Goal: Task Accomplishment & Management: Manage account settings

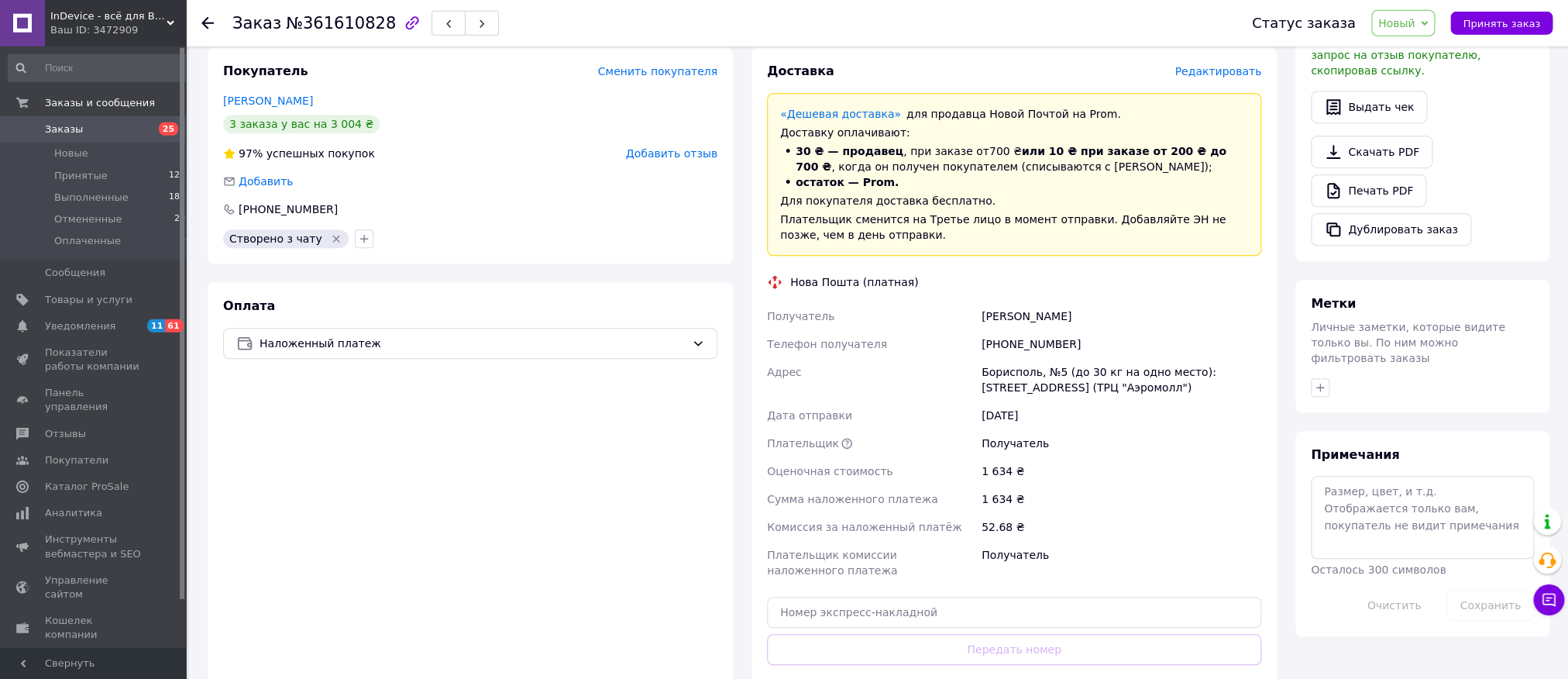
scroll to position [592, 0]
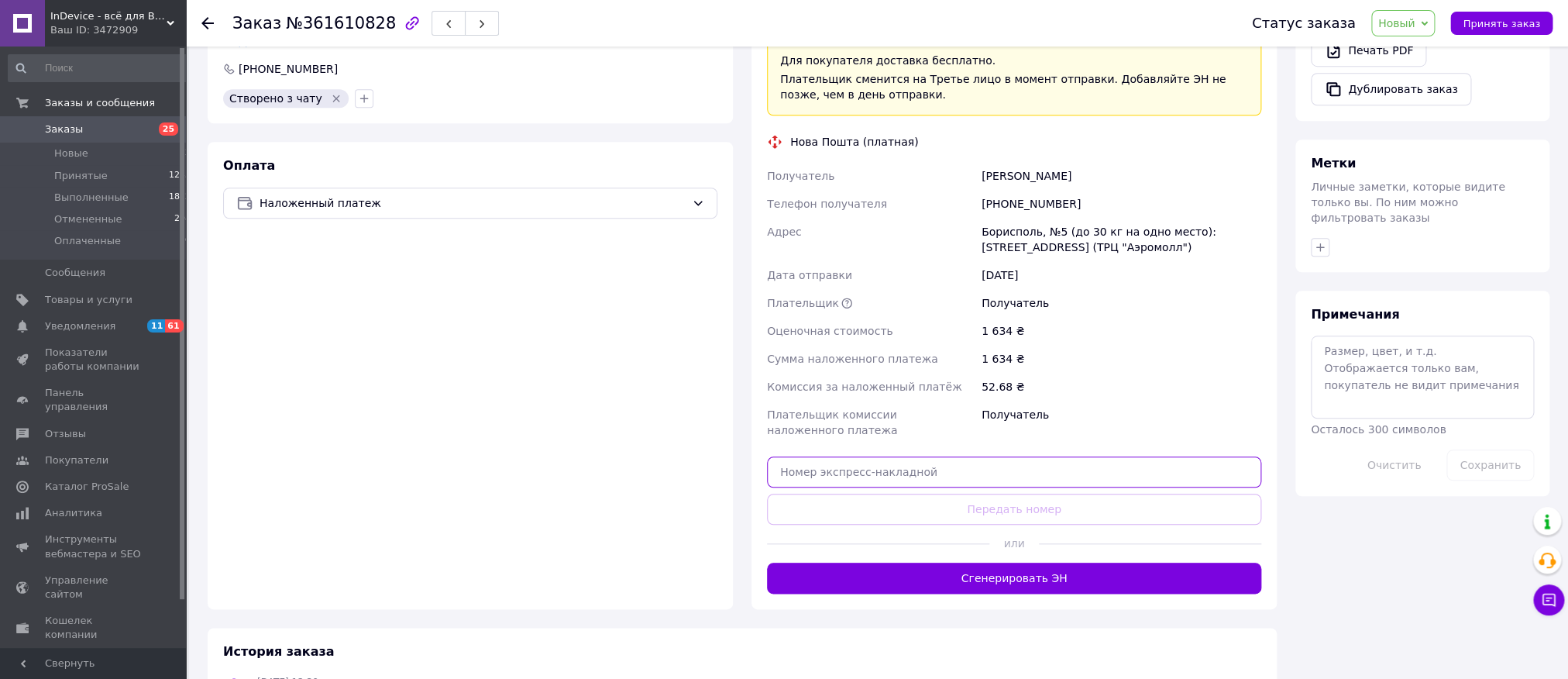
click at [890, 456] on input "text" at bounding box center [1013, 472] width 494 height 31
paste input "20451247141351"
type input "20451247141351"
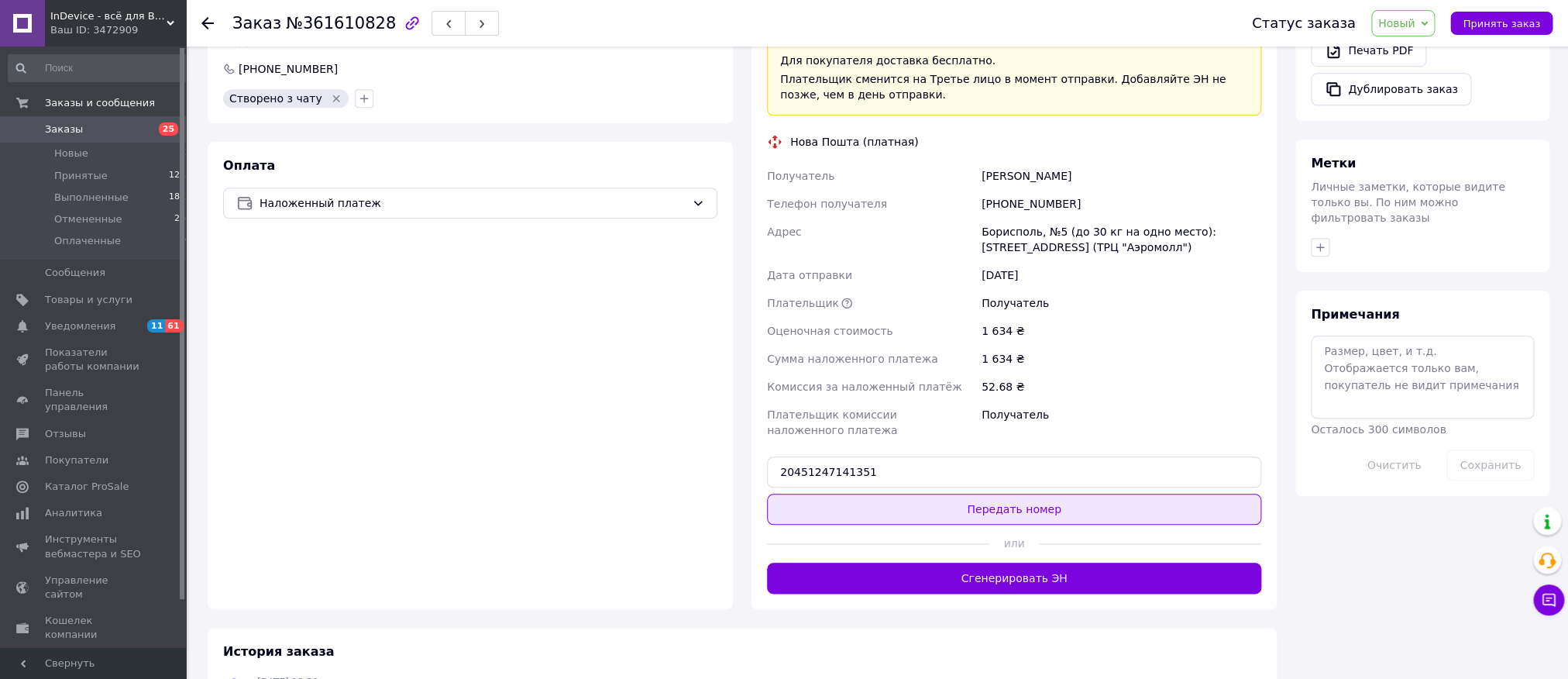
click at [892, 493] on button "Передать номер" at bounding box center [1013, 509] width 494 height 31
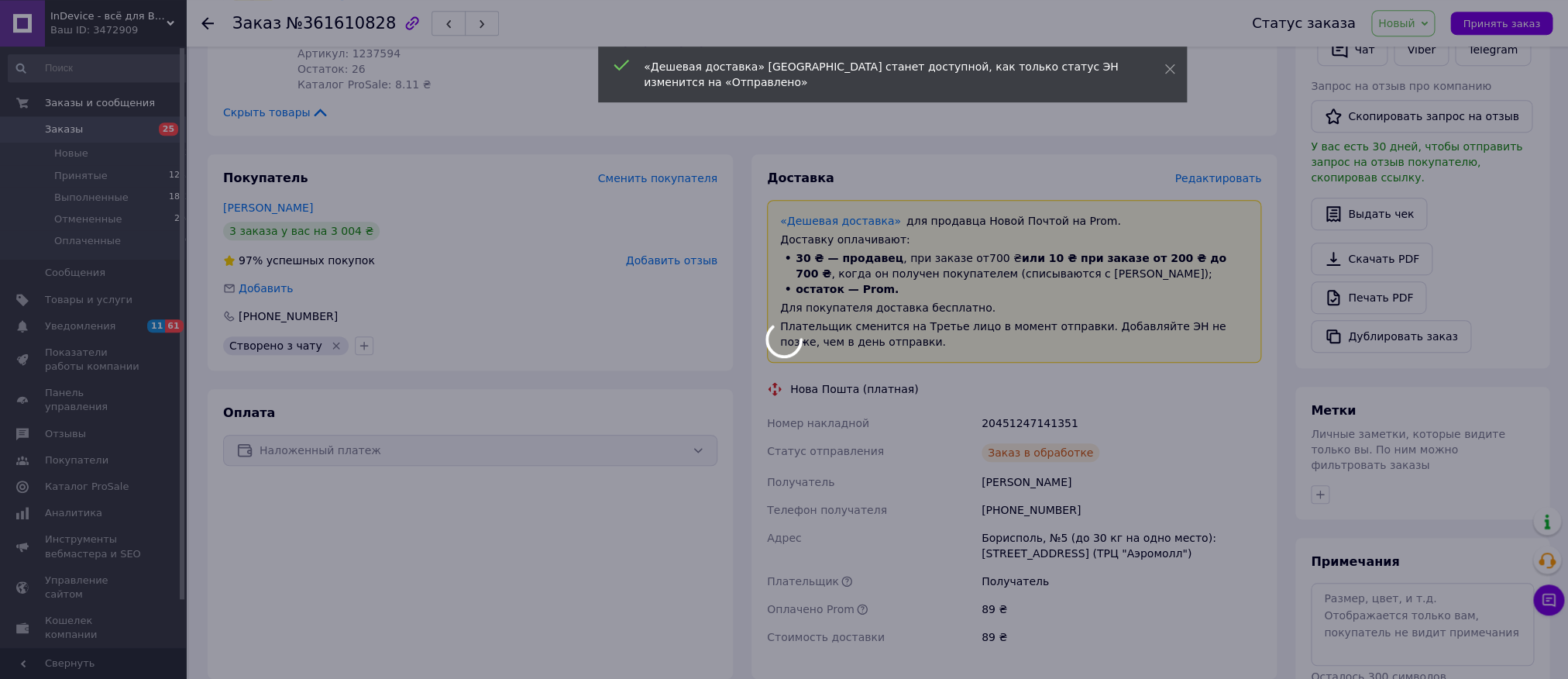
scroll to position [424, 0]
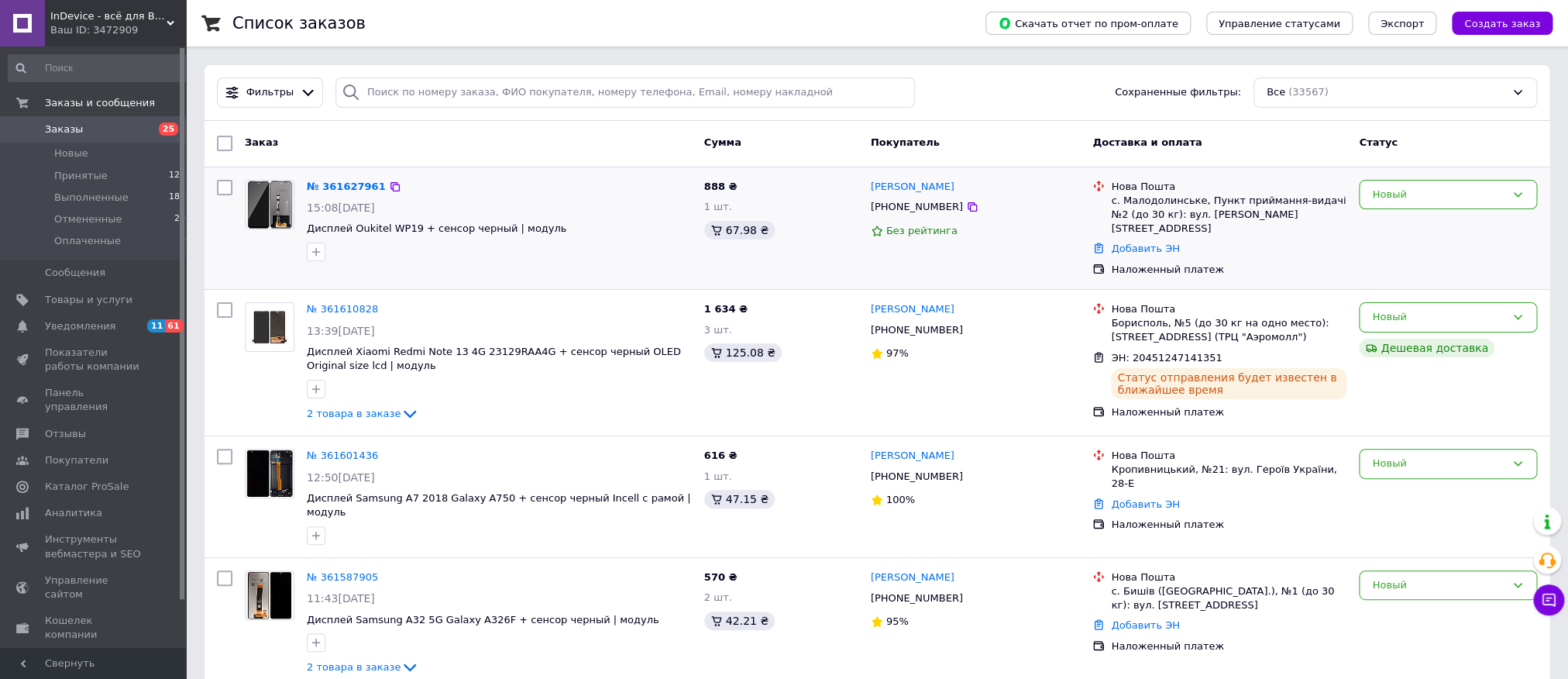
scroll to position [251, 0]
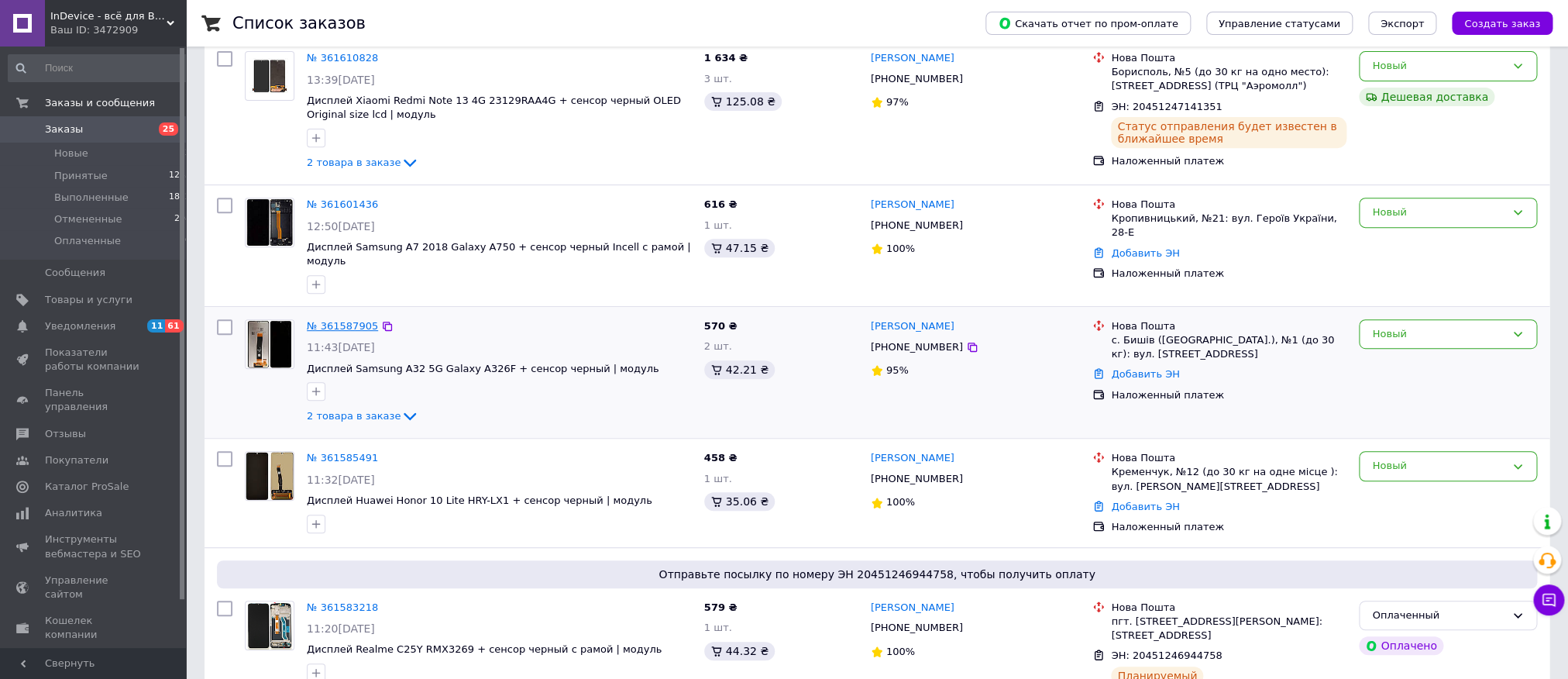
click at [342, 320] on link "№ 361587905" at bounding box center [342, 326] width 71 height 12
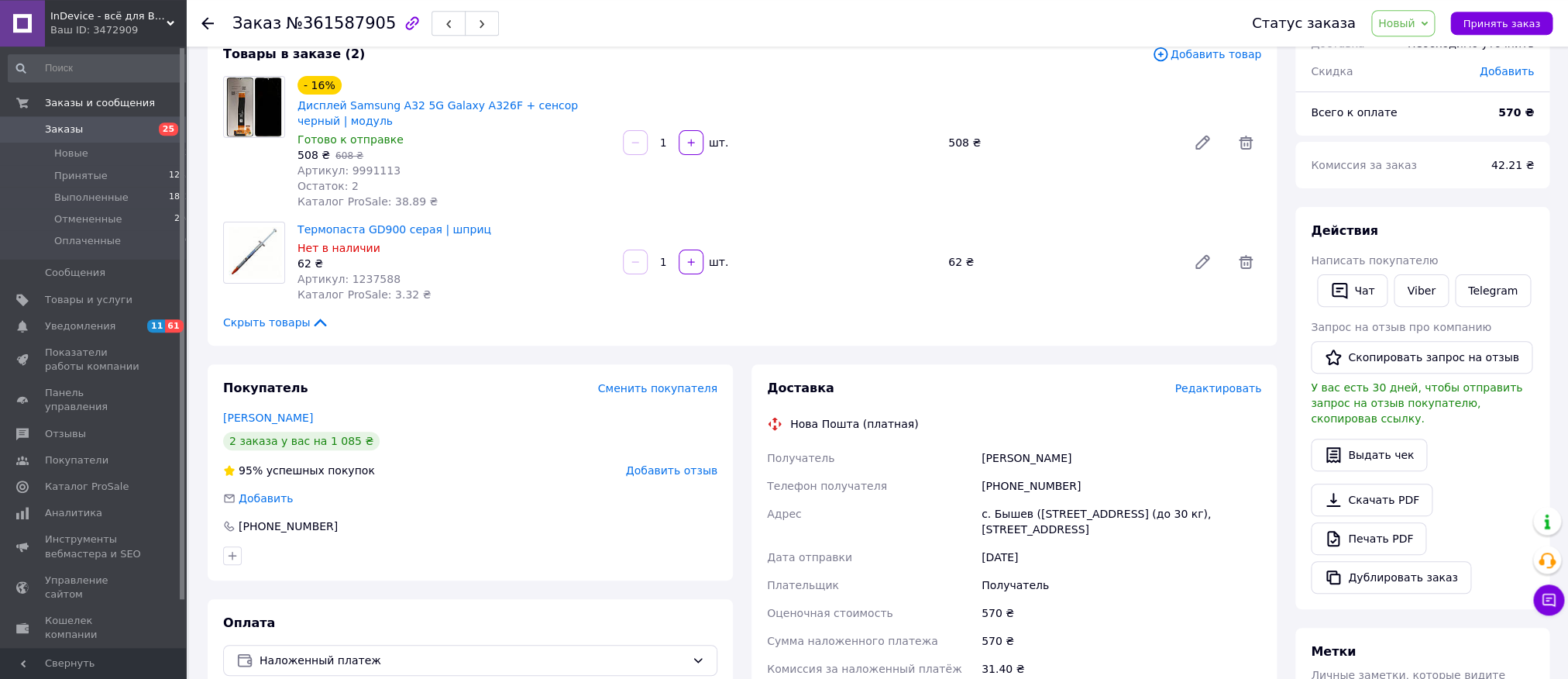
scroll to position [167, 0]
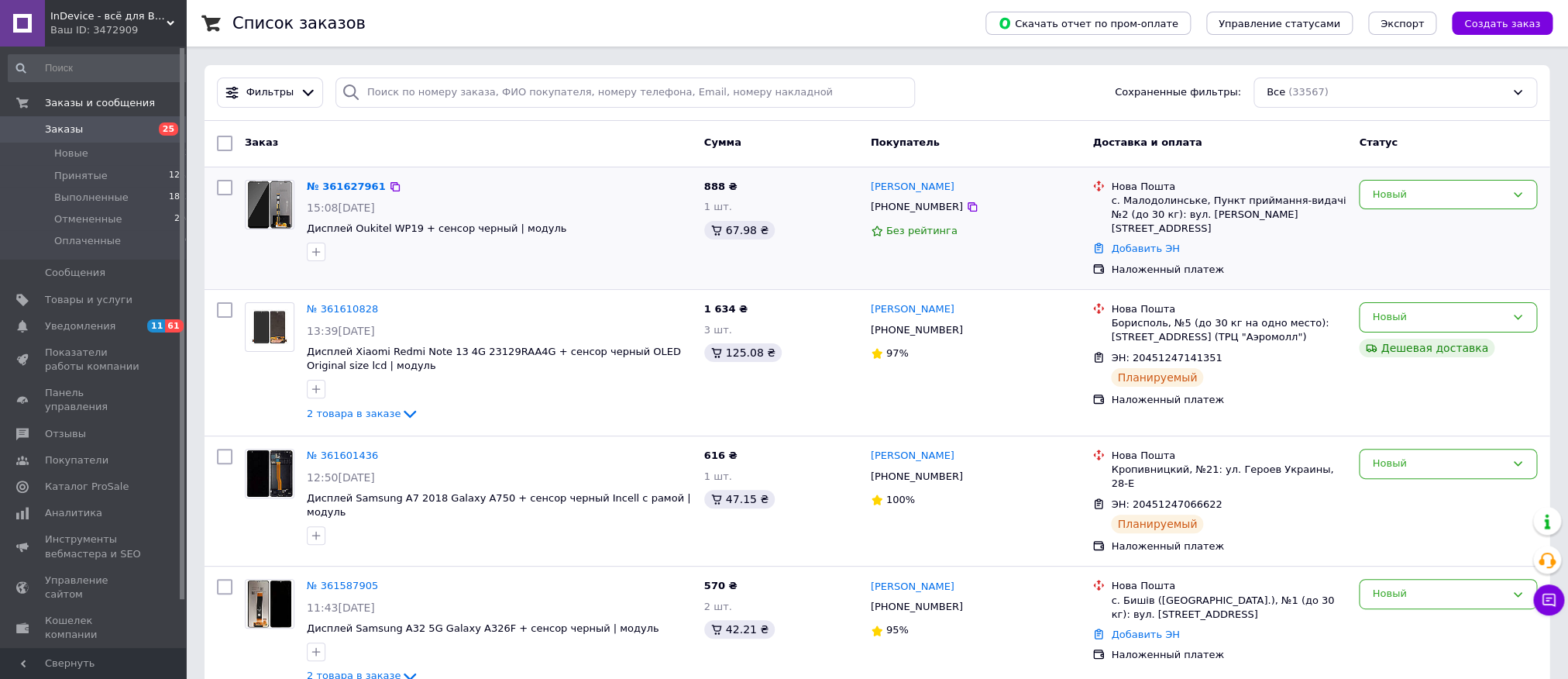
click at [1150, 223] on div "с. Малодолинське, Пункт приймання-видачі №2 (до 30 кг): вул. Шмідта 46" at bounding box center [1228, 215] width 235 height 43
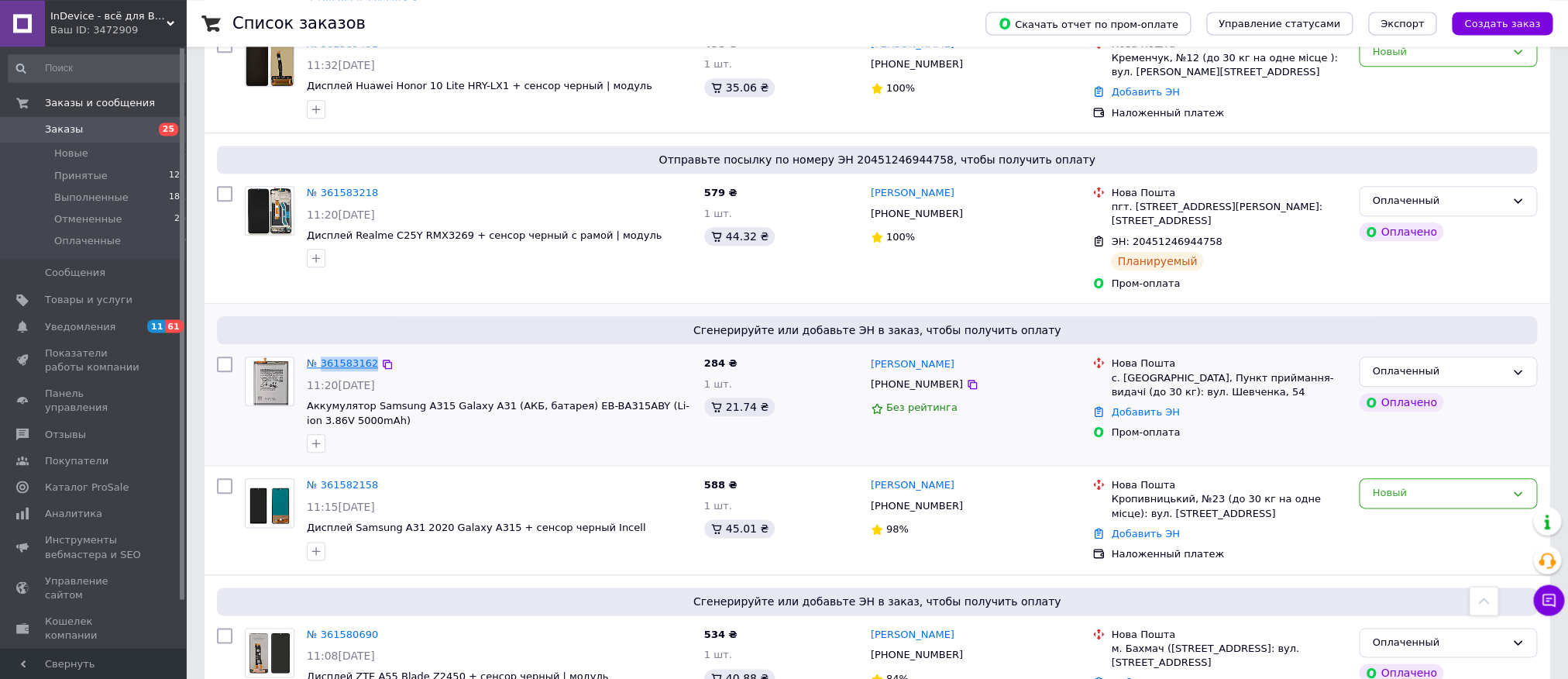
click at [325, 357] on link "№ 361583162" at bounding box center [342, 363] width 71 height 12
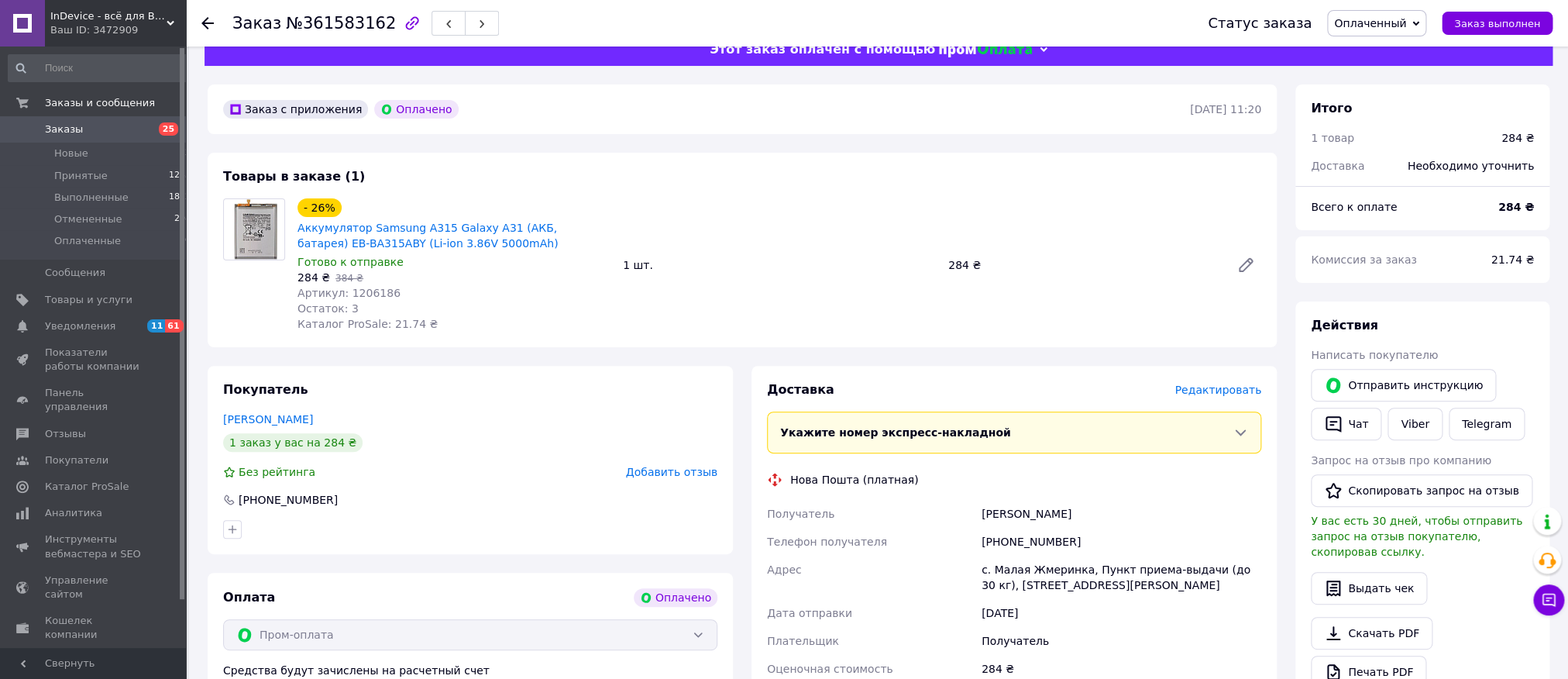
scroll to position [280, 0]
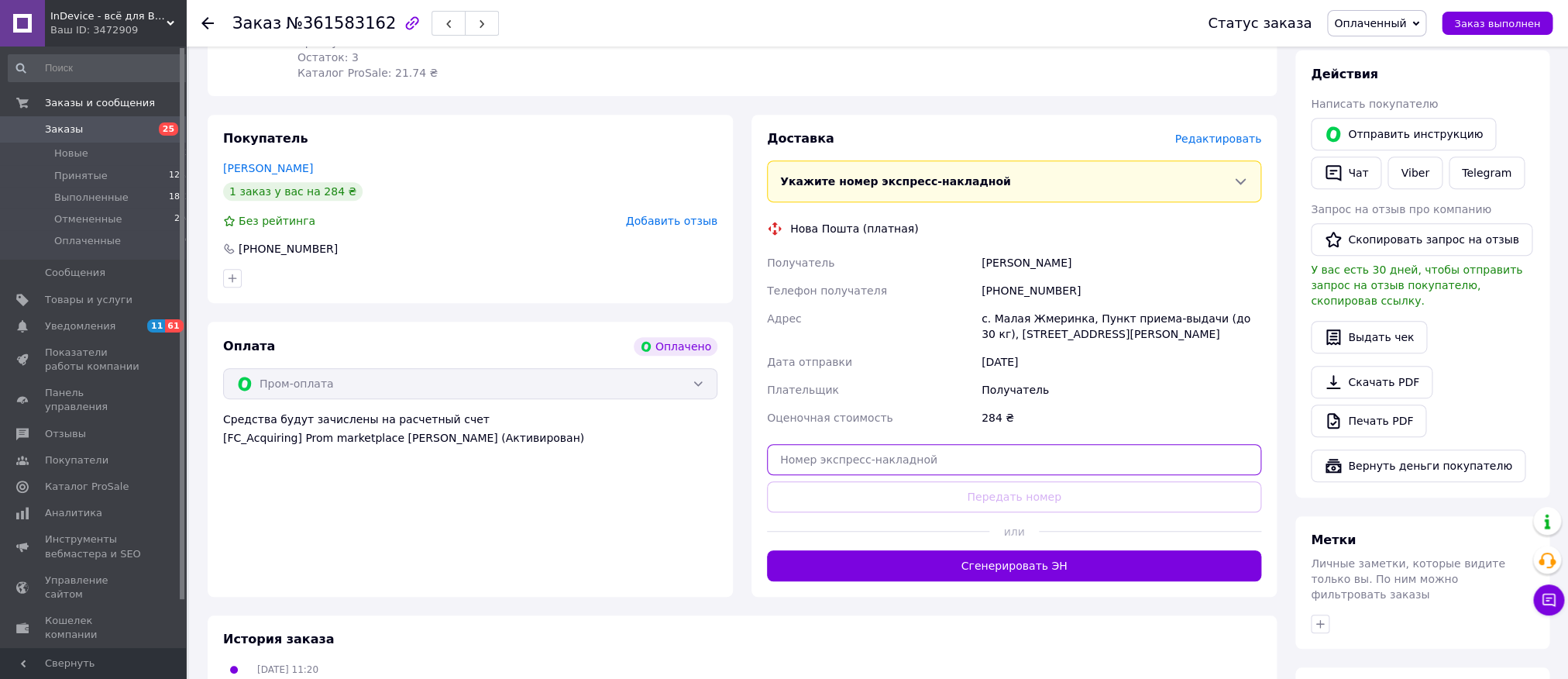
click at [844, 474] on input "text" at bounding box center [1013, 460] width 494 height 31
paste input "20451246941729"
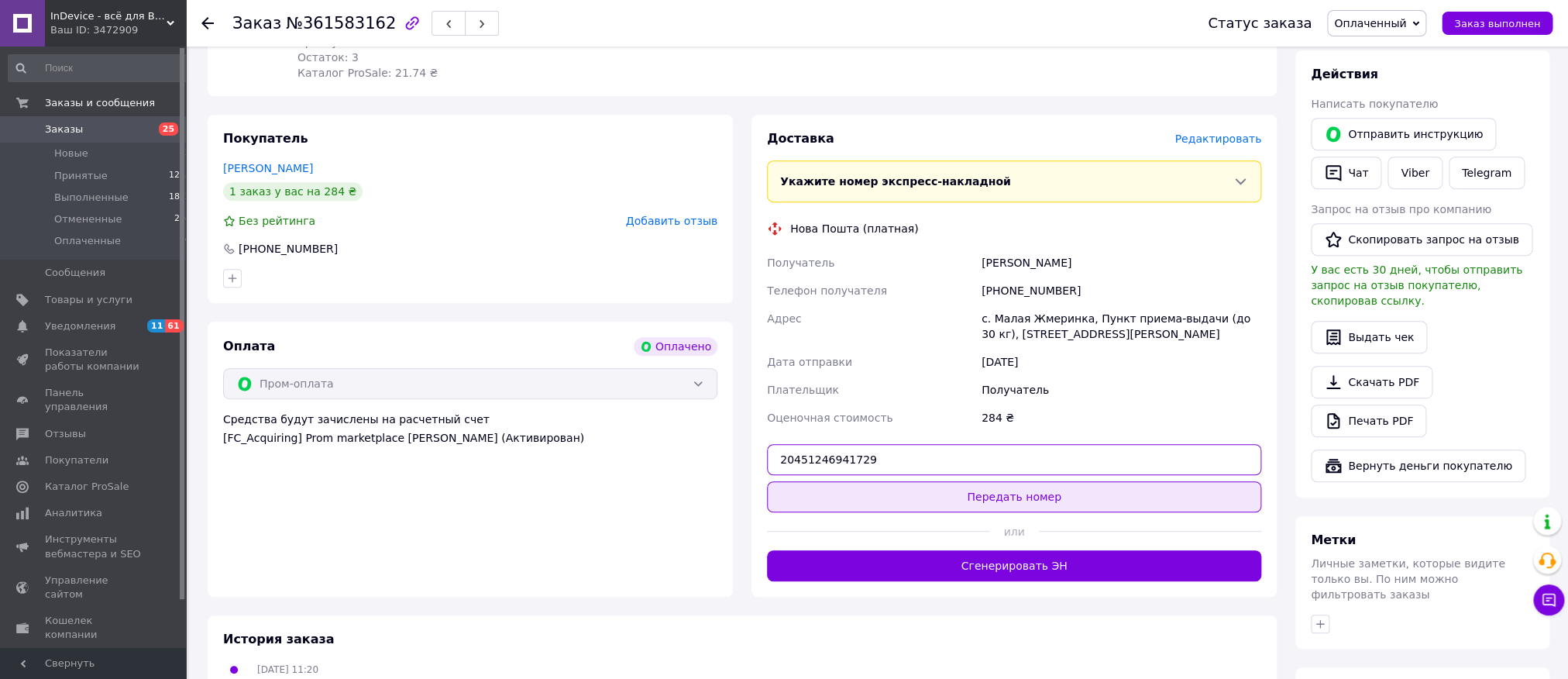
type input "20451246941729"
click at [869, 506] on button "Передать номер" at bounding box center [1013, 497] width 494 height 31
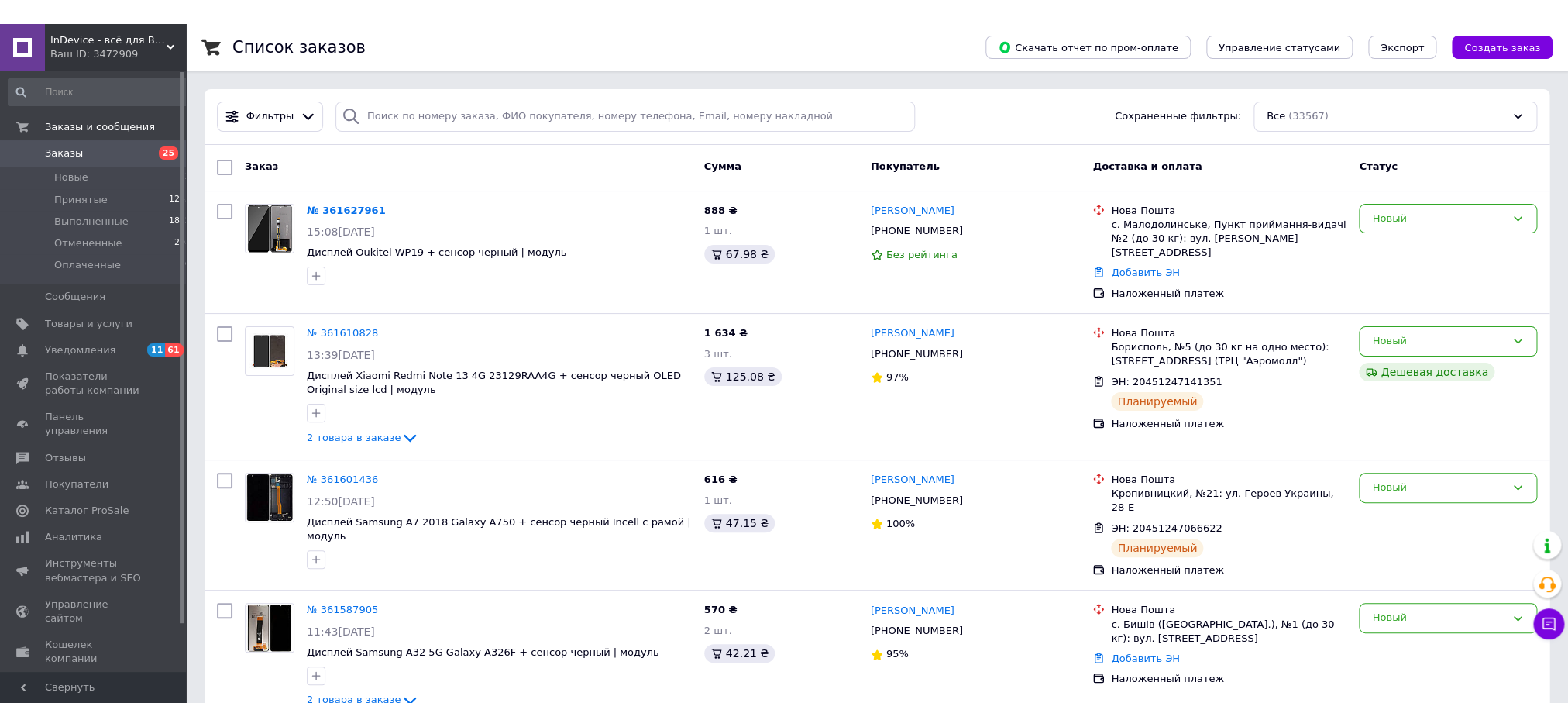
scroll to position [967, 0]
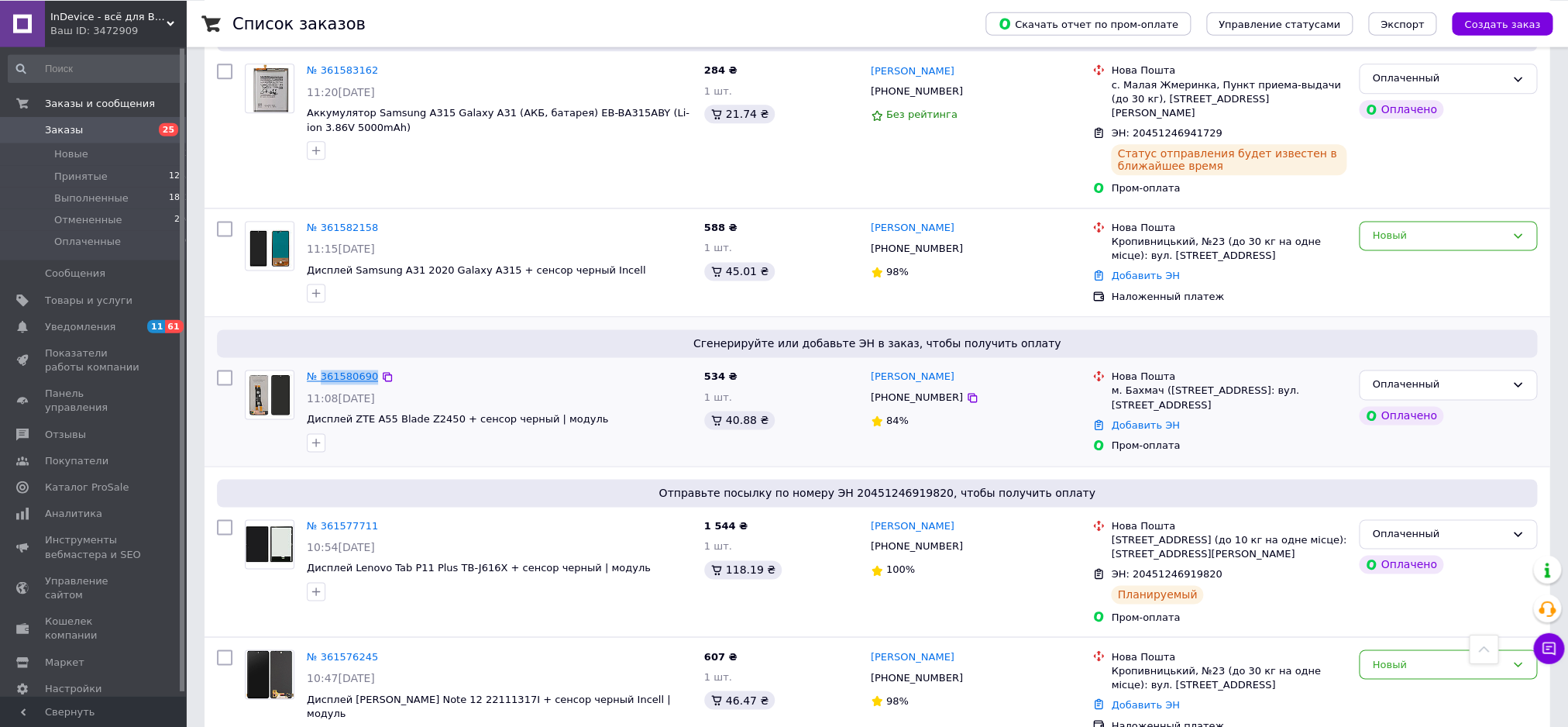
click at [351, 371] on link "№ 361580690" at bounding box center [342, 377] width 71 height 12
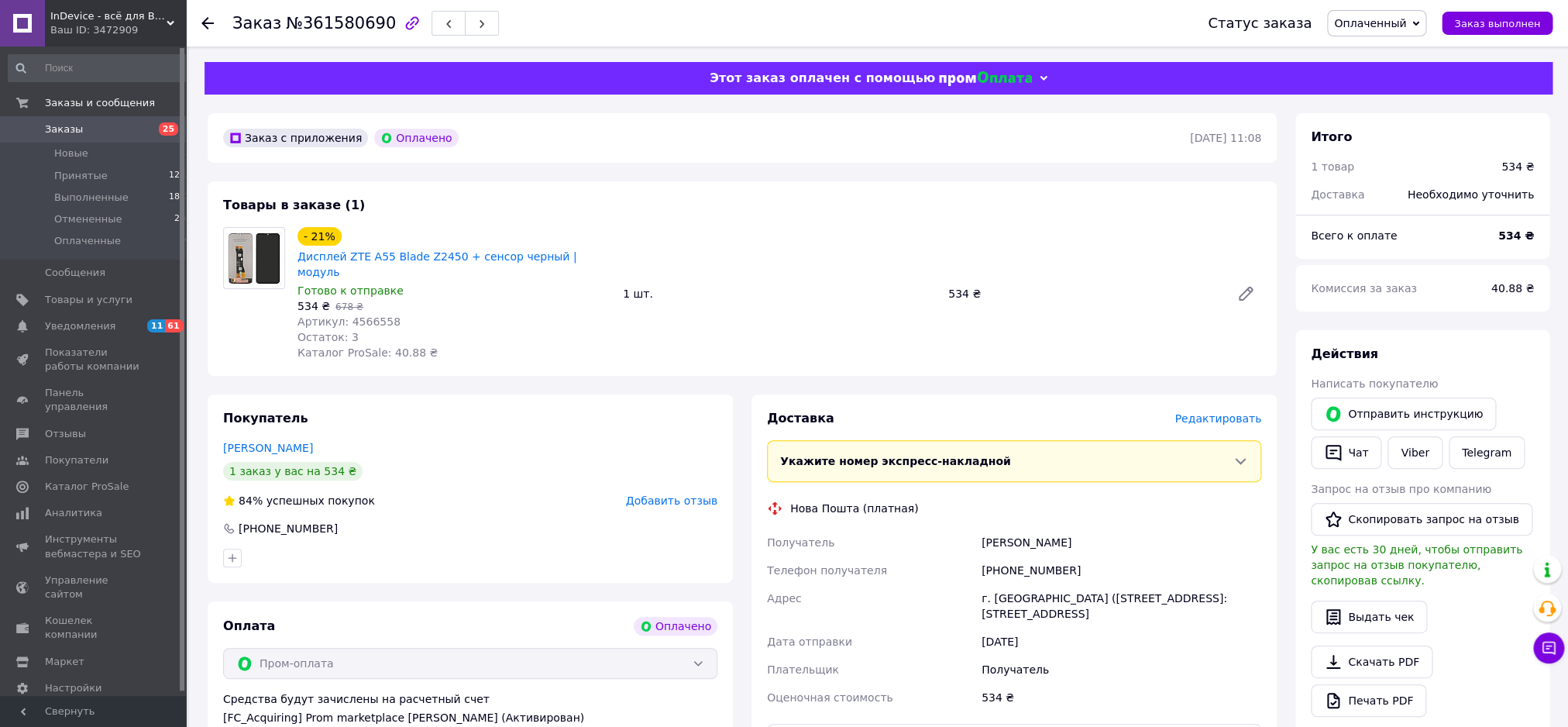
scroll to position [419, 0]
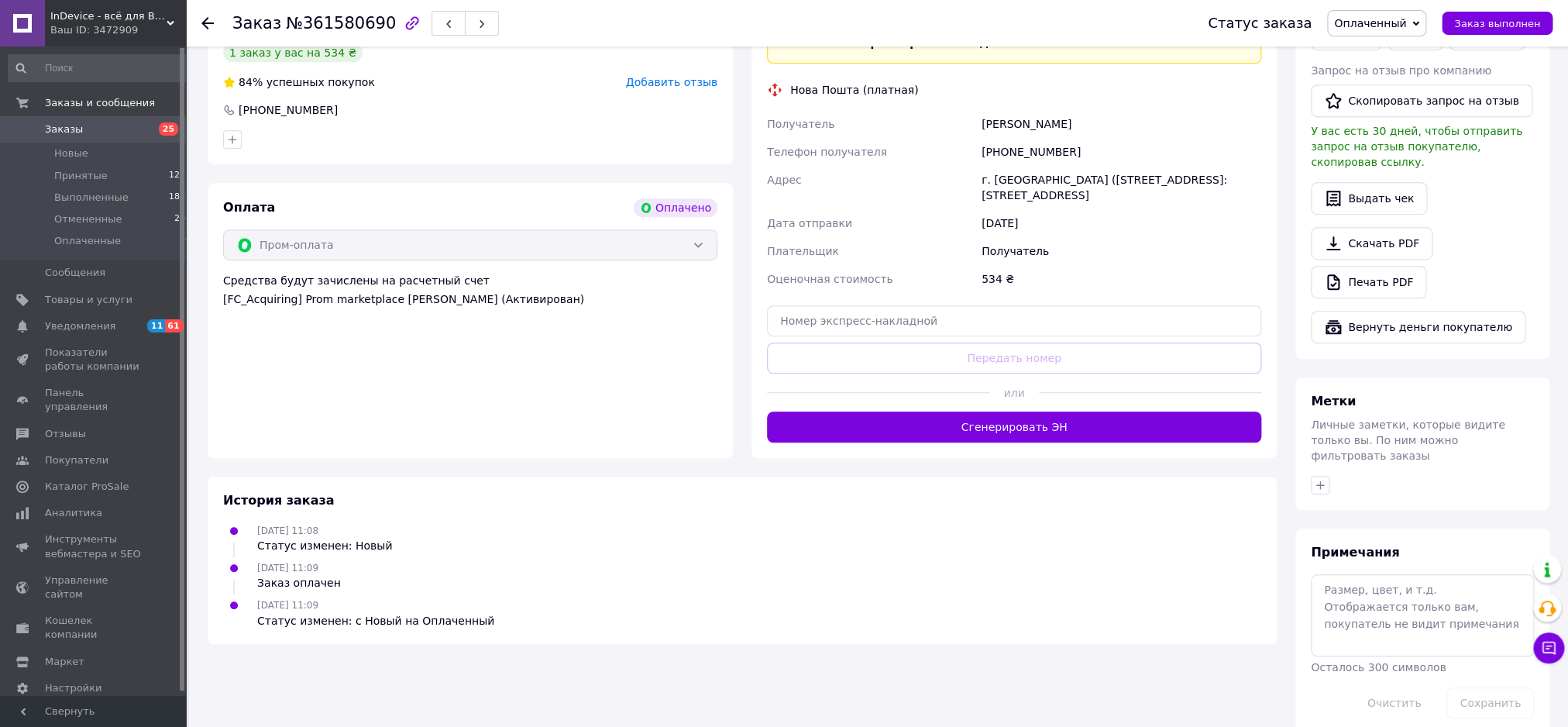
click at [827, 331] on div "Доставка Редактировать Укажите номер экспресс-накладной Обязательно введите ном…" at bounding box center [1013, 217] width 494 height 451
paste input "20451246926720"
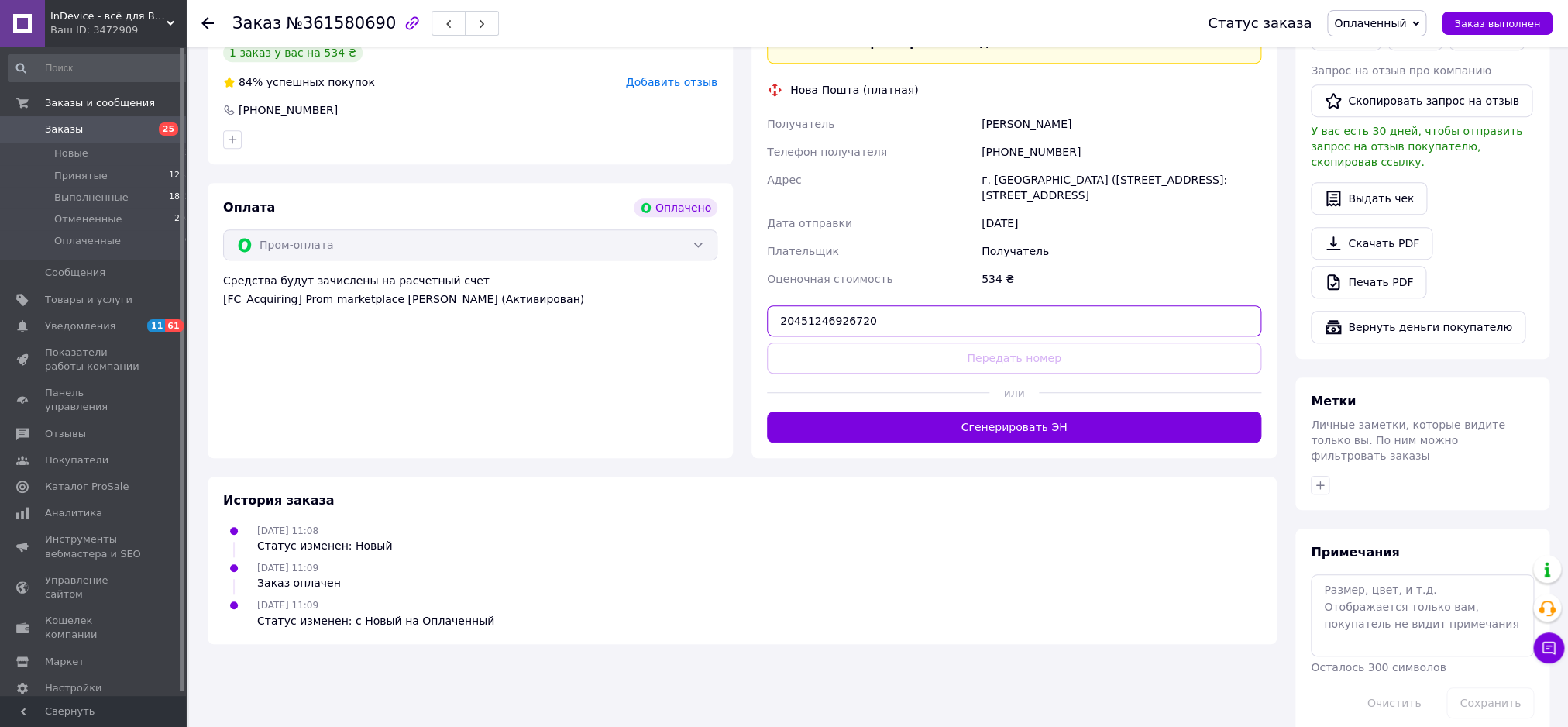
click at [824, 316] on input "20451246926720" at bounding box center [1013, 321] width 494 height 31
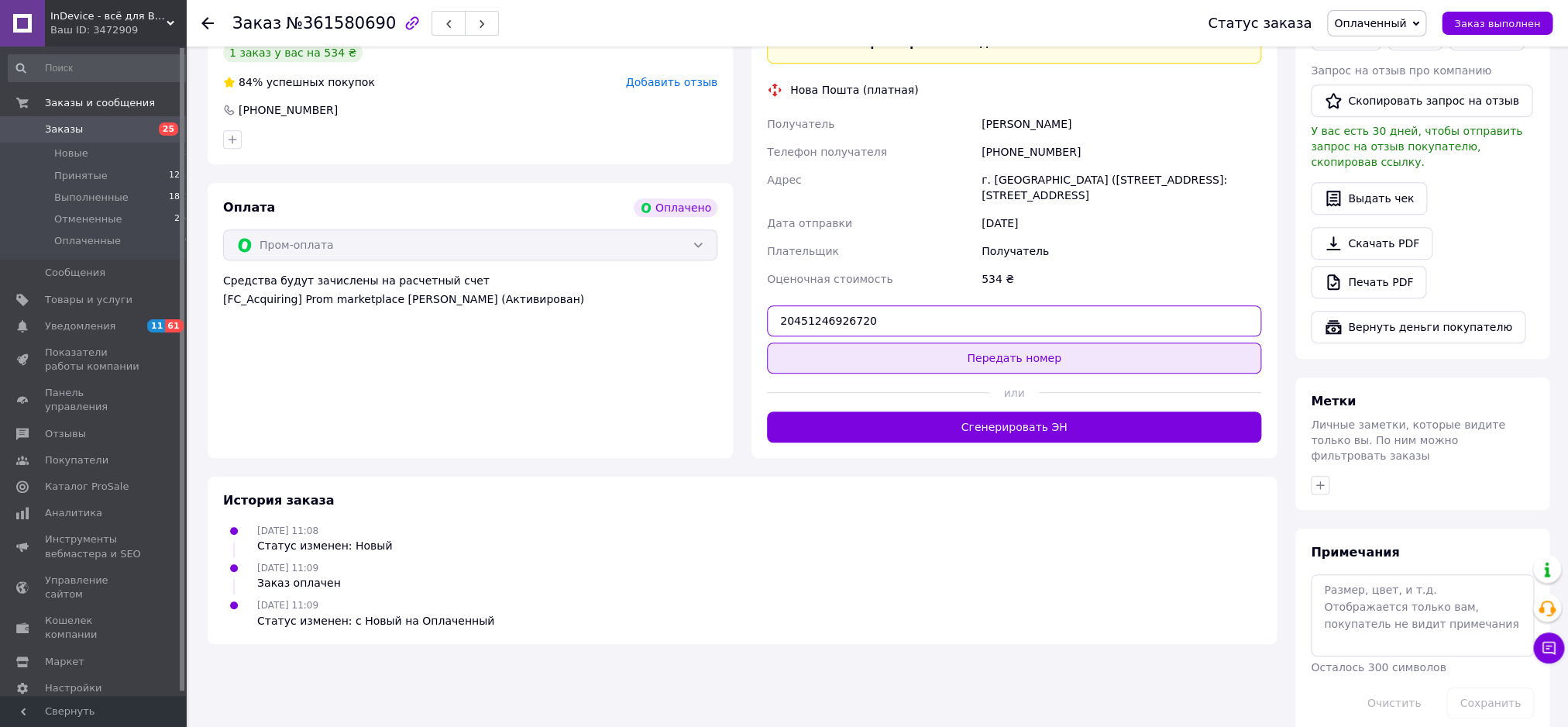
type input "20451246926720"
click at [855, 362] on button "Передать номер" at bounding box center [1013, 358] width 494 height 31
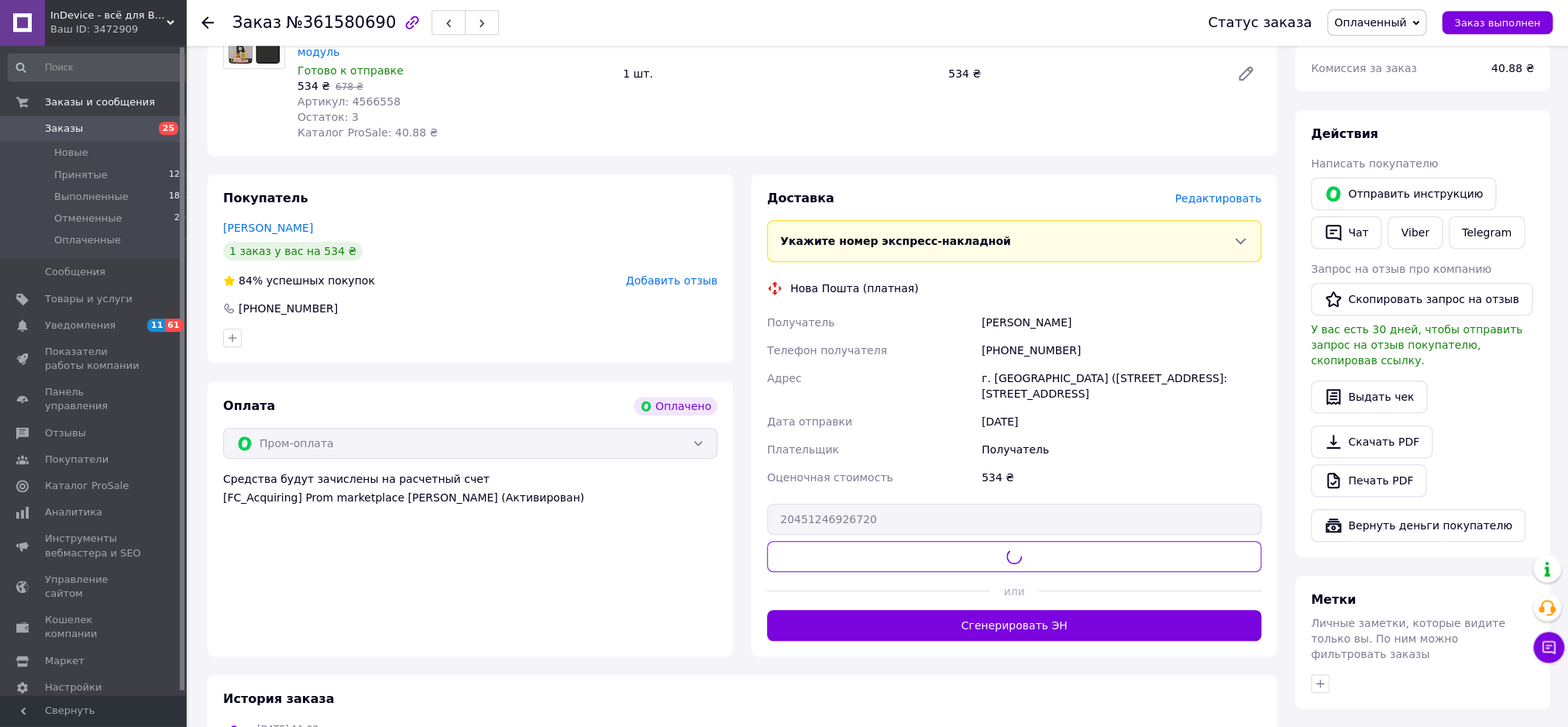
scroll to position [167, 0]
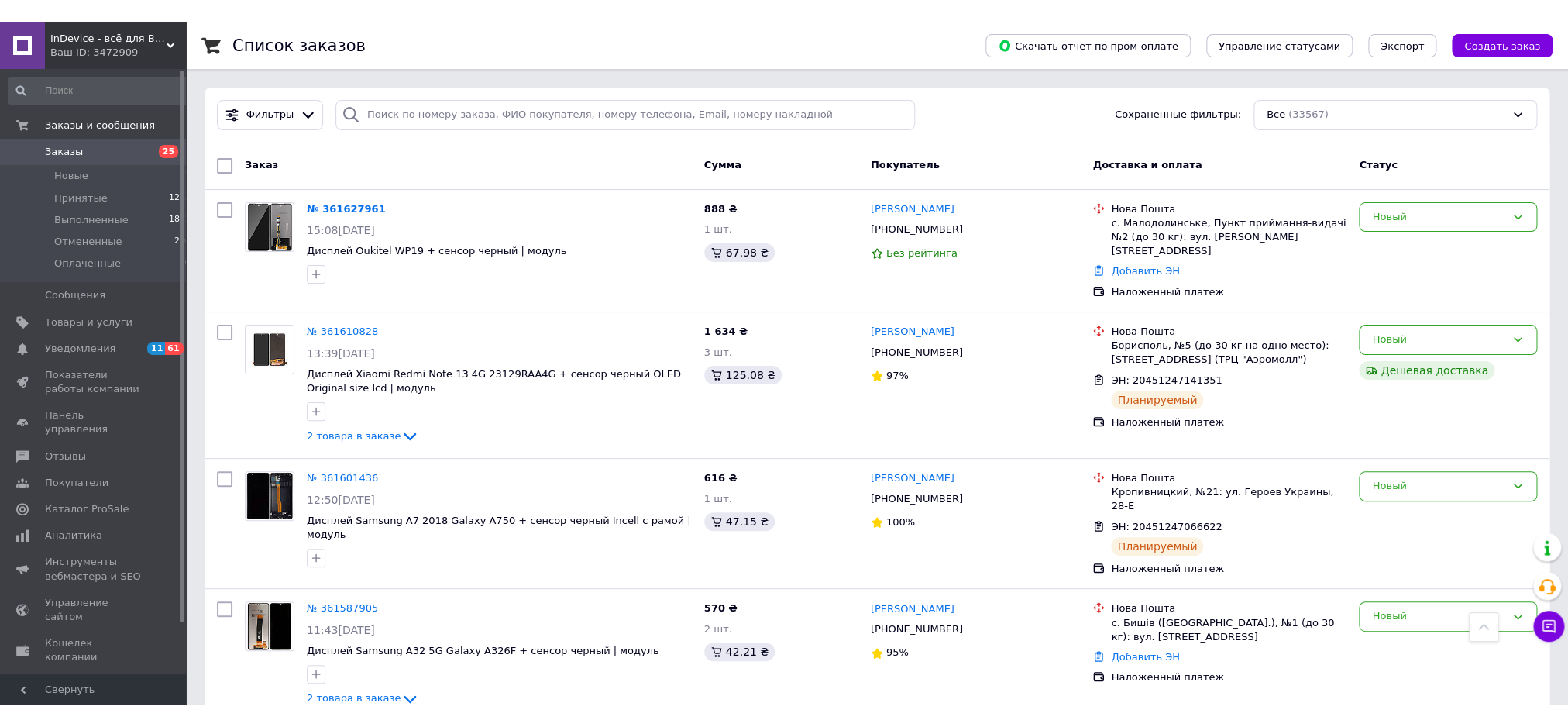
scroll to position [1281, 0]
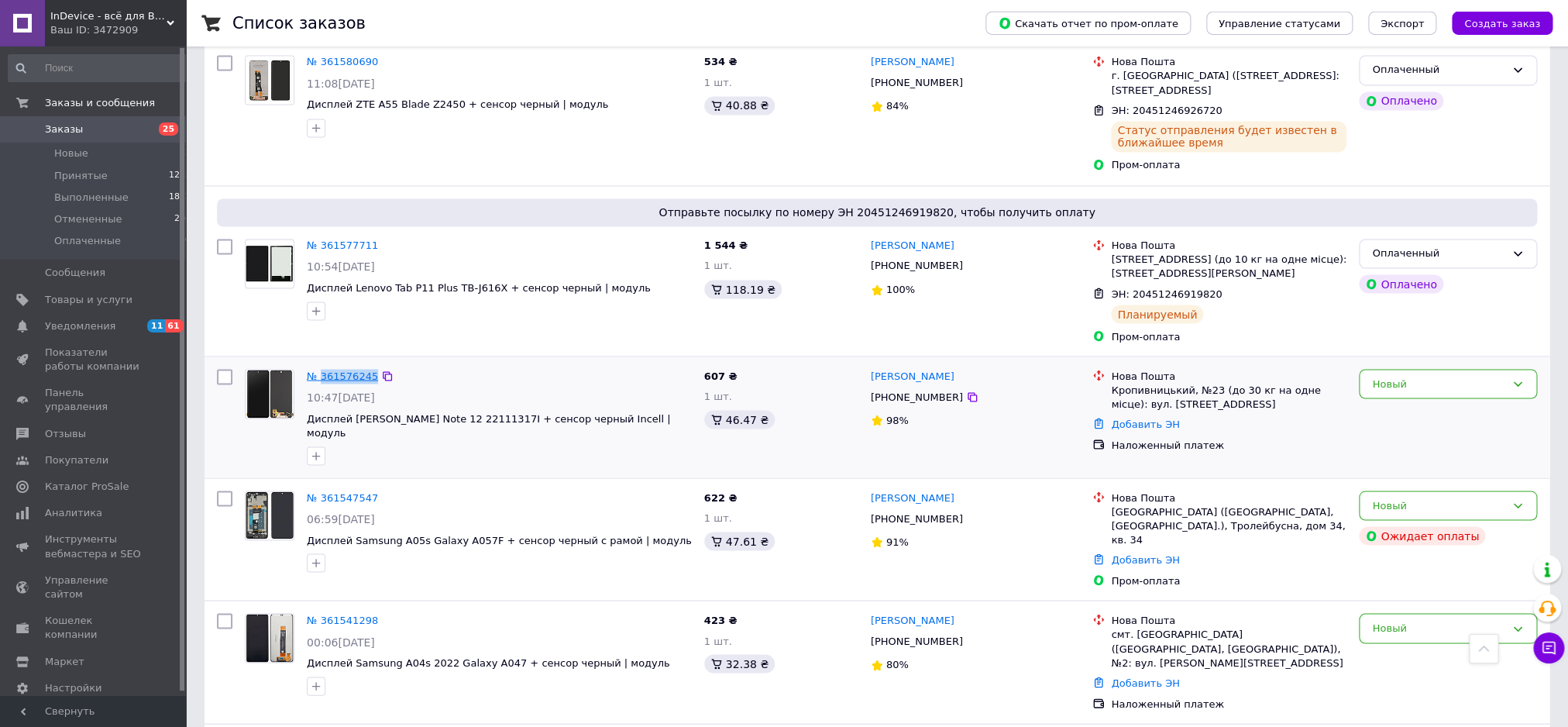
click at [336, 371] on link "№ 361576245" at bounding box center [342, 377] width 71 height 12
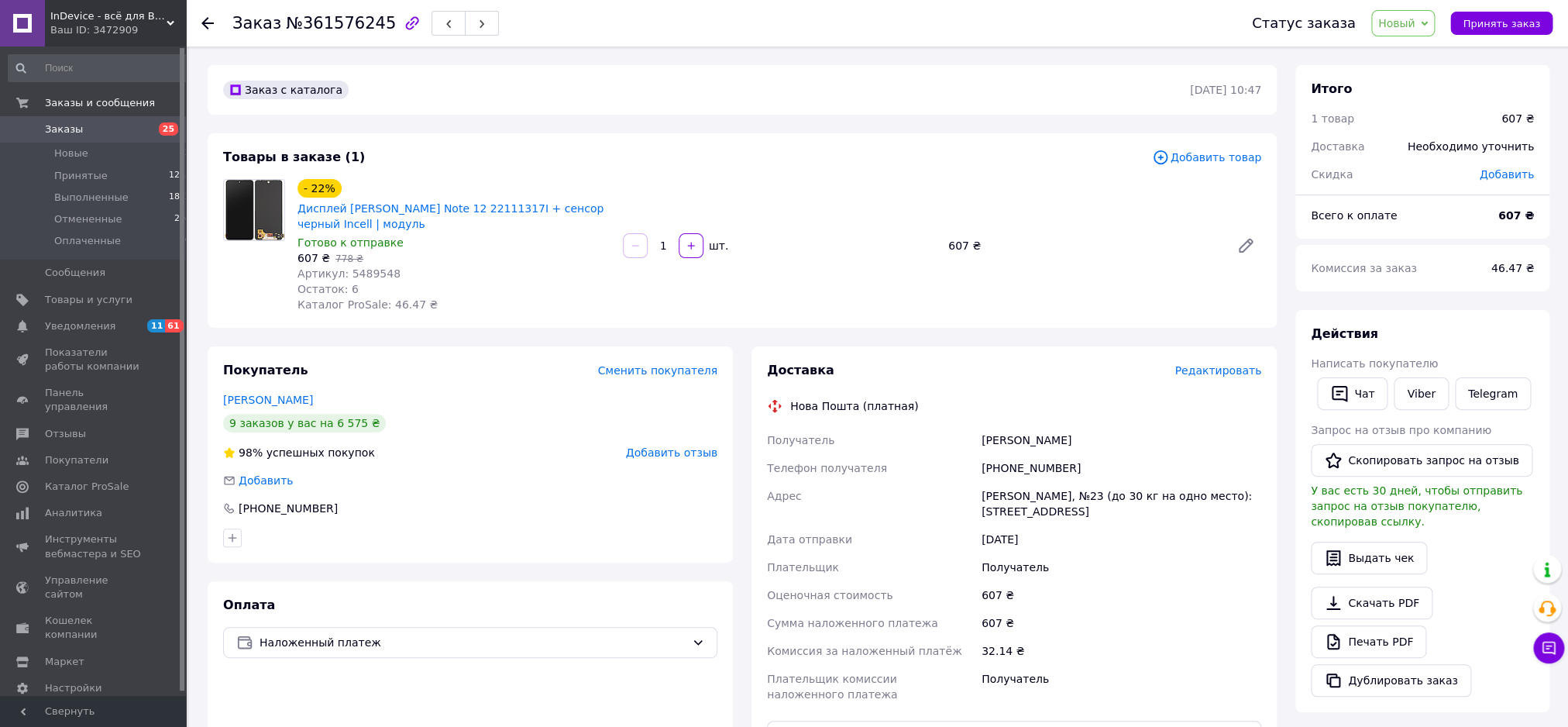
scroll to position [354, 0]
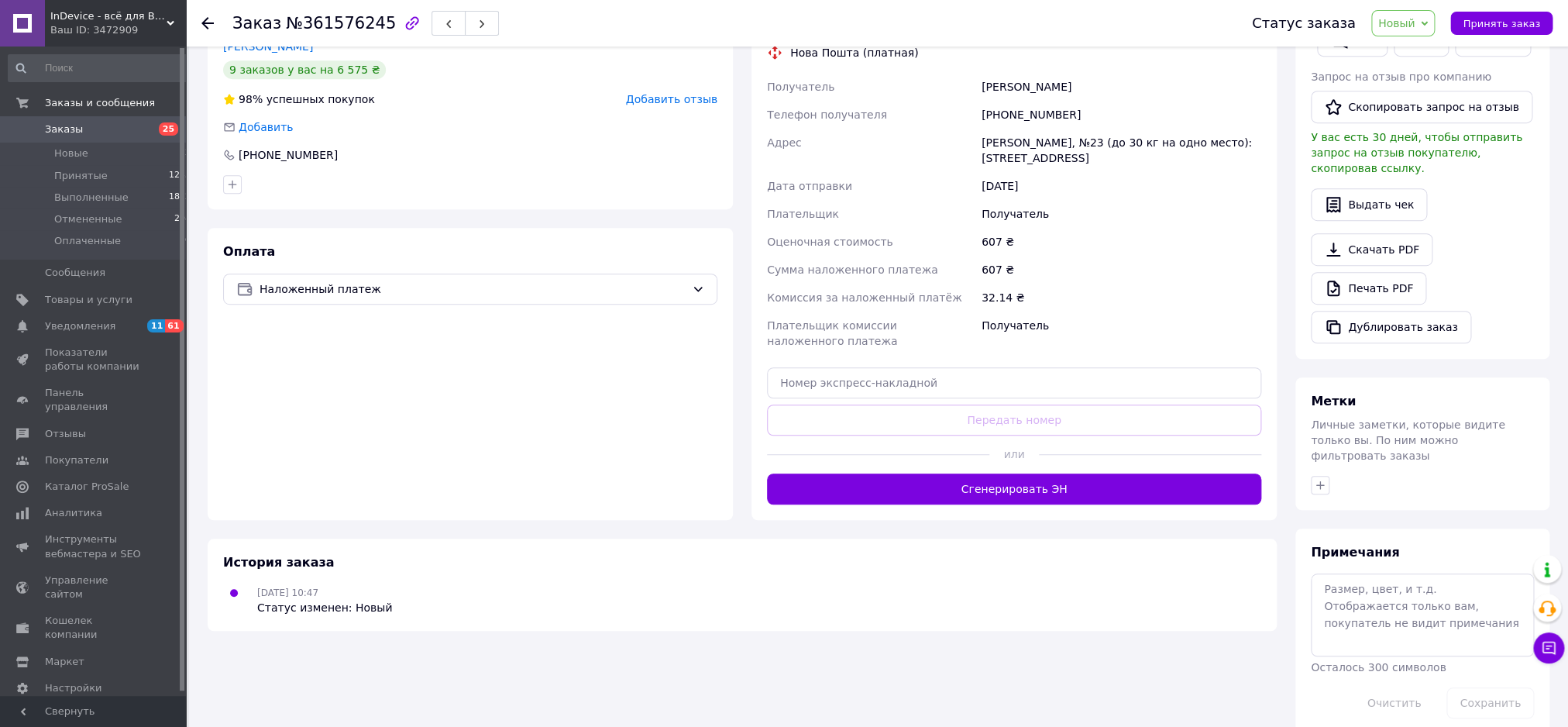
drag, startPoint x: 889, startPoint y: 362, endPoint x: 876, endPoint y: 406, distance: 45.9
click at [880, 370] on div "Доставка Редактировать Нова Пошта (платная) Получатель Приходько Татьяна Телефо…" at bounding box center [1013, 256] width 494 height 496
click at [862, 396] on input "text" at bounding box center [1013, 383] width 494 height 31
paste input "20451247085078"
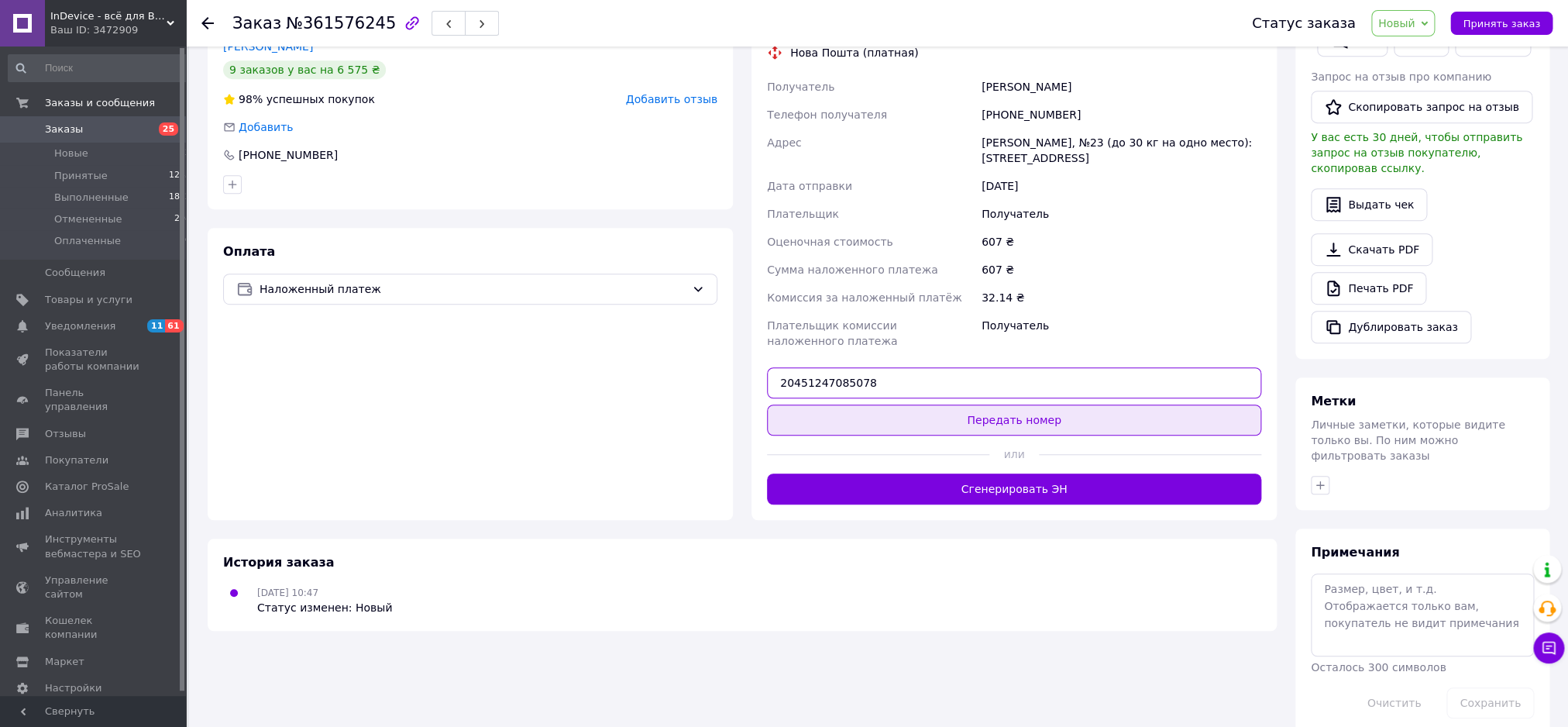
type input "20451247085078"
click at [890, 427] on button "Передать номер" at bounding box center [1013, 420] width 494 height 31
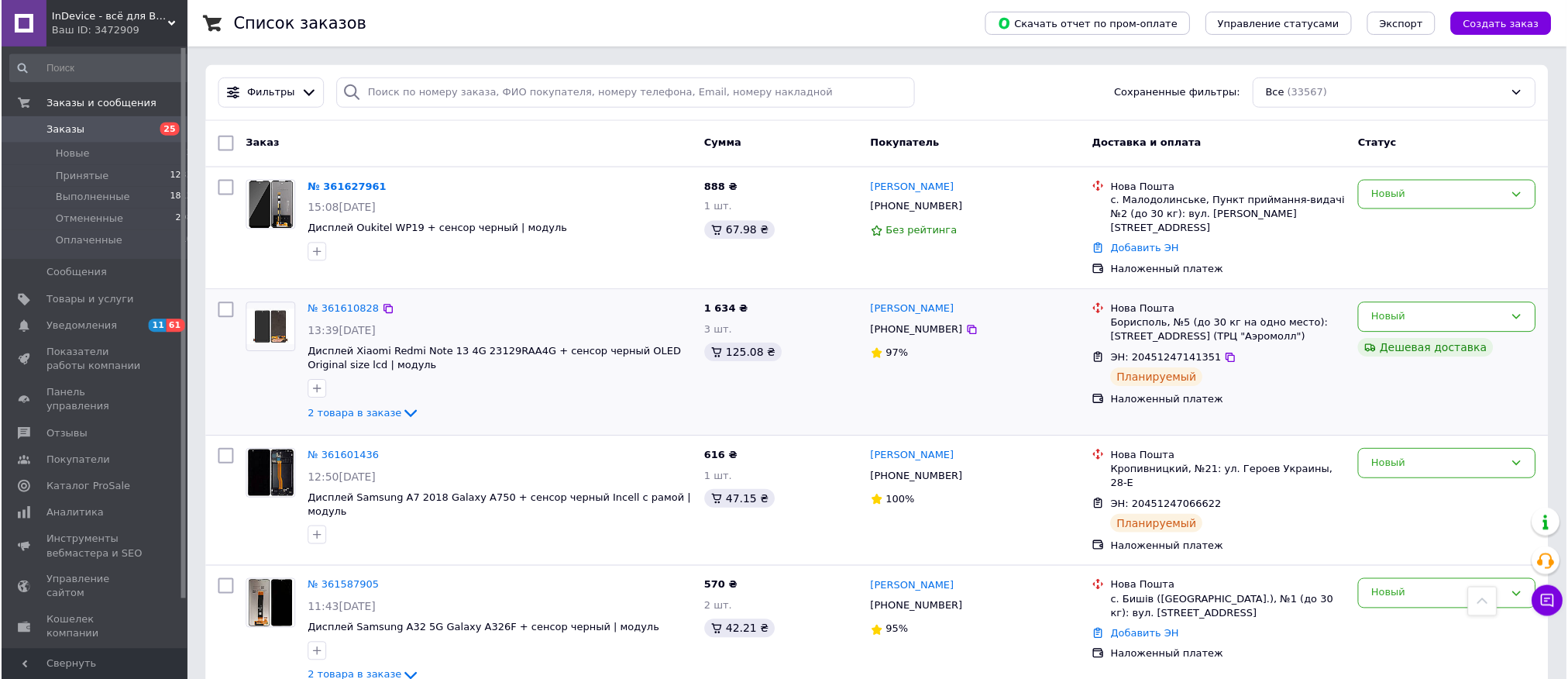
scroll to position [1412, 0]
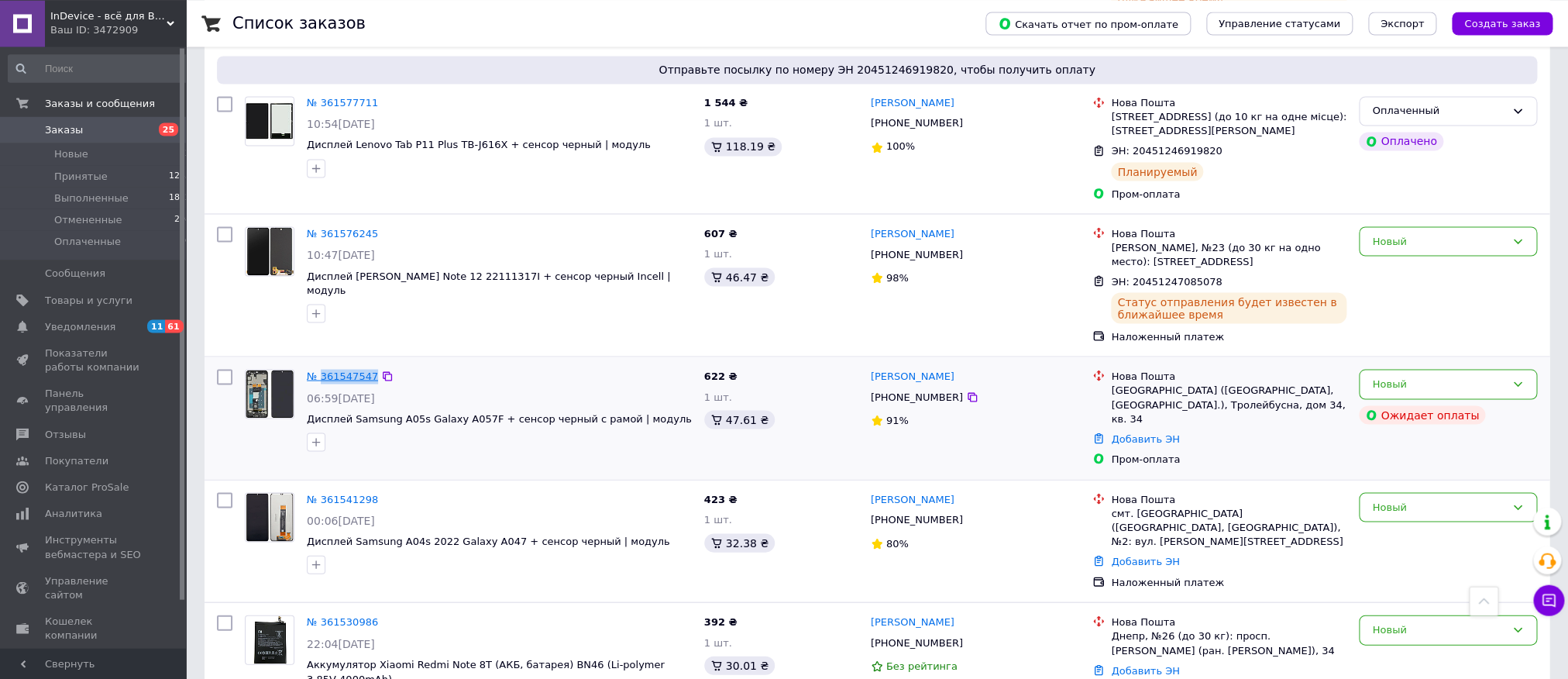
click at [350, 370] on link "№ 361547547" at bounding box center [342, 376] width 71 height 12
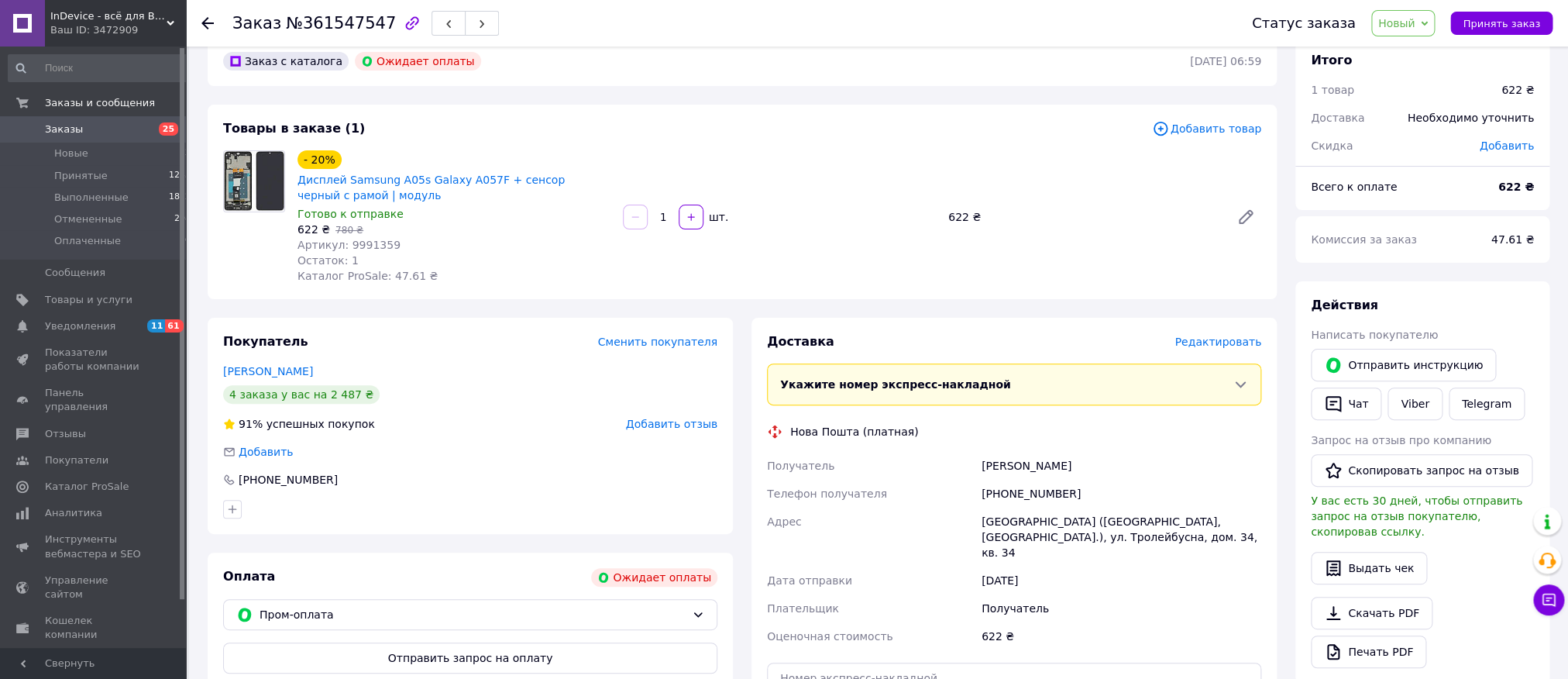
scroll to position [401, 0]
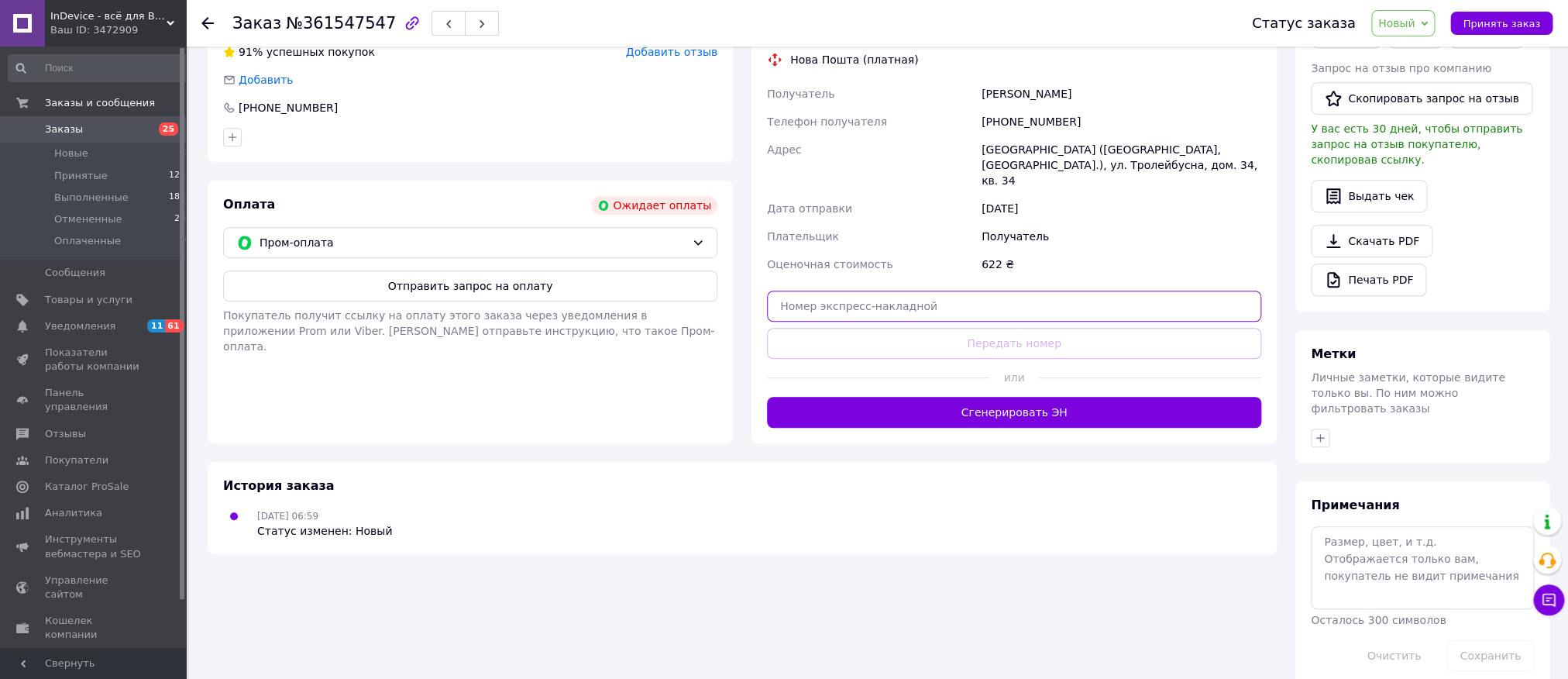
click at [870, 290] on input "text" at bounding box center [1013, 306] width 494 height 31
paste input "20451246882478"
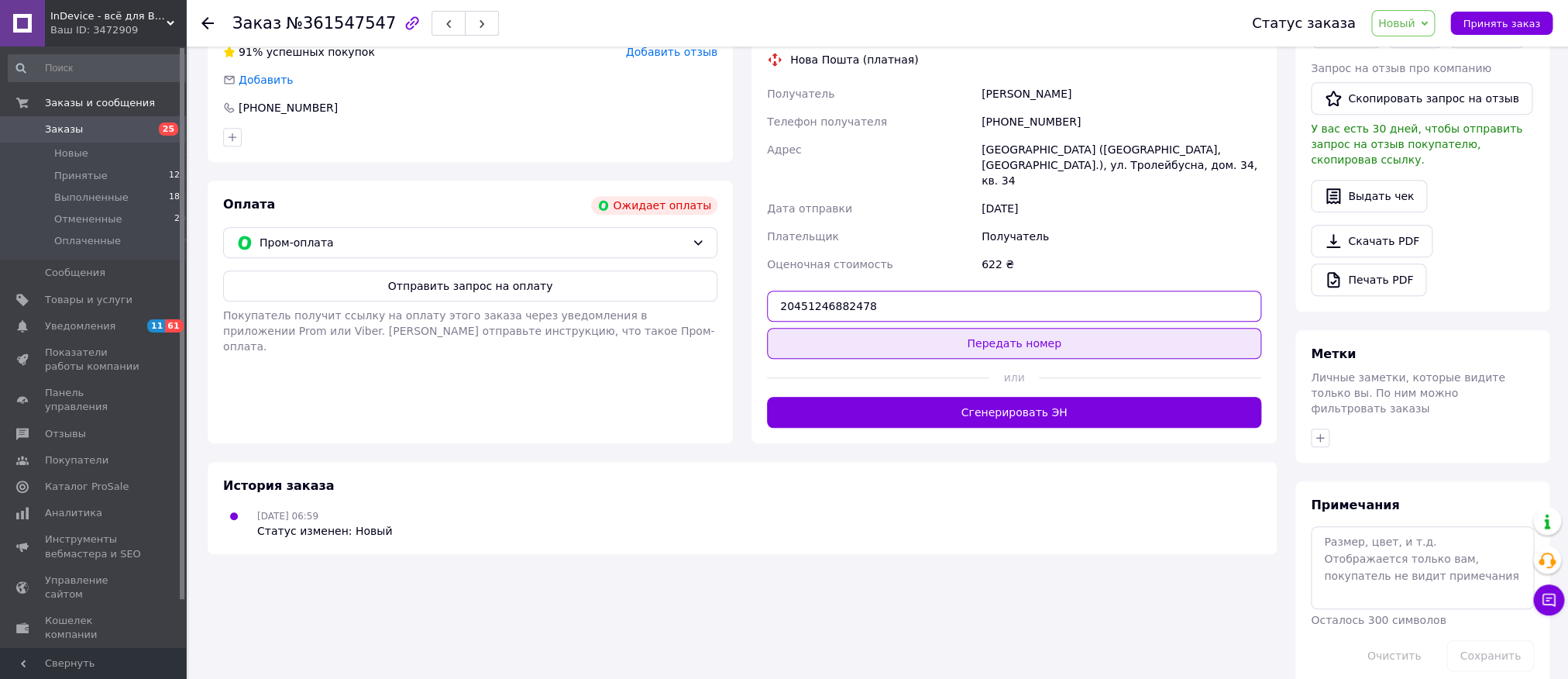
type input "20451246882478"
click at [869, 328] on button "Передать номер" at bounding box center [1013, 343] width 494 height 31
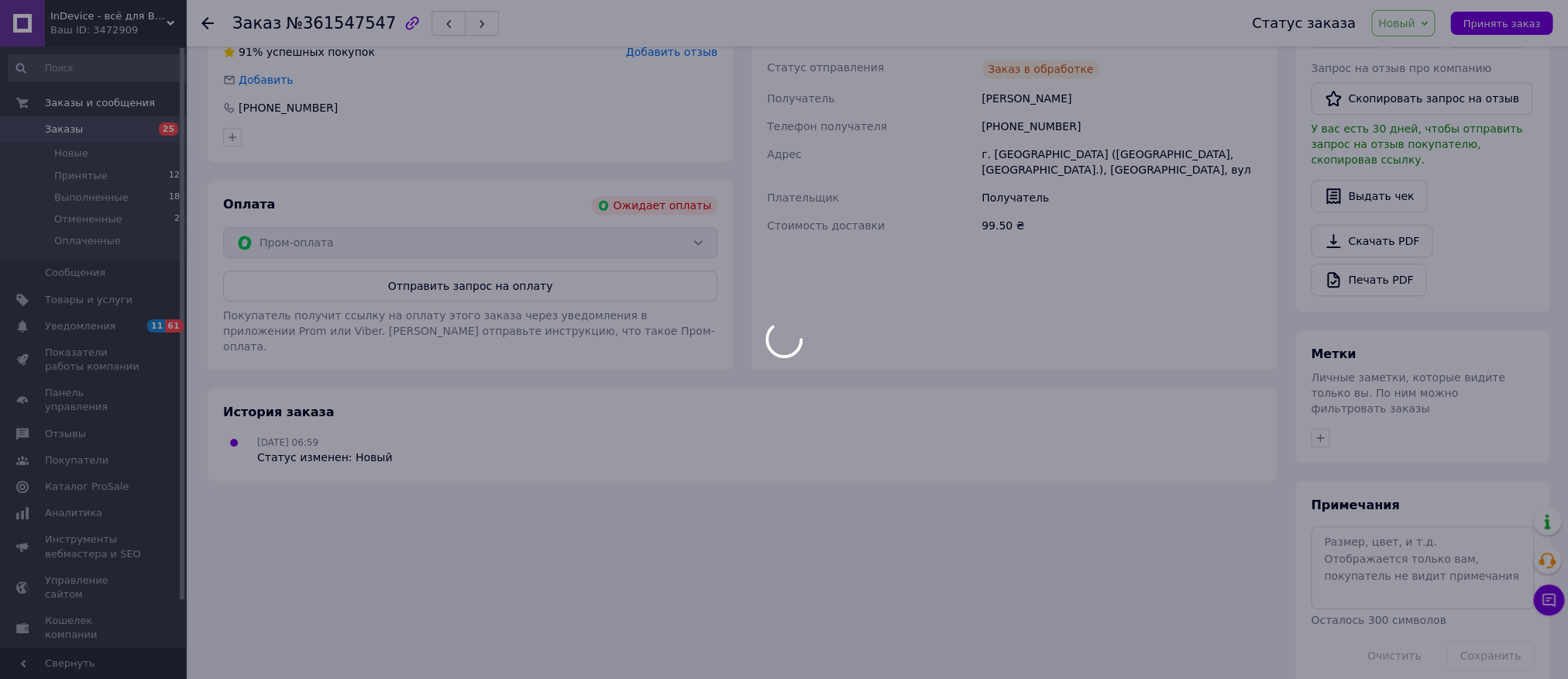
scroll to position [0, 0]
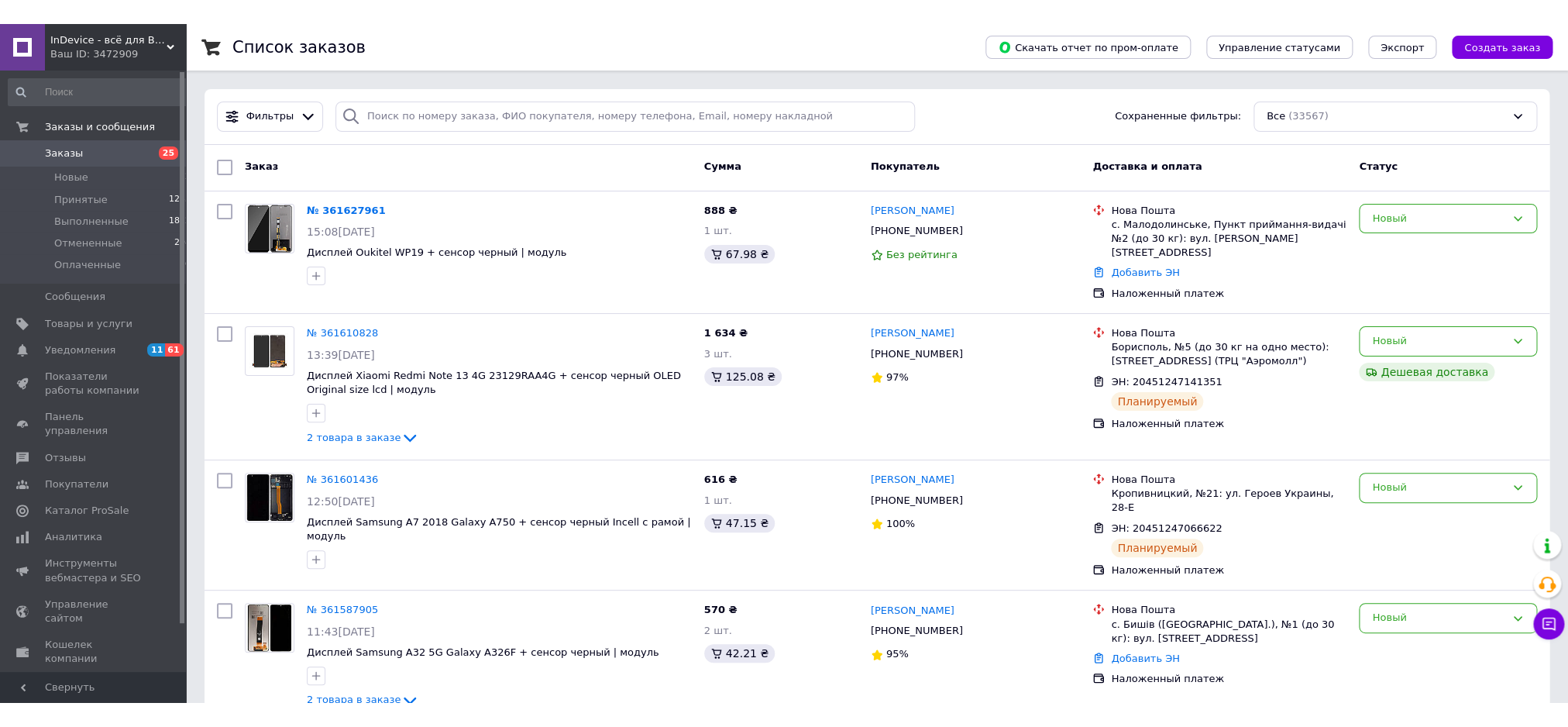
scroll to position [1652, 0]
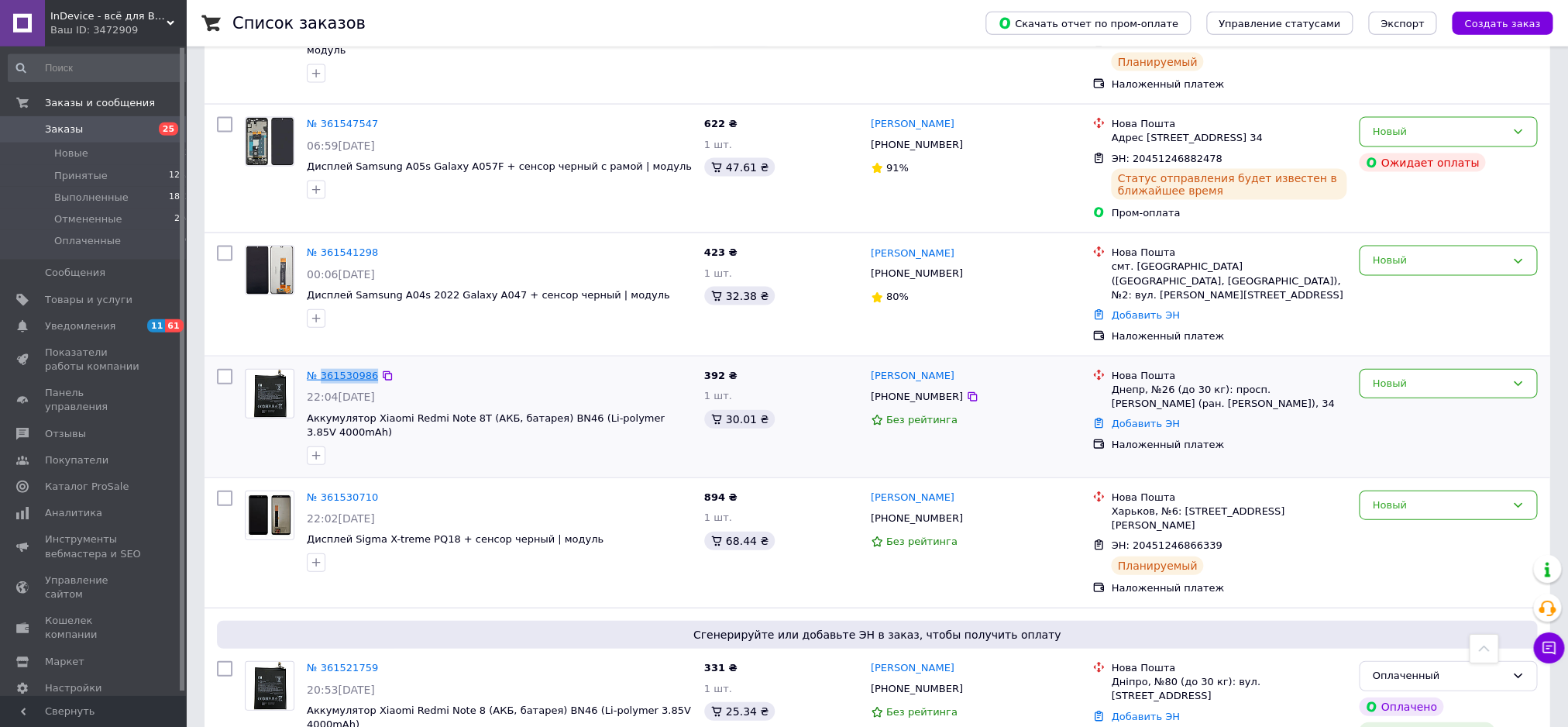
click at [335, 370] on link "№ 361530986" at bounding box center [342, 376] width 71 height 12
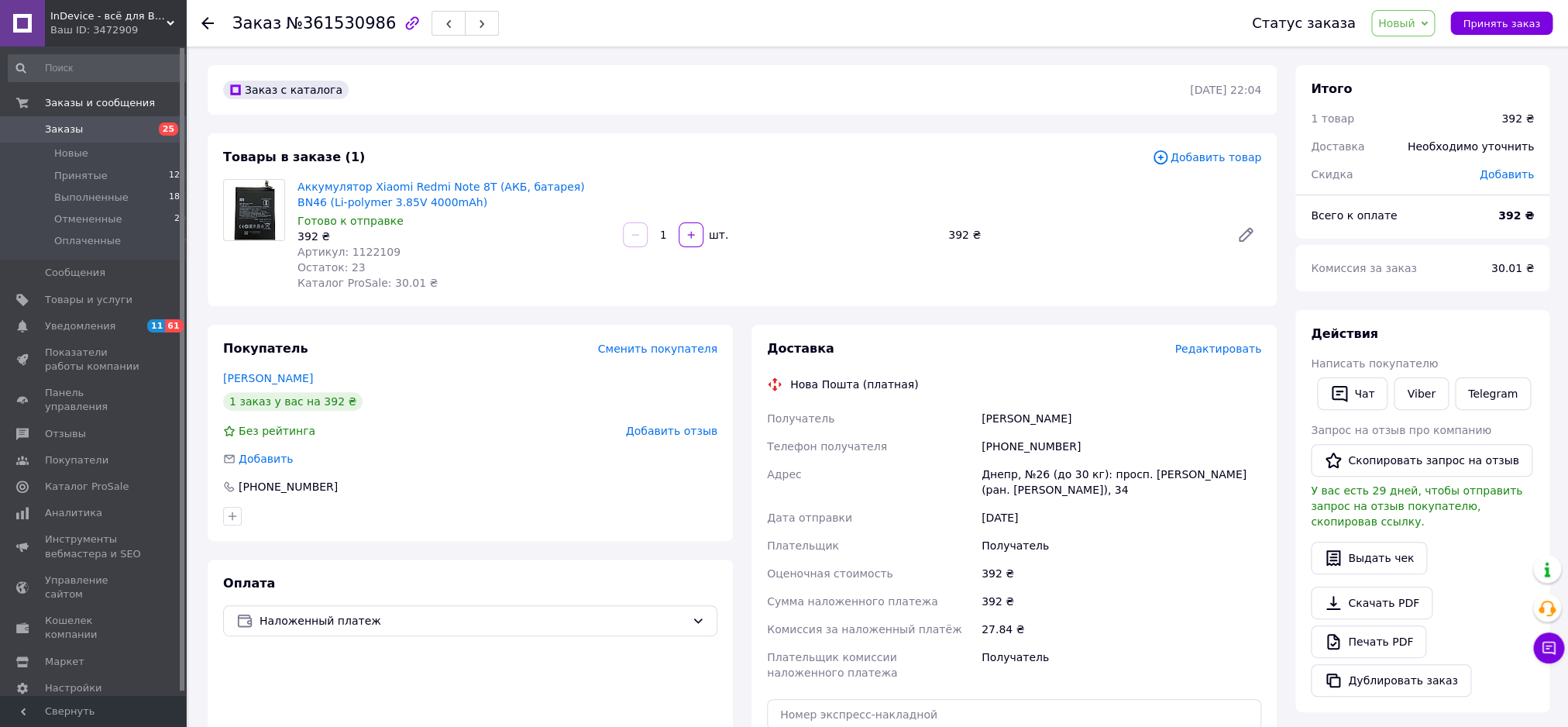
scroll to position [335, 0]
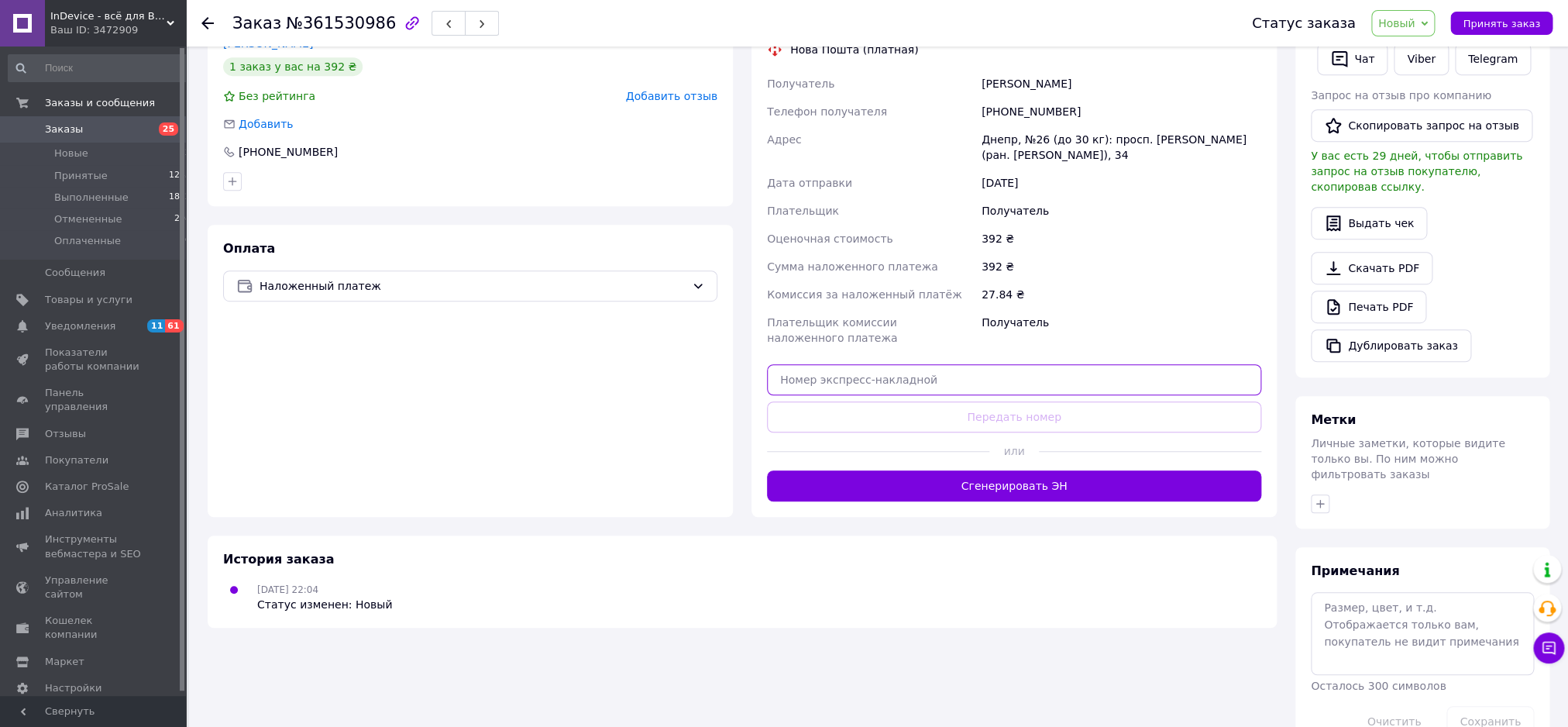
drag, startPoint x: 852, startPoint y: 378, endPoint x: 859, endPoint y: 418, distance: 40.6
click at [850, 396] on input "text" at bounding box center [1013, 379] width 494 height 31
paste input "20451246868954"
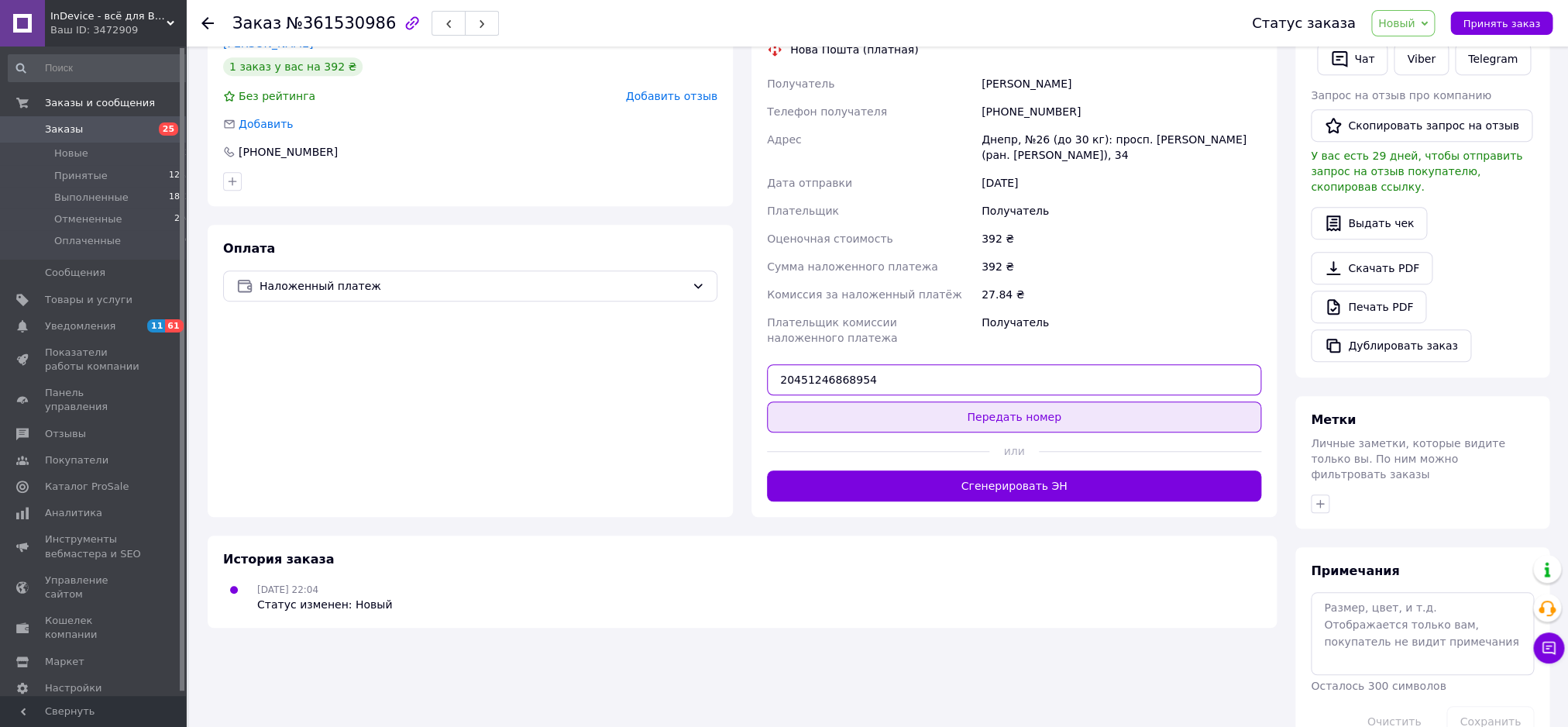
type input "20451246868954"
click at [867, 420] on button "Передать номер" at bounding box center [1013, 417] width 494 height 31
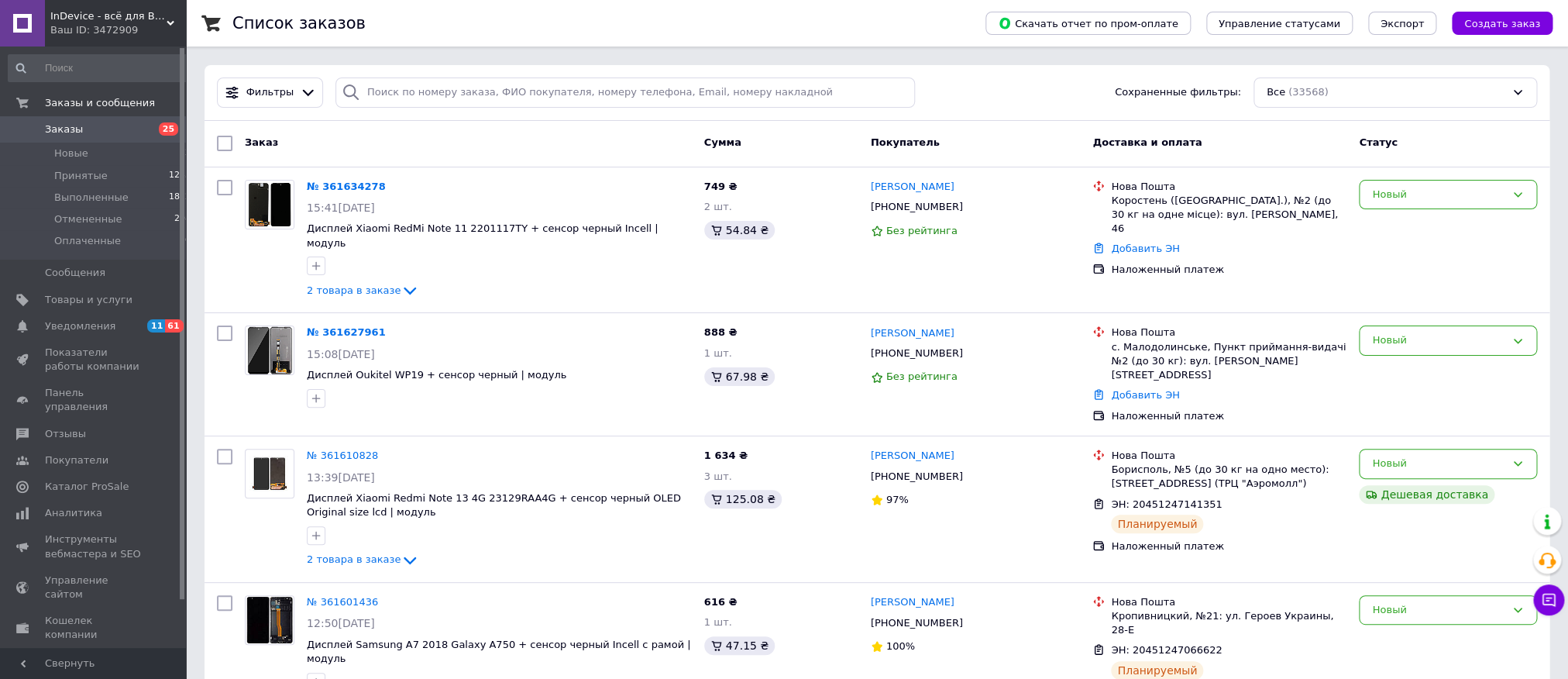
scroll to position [2060, 0]
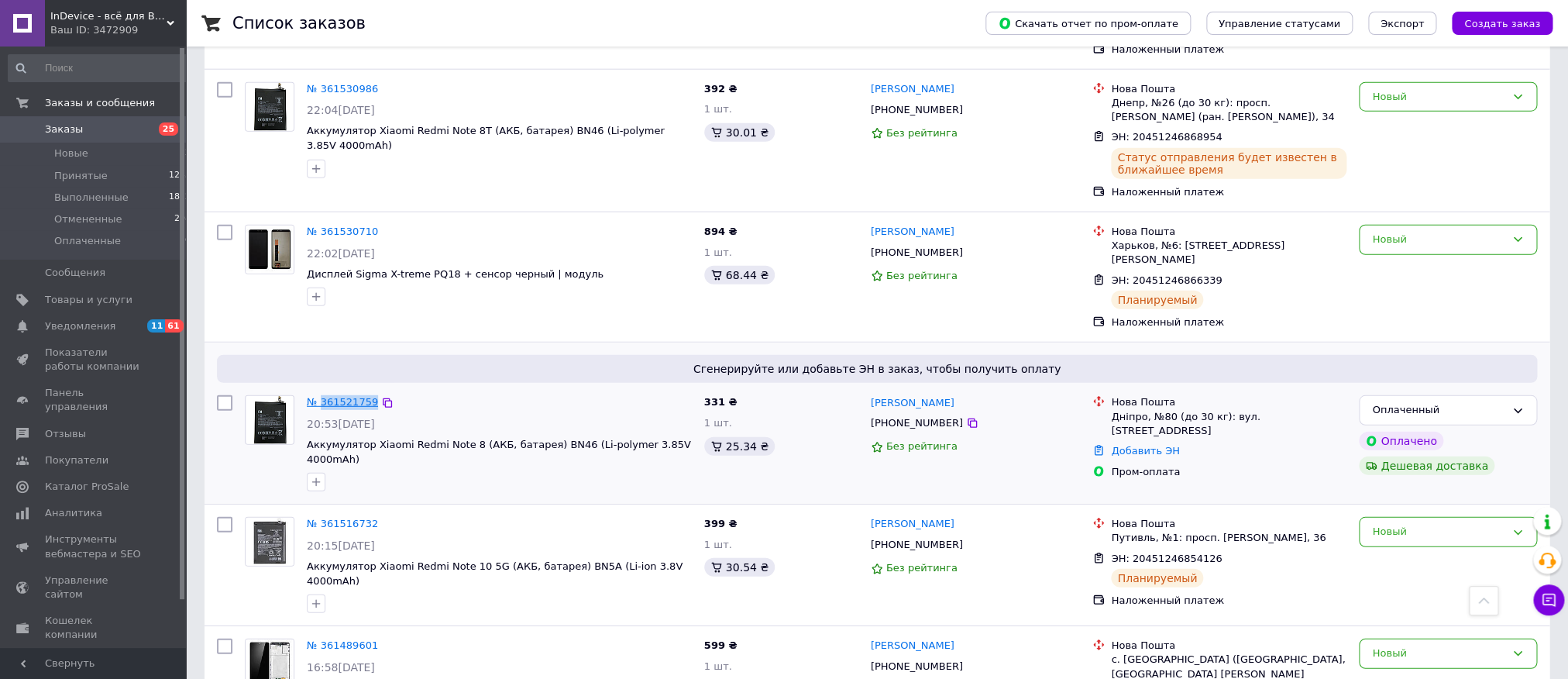
click at [359, 396] on link "№ 361521759" at bounding box center [342, 402] width 71 height 12
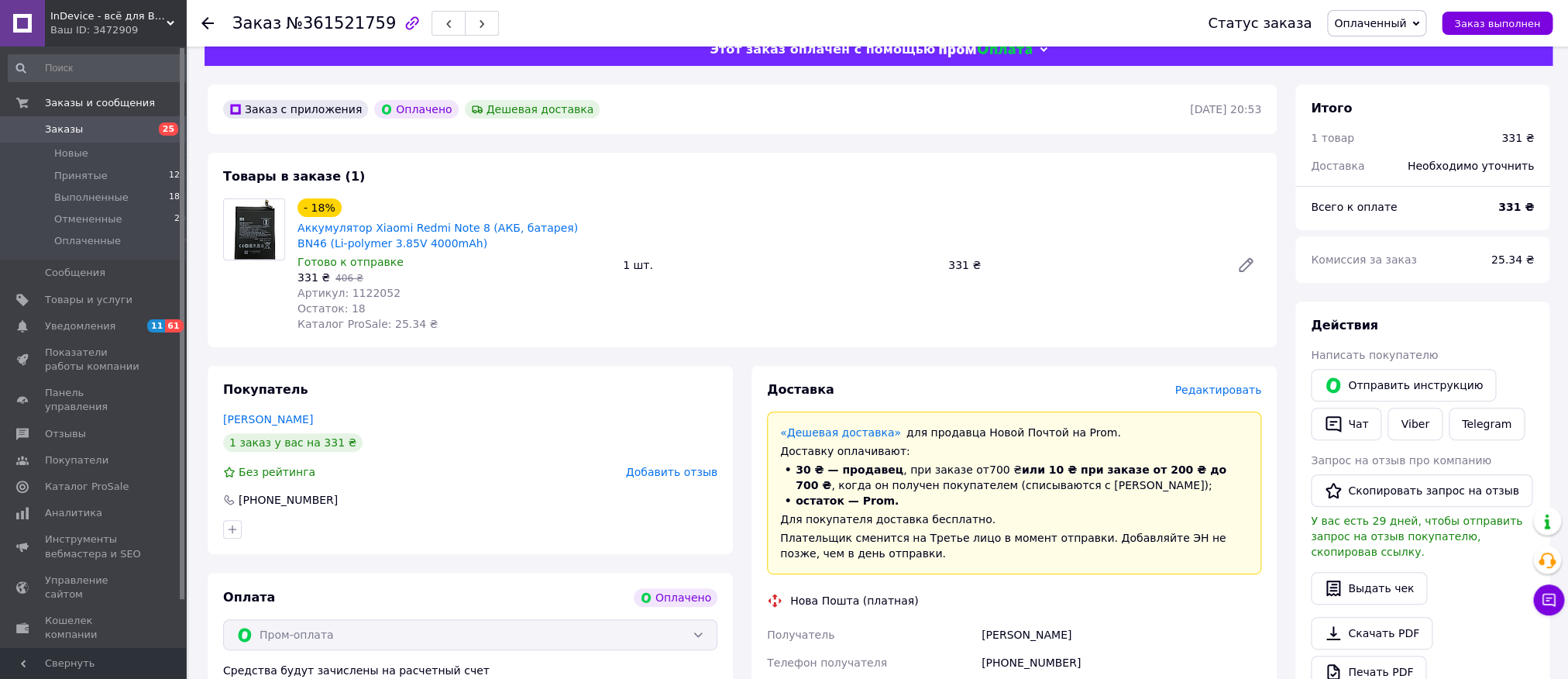
scroll to position [363, 0]
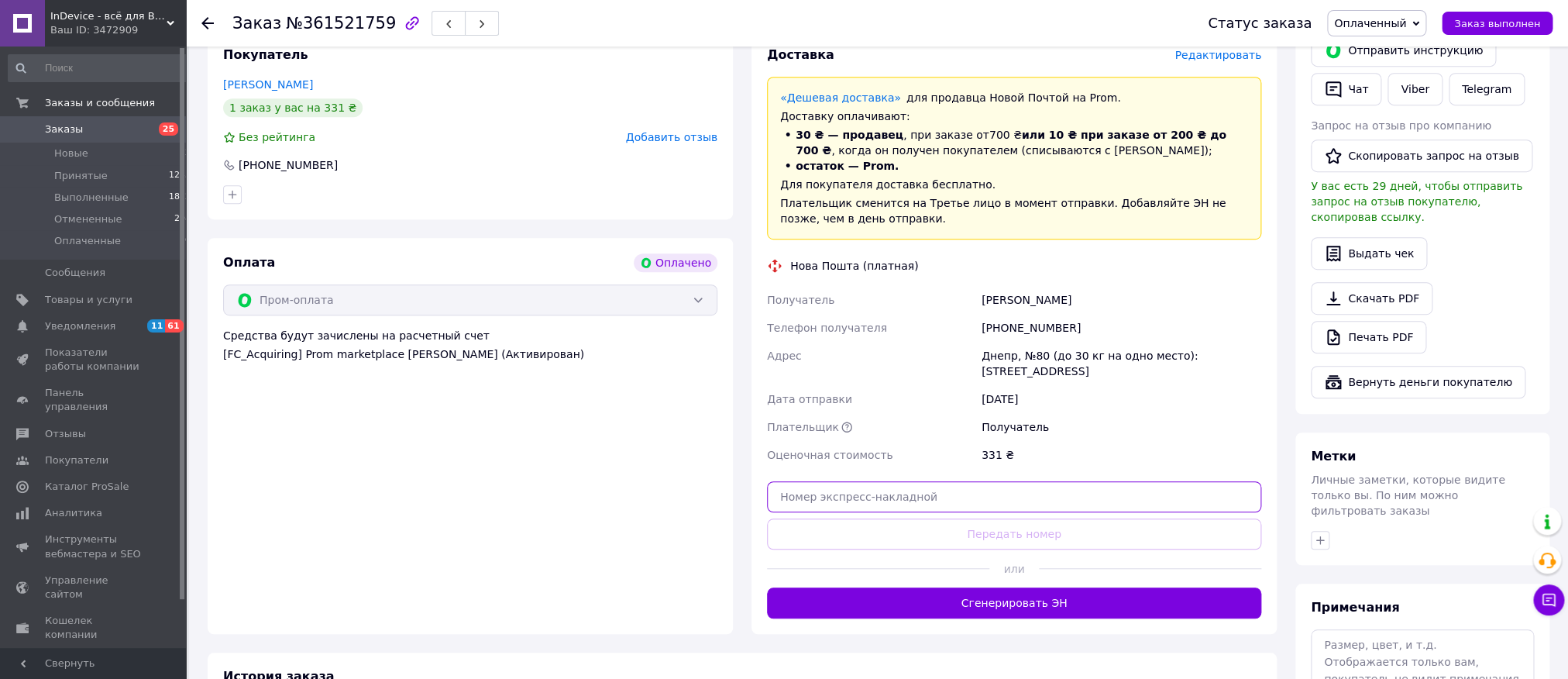
drag, startPoint x: 892, startPoint y: 495, endPoint x: 915, endPoint y: 559, distance: 68.0
click at [888, 497] on input "text" at bounding box center [1013, 497] width 494 height 31
paste input "20451246856209"
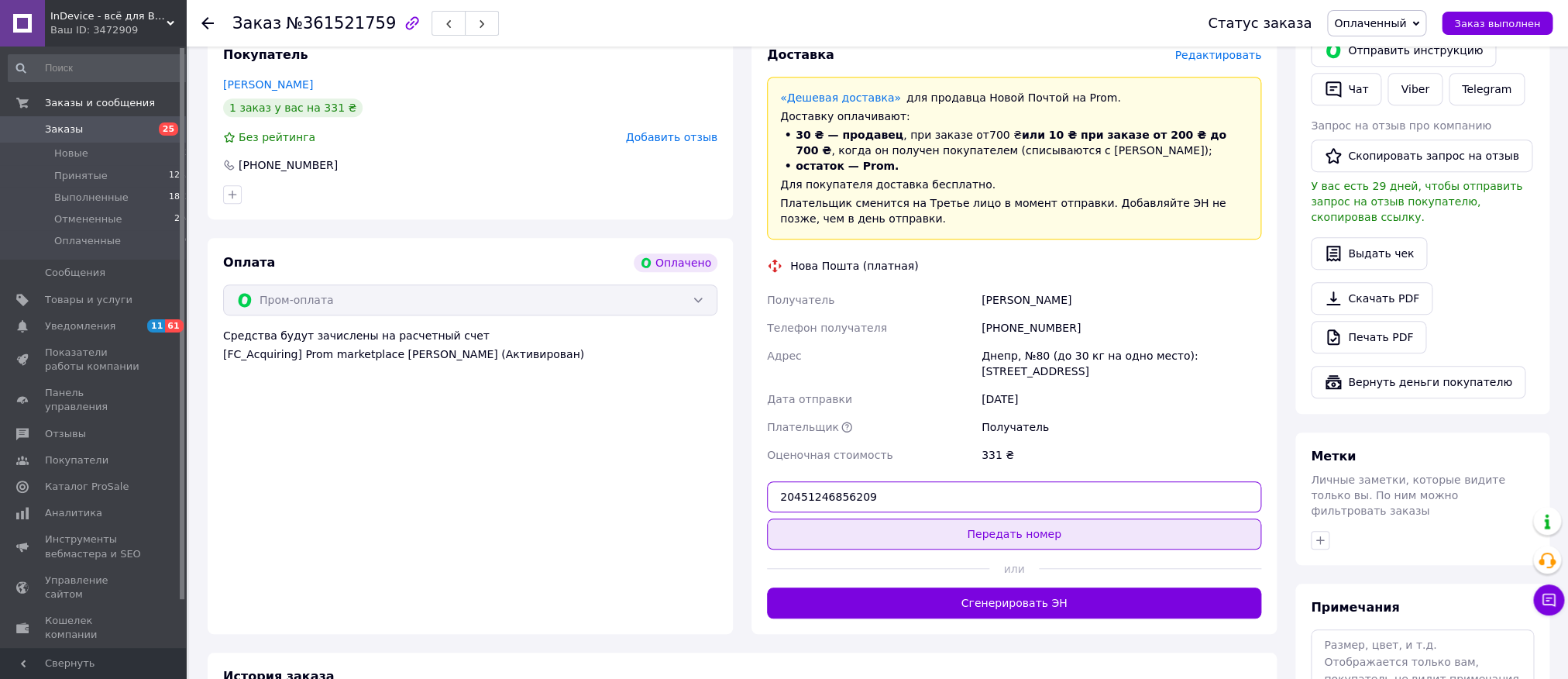
type input "20451246856209"
click at [880, 542] on button "Передать номер" at bounding box center [1013, 533] width 494 height 31
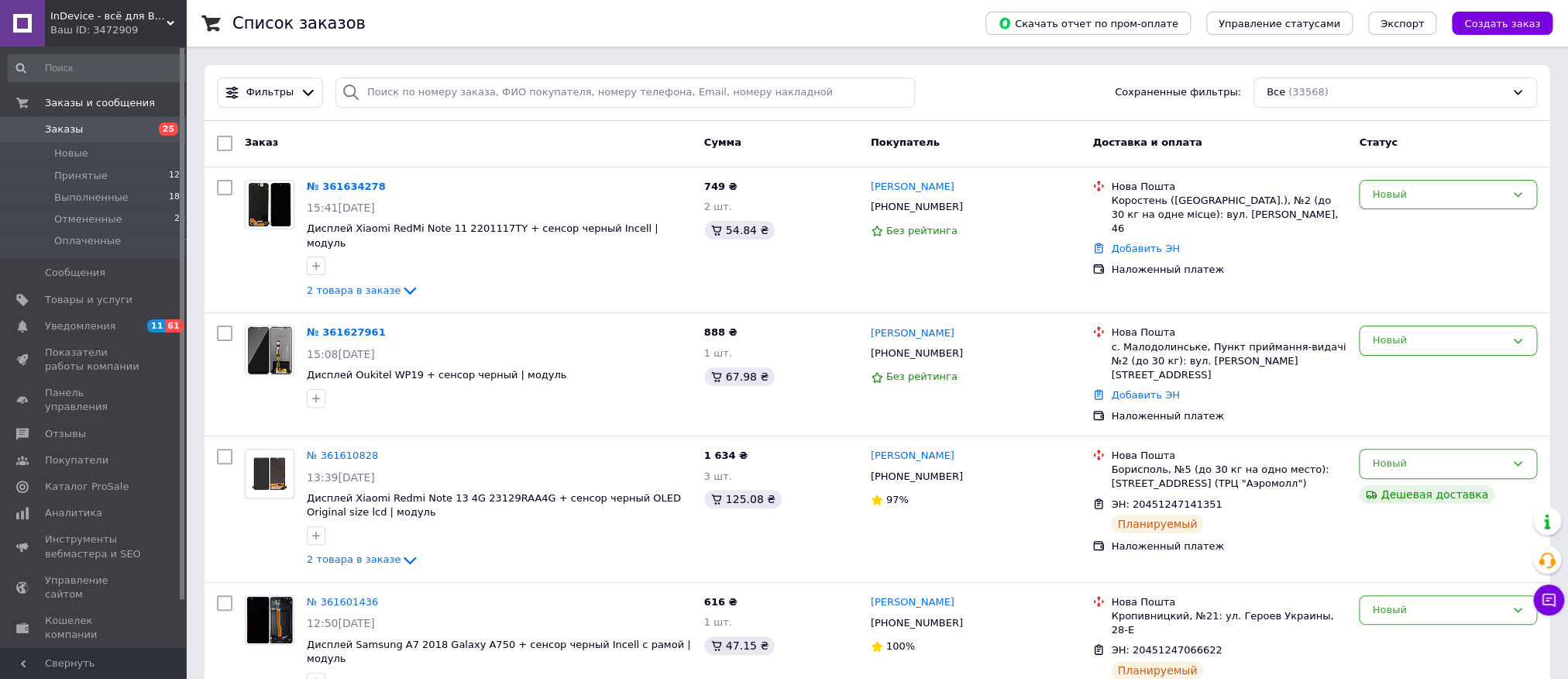
scroll to position [2320, 0]
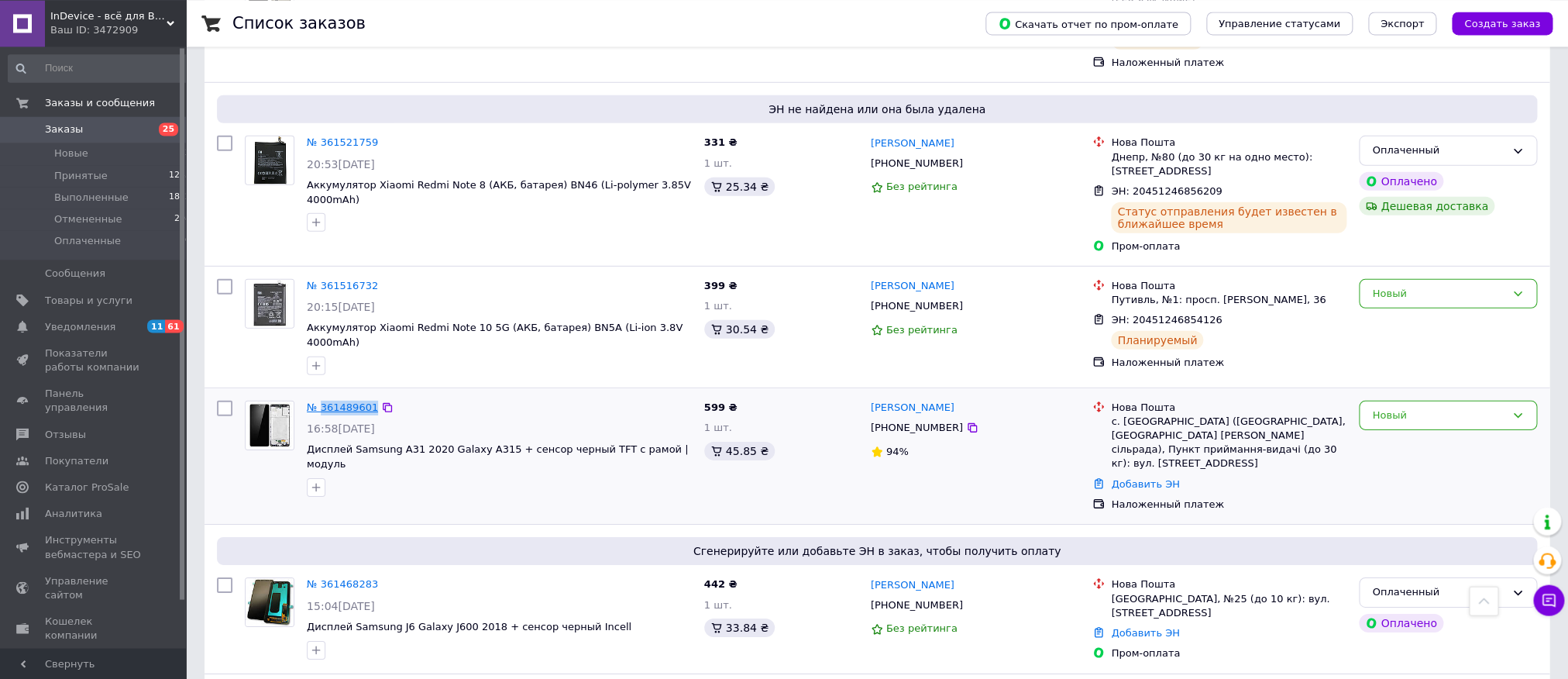
click at [337, 401] on link "№ 361489601" at bounding box center [342, 407] width 71 height 12
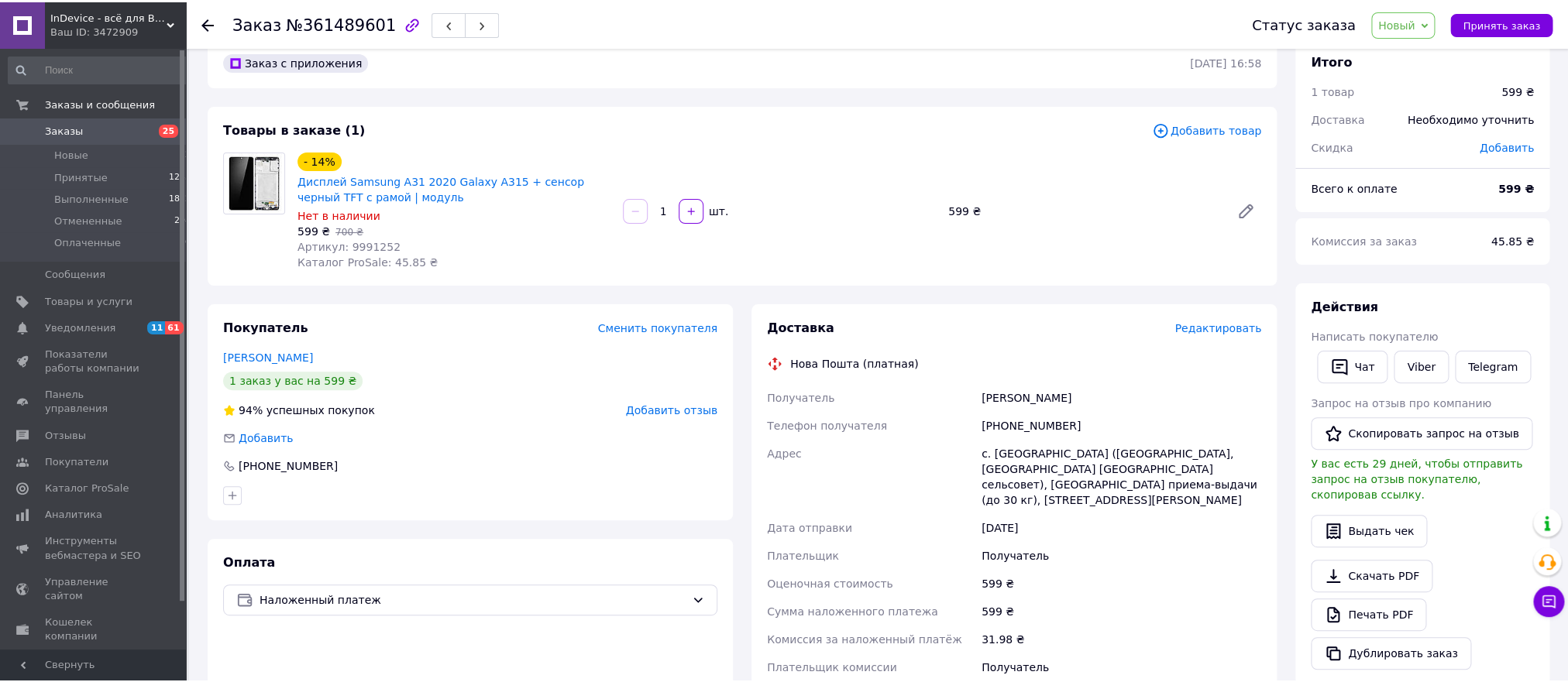
scroll to position [363, 0]
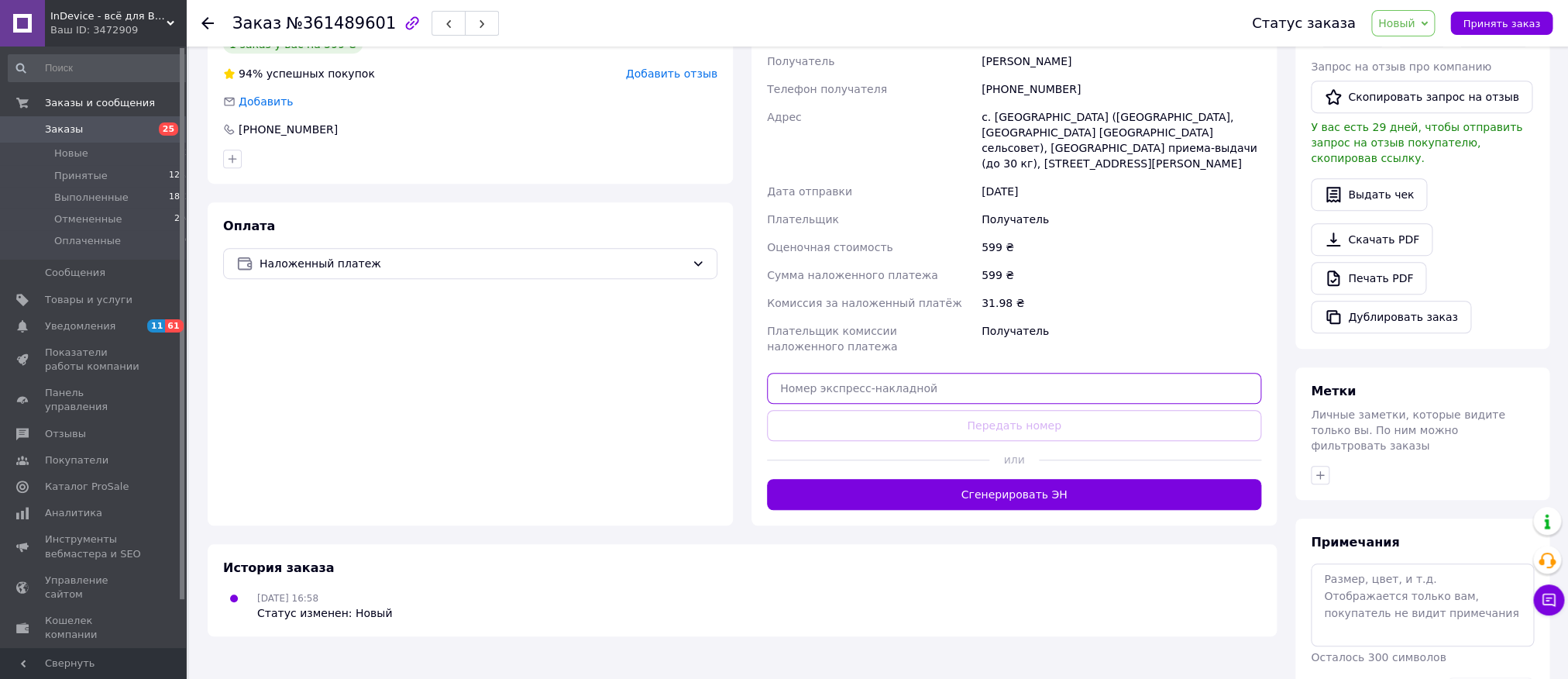
drag, startPoint x: 866, startPoint y: 364, endPoint x: 888, endPoint y: 396, distance: 38.8
click at [866, 372] on input "text" at bounding box center [1013, 388] width 494 height 31
paste input "20451246602533"
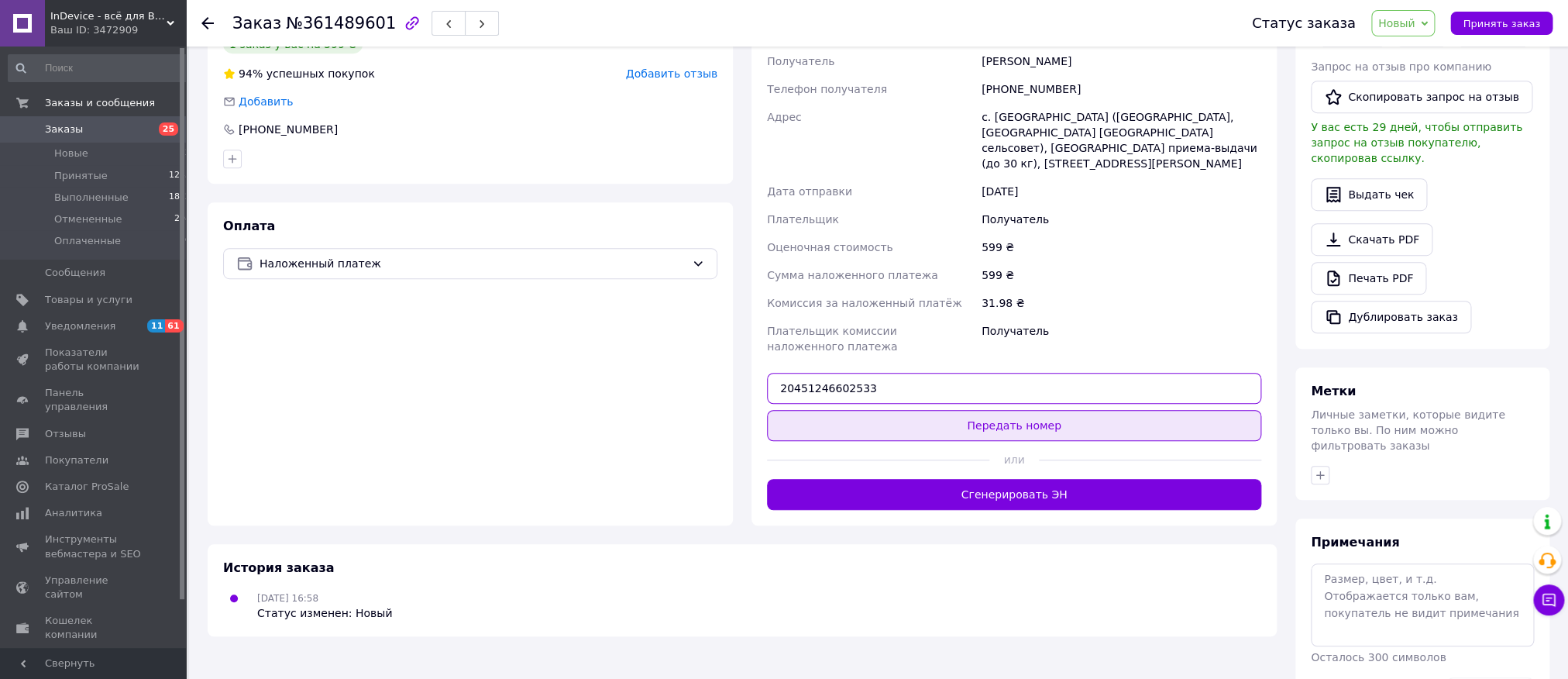
type input "20451246602533"
click at [888, 410] on button "Передать номер" at bounding box center [1013, 426] width 494 height 31
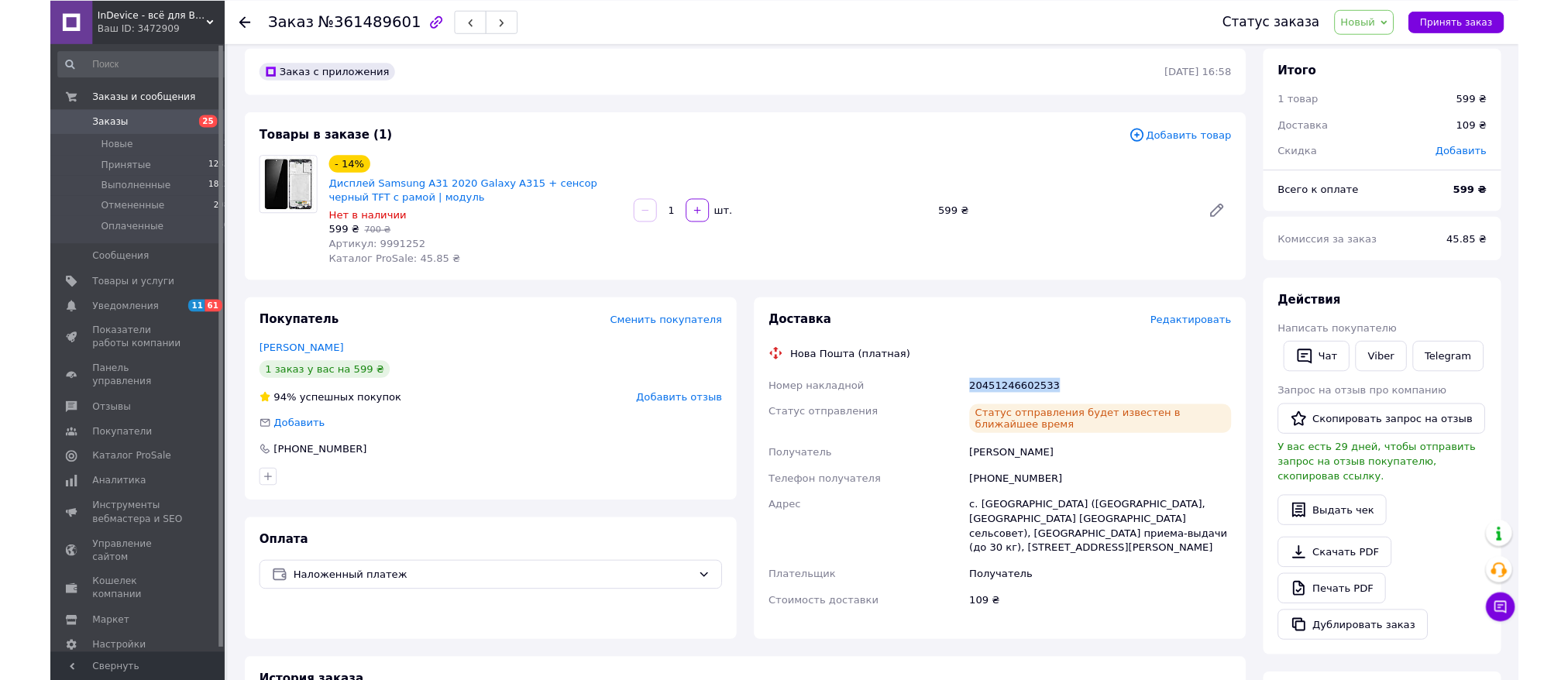
scroll to position [0, 0]
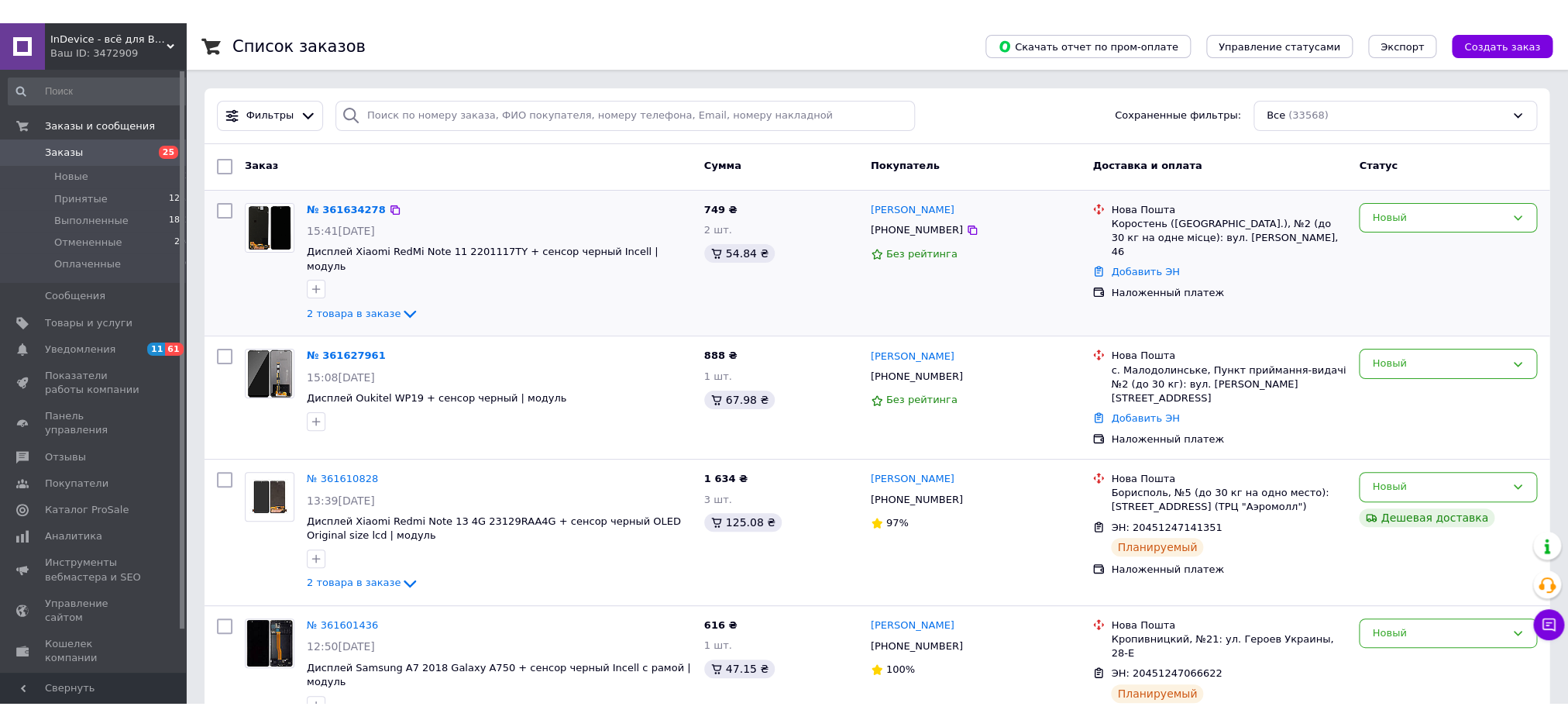
scroll to position [2357, 0]
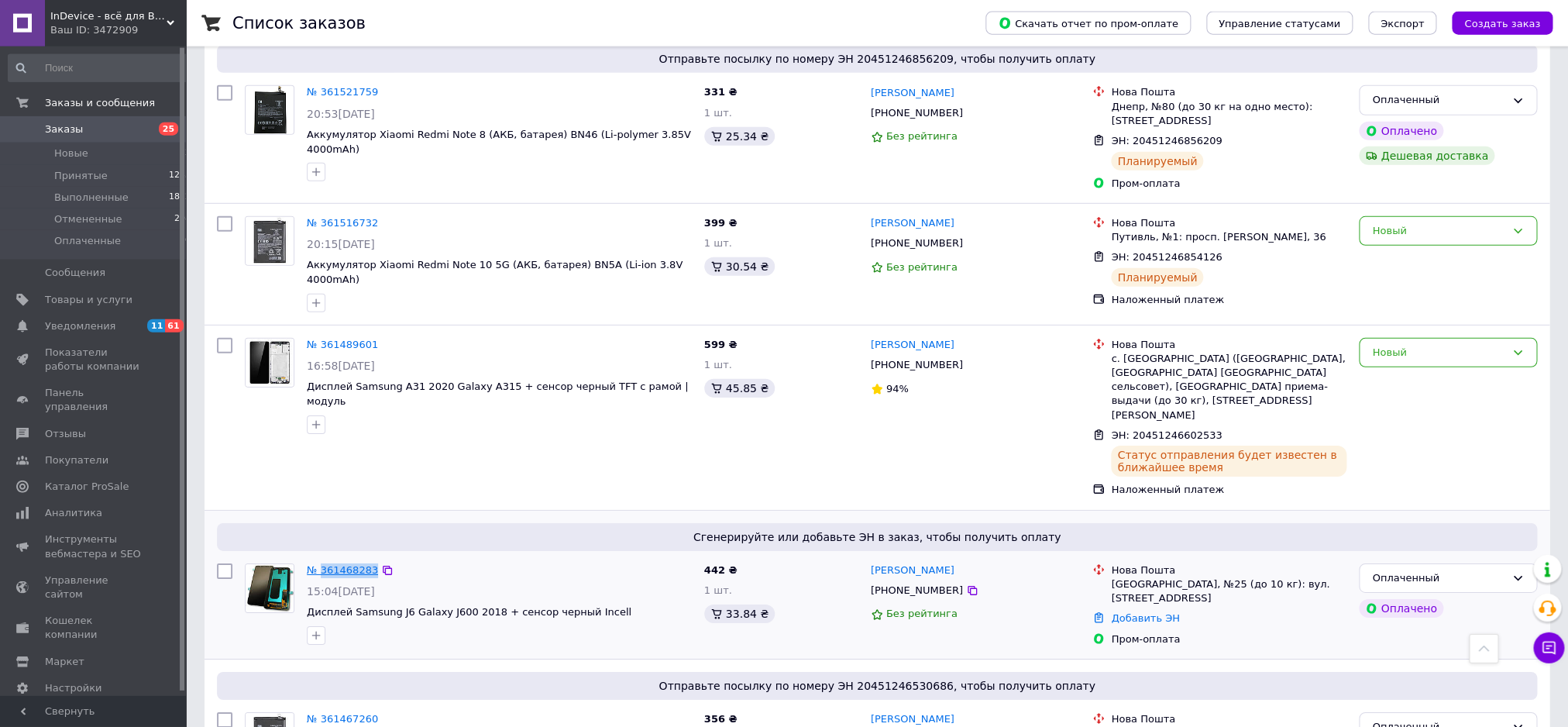
click at [343, 564] on link "№ 361468283" at bounding box center [342, 570] width 71 height 12
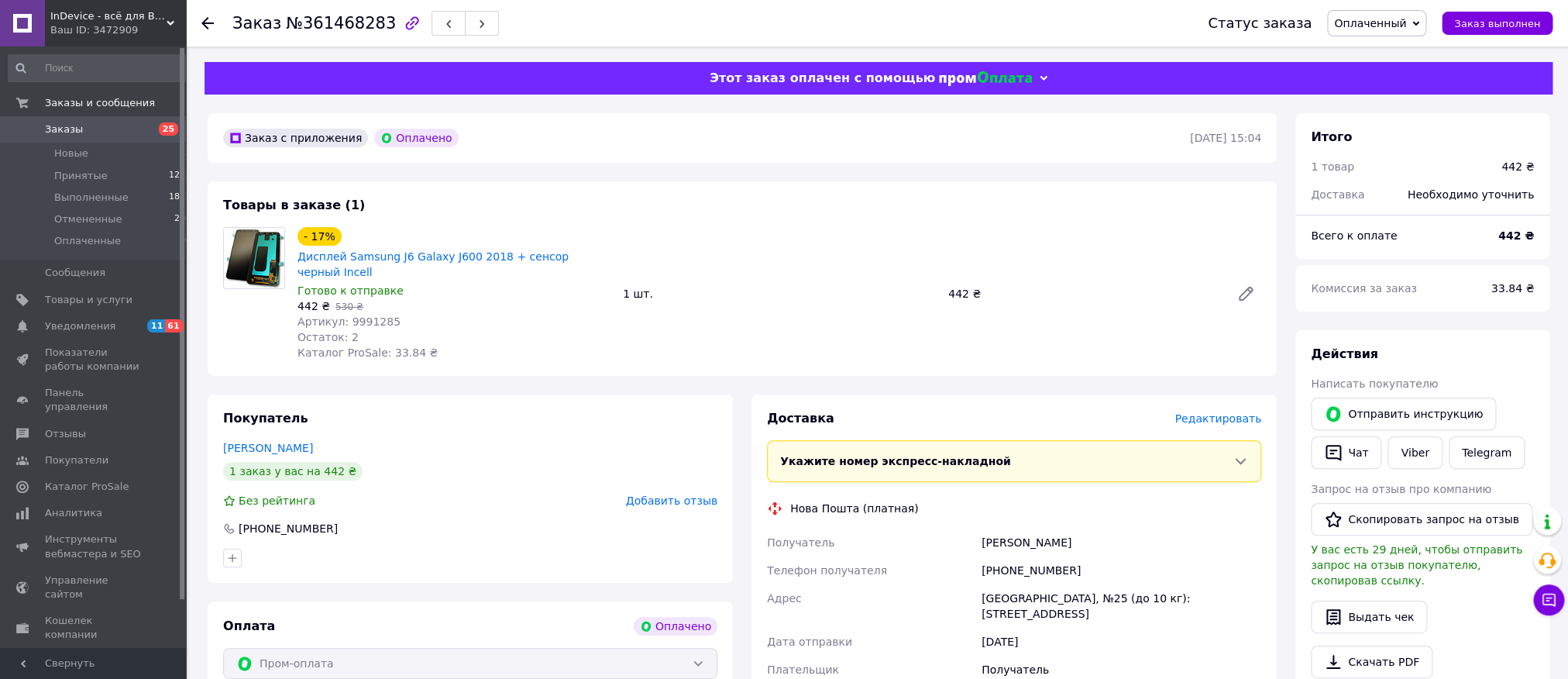
click at [335, 19] on span "№361468283" at bounding box center [341, 23] width 110 height 19
copy span "361468283"
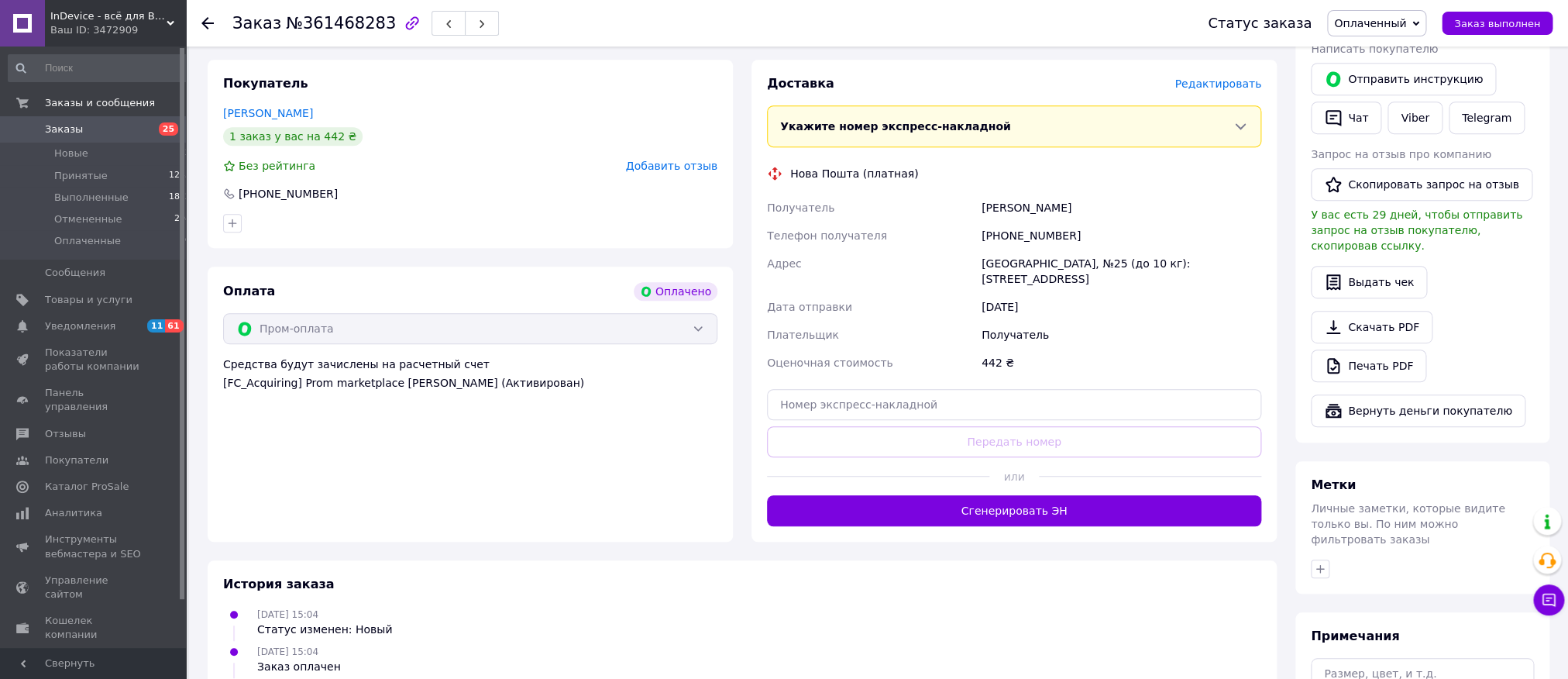
click at [851, 396] on div "Доставка Редактировать Укажите номер экспресс-накладной Обязательно введите ном…" at bounding box center [1013, 301] width 494 height 451
click at [860, 389] on input "text" at bounding box center [1013, 404] width 494 height 31
paste input "20451246470562"
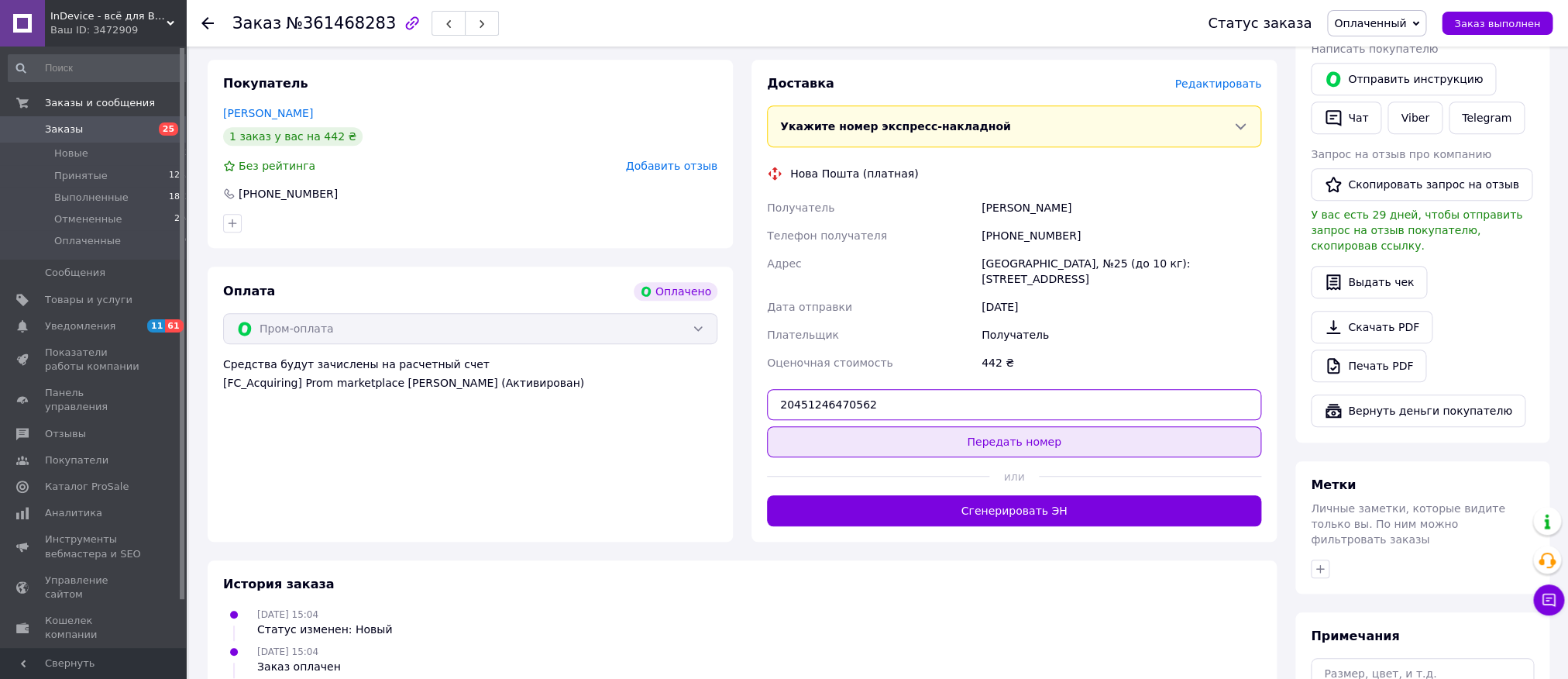
type input "20451246470562"
click at [866, 426] on button "Передать номер" at bounding box center [1013, 442] width 494 height 31
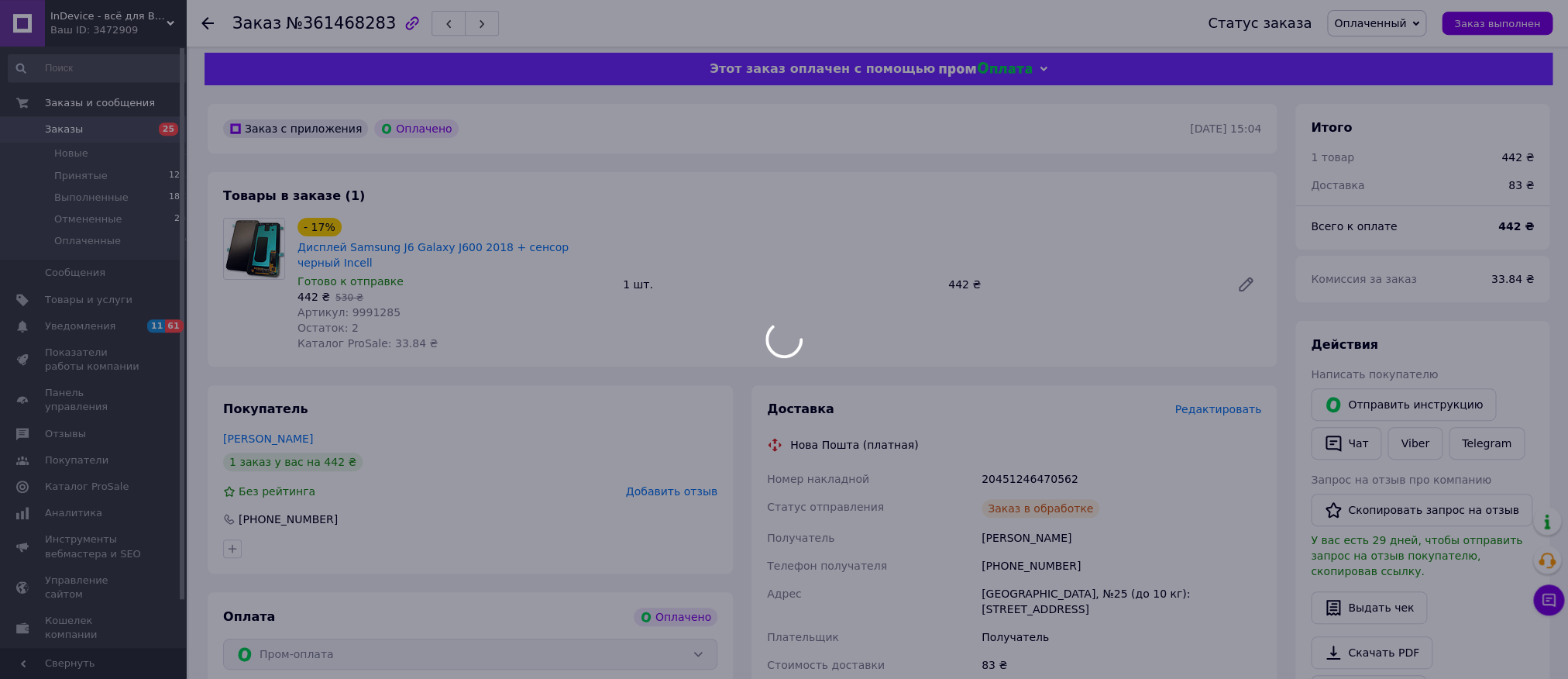
scroll to position [0, 0]
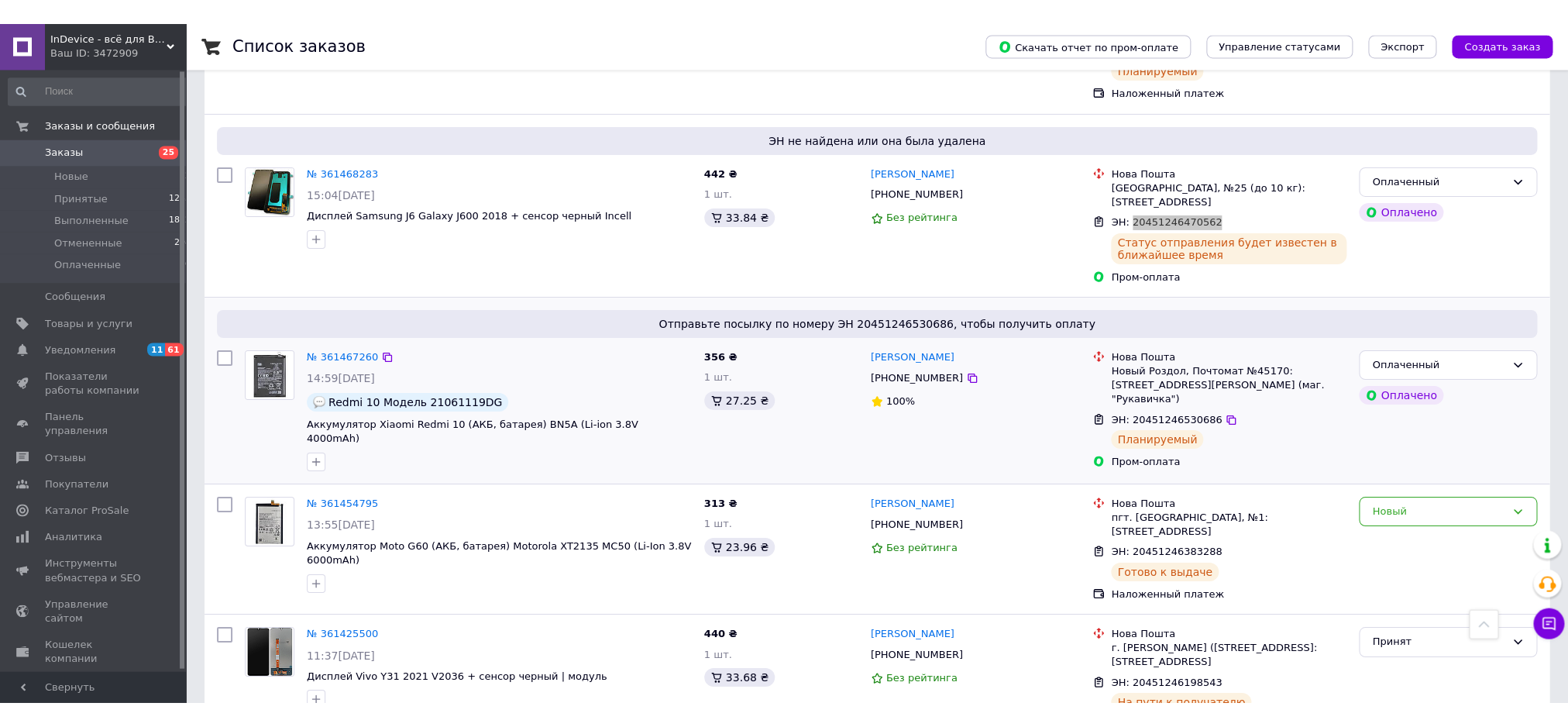
scroll to position [4064, 0]
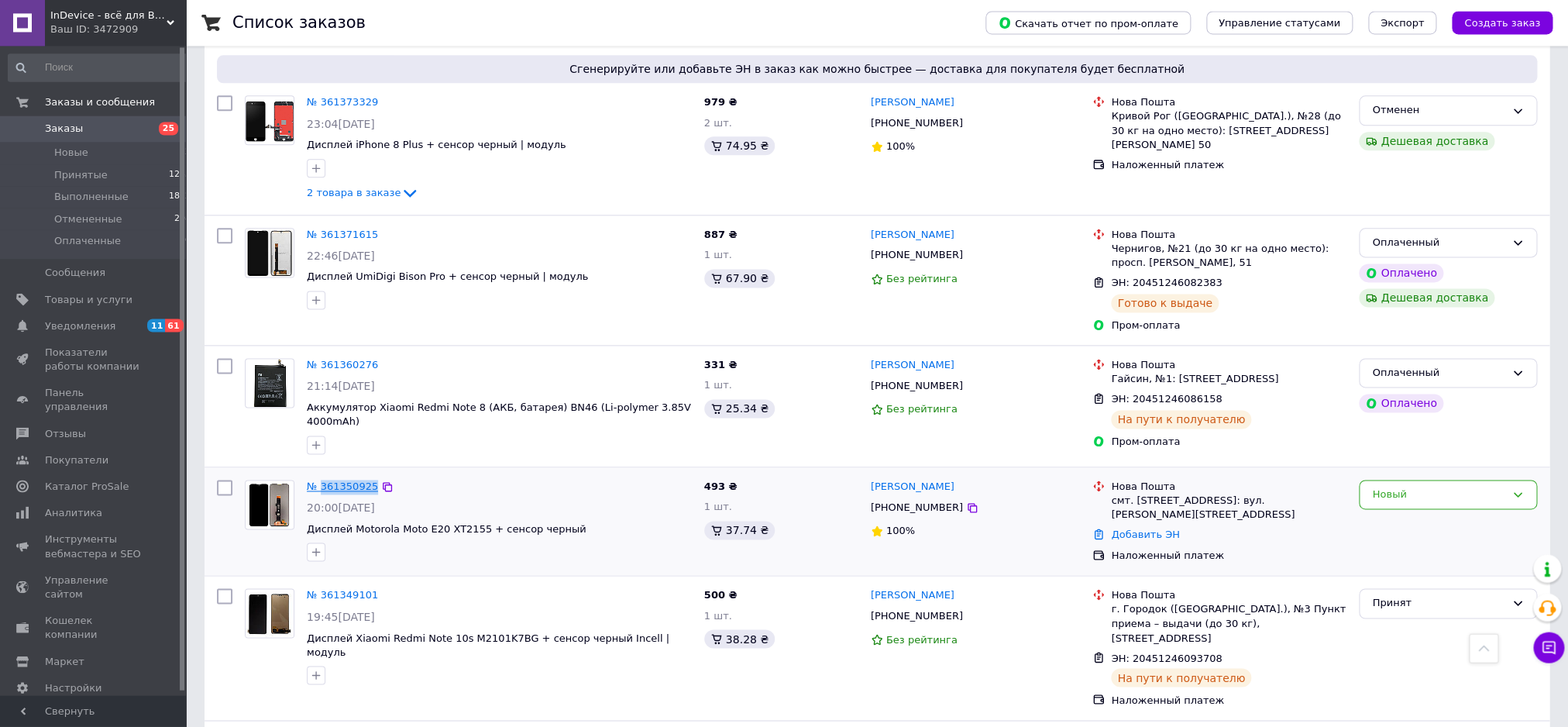
click at [344, 481] on link "№ 361350925" at bounding box center [342, 487] width 71 height 12
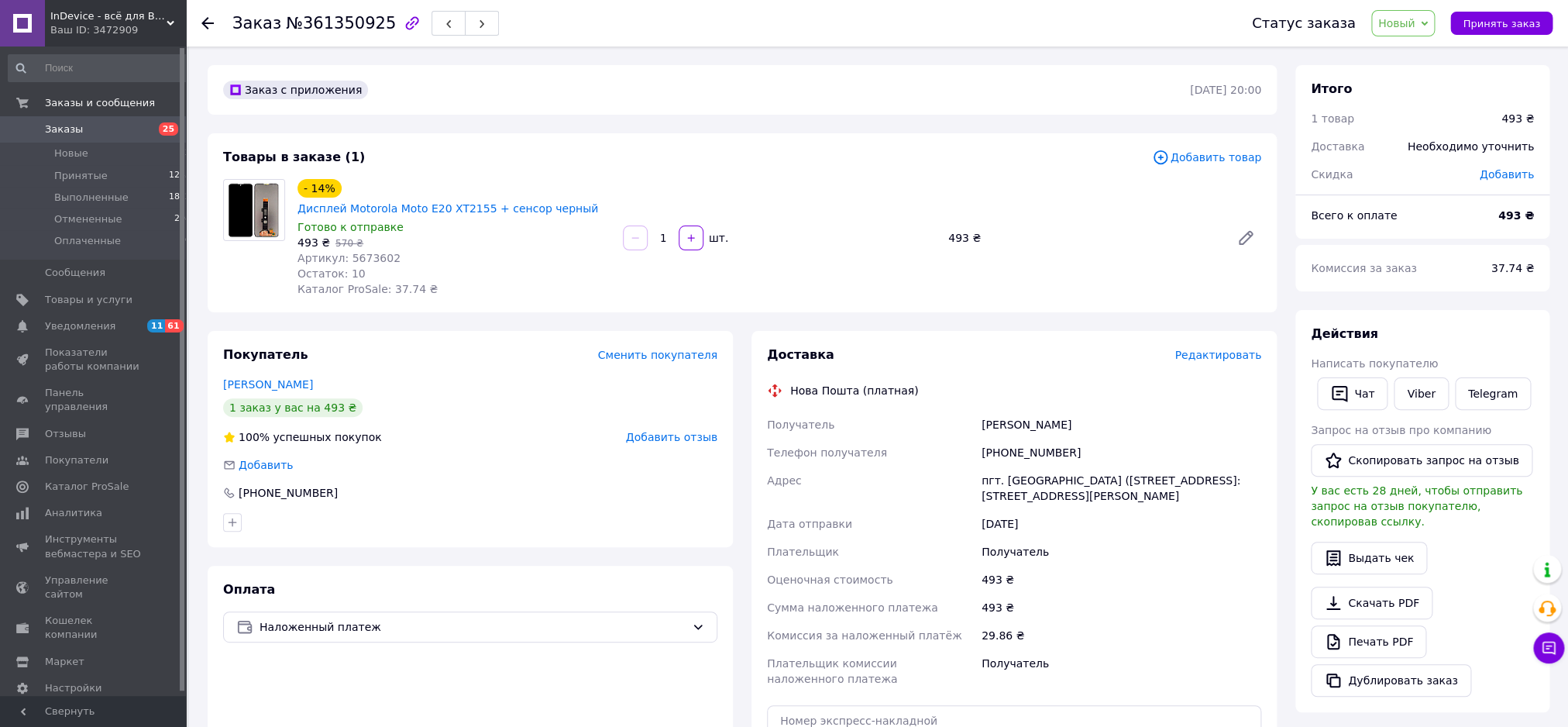
scroll to position [335, 0]
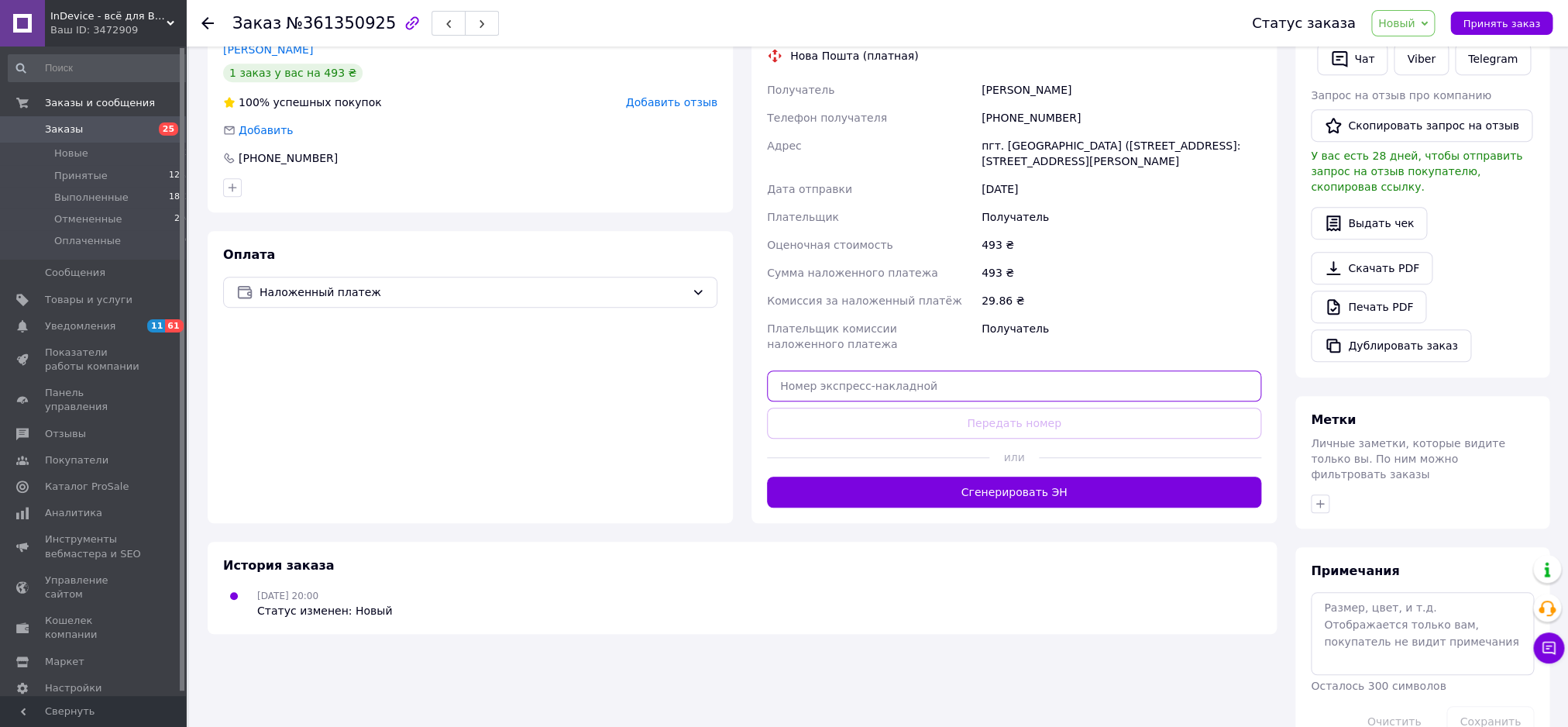
drag, startPoint x: 892, startPoint y: 337, endPoint x: 900, endPoint y: 377, distance: 40.8
click at [885, 371] on input "text" at bounding box center [1013, 386] width 494 height 31
paste input "20451246088181"
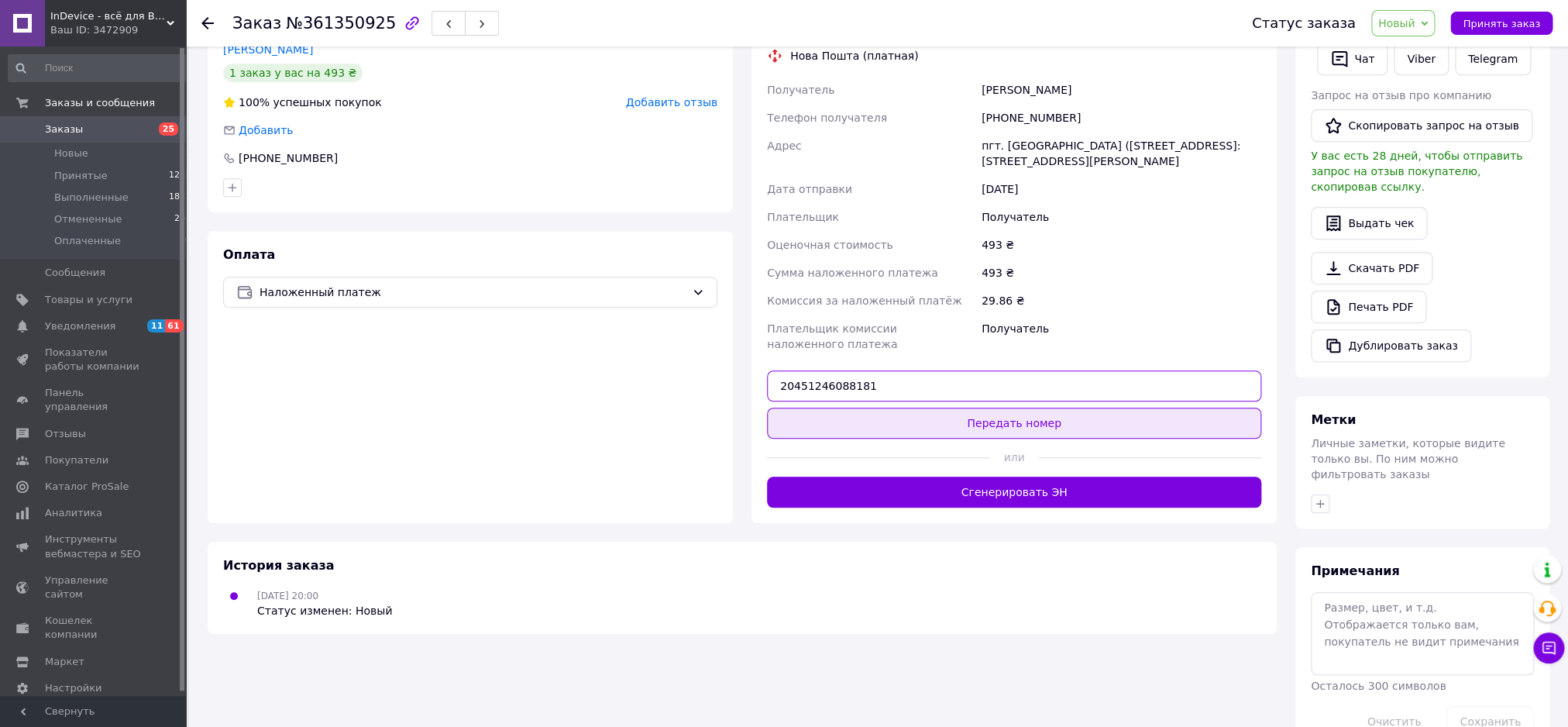
type input "20451246088181"
click at [885, 408] on button "Передать номер" at bounding box center [1013, 423] width 494 height 31
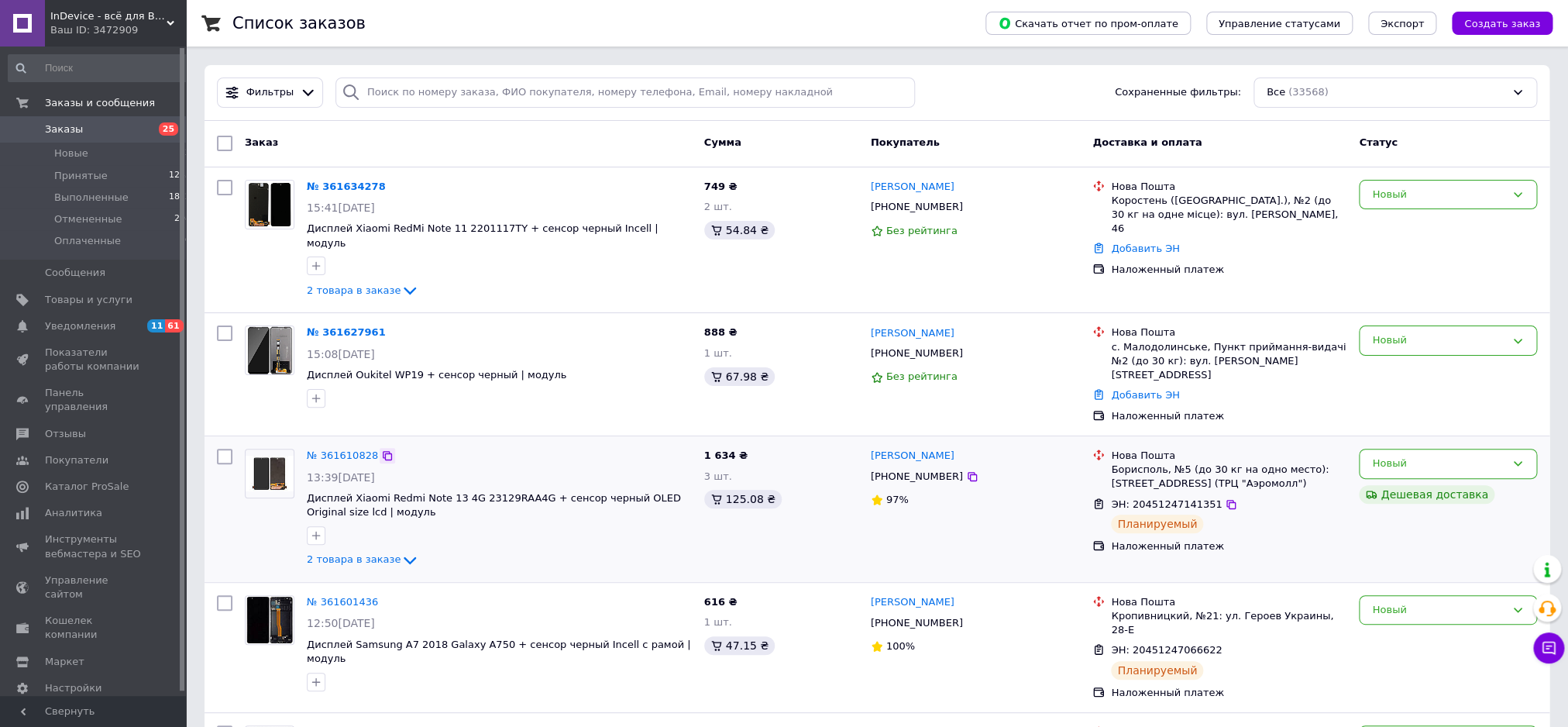
click at [381, 450] on icon at bounding box center [387, 456] width 12 height 12
click at [389, 327] on icon at bounding box center [395, 333] width 12 height 12
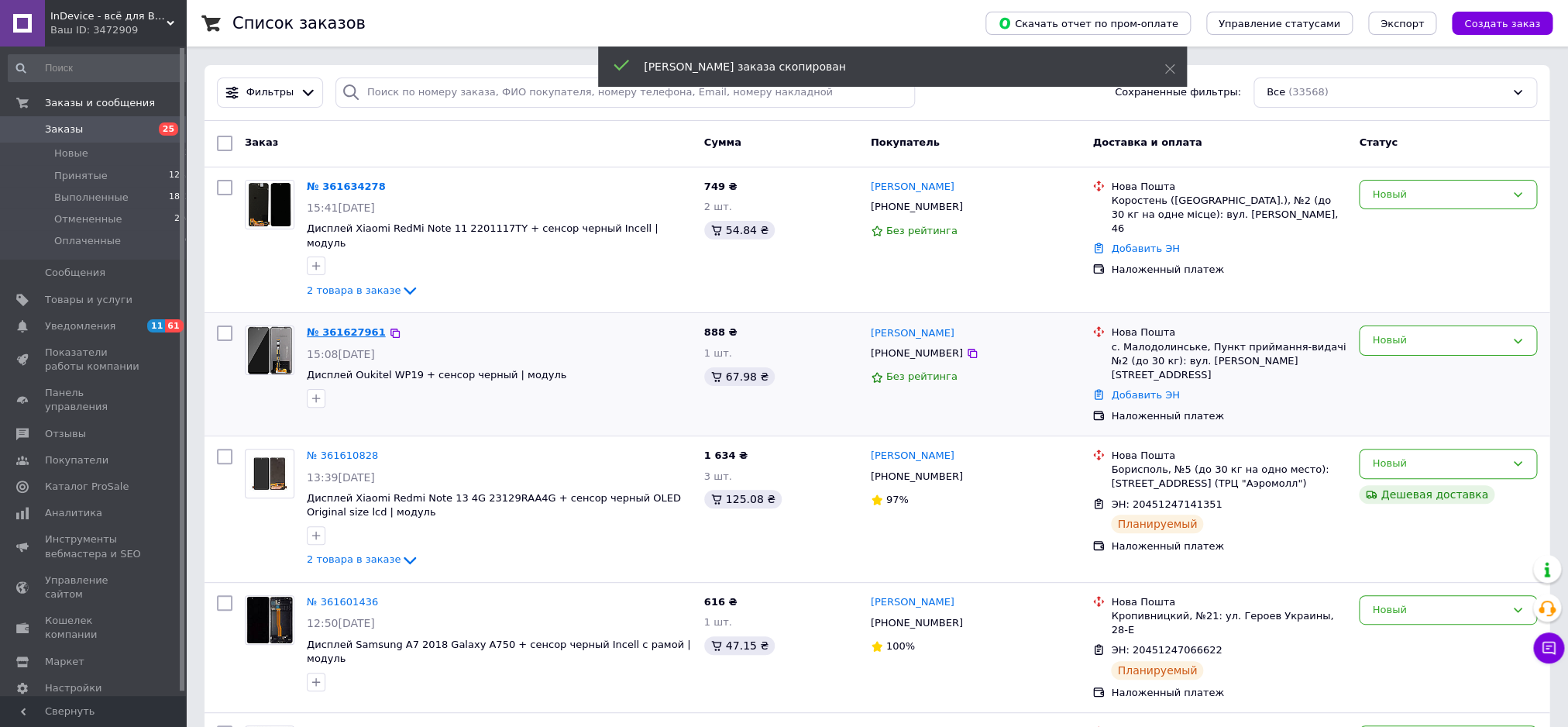
click at [355, 326] on link "№ 361627961" at bounding box center [346, 332] width 79 height 12
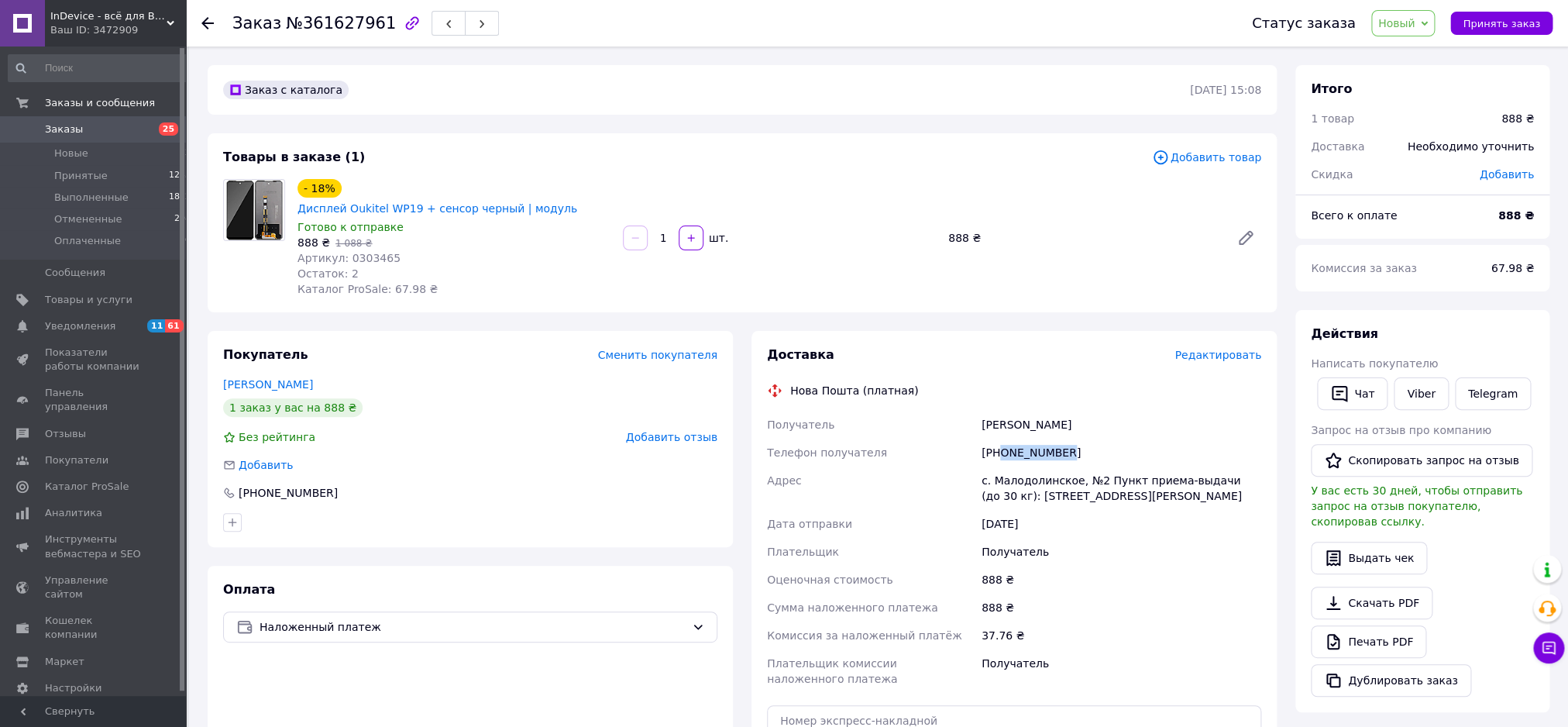
drag, startPoint x: 1068, startPoint y: 438, endPoint x: 1001, endPoint y: 444, distance: 67.3
click at [1001, 444] on div "[PHONE_NUMBER]" at bounding box center [1121, 452] width 286 height 28
copy div "0632286223"
click at [442, 202] on link "Дисплей Oukitel WP19 + сенсор черный | модуль" at bounding box center [437, 208] width 280 height 12
click at [1015, 438] on div "[PHONE_NUMBER]" at bounding box center [1121, 452] width 286 height 28
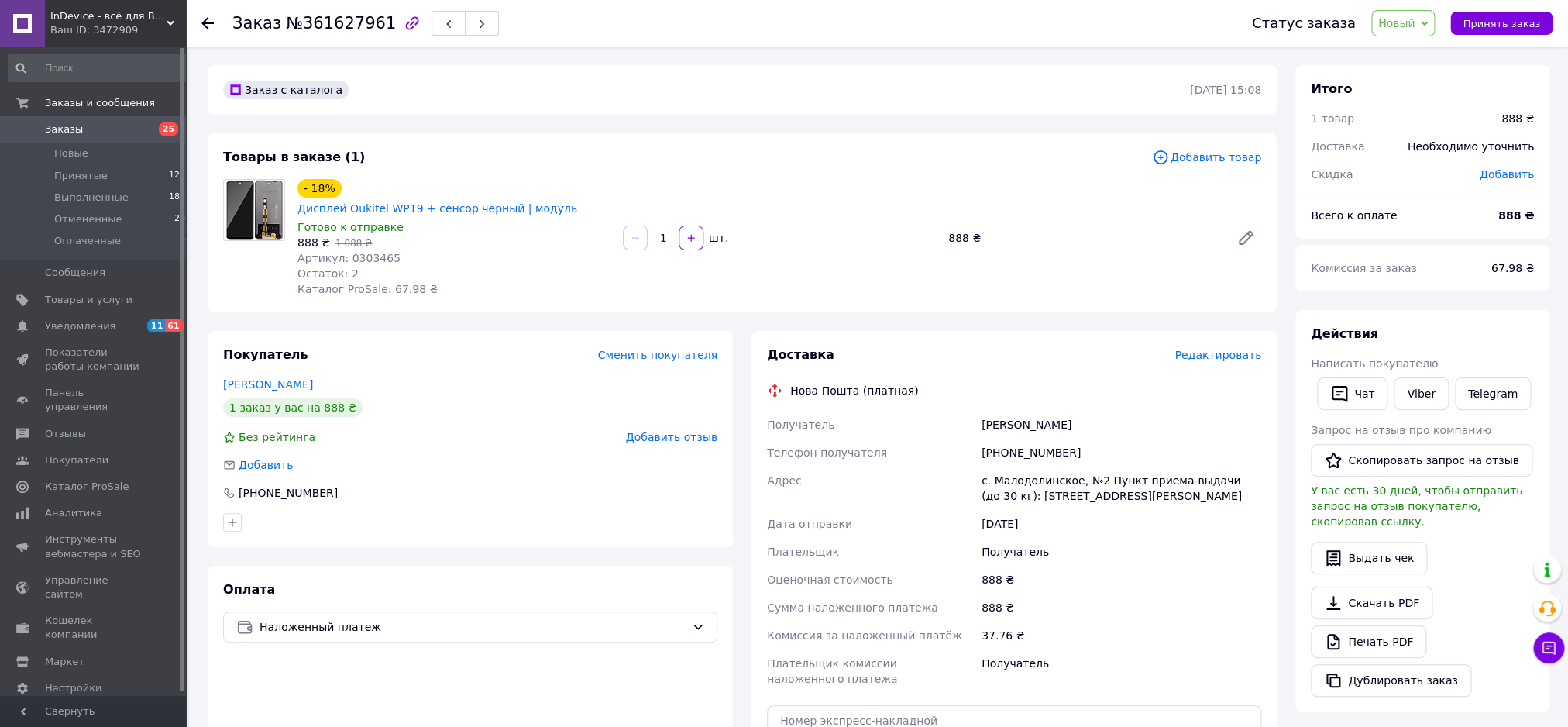
click at [1024, 413] on div "Михайлова Світлана" at bounding box center [1121, 425] width 286 height 28
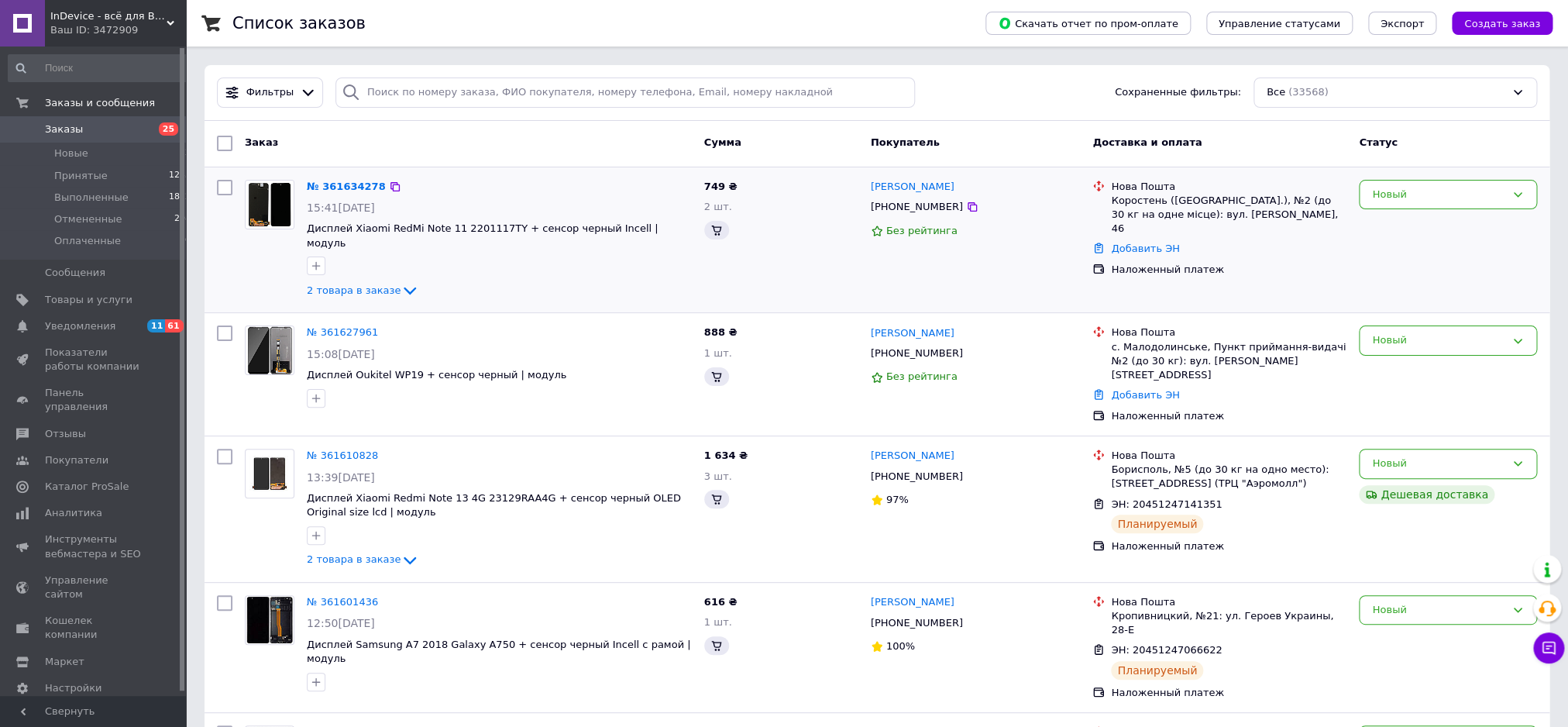
click at [1164, 212] on div "Коростень (Житомирська обл.), №2 (до 30 кг на одне місце): вул. Сосновського, 46" at bounding box center [1228, 215] width 235 height 43
click at [348, 190] on link "№ 361634278" at bounding box center [346, 187] width 79 height 12
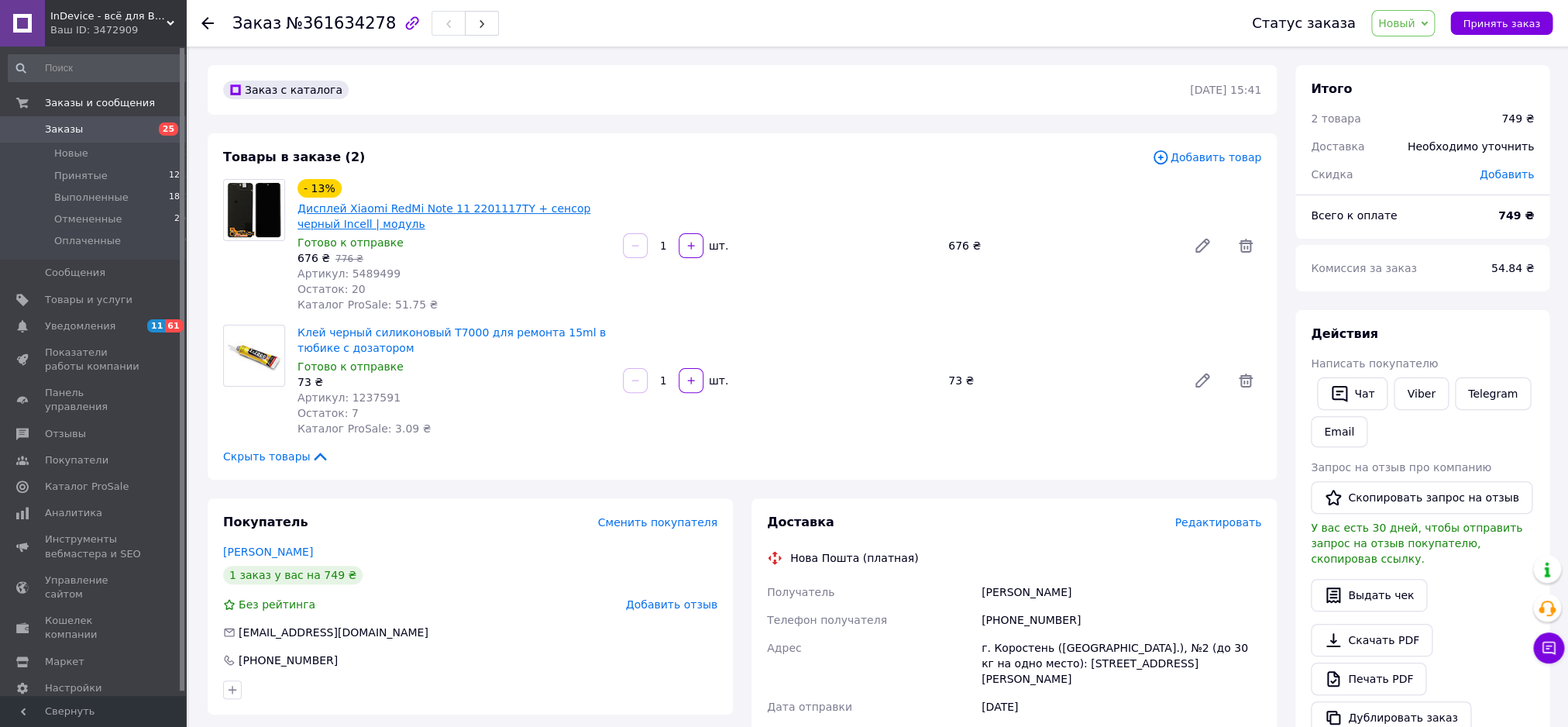
click at [443, 206] on link "Дисплей Xiaomi RedMi Note 11 2201117TY + сенсор черный Incell | модуль" at bounding box center [444, 216] width 293 height 28
drag, startPoint x: 1078, startPoint y: 625, endPoint x: 1001, endPoint y: 613, distance: 77.9
click at [1001, 613] on div "[PHONE_NUMBER]" at bounding box center [1121, 620] width 286 height 28
copy div "0677702570"
click at [483, 327] on link "Клей черный силиконовый T7000 для ремонта 15ml в тюбике с дозатором" at bounding box center [452, 340] width 308 height 28
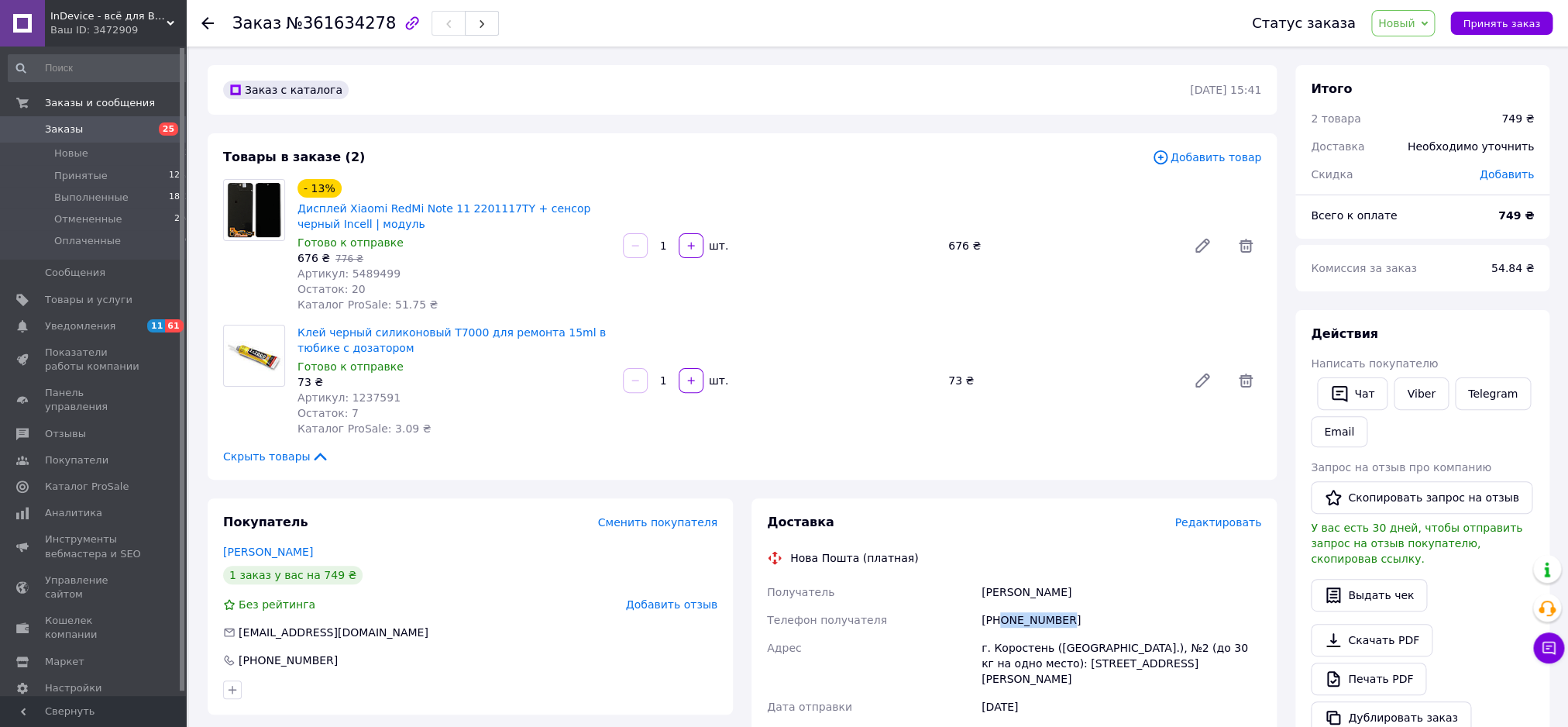
copy div "0677702570"
click at [1008, 586] on div "Шкрёба Александр" at bounding box center [1121, 592] width 286 height 28
click at [290, 15] on span "№361634278" at bounding box center [341, 23] width 110 height 19
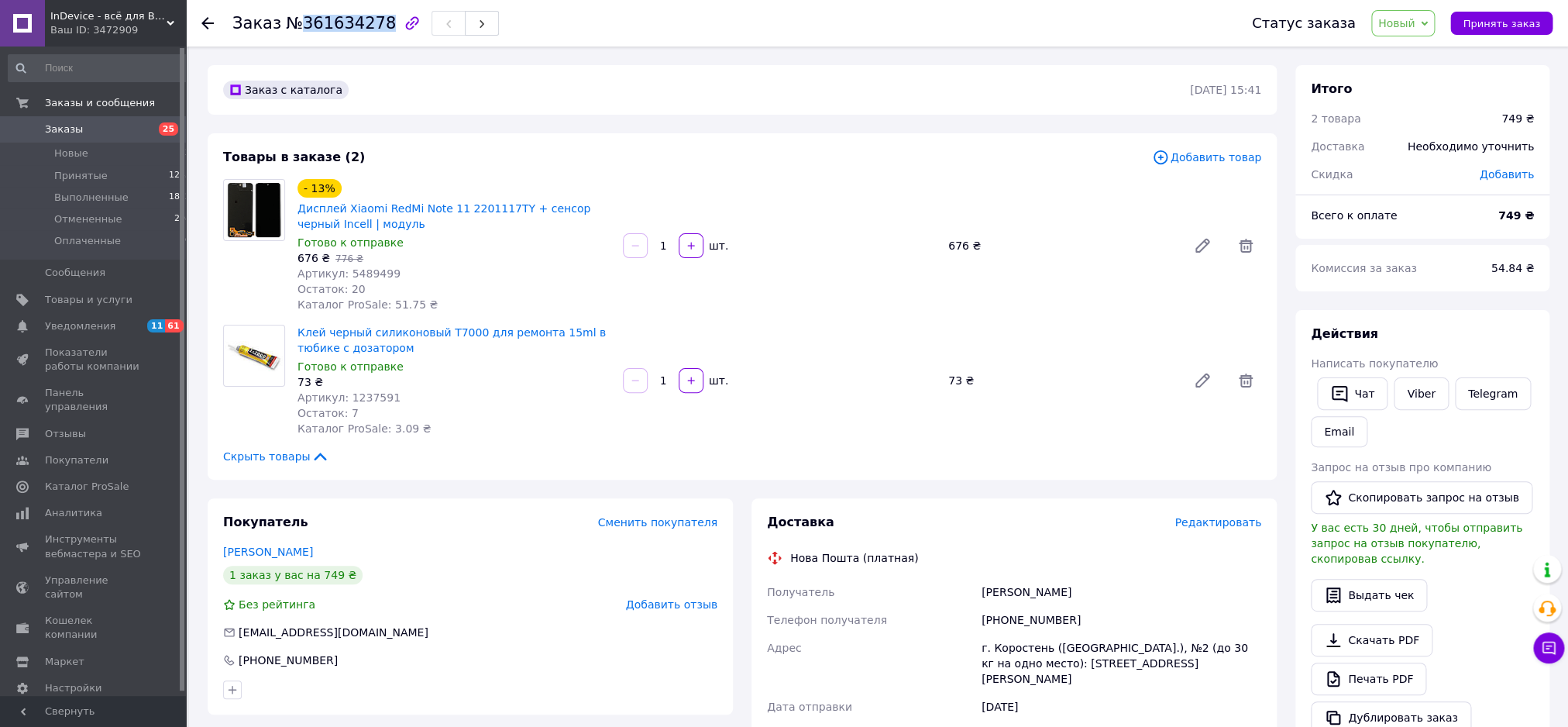
click at [289, 14] on span "№361634278" at bounding box center [341, 23] width 110 height 19
copy span "361634278"
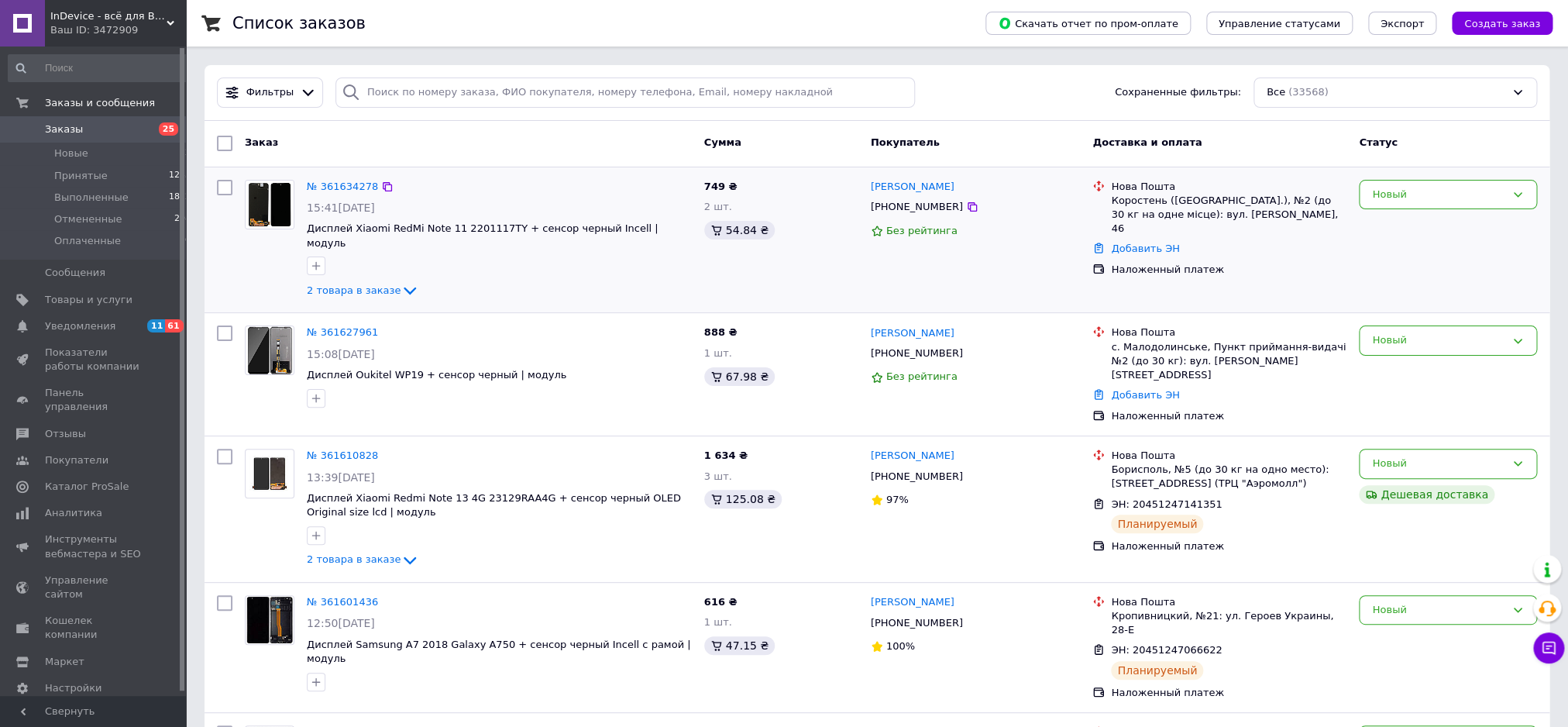
click at [336, 181] on div "№ 361634278" at bounding box center [342, 187] width 74 height 18
click at [330, 183] on link "№ 361634278" at bounding box center [342, 187] width 71 height 12
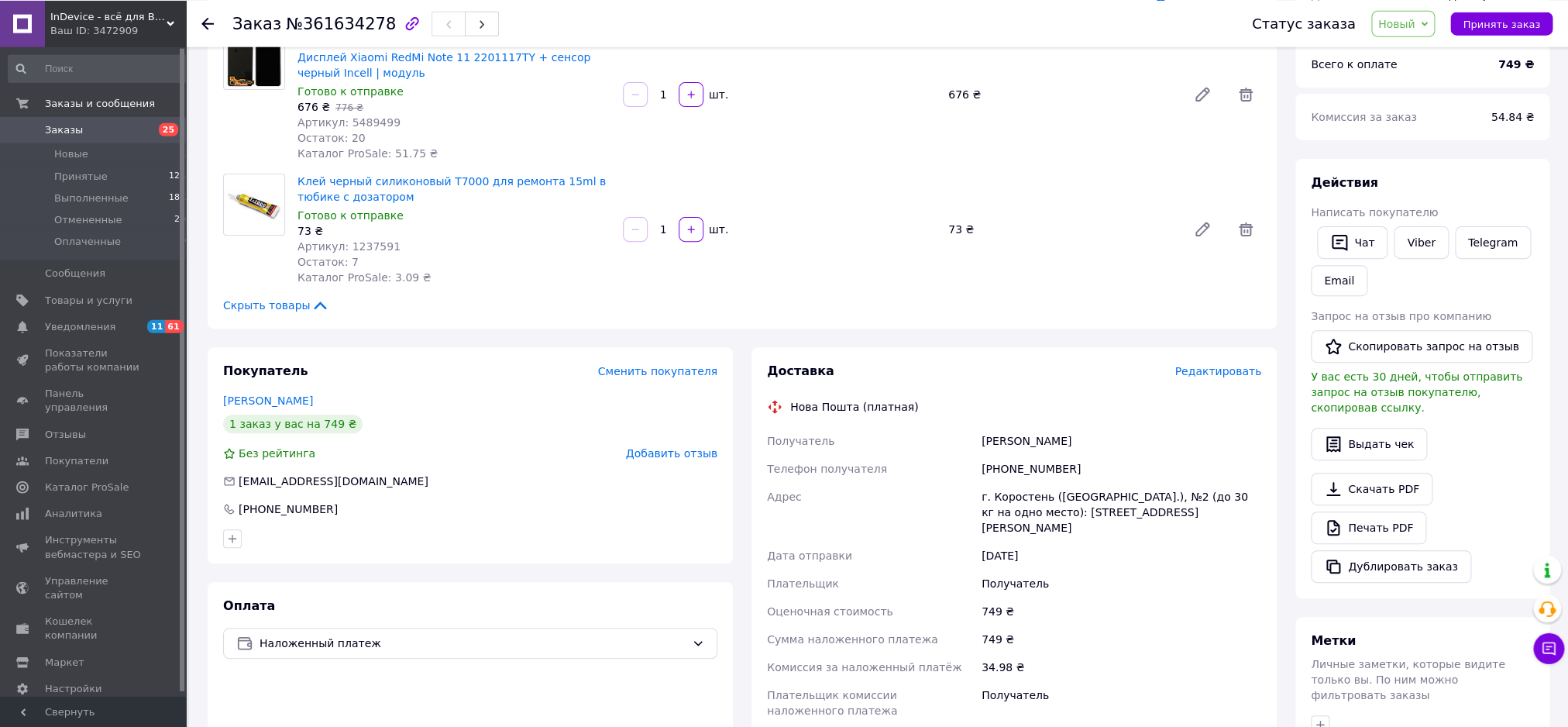
scroll to position [335, 0]
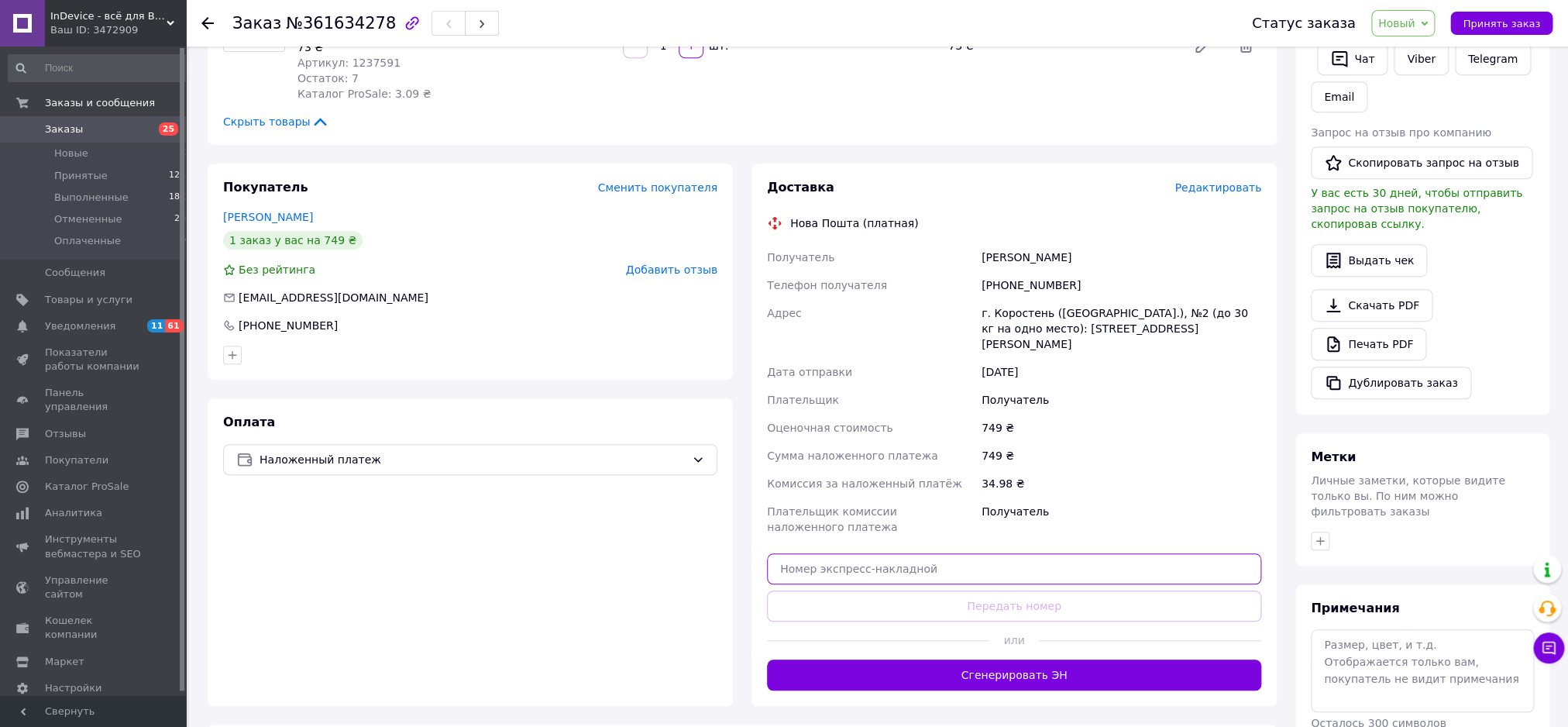
click at [840, 553] on input "text" at bounding box center [1013, 569] width 494 height 31
paste input "20451247301934"
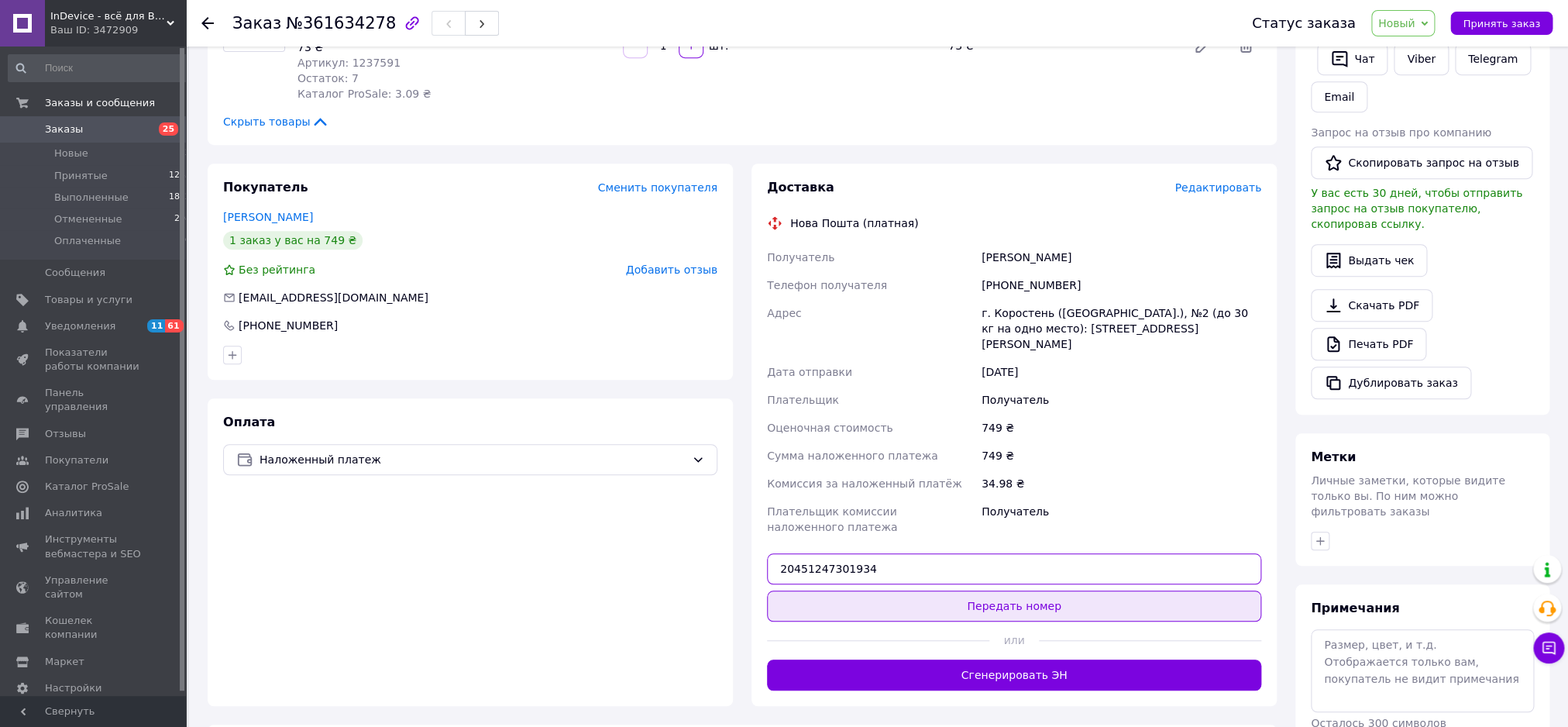
type input "20451247301934"
click at [859, 593] on button "Передать номер" at bounding box center [1013, 606] width 494 height 31
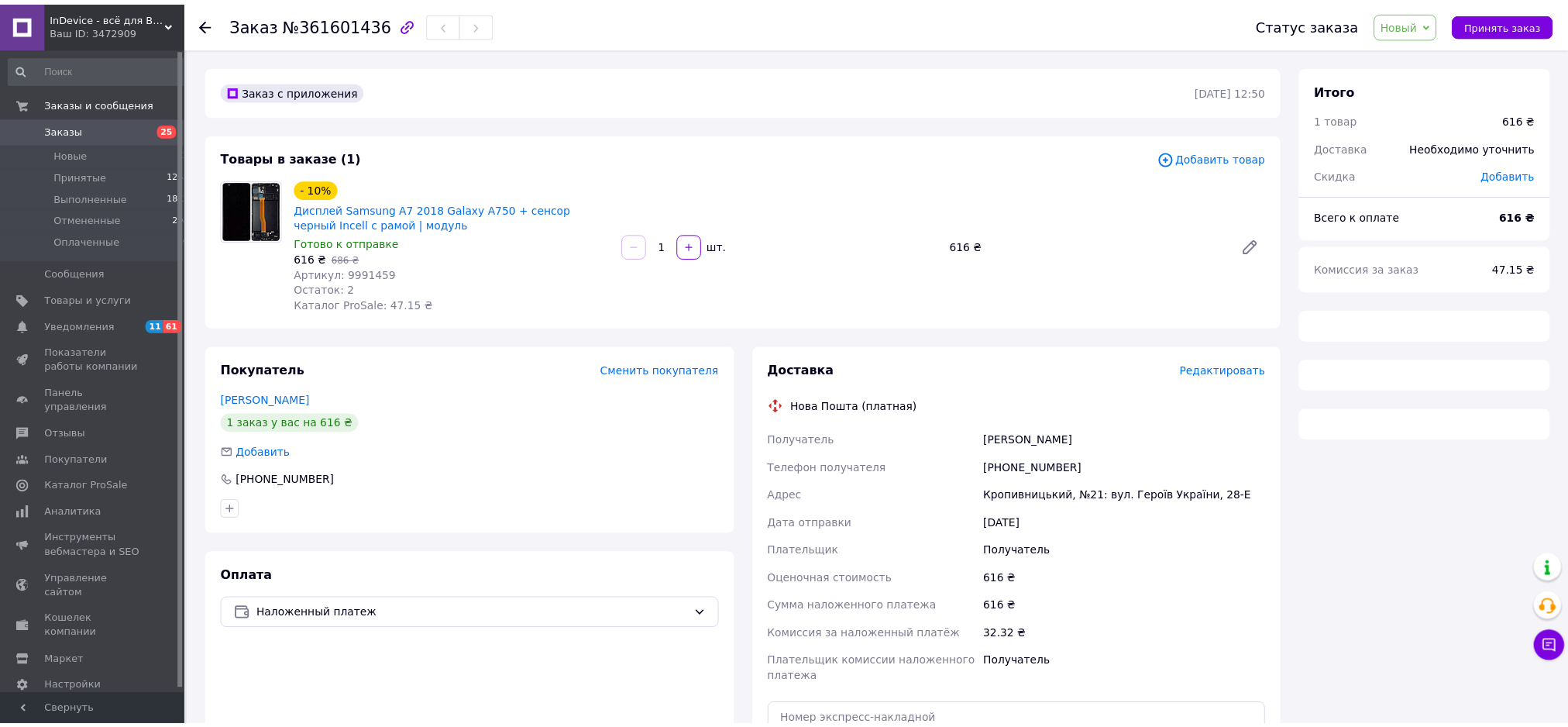
scroll to position [202, 0]
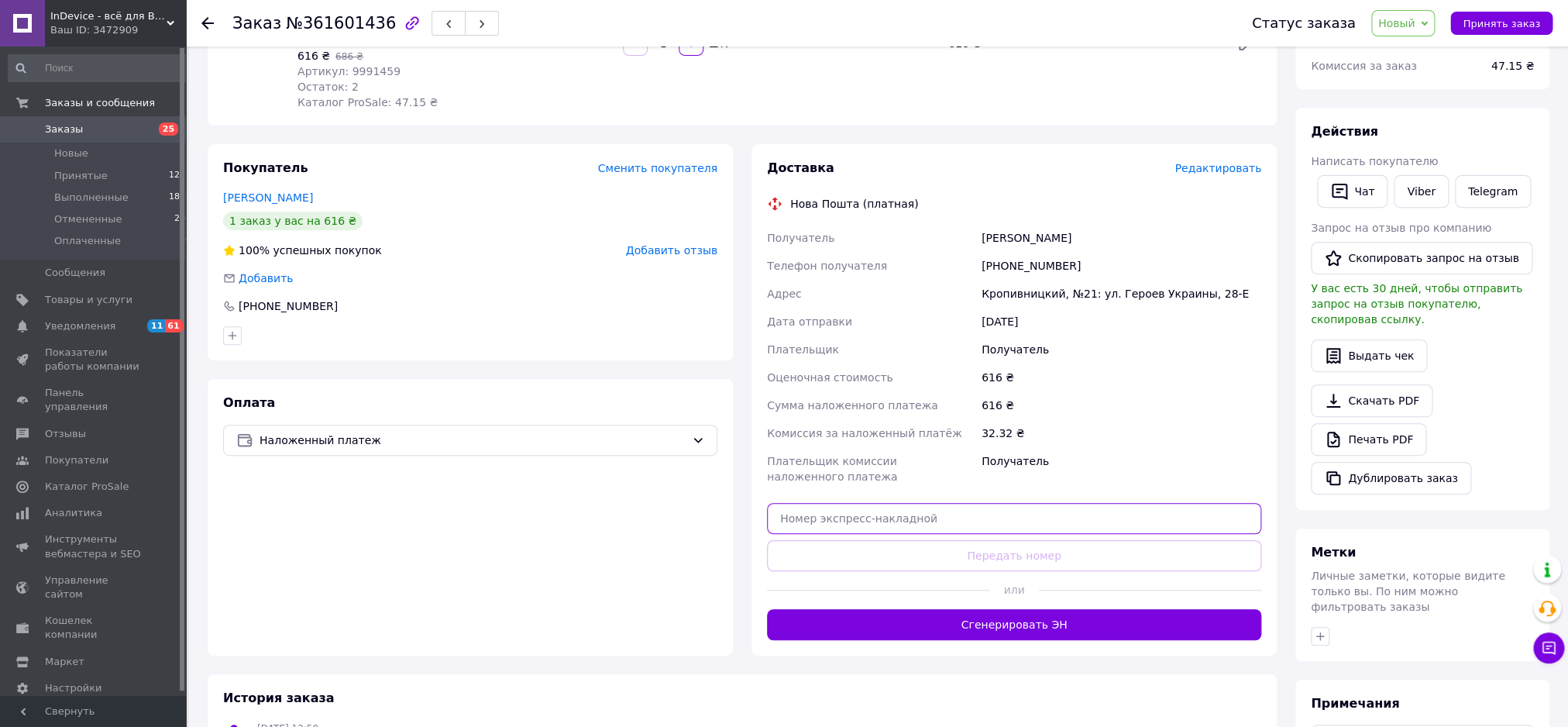
click at [880, 527] on input "text" at bounding box center [1013, 518] width 494 height 31
paste input "20451247066622"
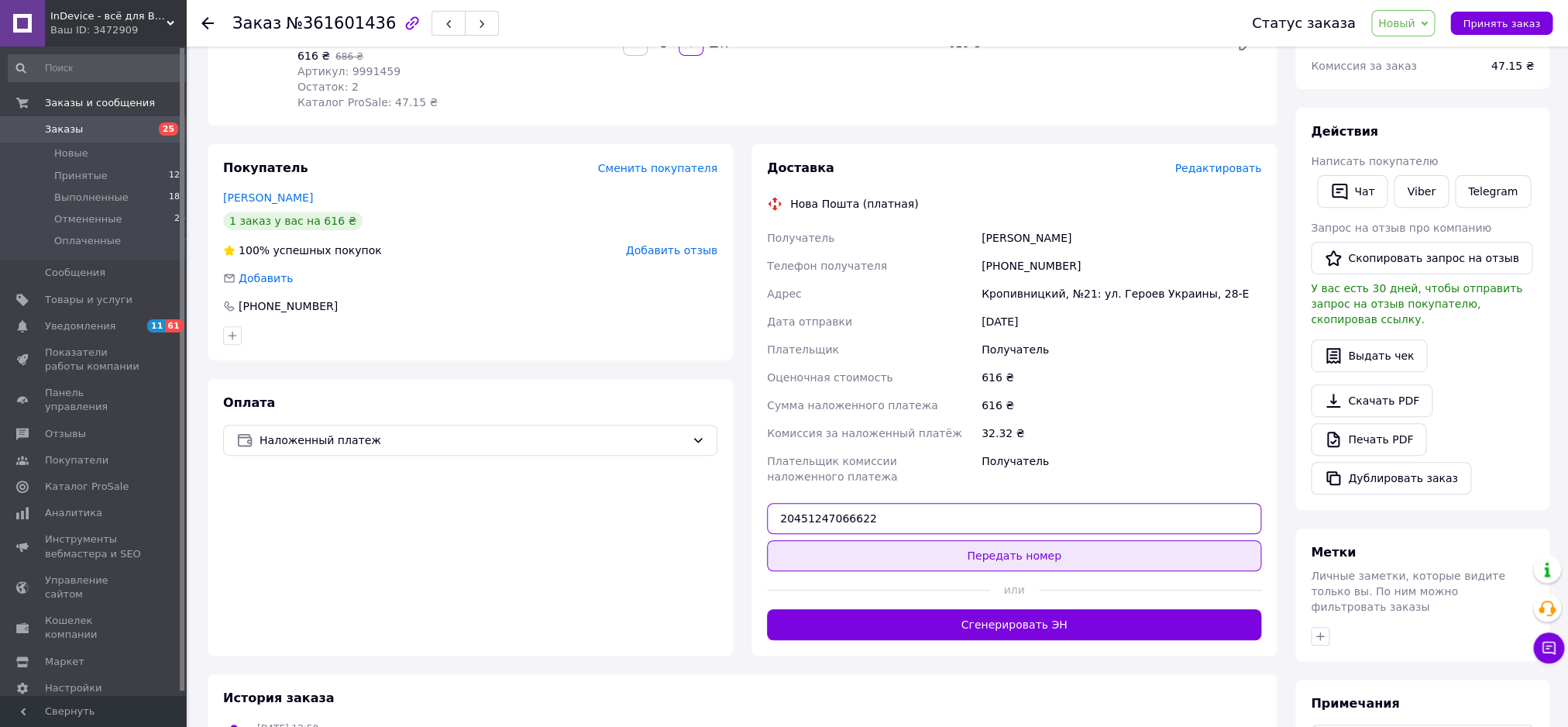
type input "20451247066622"
click at [889, 558] on button "Передать номер" at bounding box center [1013, 556] width 494 height 31
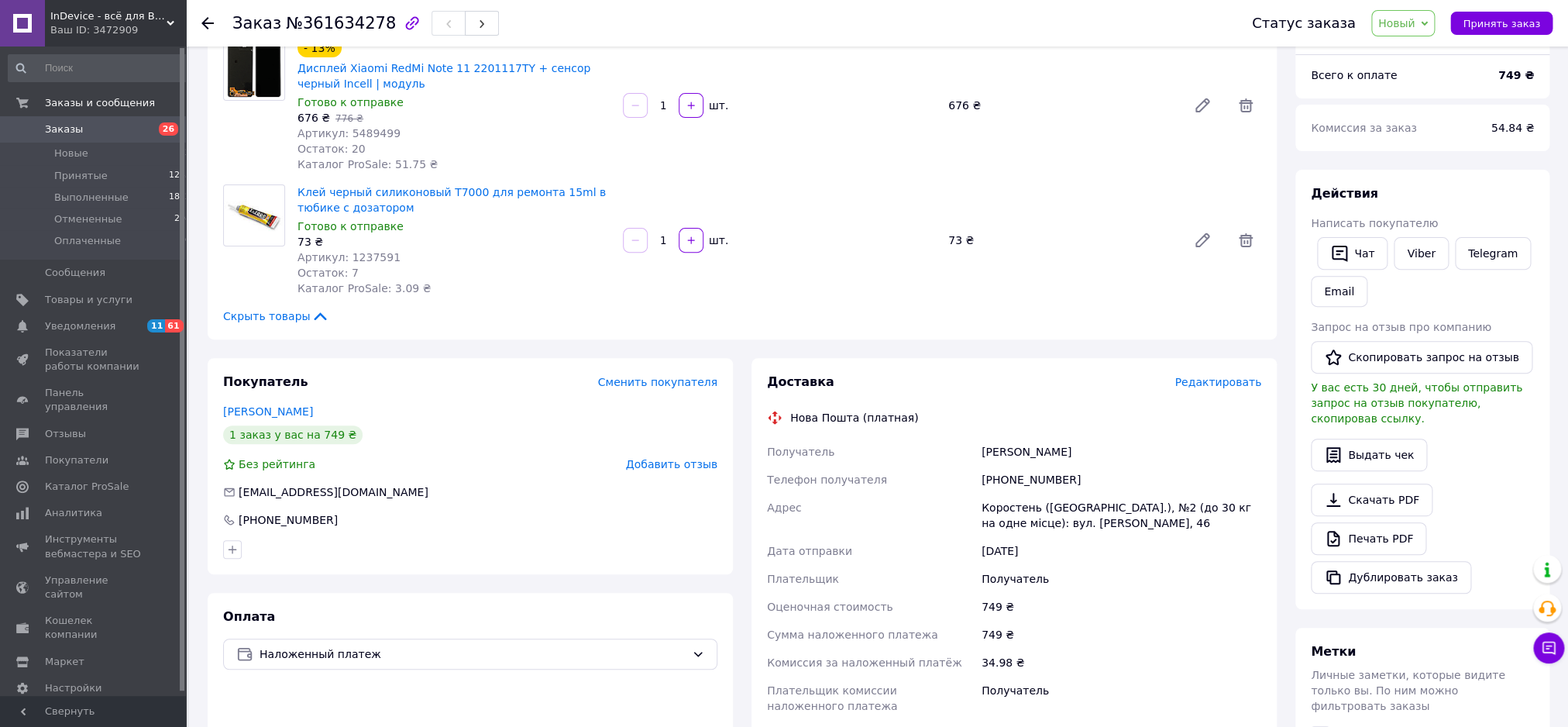
scroll to position [431, 0]
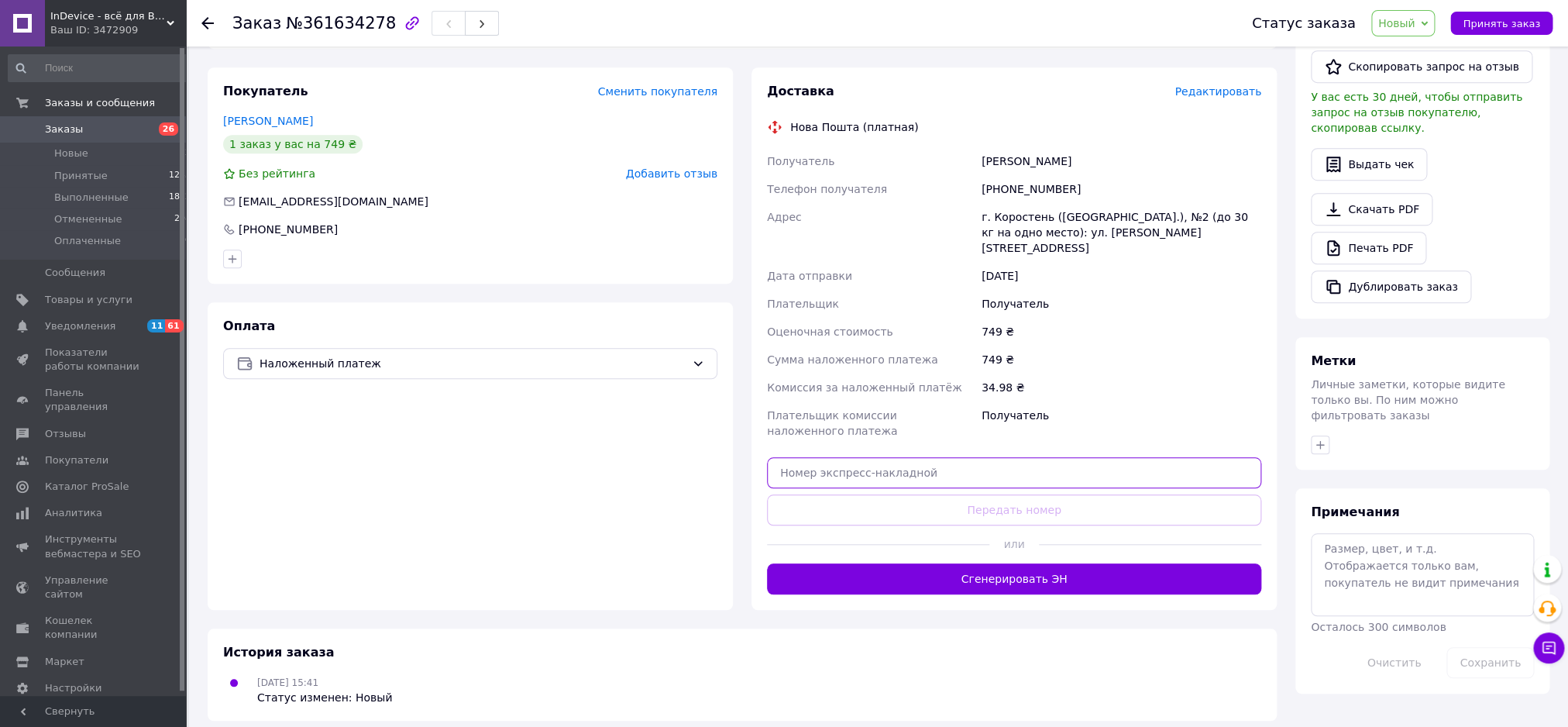
click at [948, 457] on input "text" at bounding box center [1013, 473] width 494 height 31
paste input "20451247301934"
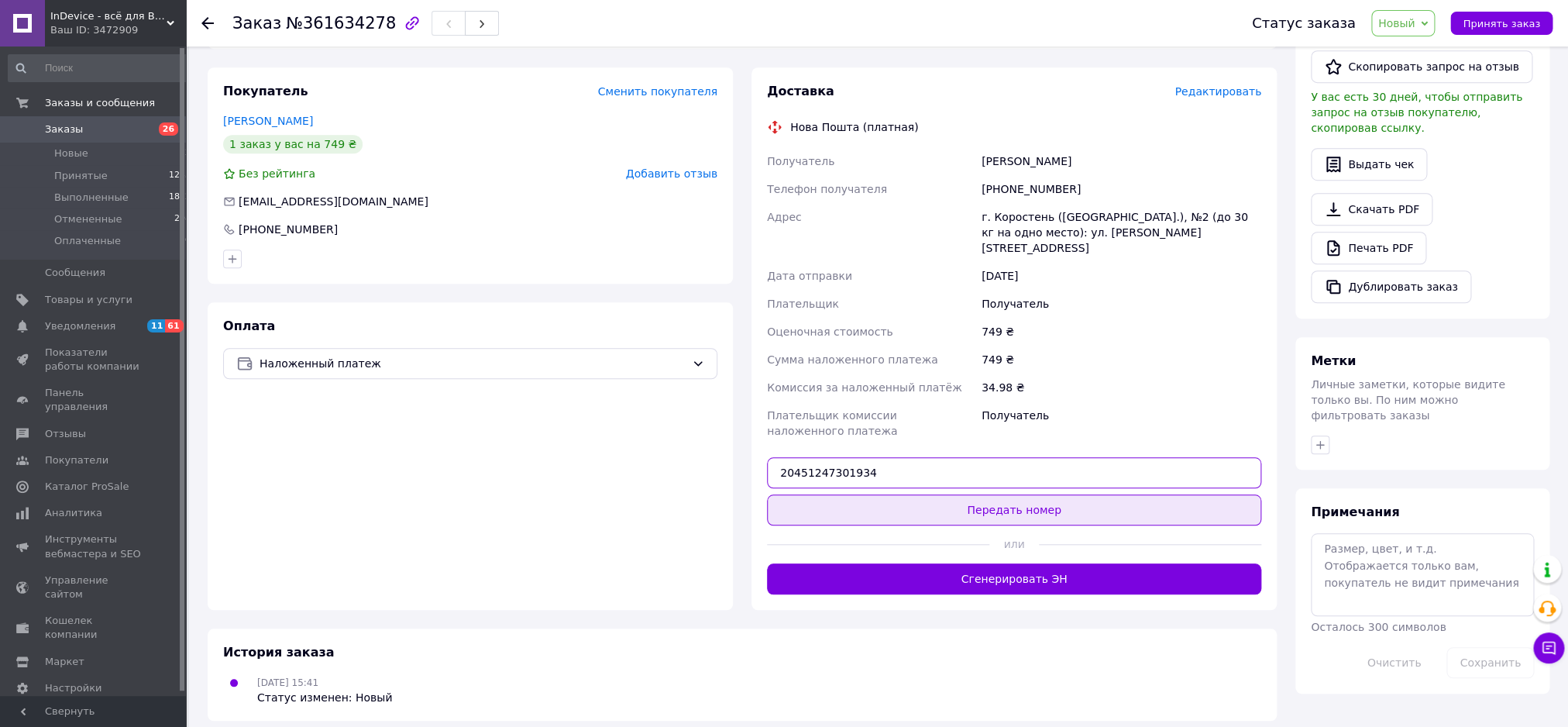
type input "20451247301934"
click at [935, 499] on button "Передать номер" at bounding box center [1013, 509] width 494 height 31
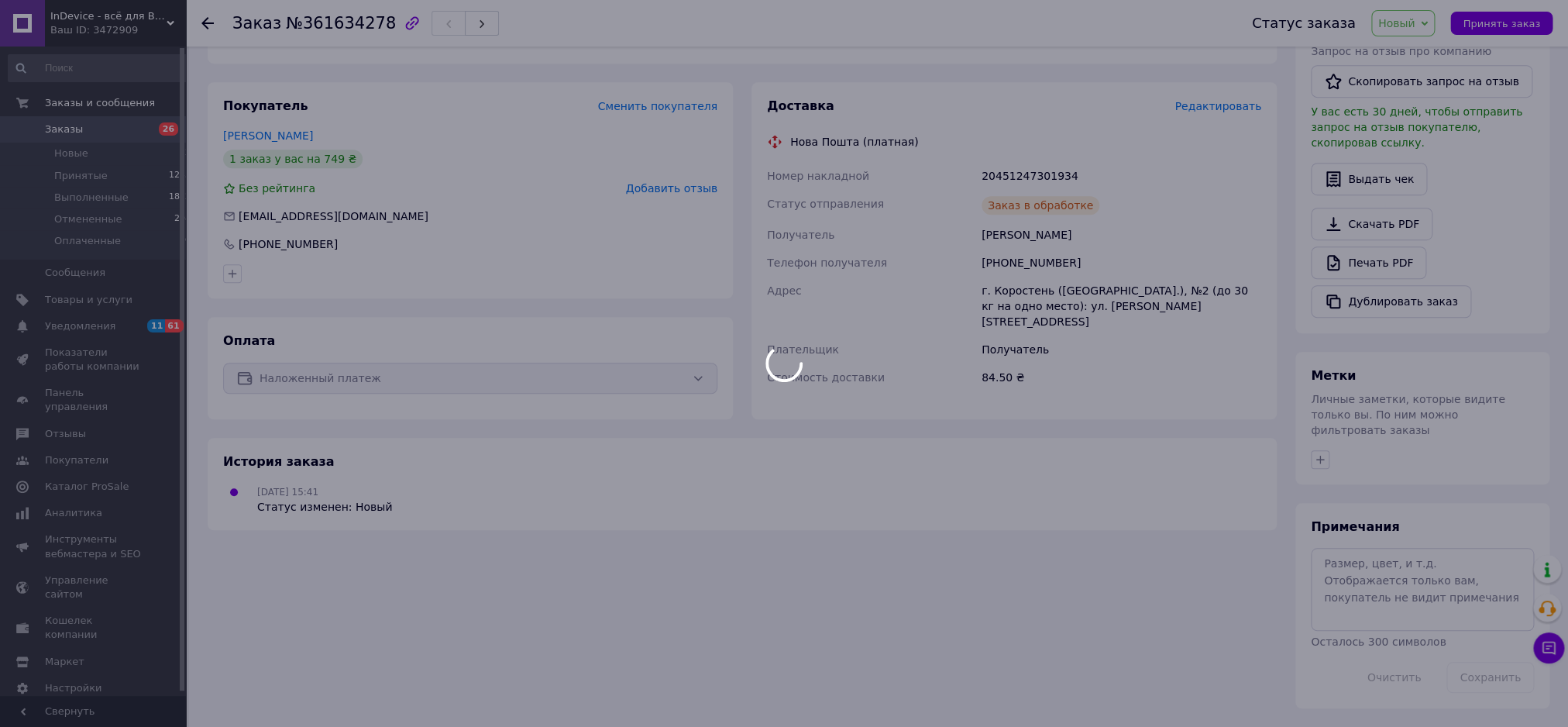
scroll to position [391, 0]
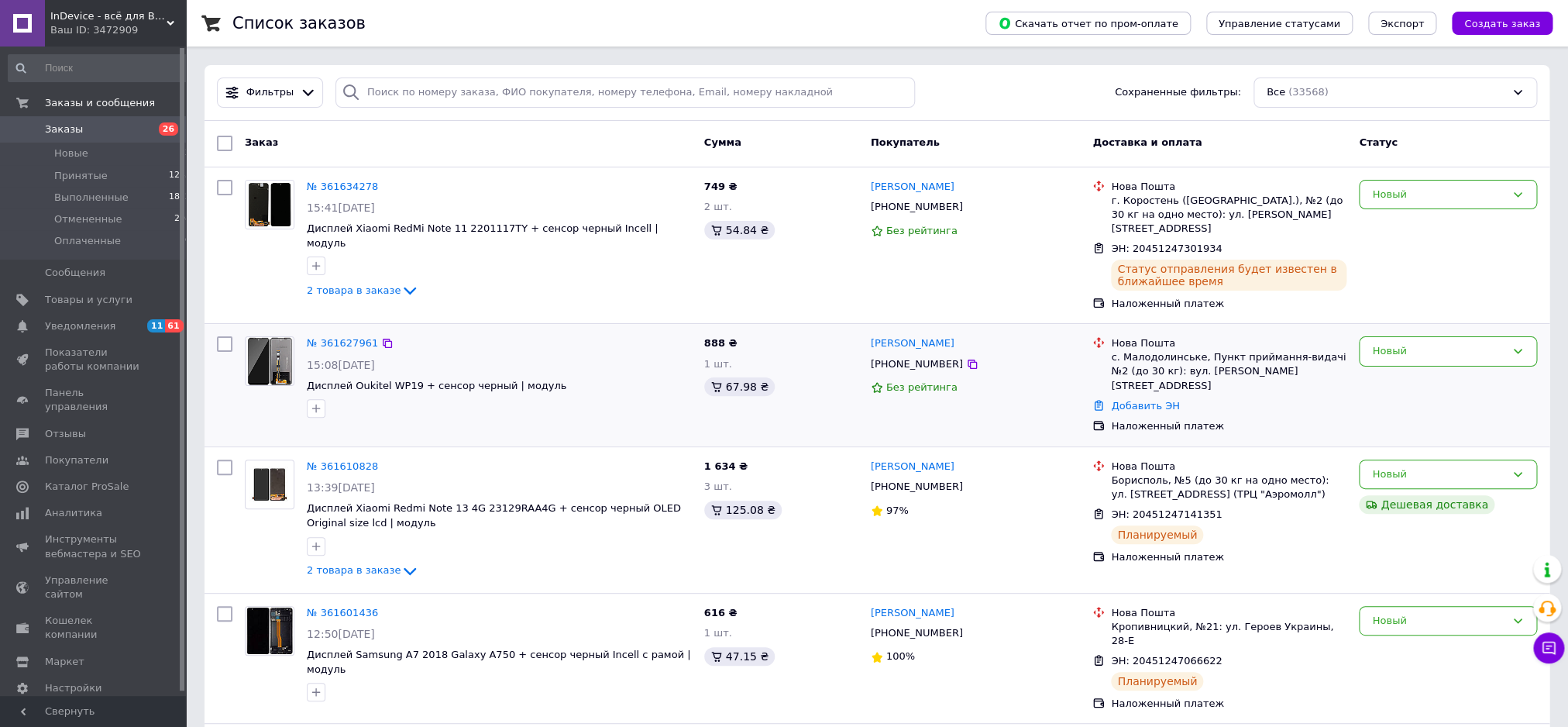
click at [328, 331] on div "№ 361627961 15:08, 12.09.2025 Дисплей Oukitel WP19 + сенсор черный | модуль" at bounding box center [499, 378] width 397 height 94
click at [330, 337] on link "№ 361627961" at bounding box center [342, 343] width 71 height 12
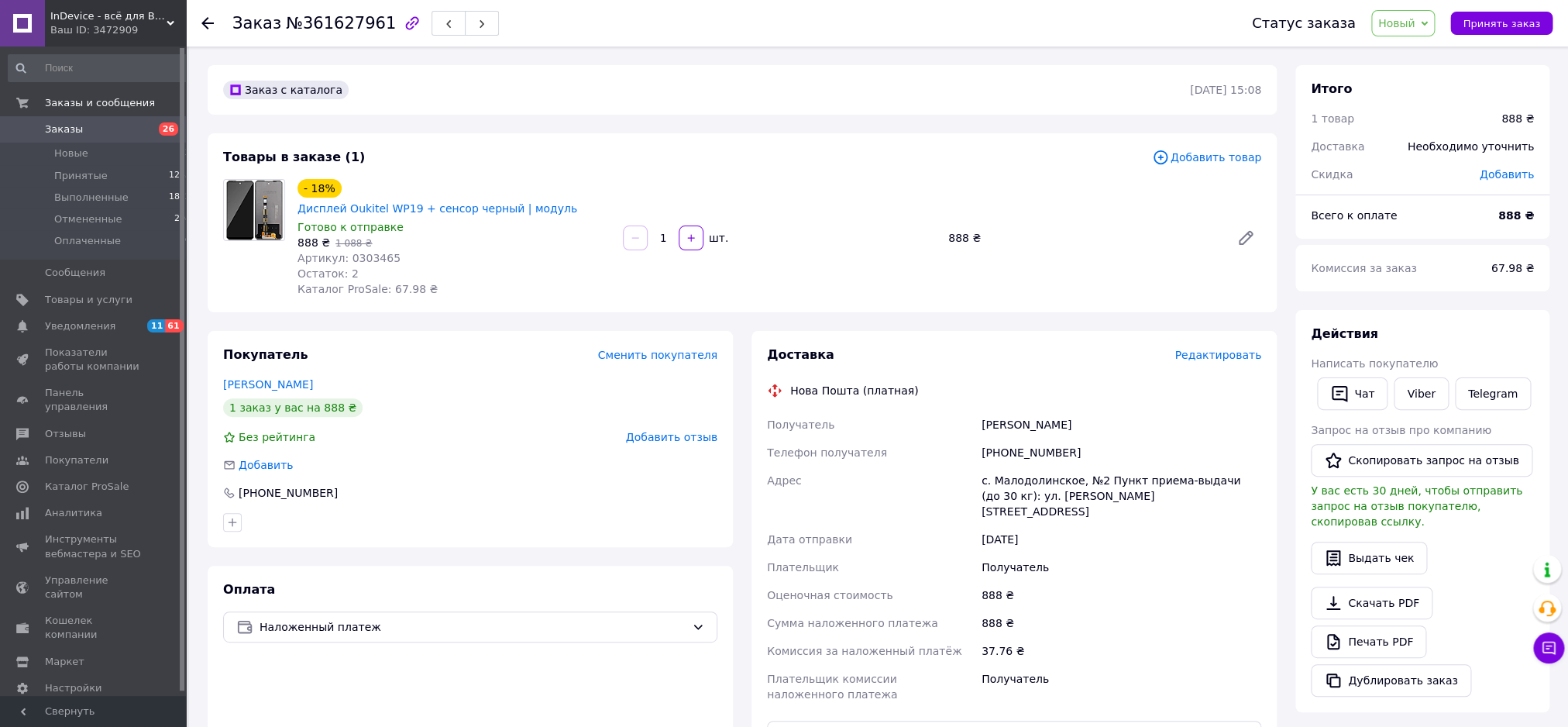
click at [318, 28] on span "№361627961" at bounding box center [341, 23] width 110 height 19
copy span "361627961"
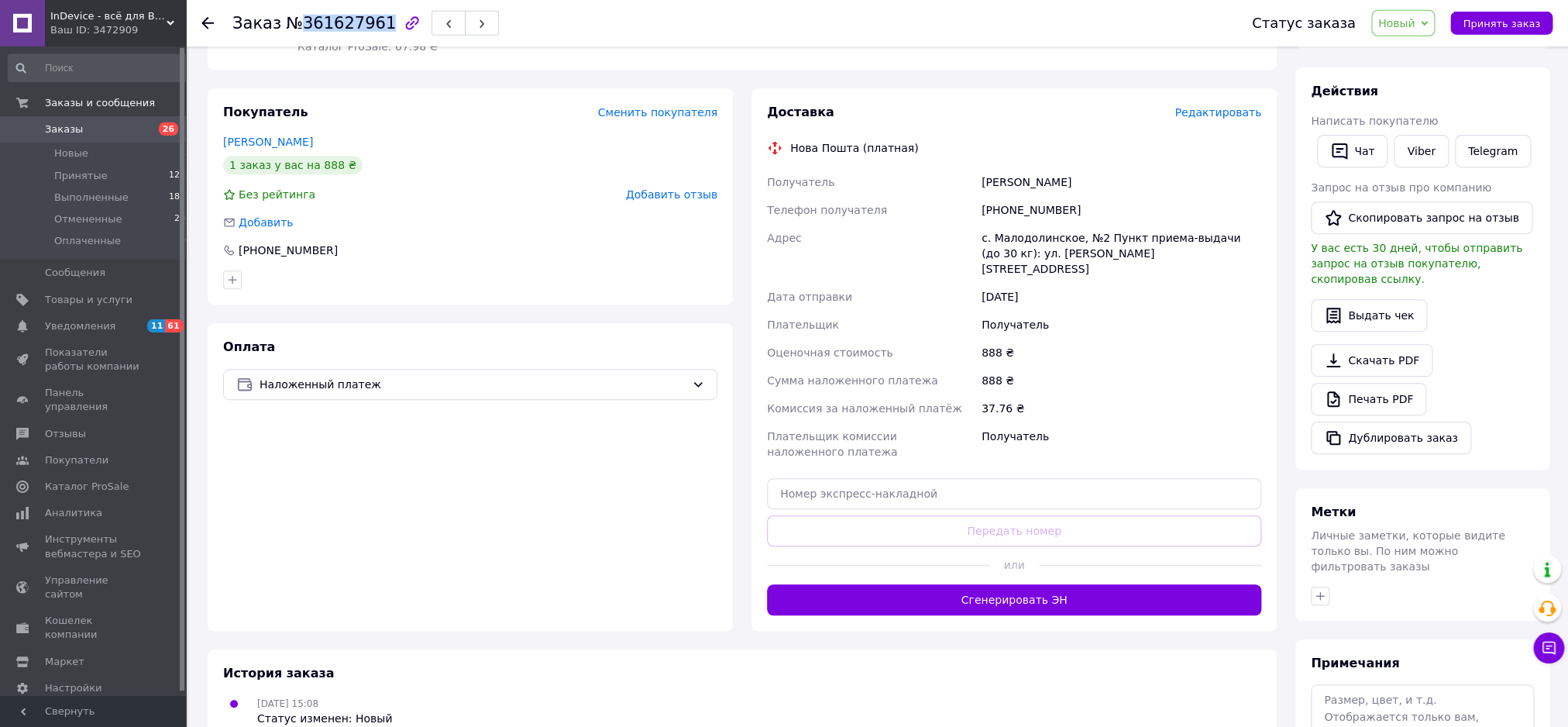
scroll to position [251, 0]
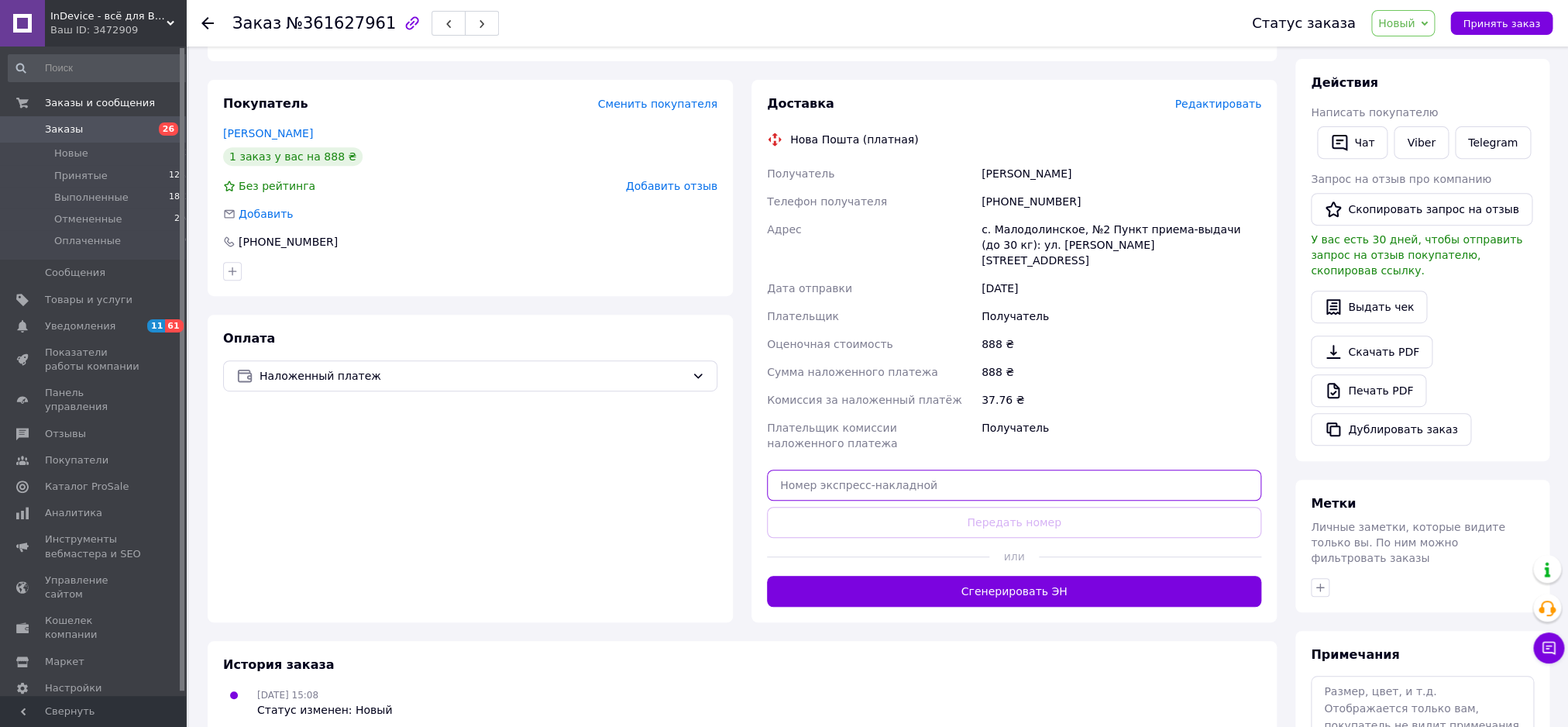
click at [836, 469] on input "text" at bounding box center [1013, 485] width 494 height 31
paste input "20451247295785"
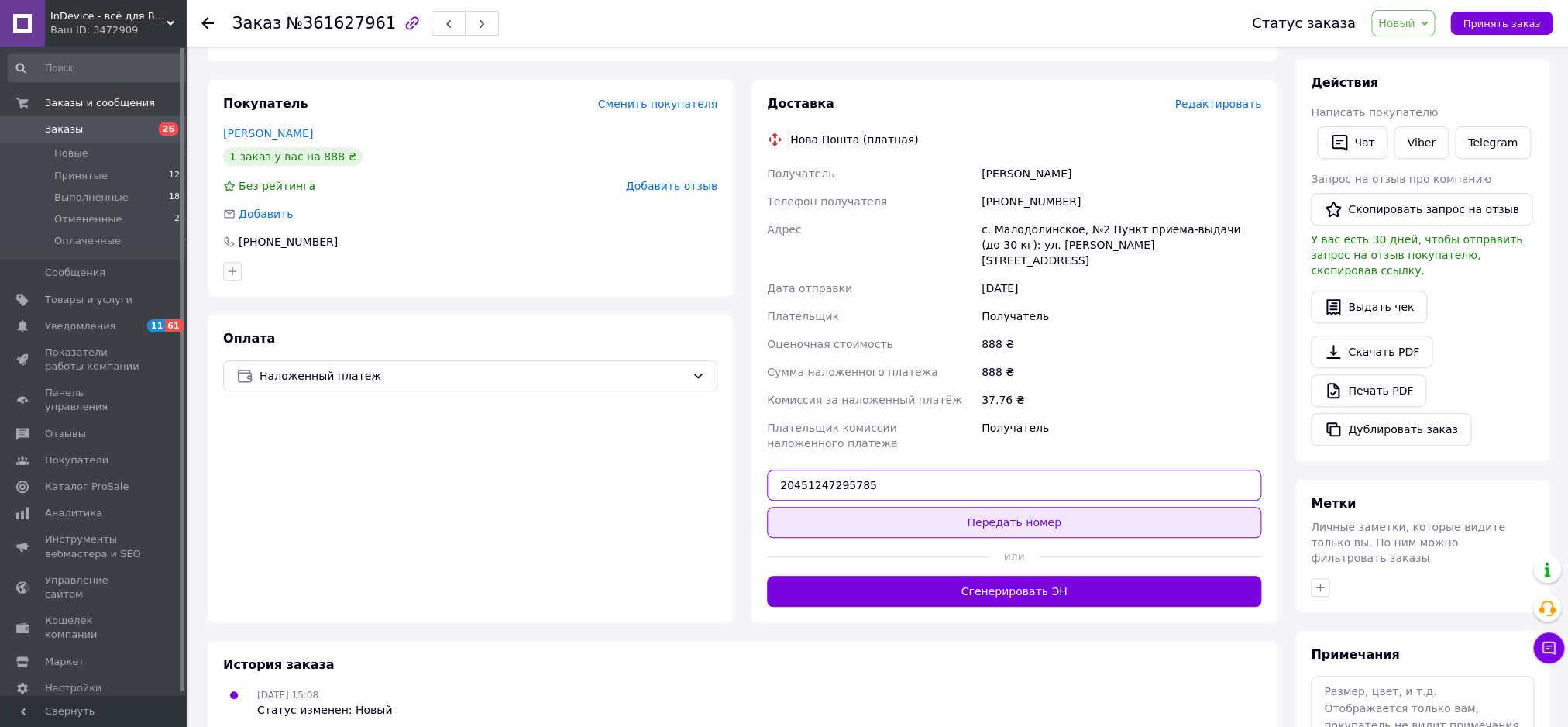
type input "20451247295785"
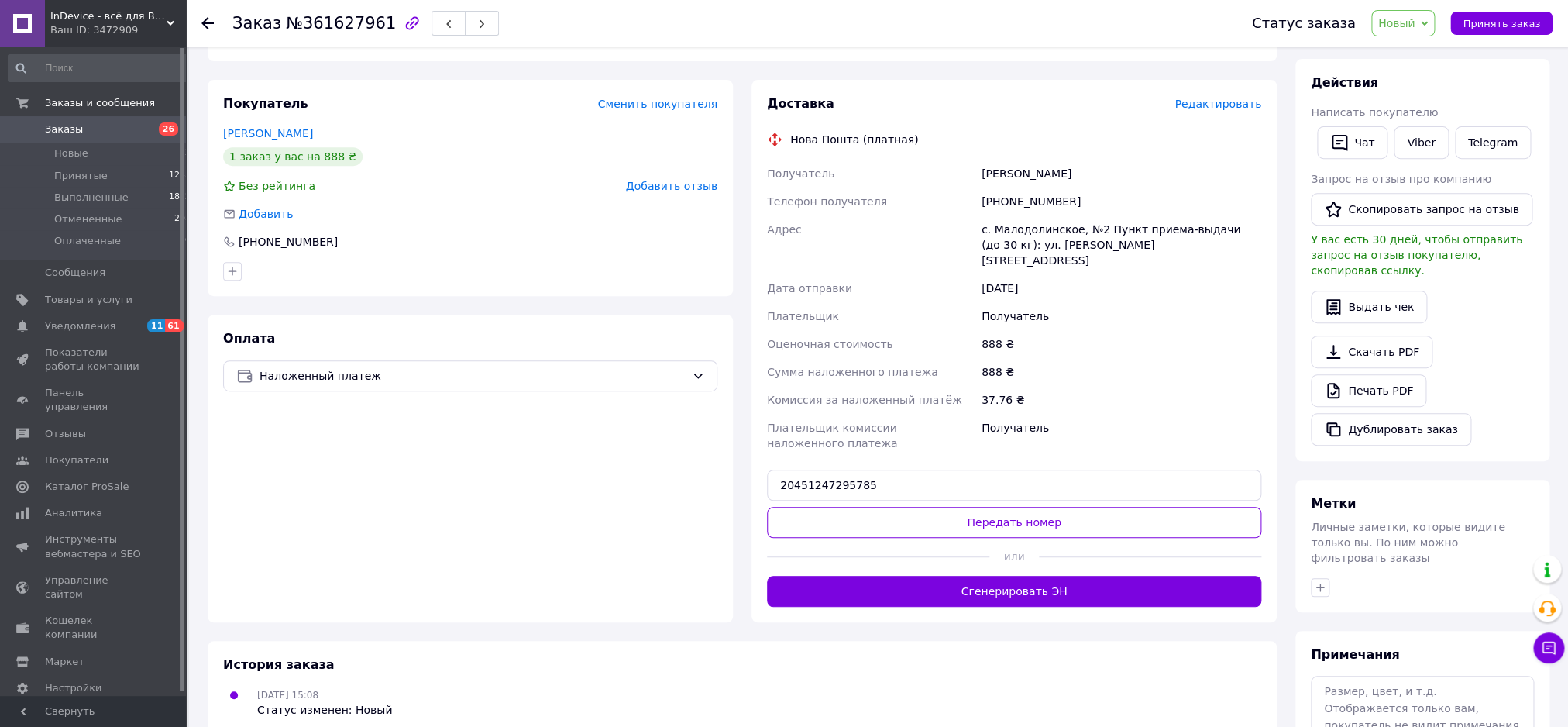
click at [841, 507] on button "Передать номер" at bounding box center [1013, 522] width 494 height 31
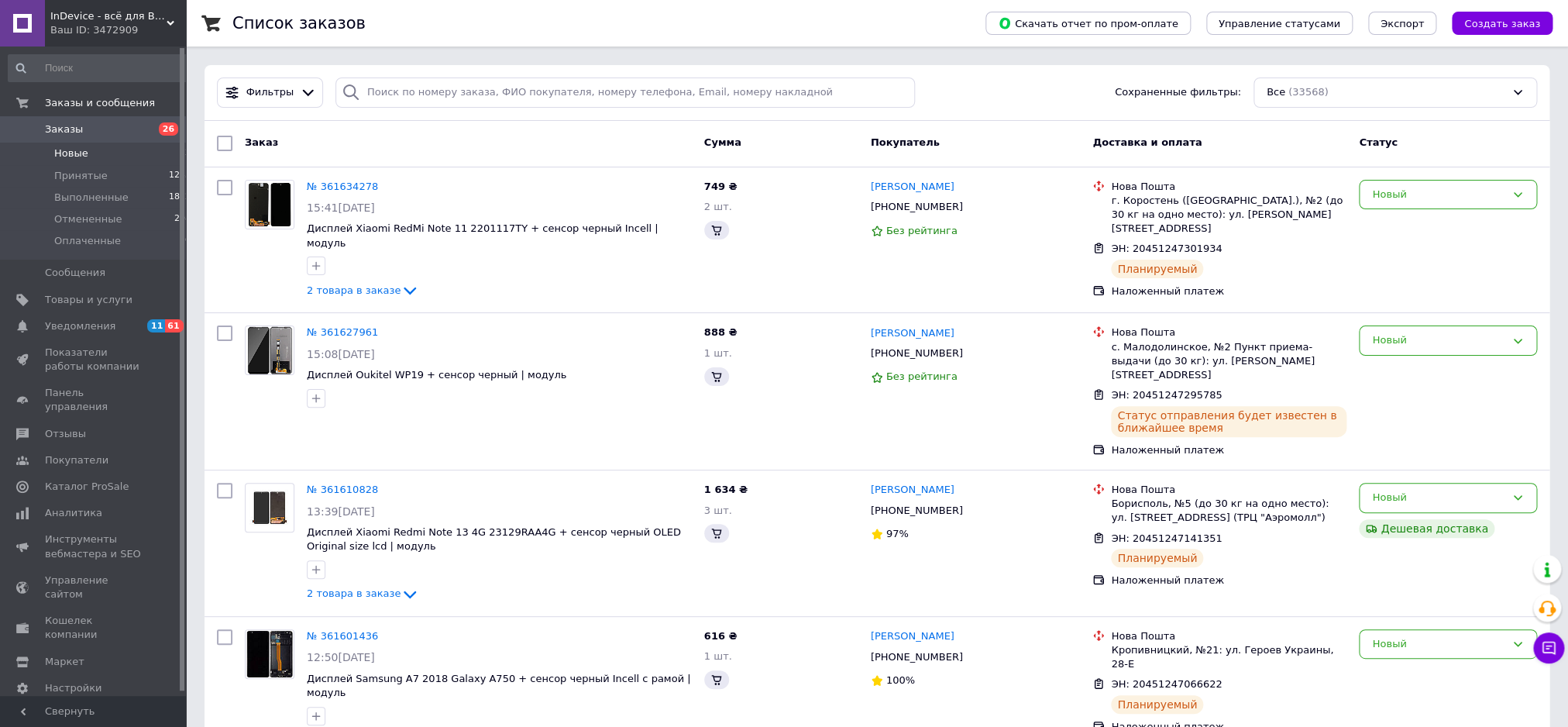
click at [104, 149] on li "Новые 26" at bounding box center [103, 153] width 205 height 21
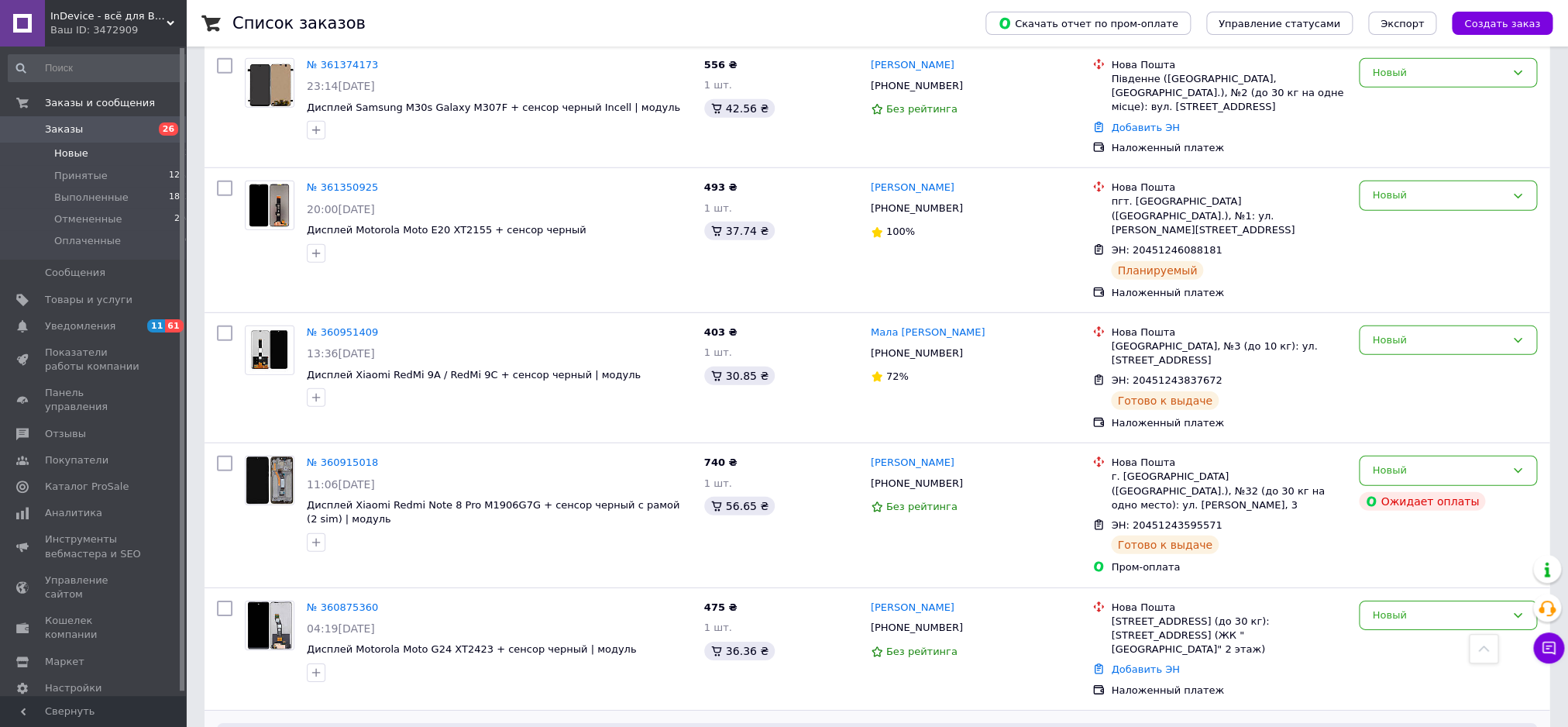
scroll to position [2779, 0]
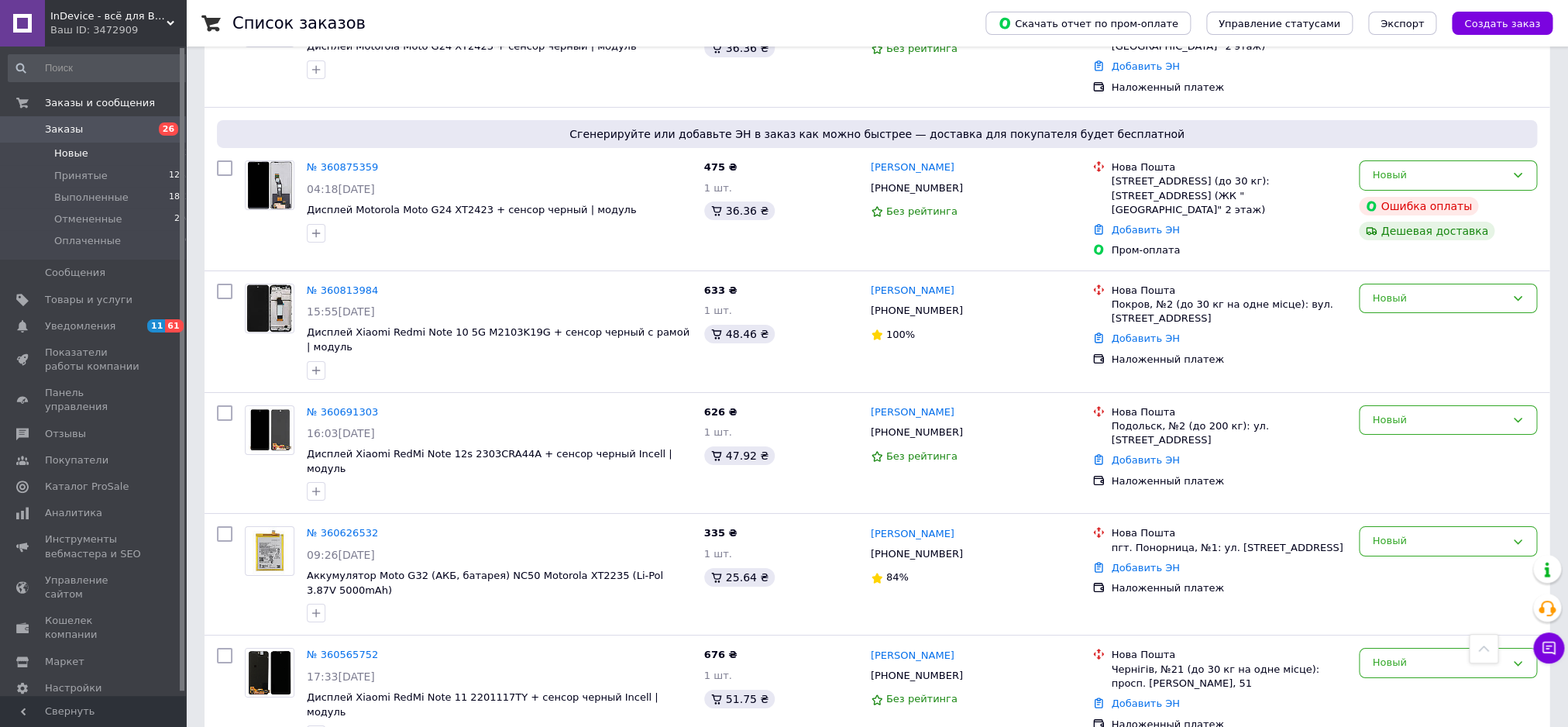
click at [134, 129] on span "Заказы" at bounding box center [93, 129] width 98 height 14
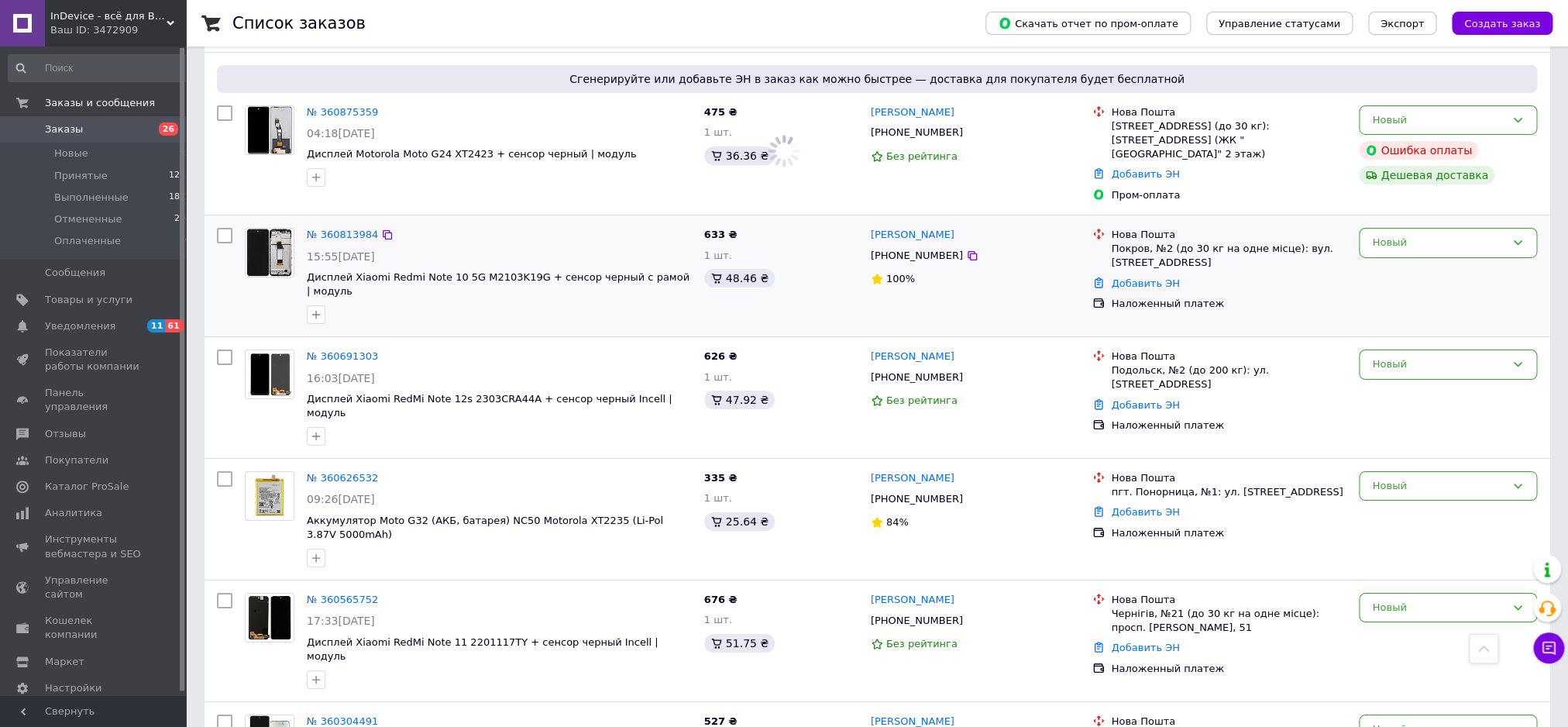
scroll to position [2722, 0]
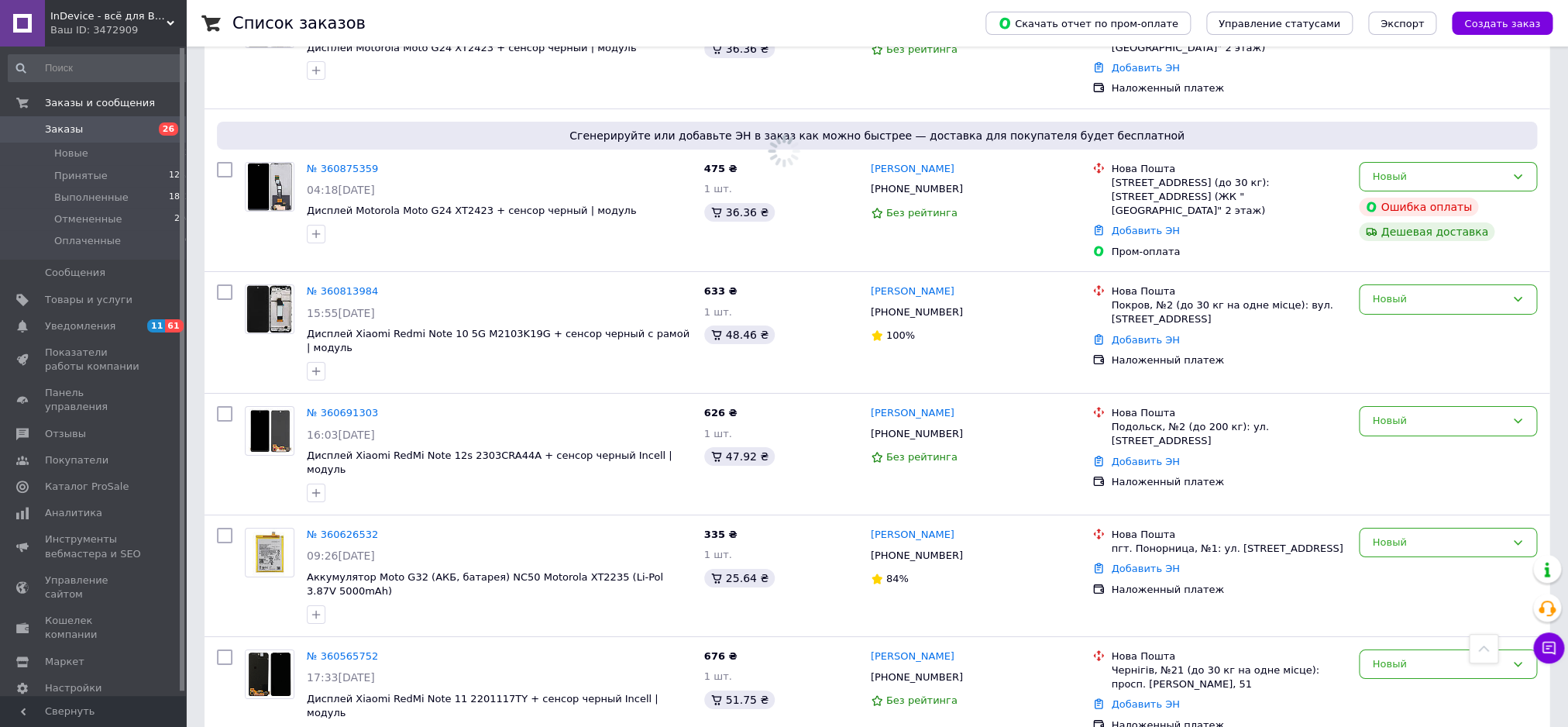
click at [148, 125] on span "26" at bounding box center [164, 129] width 43 height 14
drag, startPoint x: 148, startPoint y: 125, endPoint x: 128, endPoint y: 158, distance: 38.6
click at [144, 127] on span "26" at bounding box center [164, 129] width 43 height 14
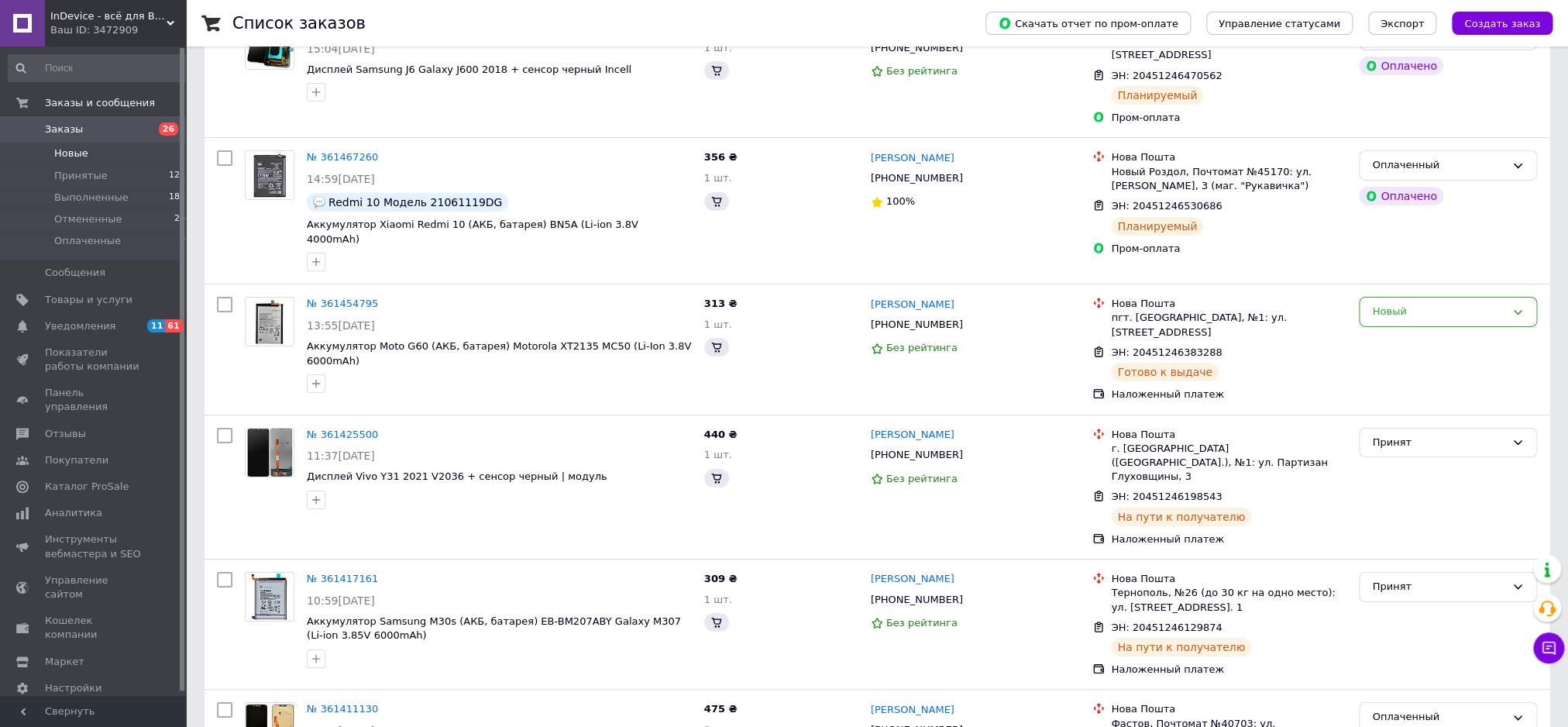
click at [128, 158] on li "Новые 26" at bounding box center [103, 153] width 205 height 21
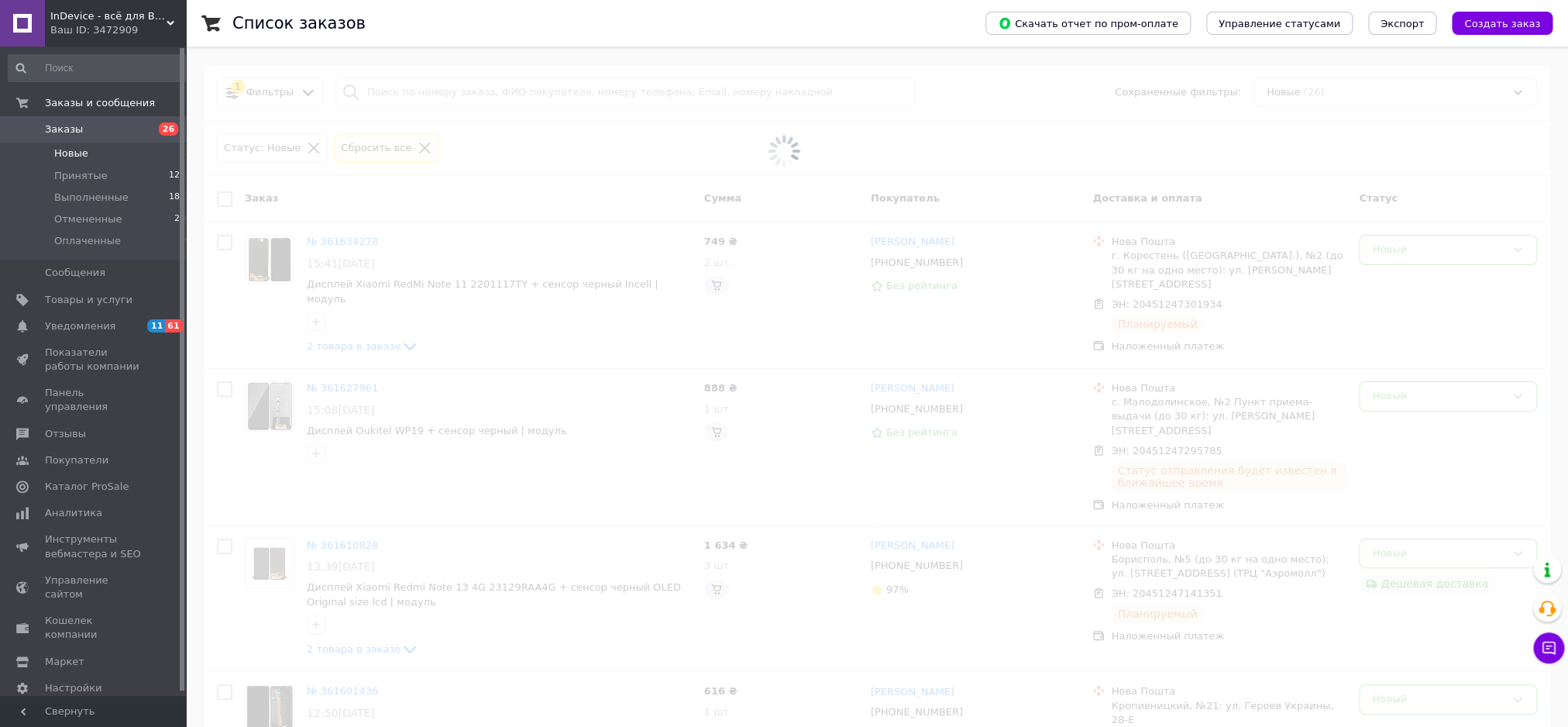
click at [110, 132] on span "Заказы" at bounding box center [93, 129] width 98 height 14
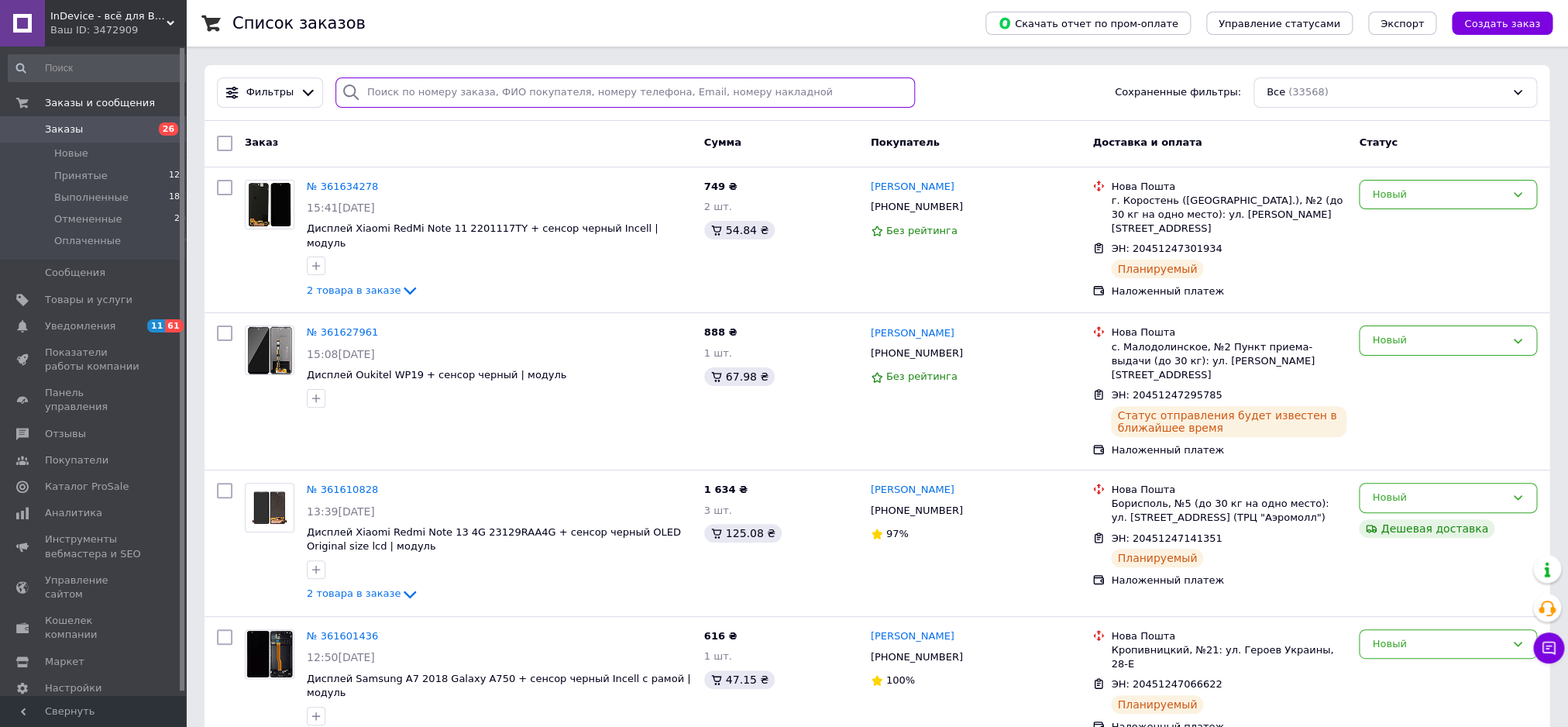
click at [409, 84] on input "search" at bounding box center [625, 92] width 579 height 30
paste input "360746324"
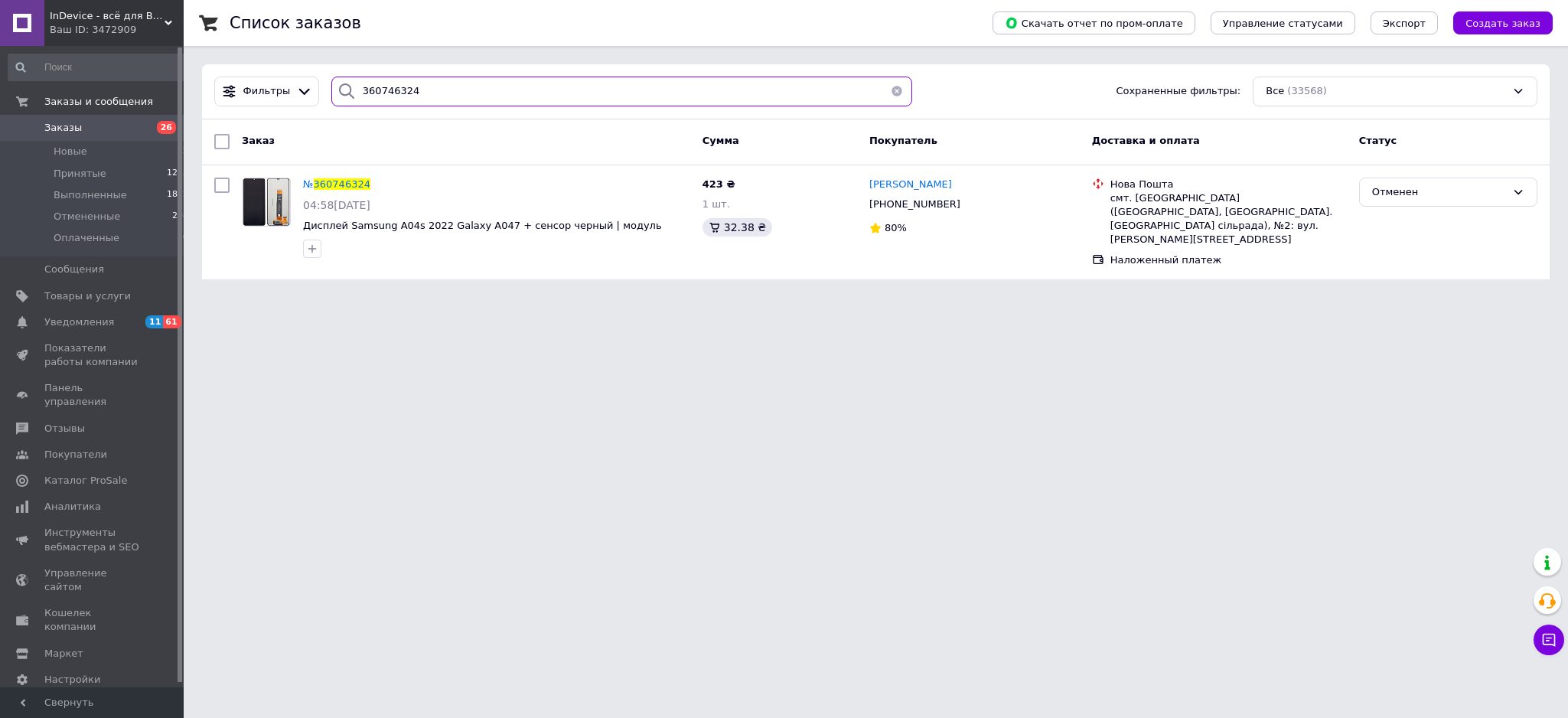
click at [424, 87] on input "360746324" at bounding box center [622, 91] width 582 height 30
paste input "5955657"
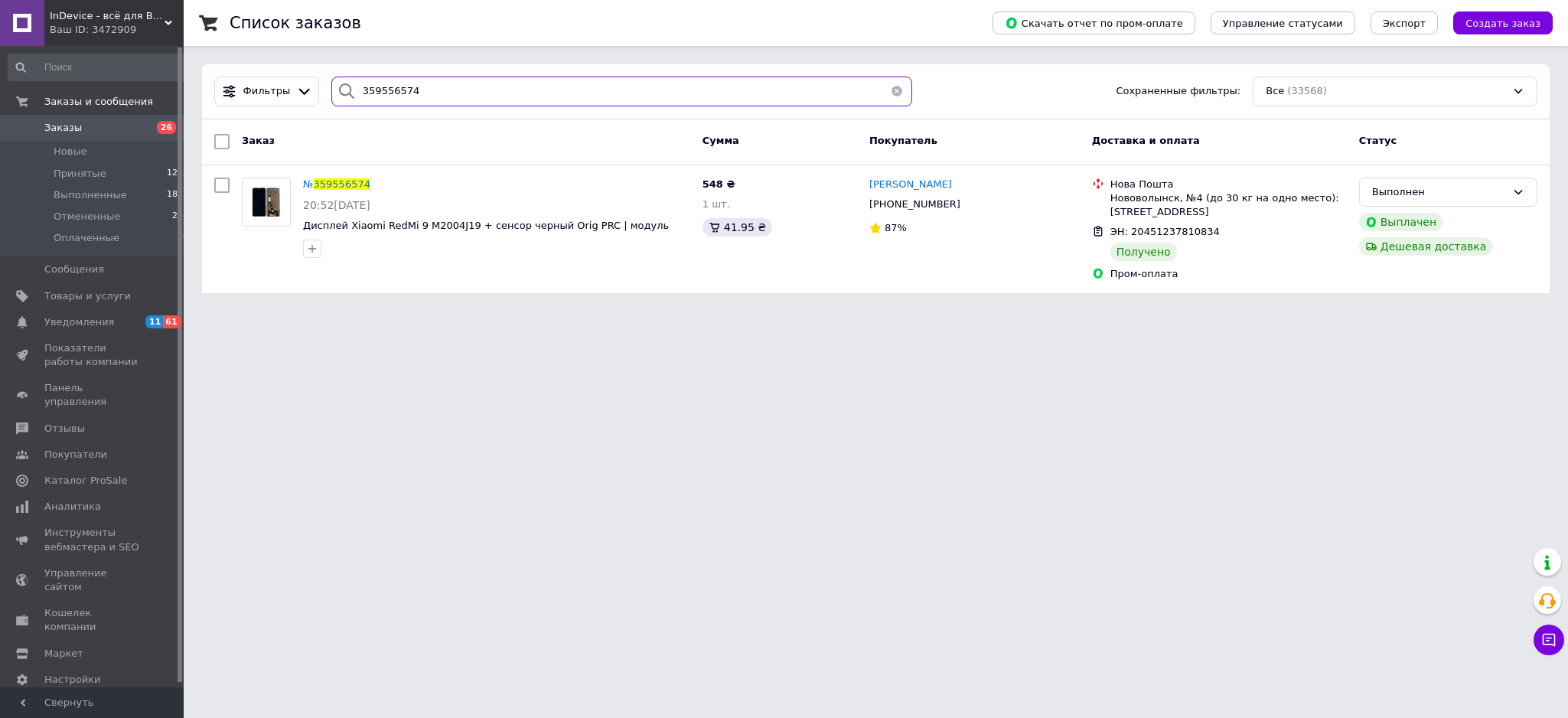
click at [424, 101] on input "359556574" at bounding box center [622, 91] width 582 height 30
paste input "60838593"
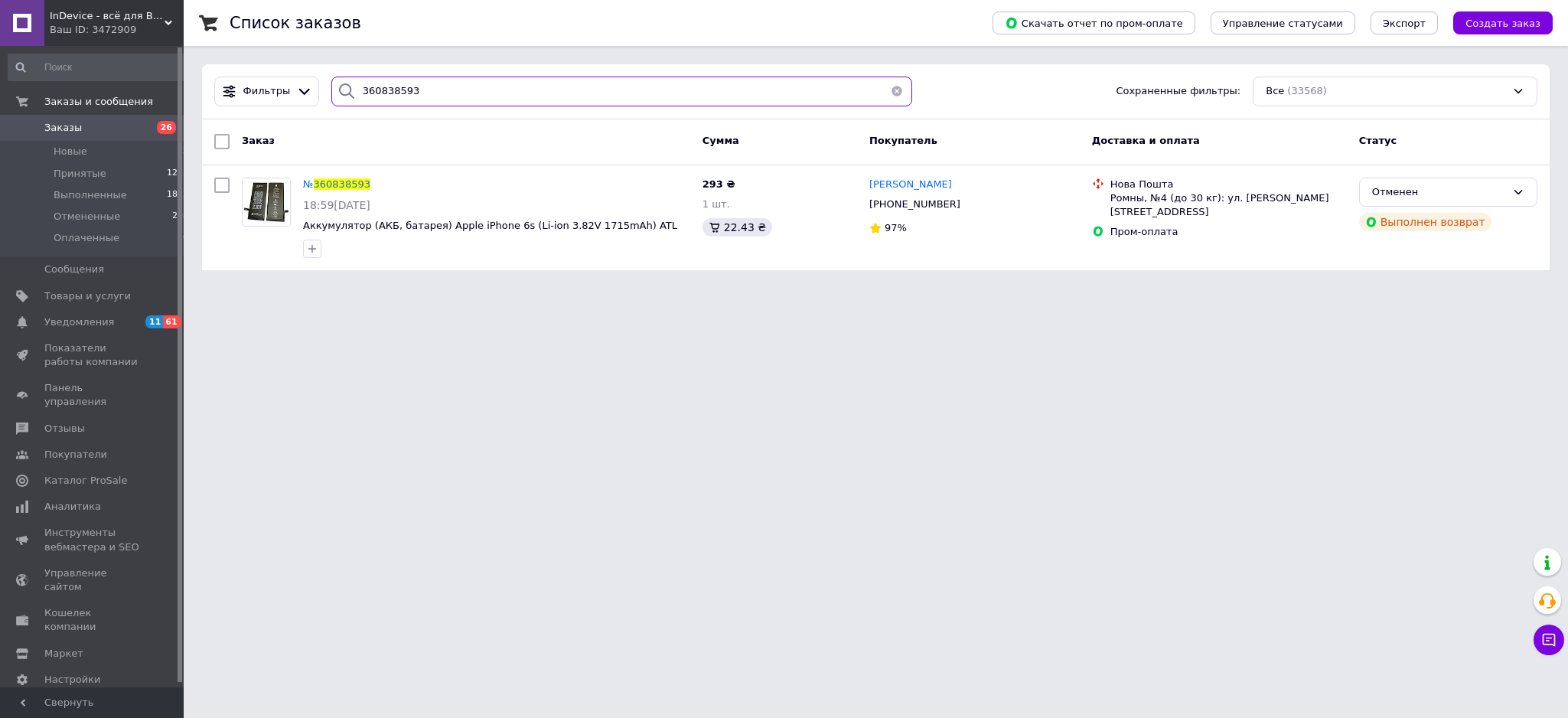
click at [419, 101] on input "360838593" at bounding box center [622, 91] width 582 height 30
paste input "5997458"
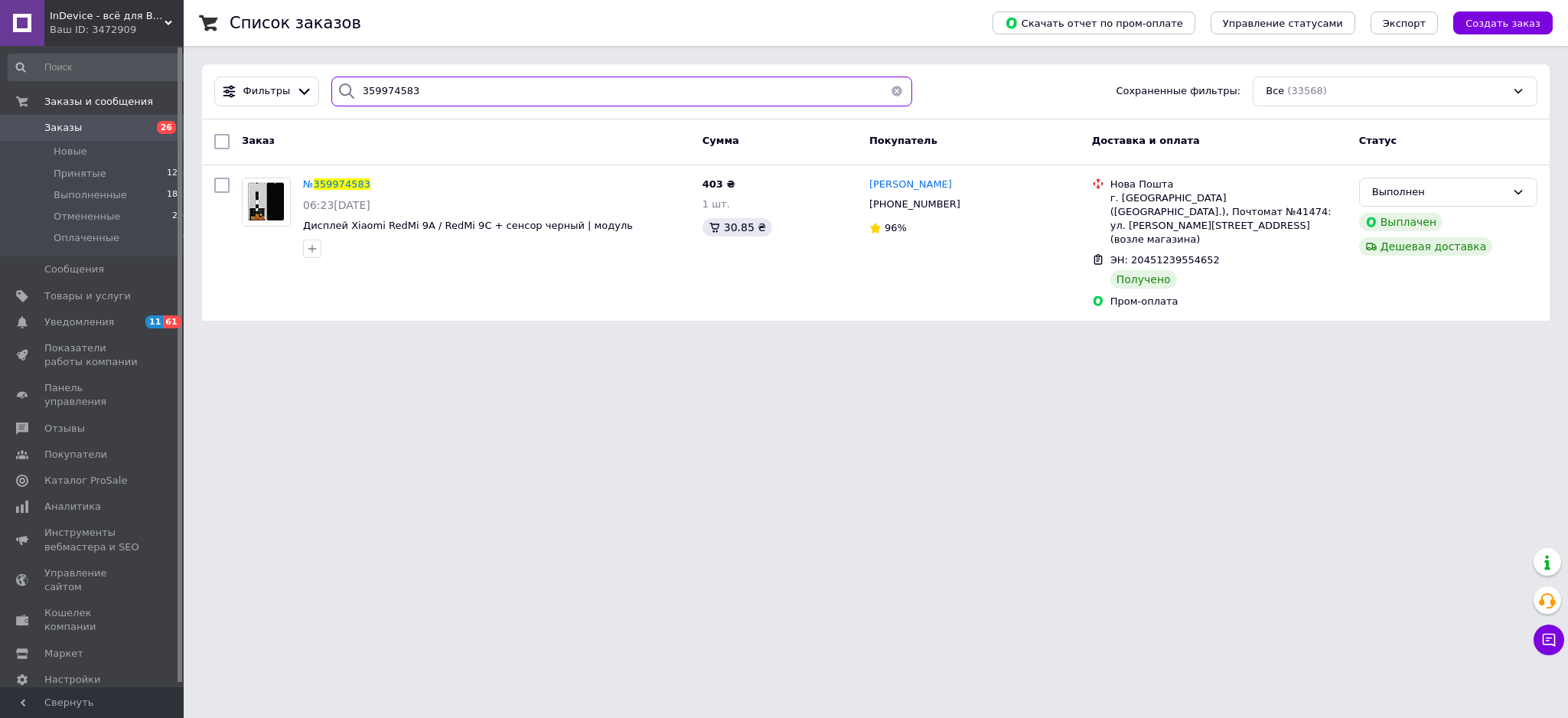
click at [459, 94] on input "359974583" at bounding box center [622, 91] width 582 height 30
paste input "578352"
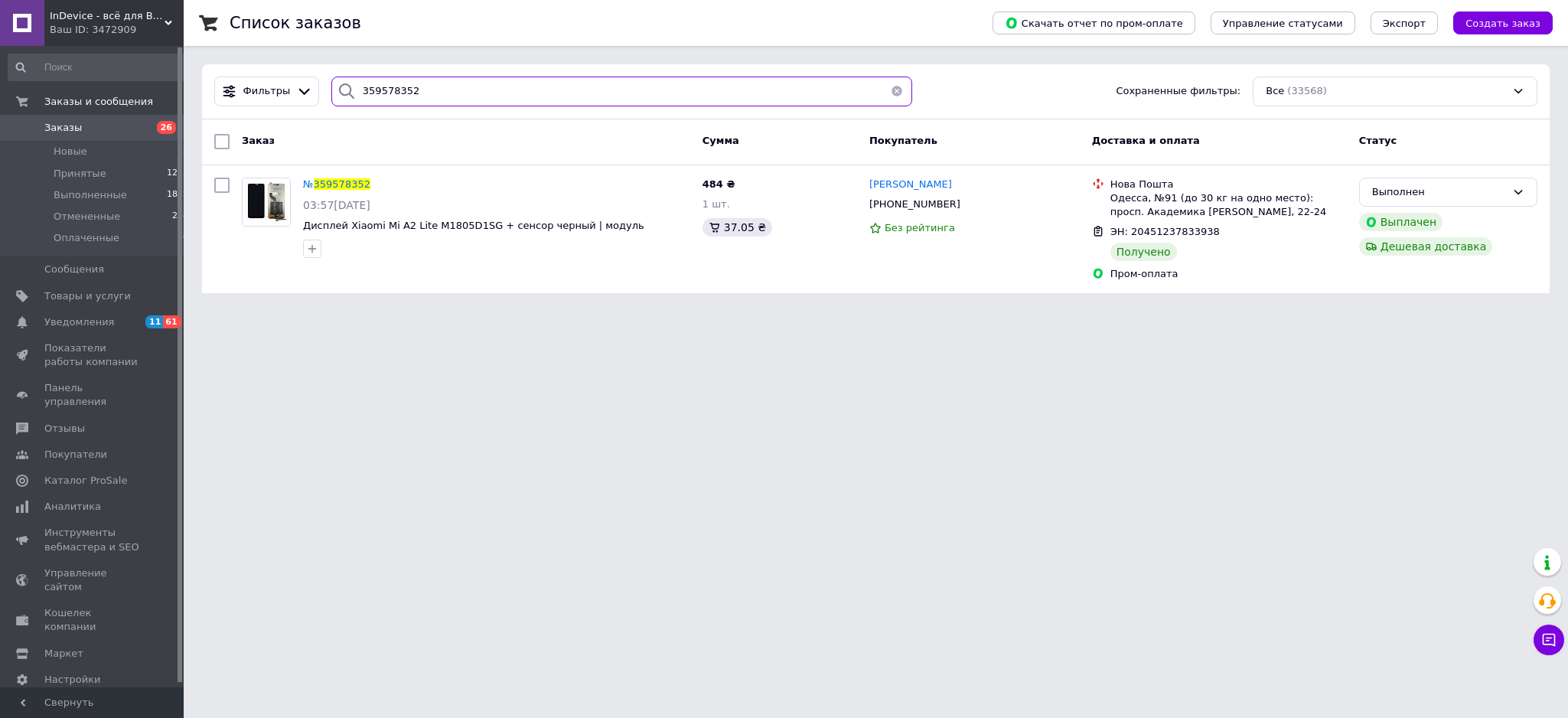
click at [423, 96] on input "359578352" at bounding box center [622, 91] width 582 height 30
paste input "42571644"
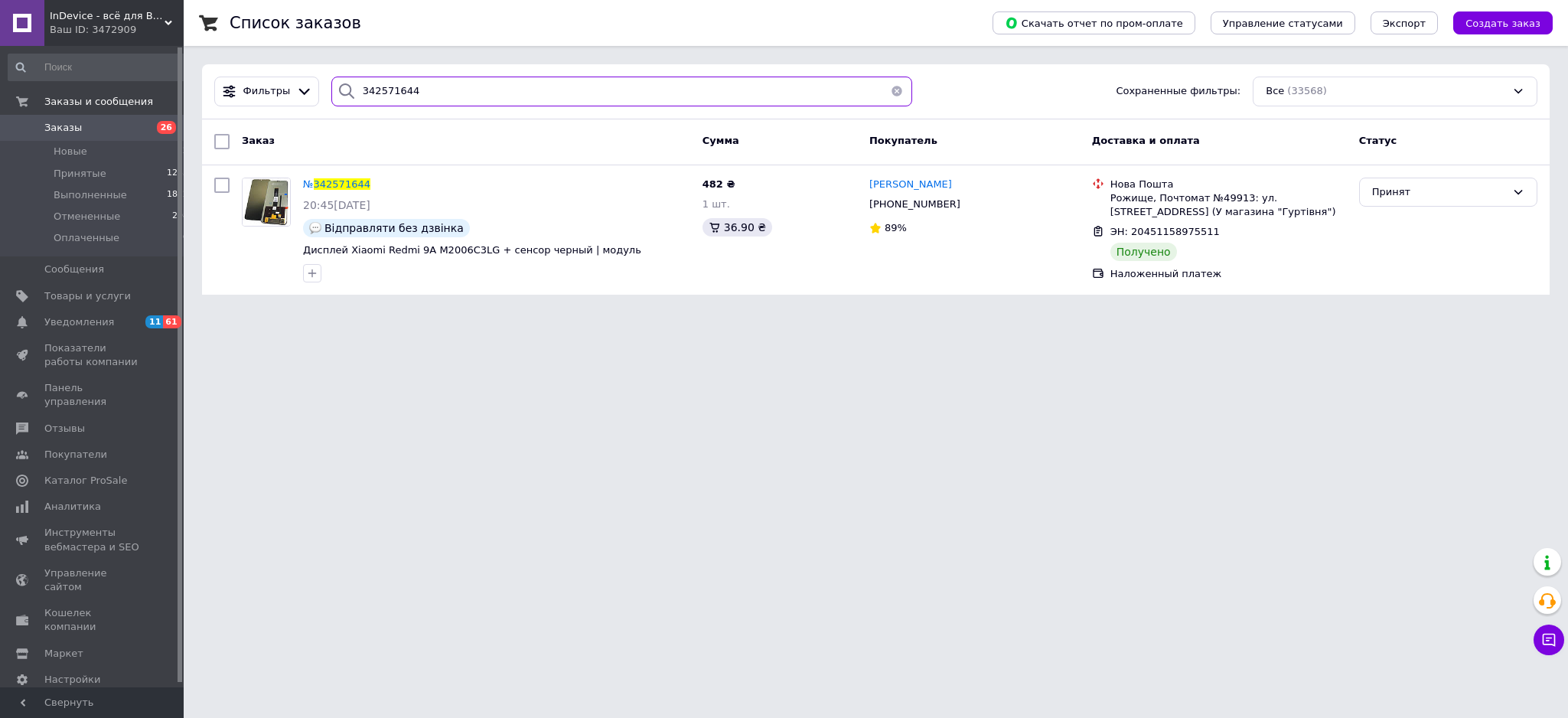
click at [375, 82] on input "342571644" at bounding box center [622, 91] width 582 height 30
paste input "59408906"
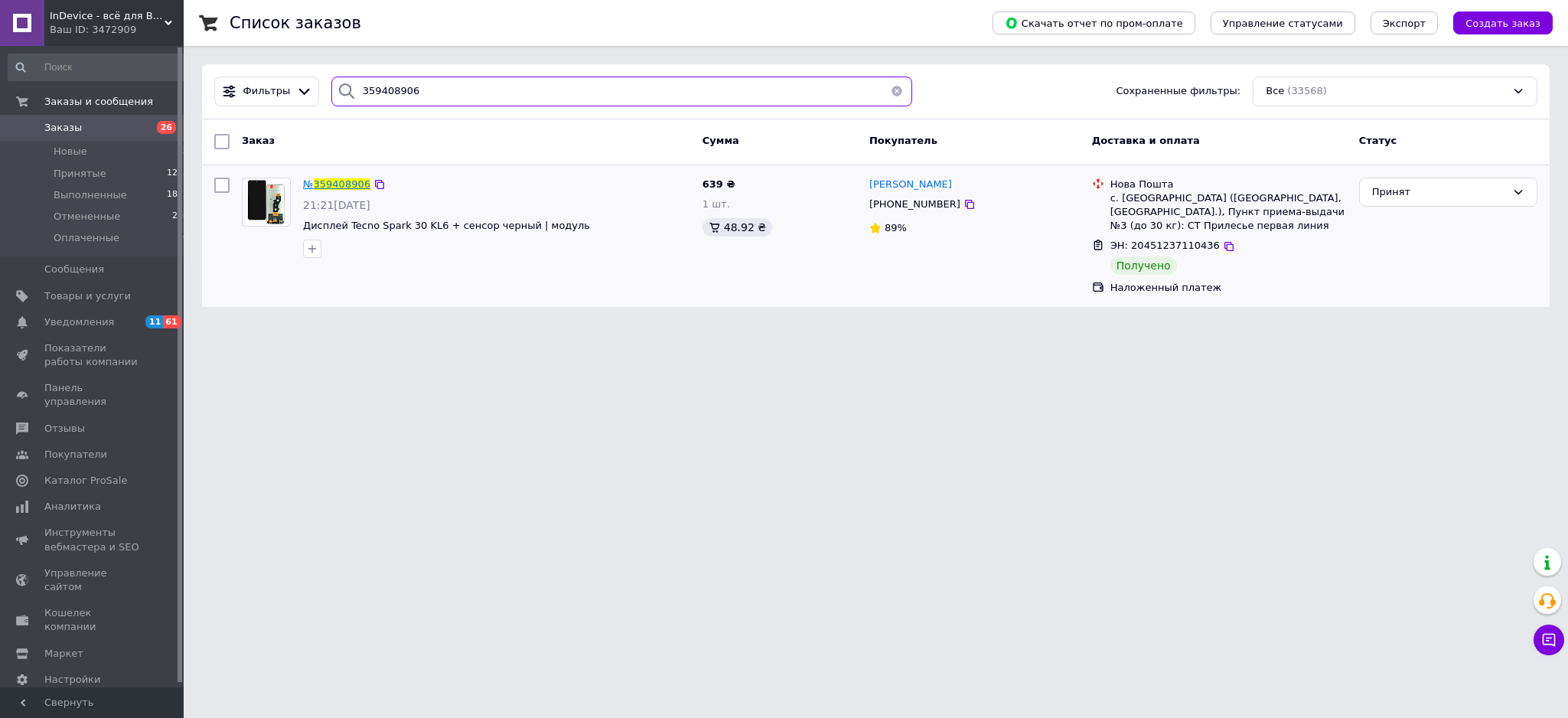
type input "359408906"
click at [342, 188] on span "359408906" at bounding box center [342, 184] width 57 height 12
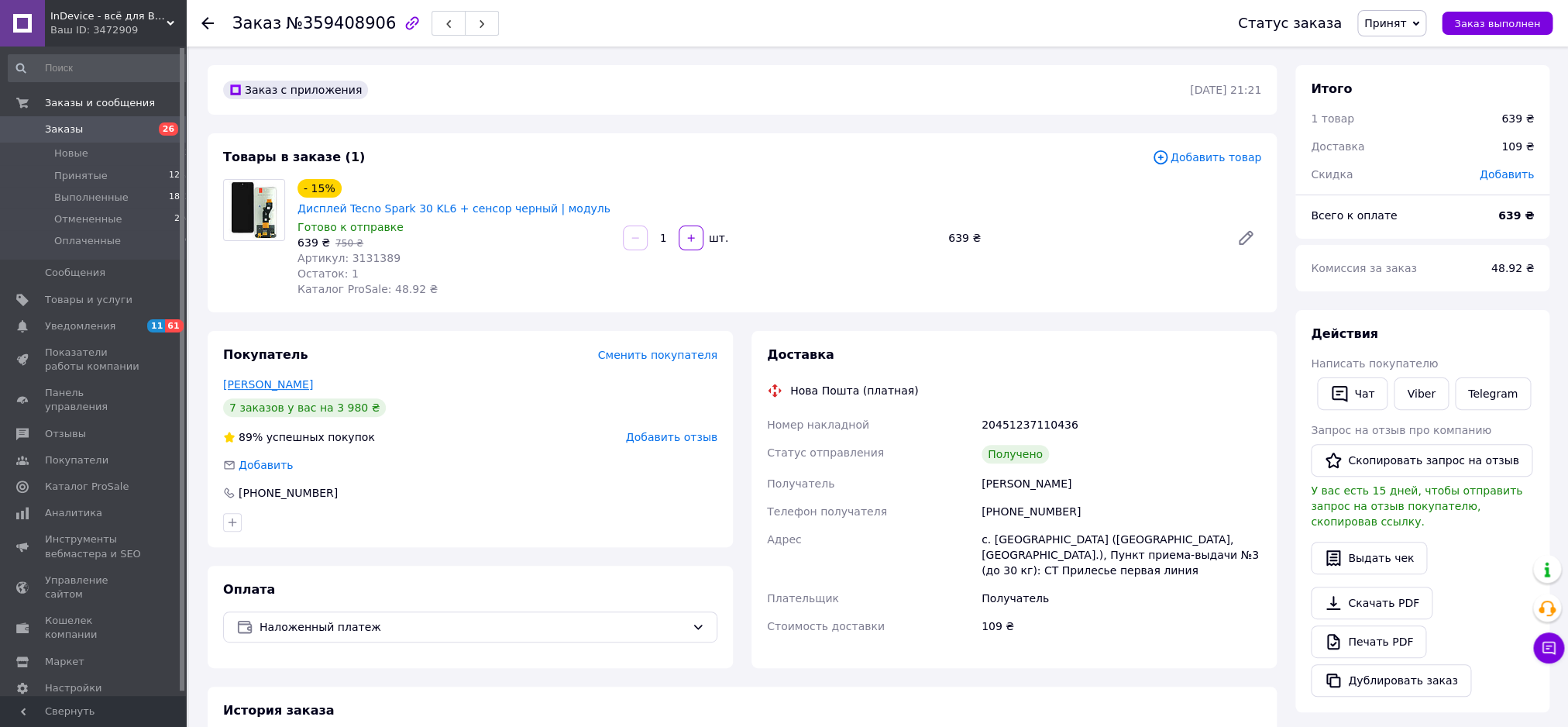
click at [232, 386] on link "Бобко Ігор" at bounding box center [268, 384] width 90 height 12
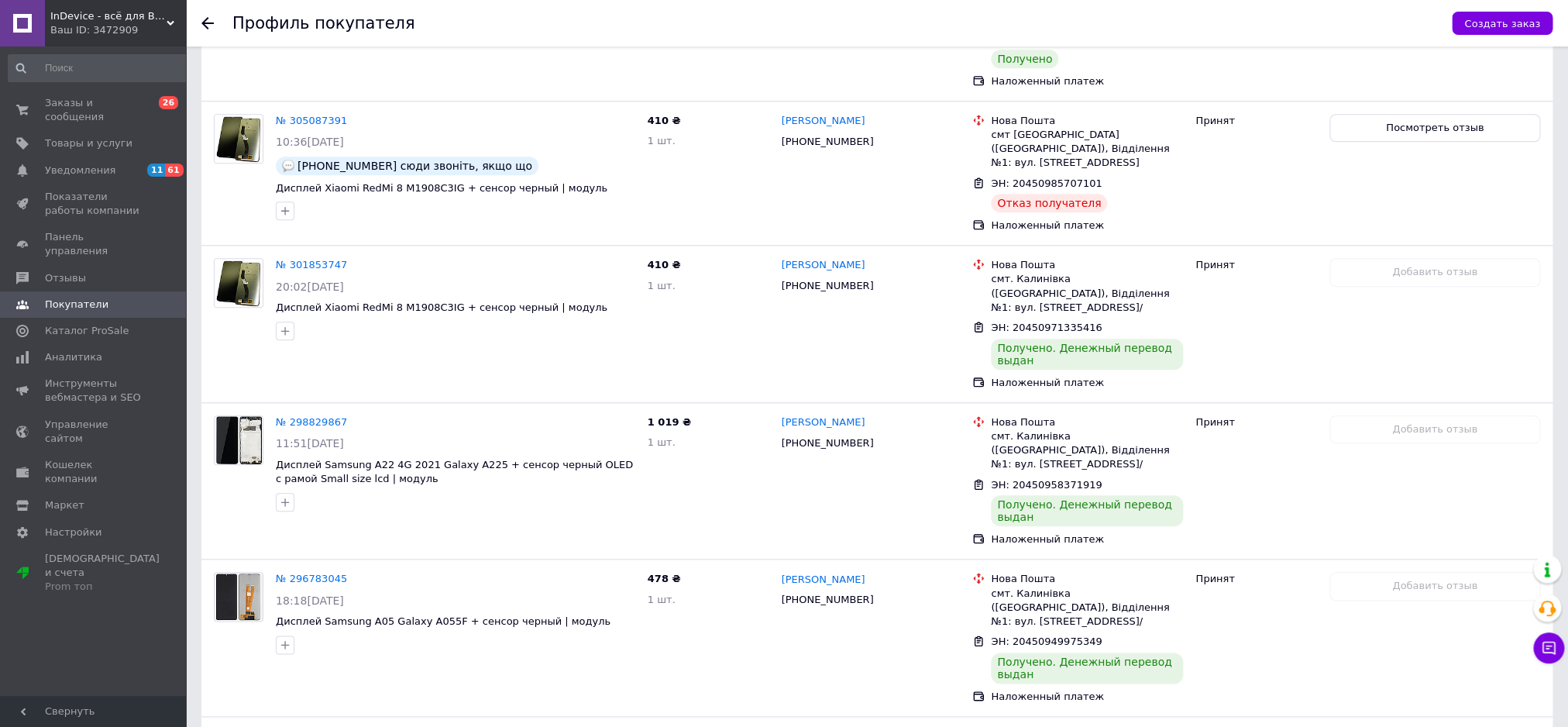
scroll to position [84, 0]
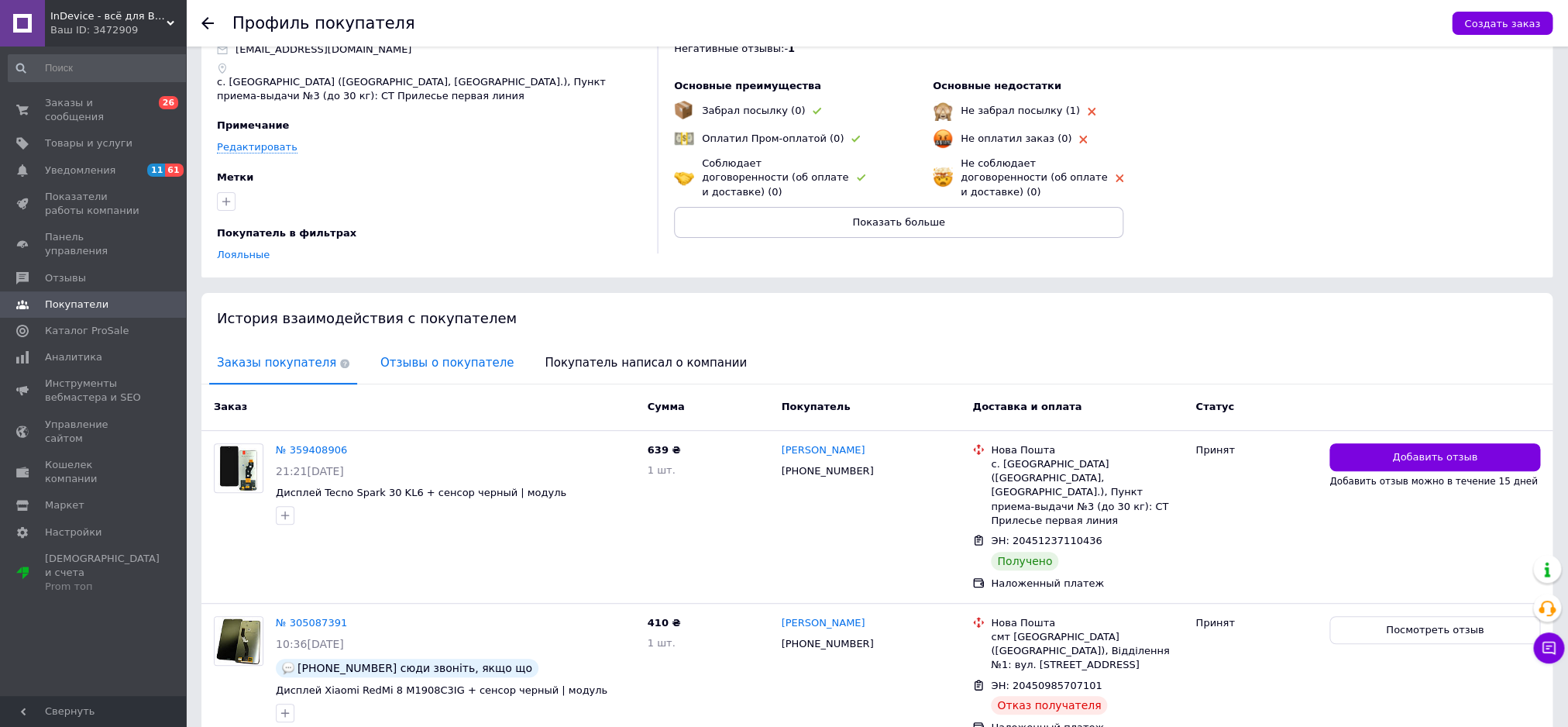
click at [413, 355] on span "Отзывы о покупателе" at bounding box center [447, 363] width 149 height 39
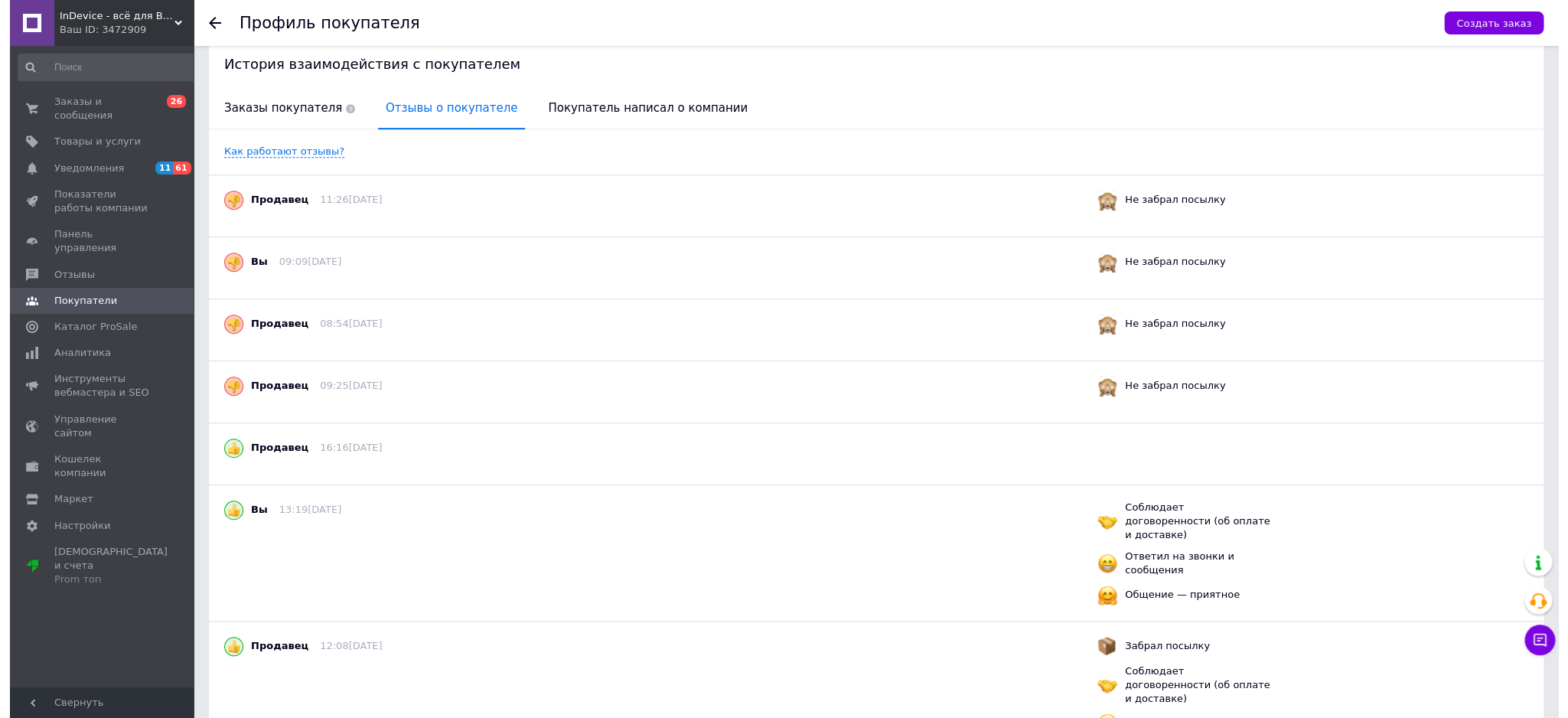
scroll to position [0, 0]
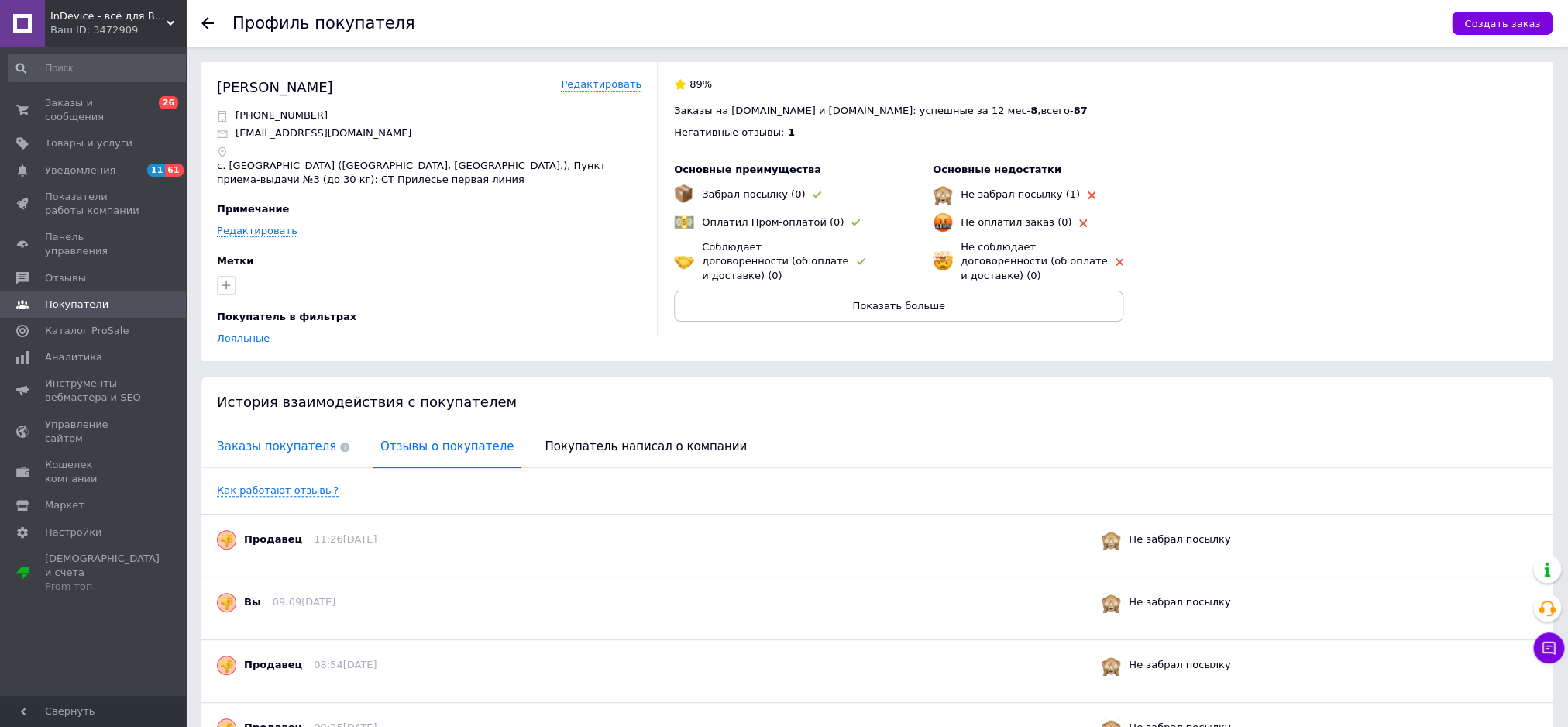
click at [258, 449] on span "Заказы покупателя" at bounding box center [282, 447] width 148 height 39
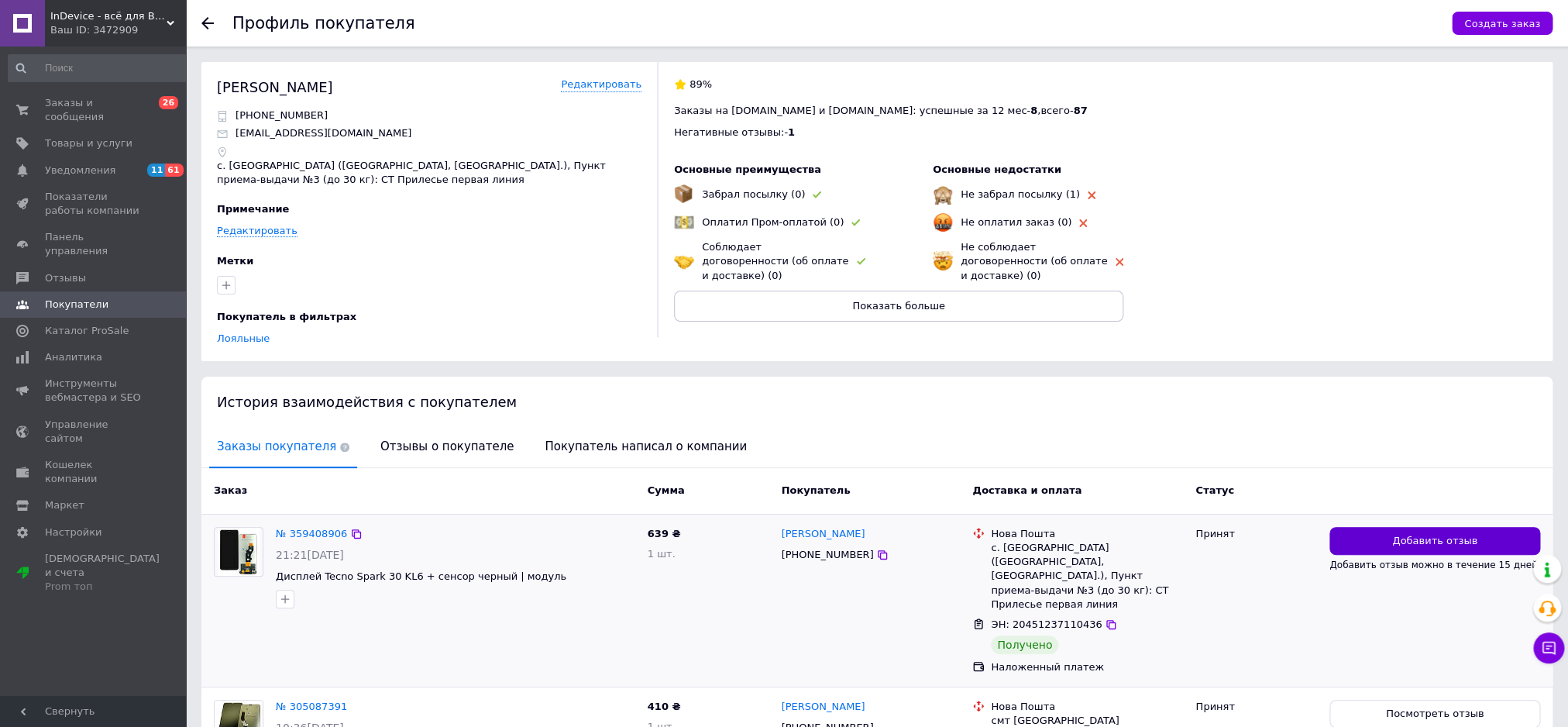
click at [1357, 539] on button "Добавить отзыв" at bounding box center [1434, 540] width 211 height 28
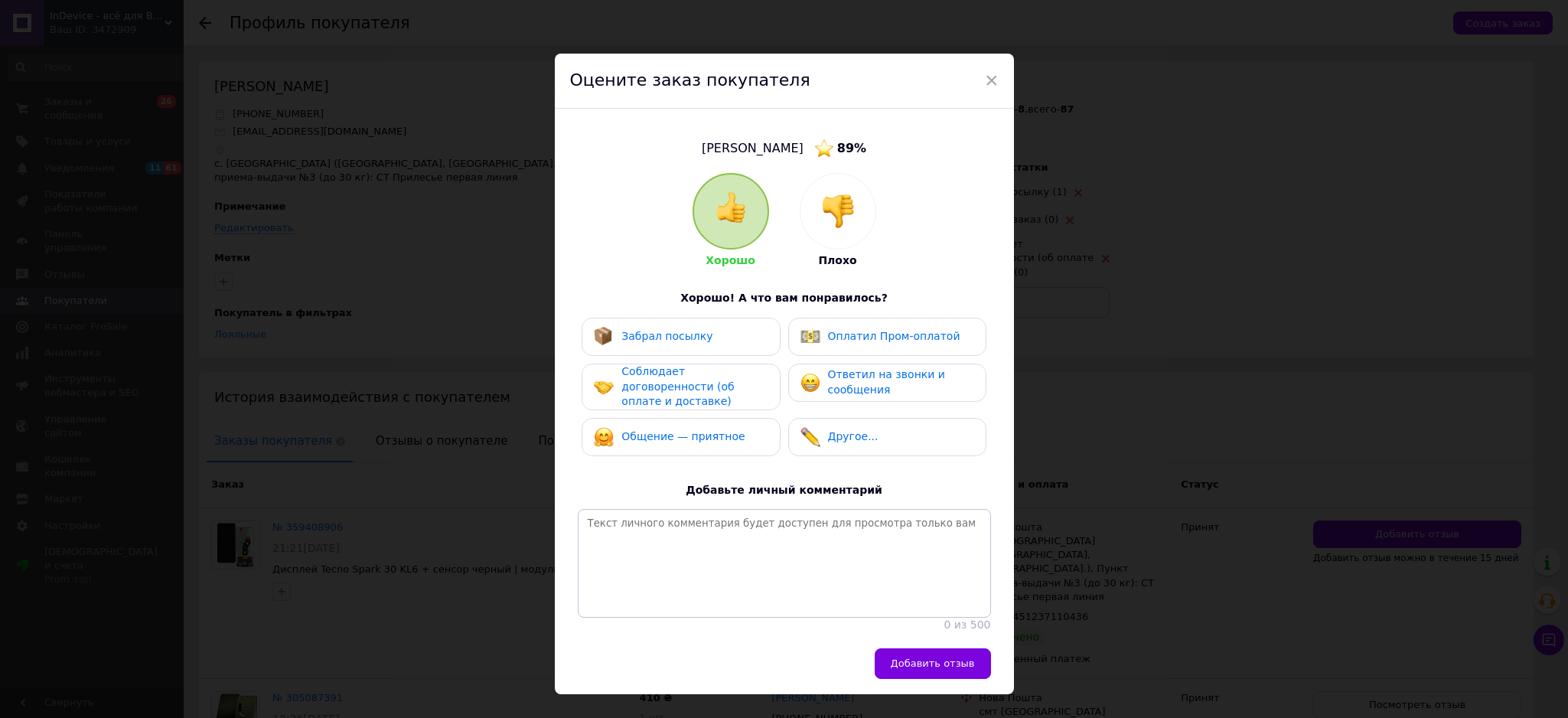
click at [833, 201] on img at bounding box center [838, 211] width 34 height 34
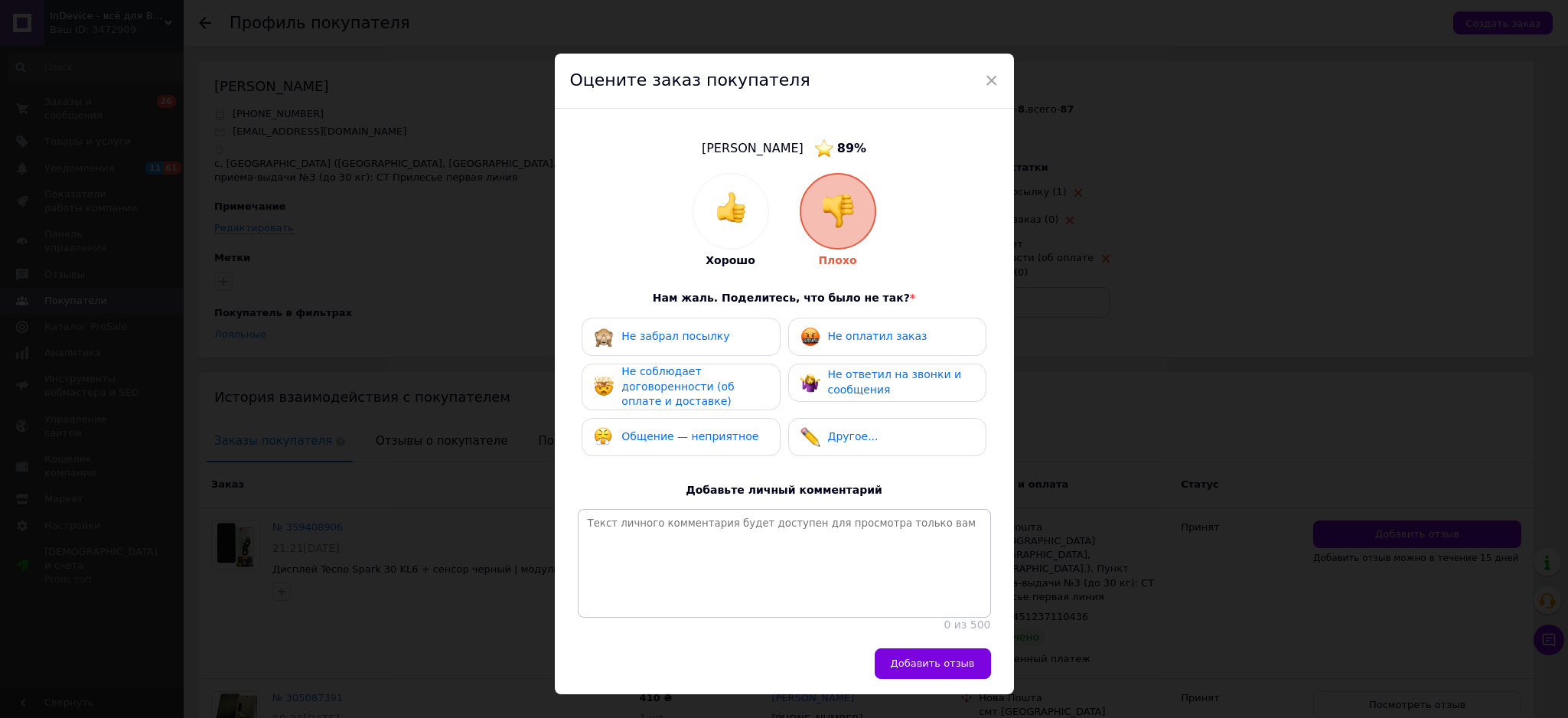
click at [702, 348] on div "Не забрал посылку" at bounding box center [681, 337] width 198 height 38
click at [633, 390] on span "Не соблюдает договоренности (об оплате и доставке)" at bounding box center [677, 386] width 112 height 42
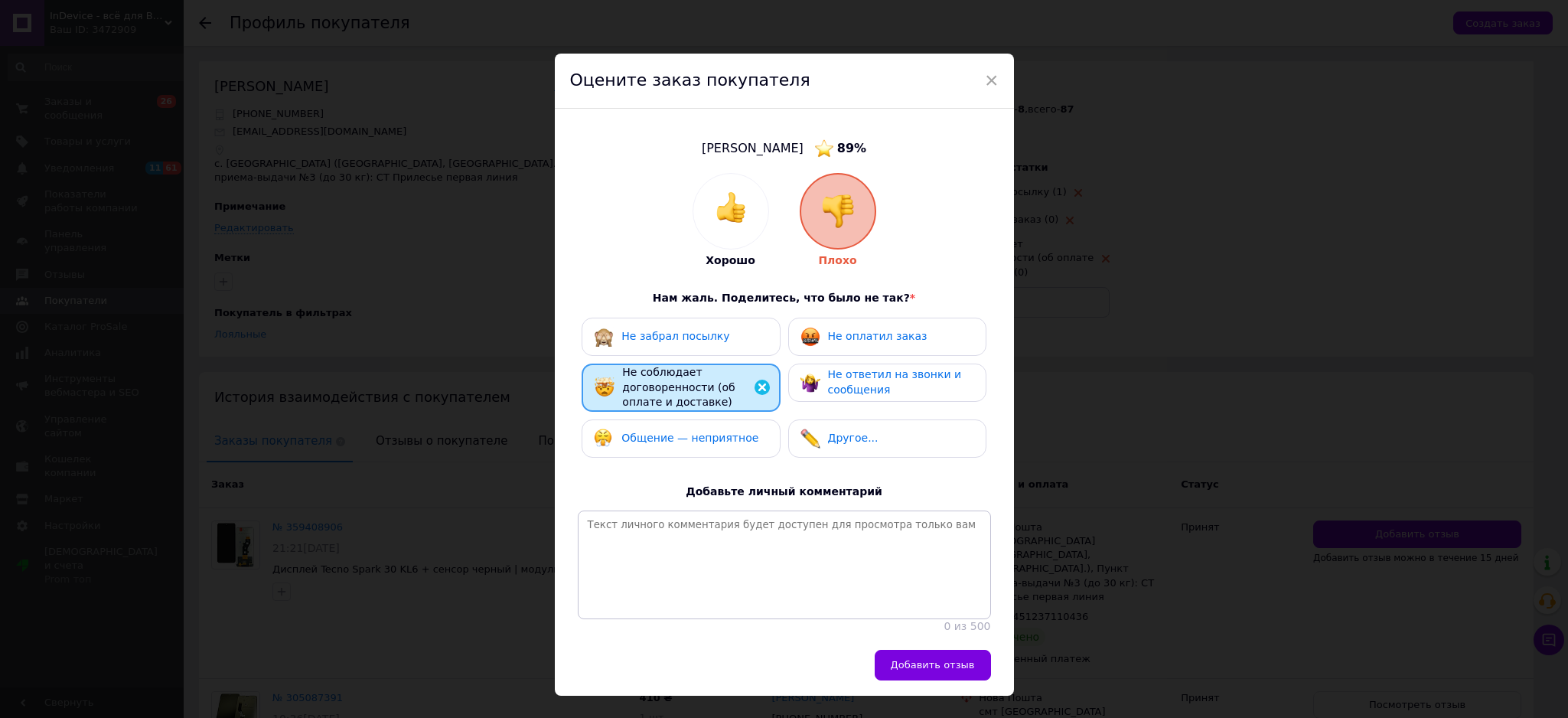
scroll to position [78, 0]
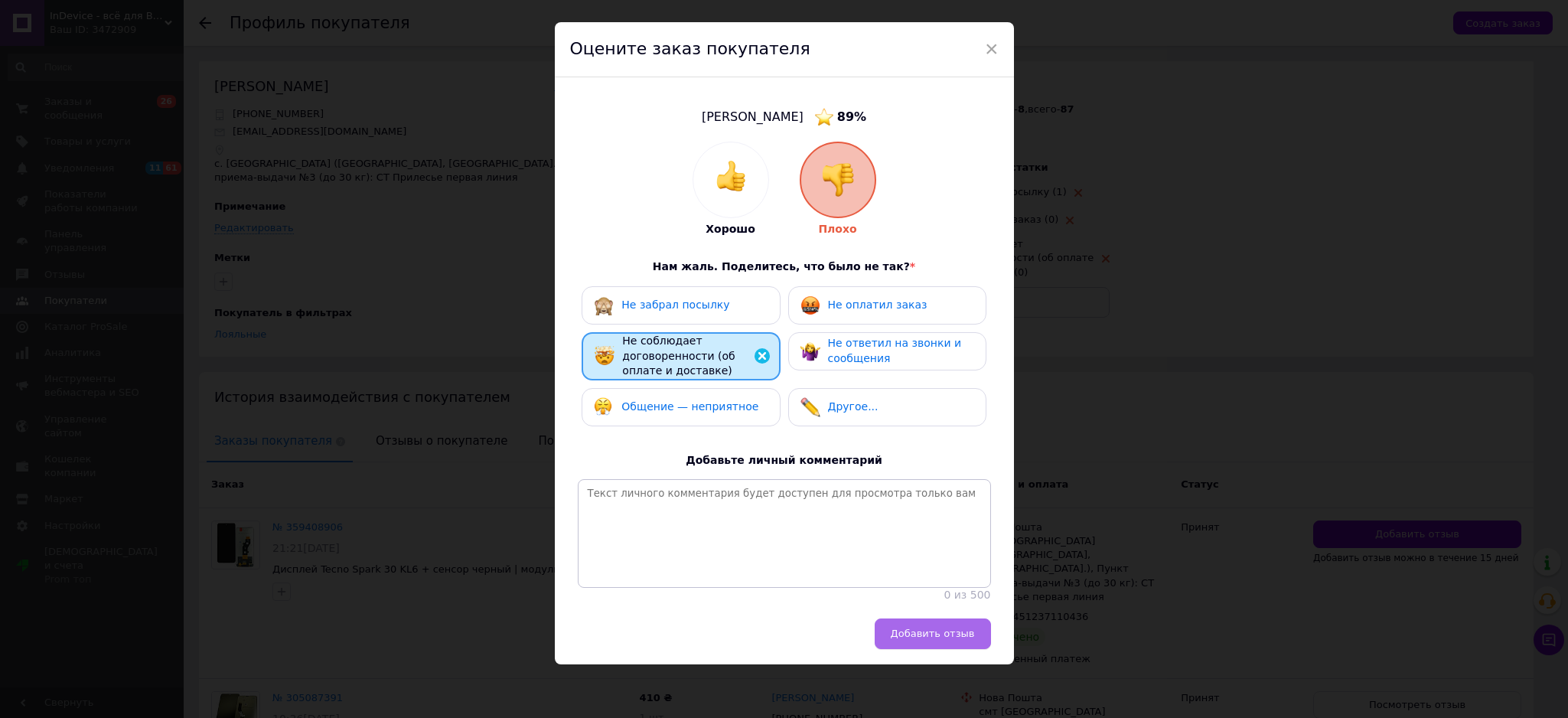
click at [924, 628] on span "Добавить отзыв" at bounding box center [933, 633] width 85 height 12
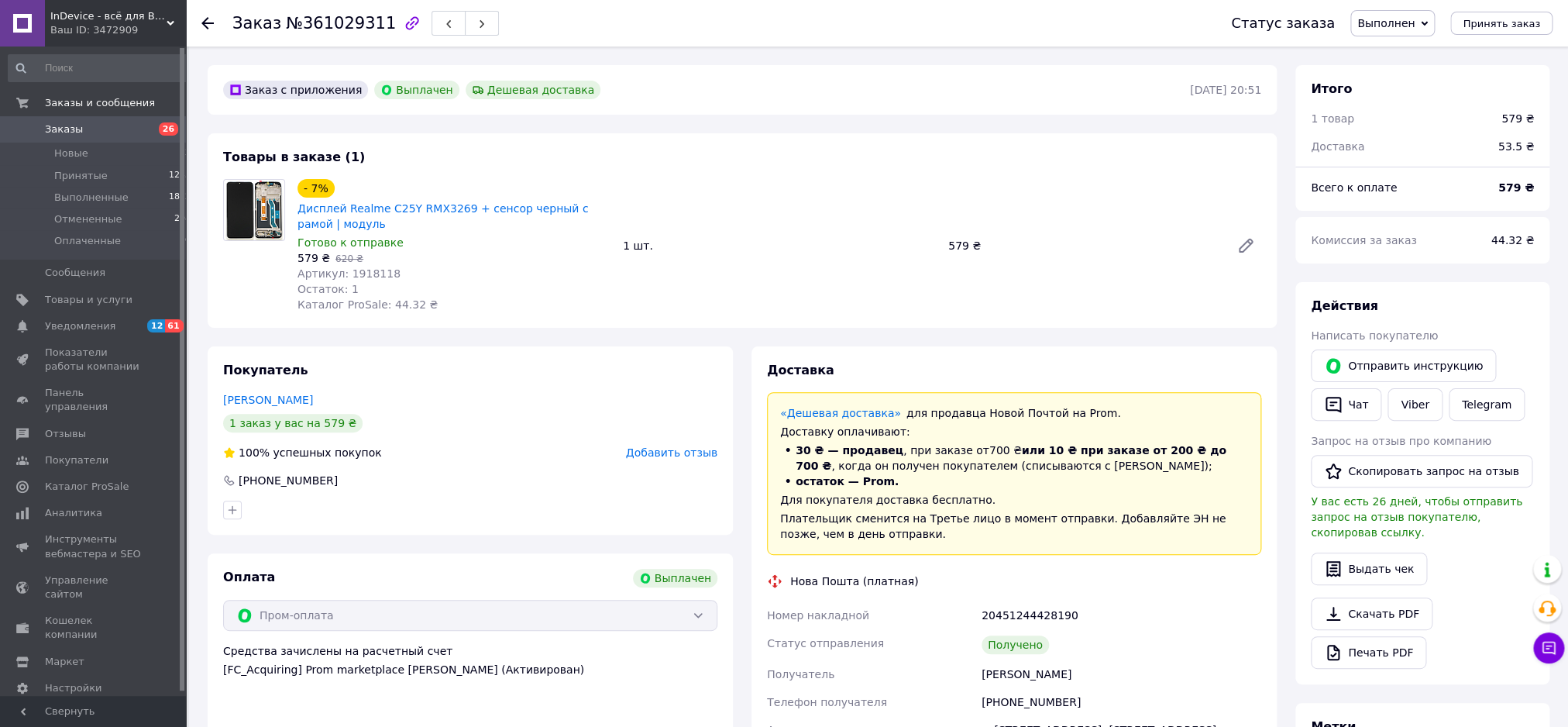
scroll to position [12, 0]
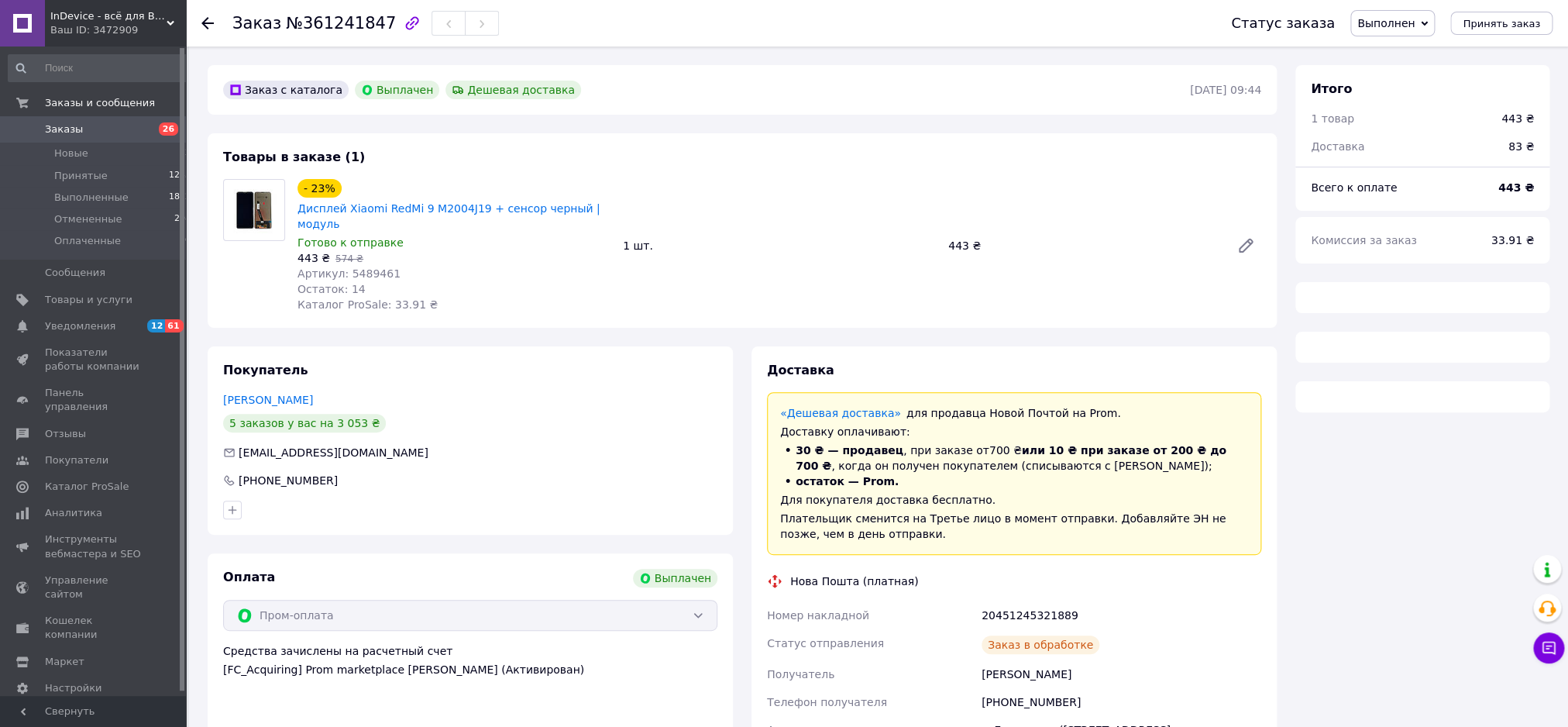
click at [337, 26] on span "№361241847" at bounding box center [341, 23] width 110 height 19
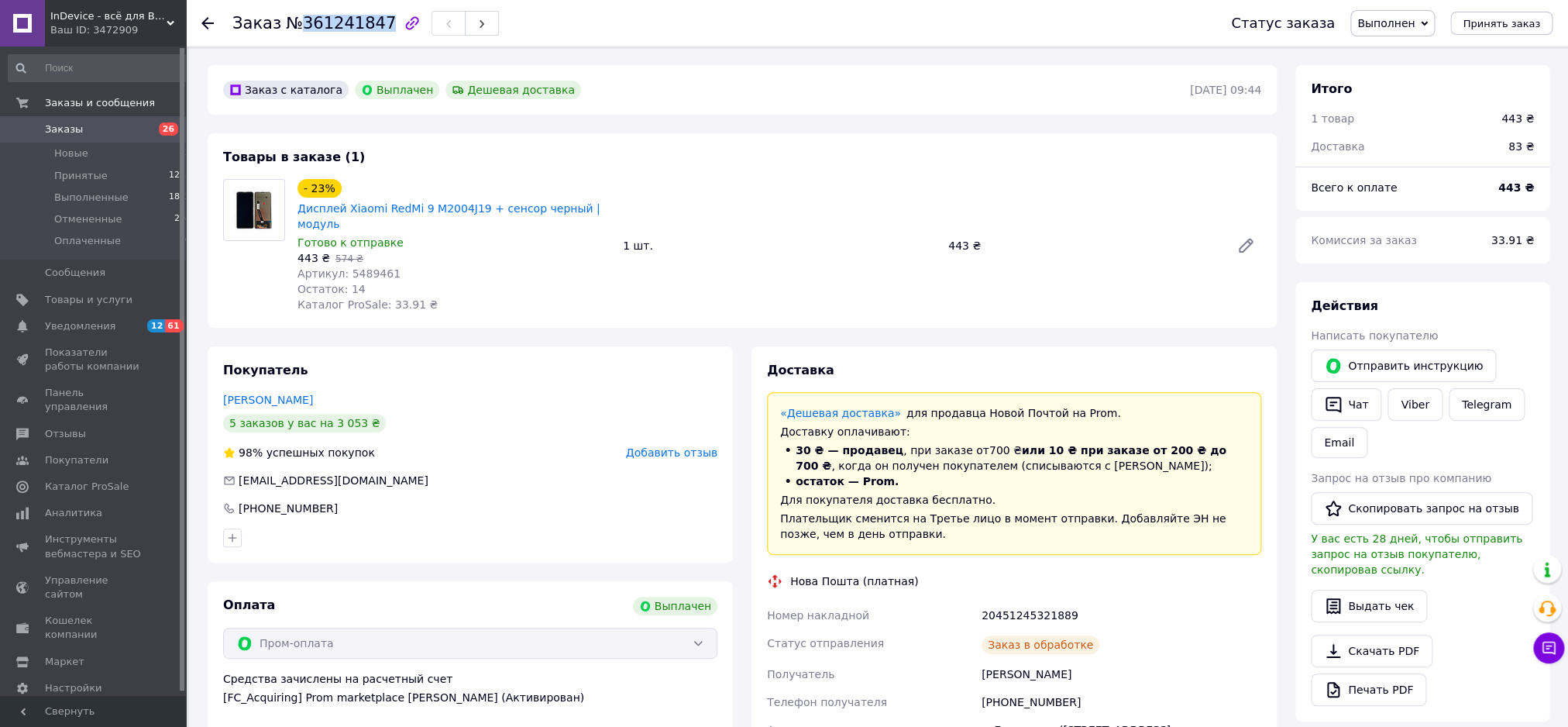
click at [337, 26] on span "№361241847" at bounding box center [341, 23] width 110 height 19
copy span "361241847"
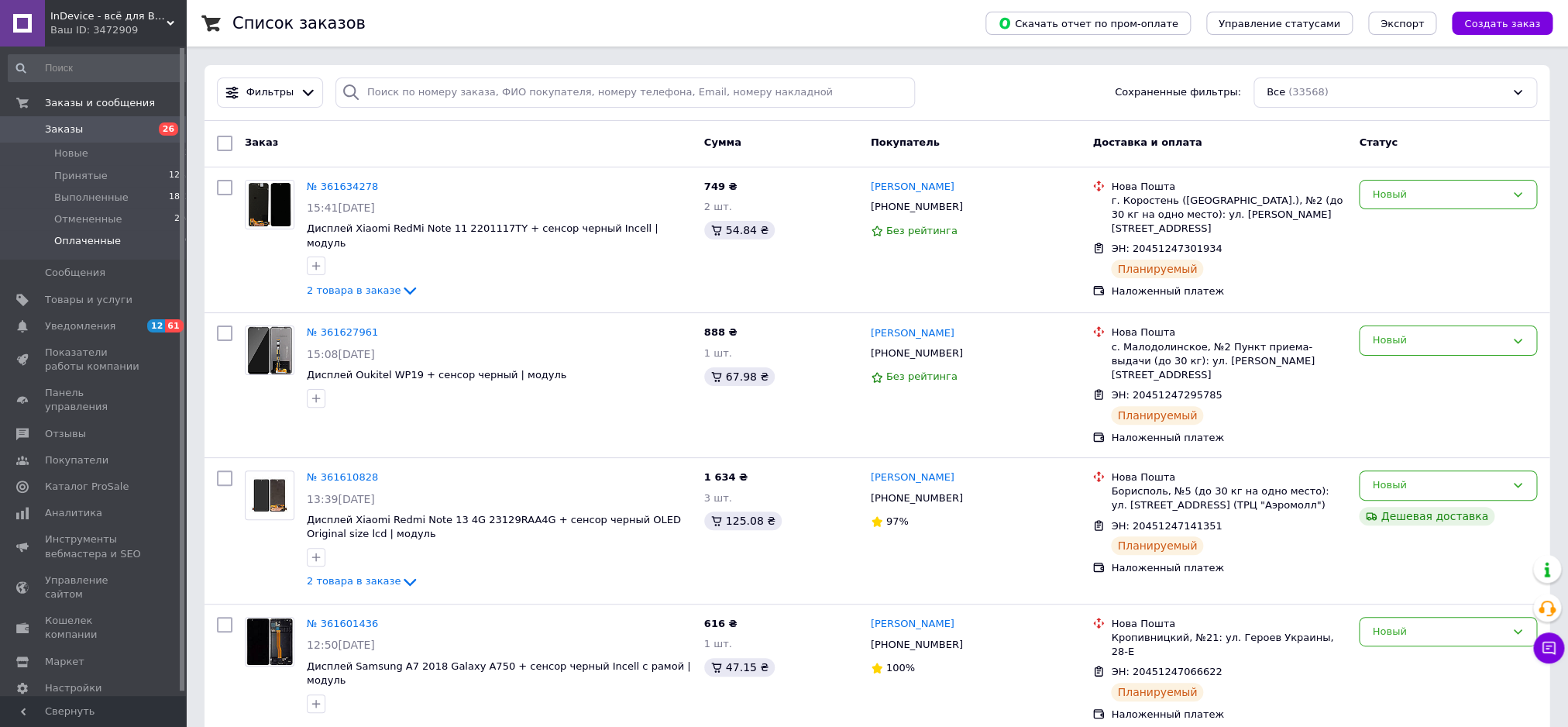
click at [146, 239] on li "Оплаченные 101" at bounding box center [103, 245] width 205 height 29
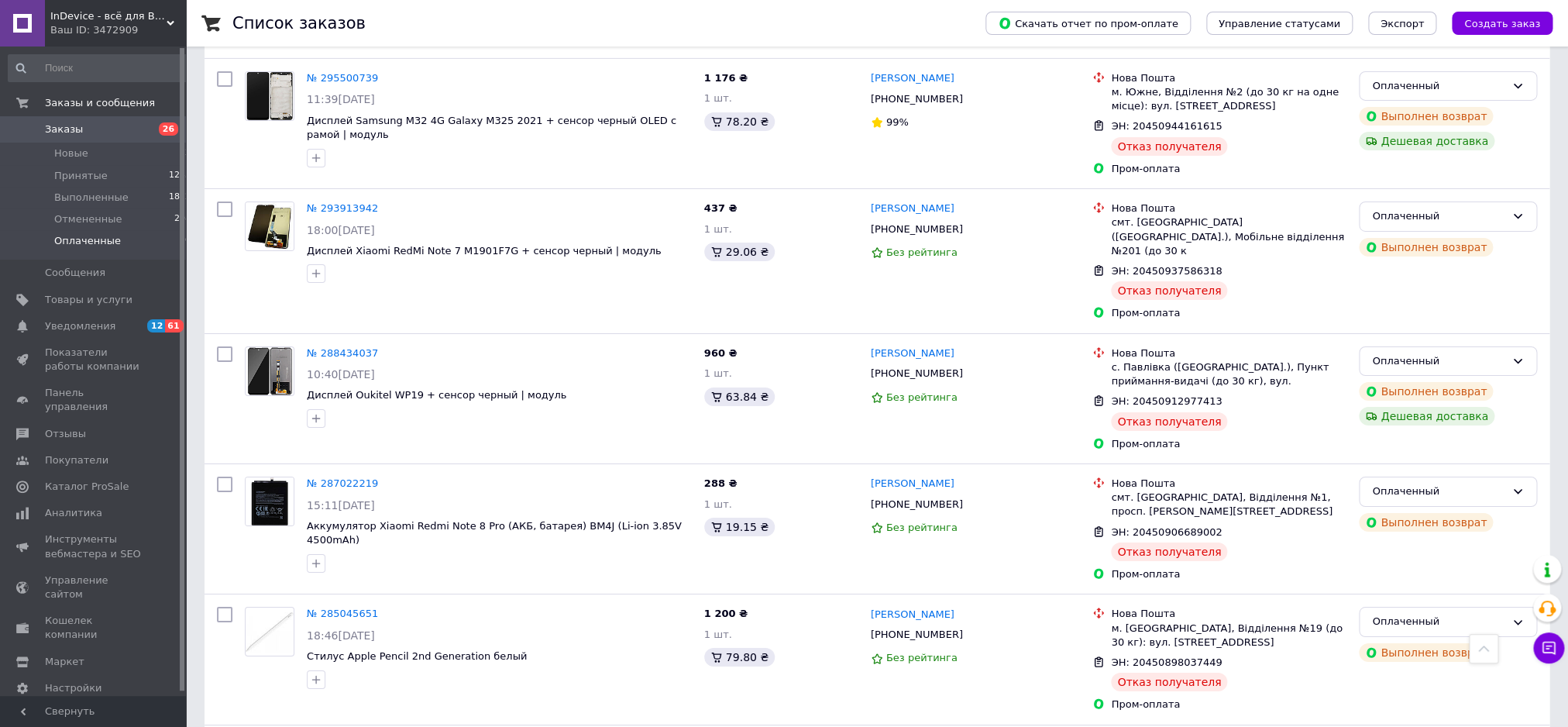
scroll to position [6308, 0]
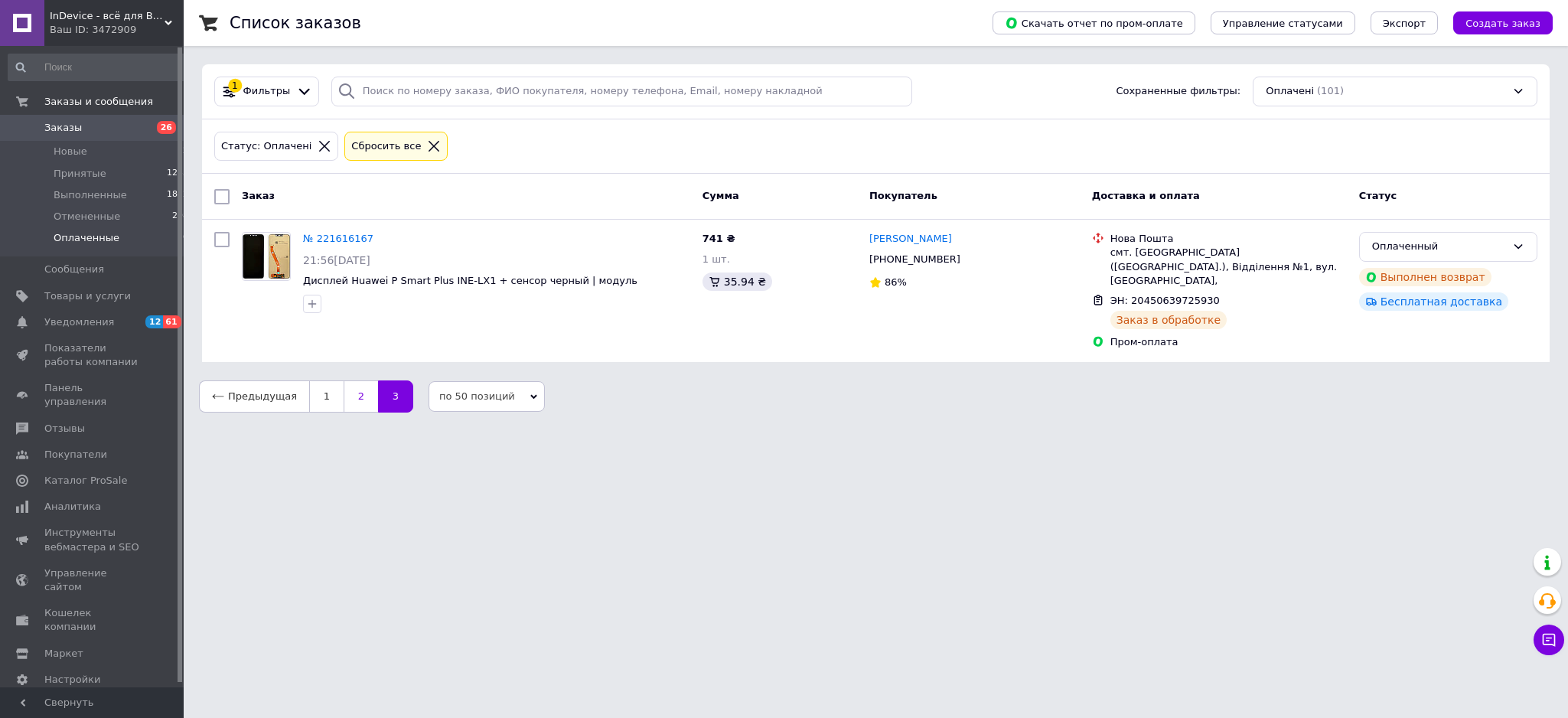
click at [349, 392] on link "2" at bounding box center [360, 397] width 35 height 32
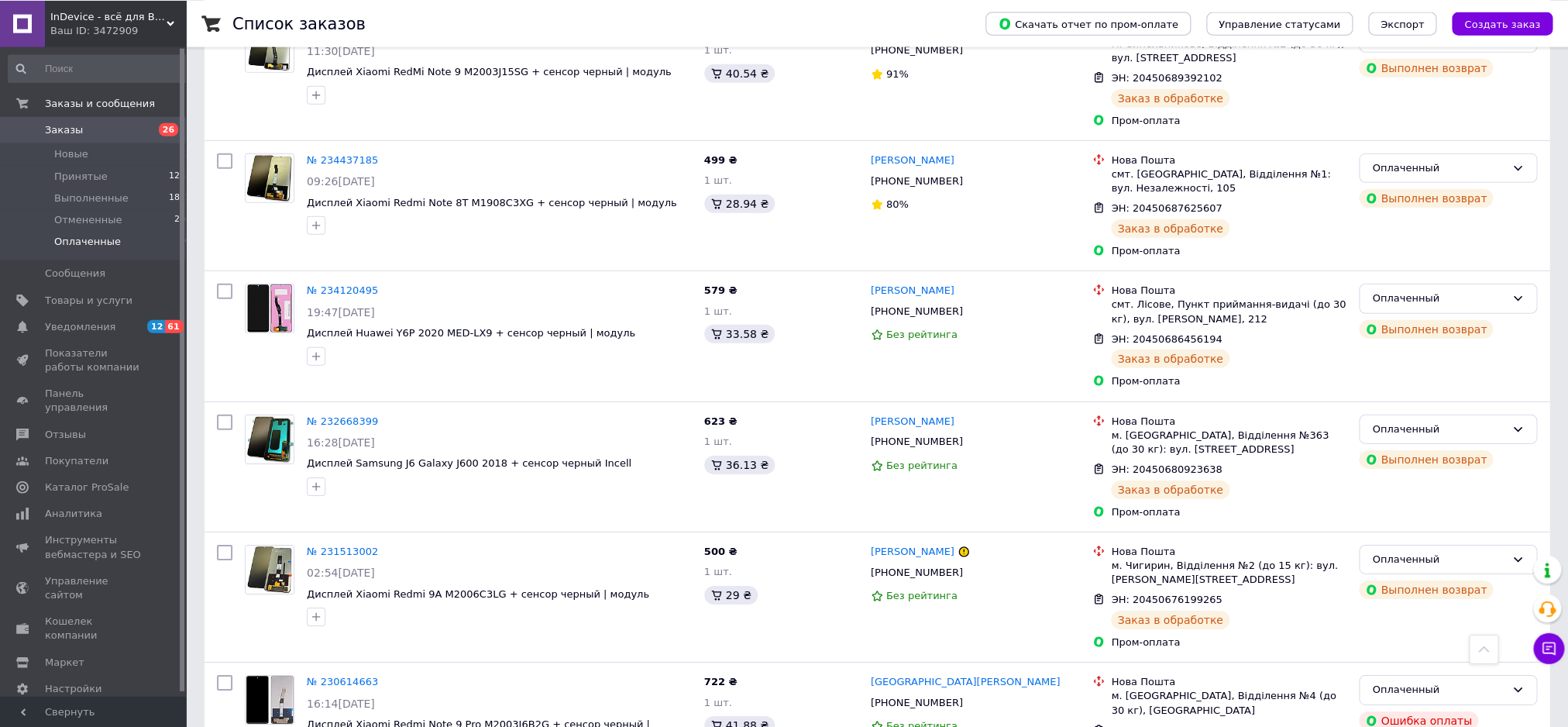
scroll to position [6089, 0]
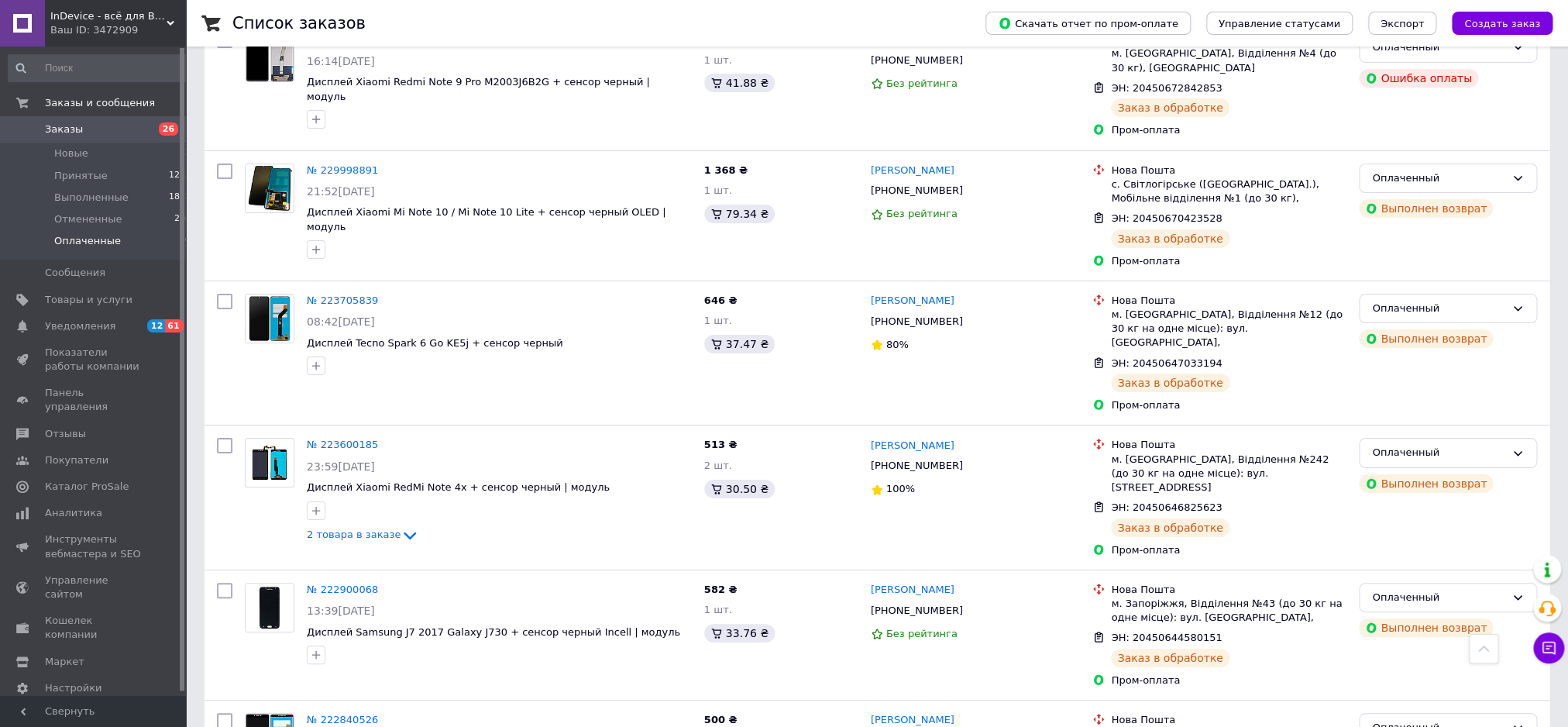
click at [118, 128] on span "Заказы" at bounding box center [93, 129] width 98 height 14
click at [116, 128] on span "Заказы" at bounding box center [93, 129] width 98 height 14
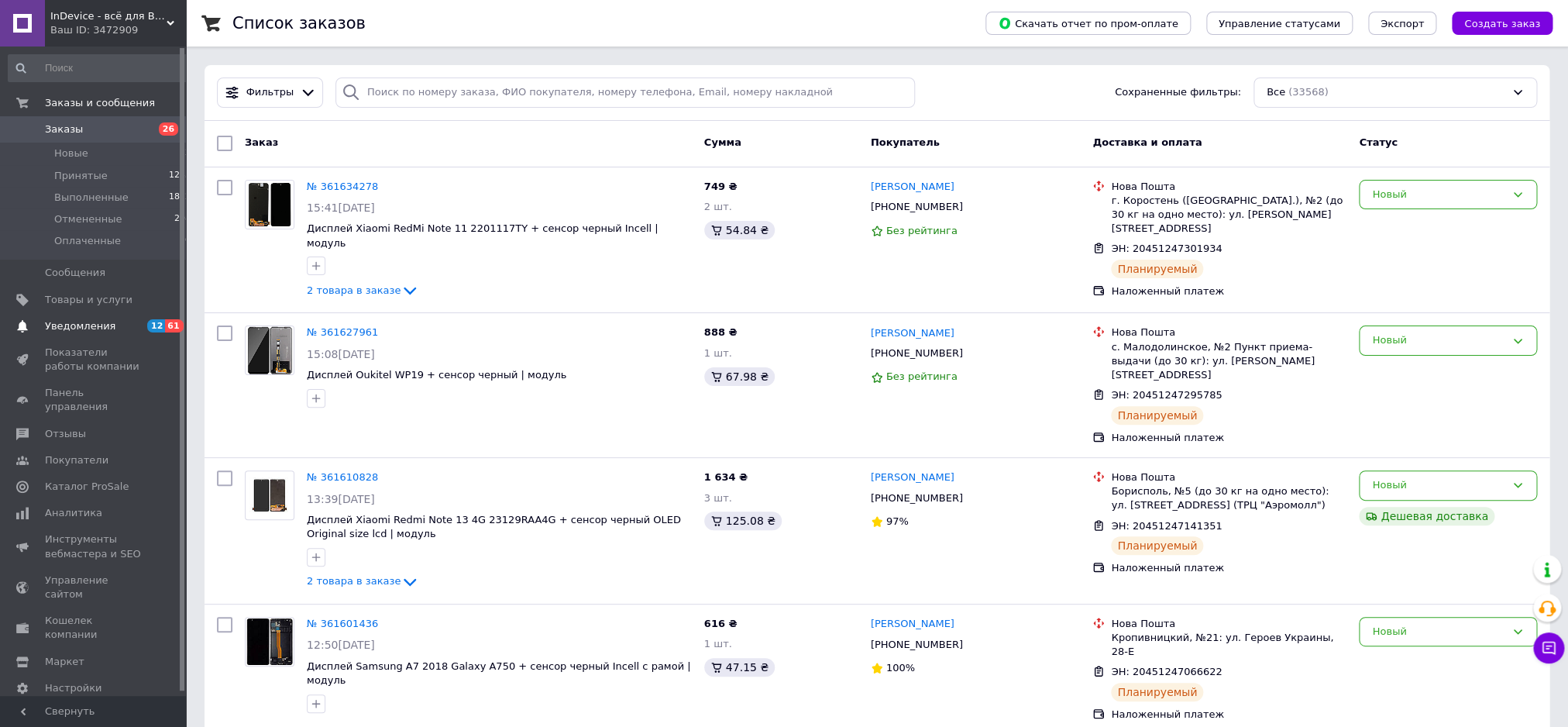
click at [95, 331] on span "Уведомления" at bounding box center [80, 326] width 70 height 14
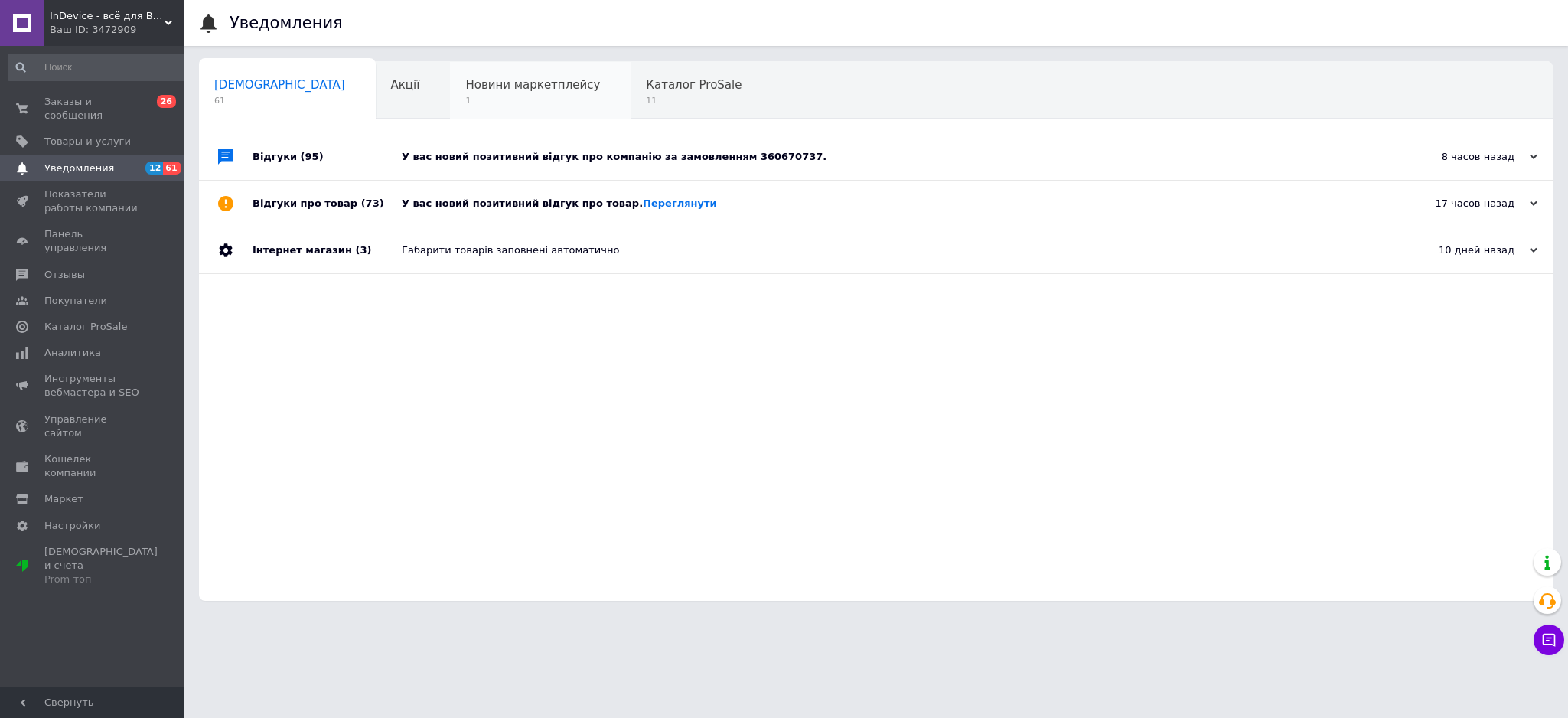
click at [450, 108] on div "Новини маркетплейсу 1" at bounding box center [540, 90] width 181 height 58
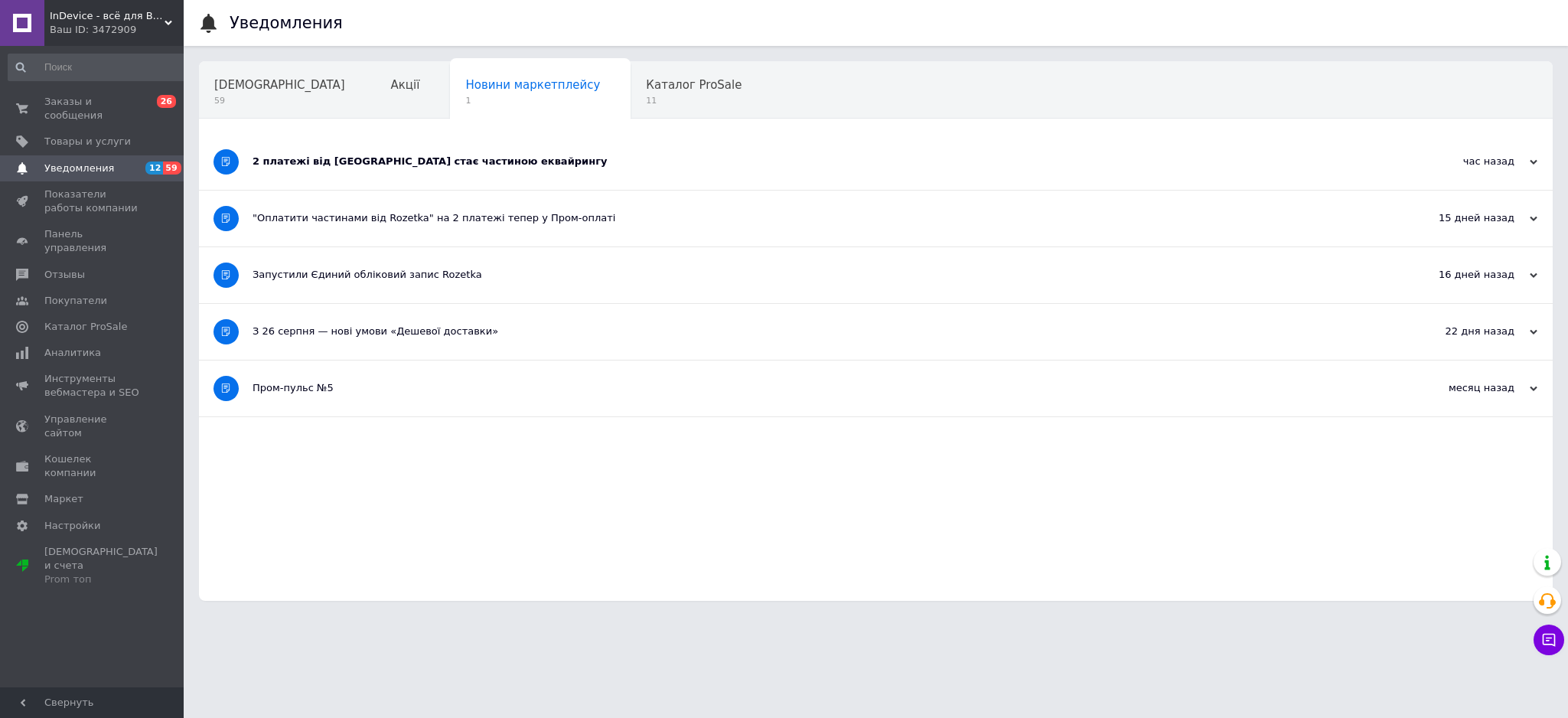
click at [459, 156] on div "2 платежі від [GEOGRAPHIC_DATA] стає частиною еквайрингу" at bounding box center [819, 162] width 1132 height 14
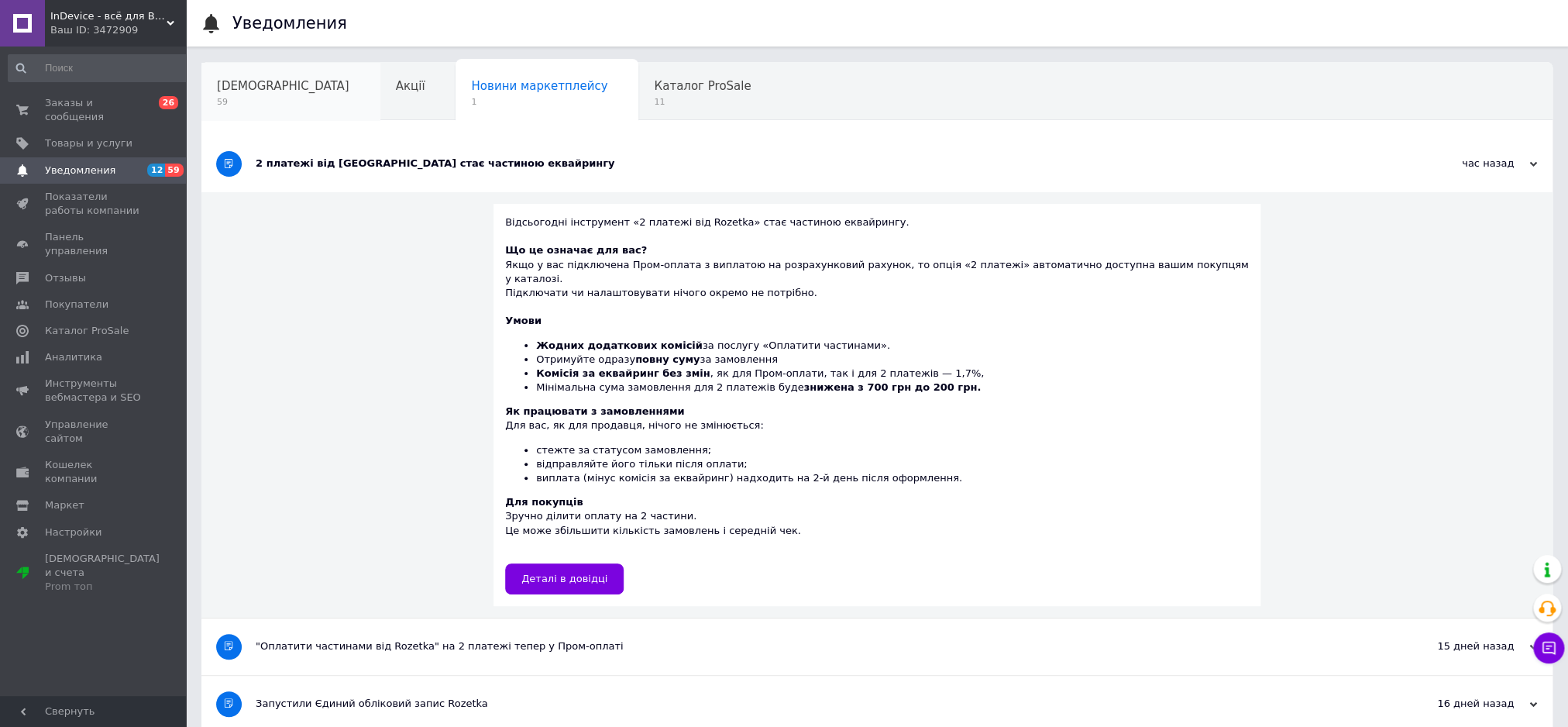
click at [281, 83] on span "[DEMOGRAPHIC_DATA]" at bounding box center [282, 86] width 133 height 14
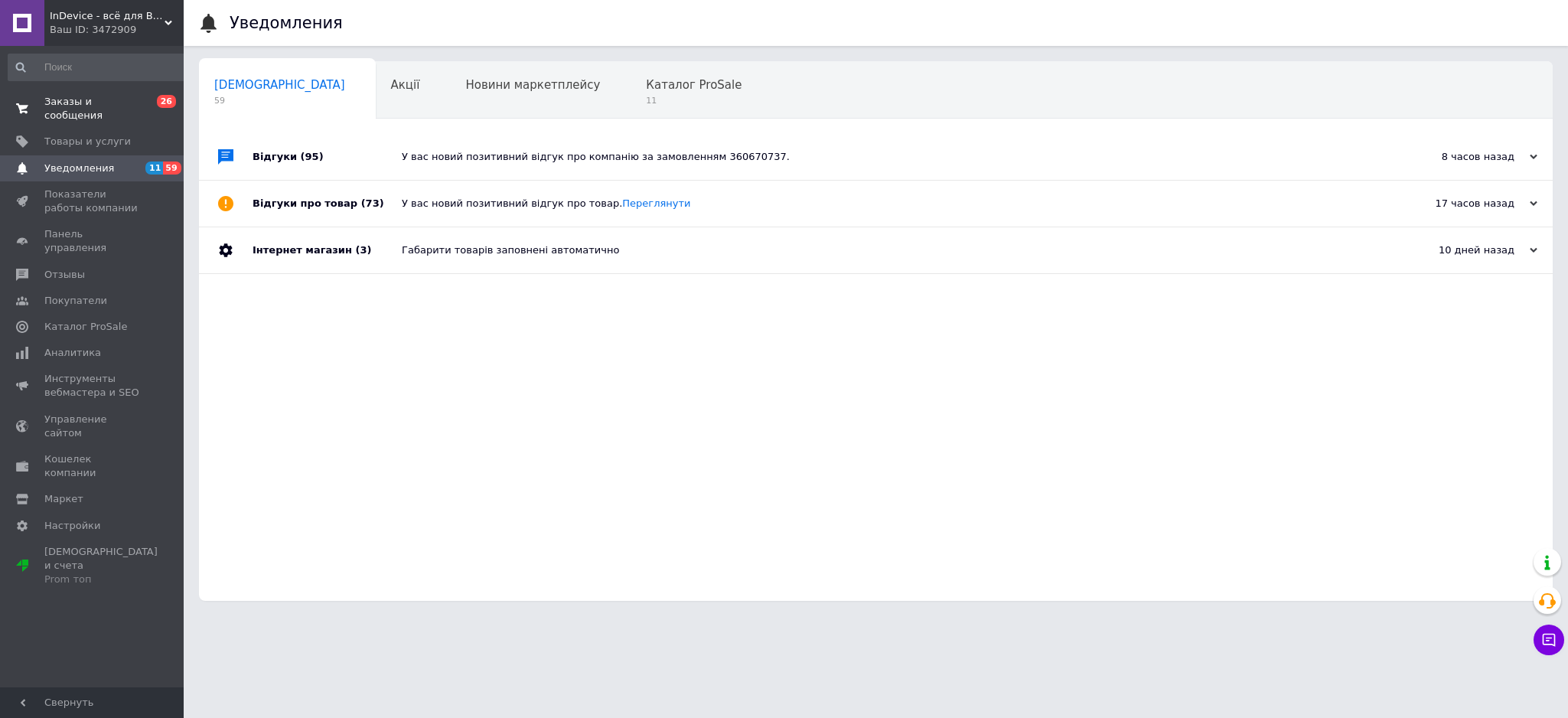
click at [125, 106] on span "Заказы и сообщения" at bounding box center [92, 108] width 97 height 28
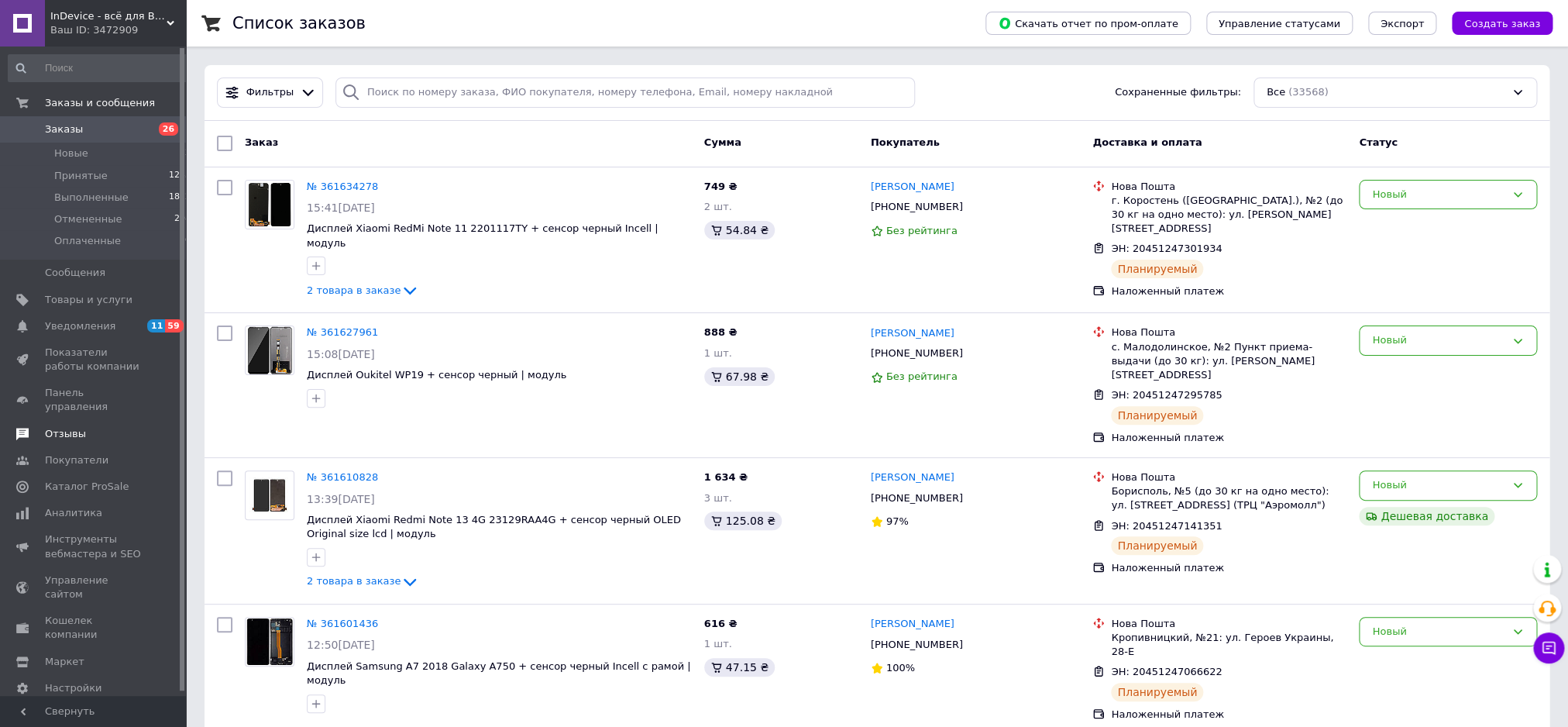
click at [110, 427] on span "Отзывы" at bounding box center [93, 434] width 98 height 14
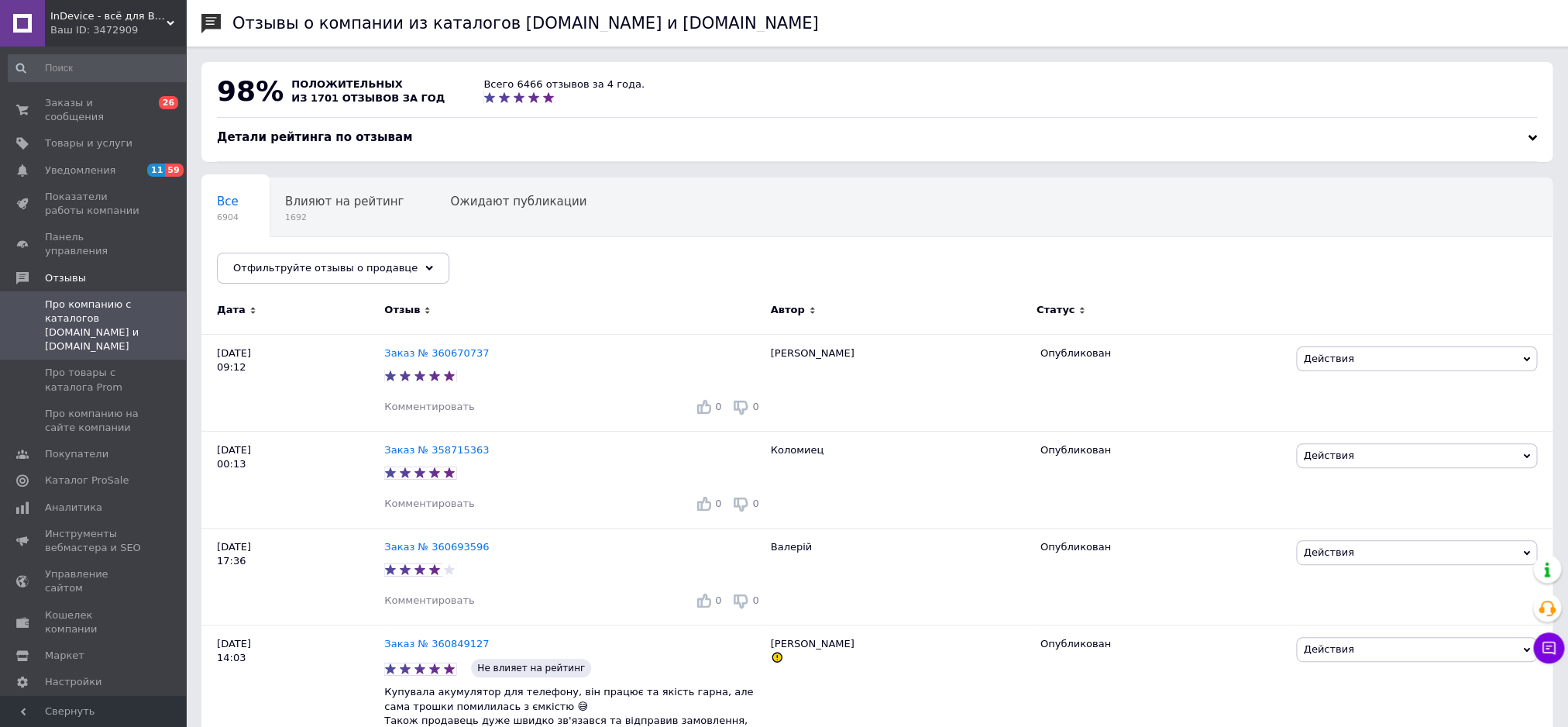
click at [894, 128] on div "98% положительных из 1701 отзывов за год Всего 6466 отзывов за 4 года." at bounding box center [876, 95] width 1351 height 68
click at [882, 133] on div "Детали рейтинга по отзывам" at bounding box center [876, 137] width 1320 height 16
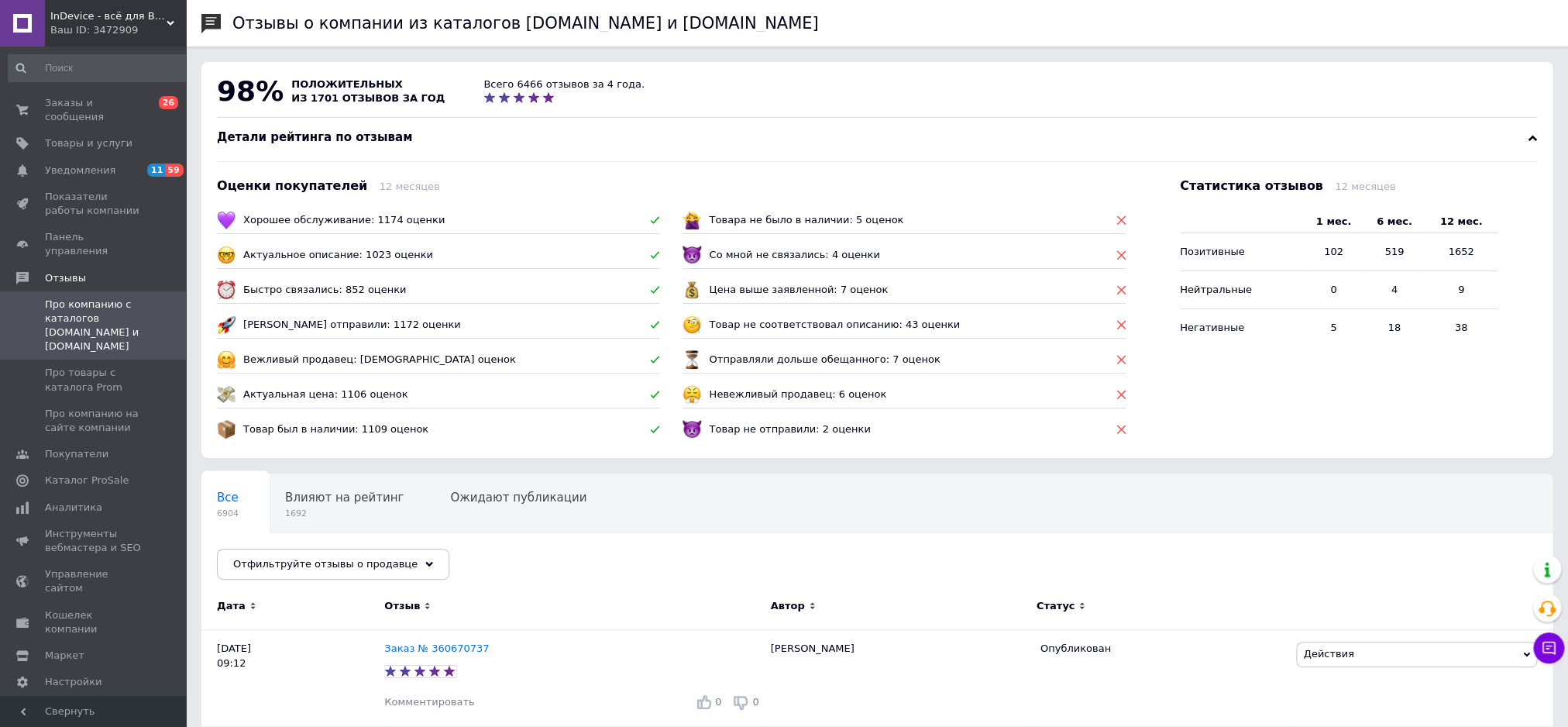
click at [906, 129] on div "98% положительных из 1701 отзывов за год Всего 6466 отзывов за 4 года." at bounding box center [876, 95] width 1351 height 68
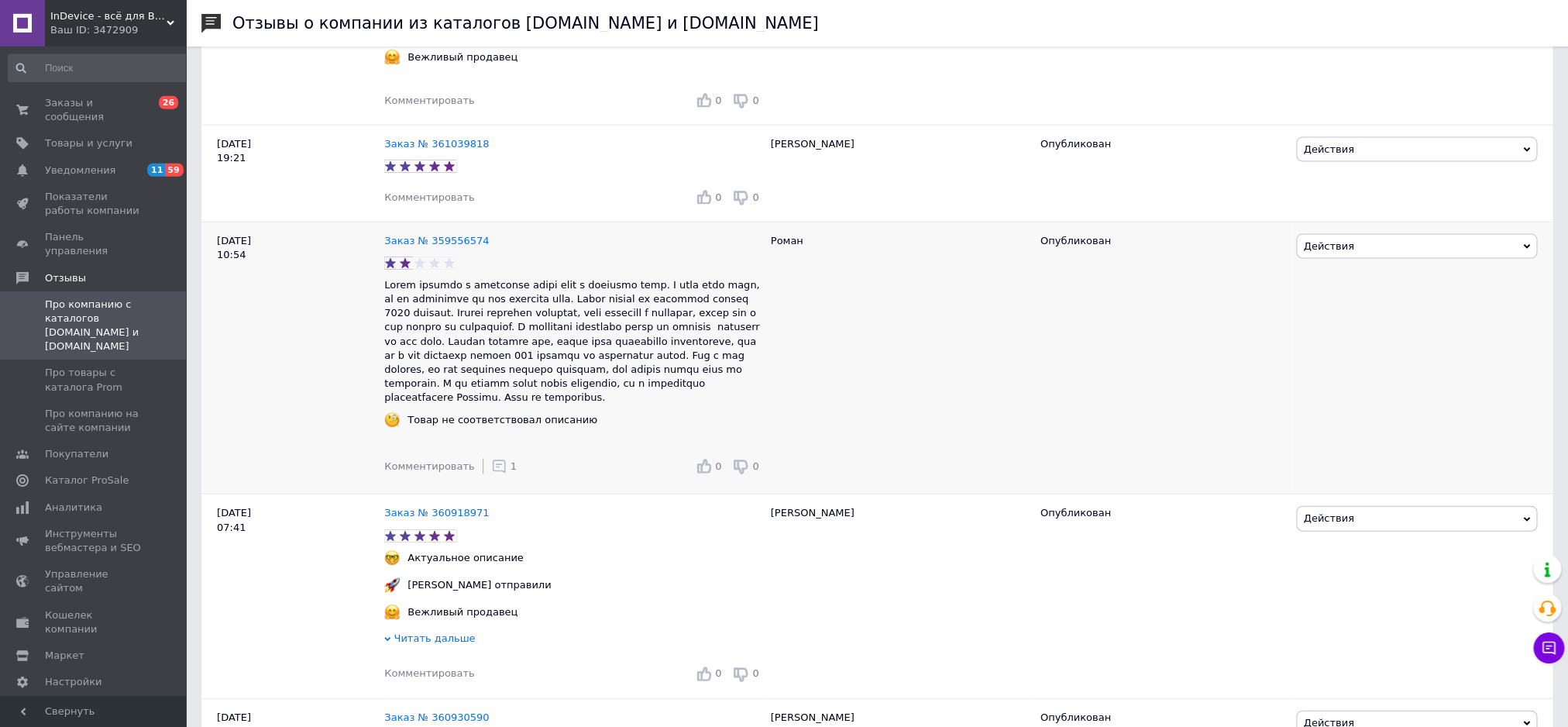
scroll to position [1590, 0]
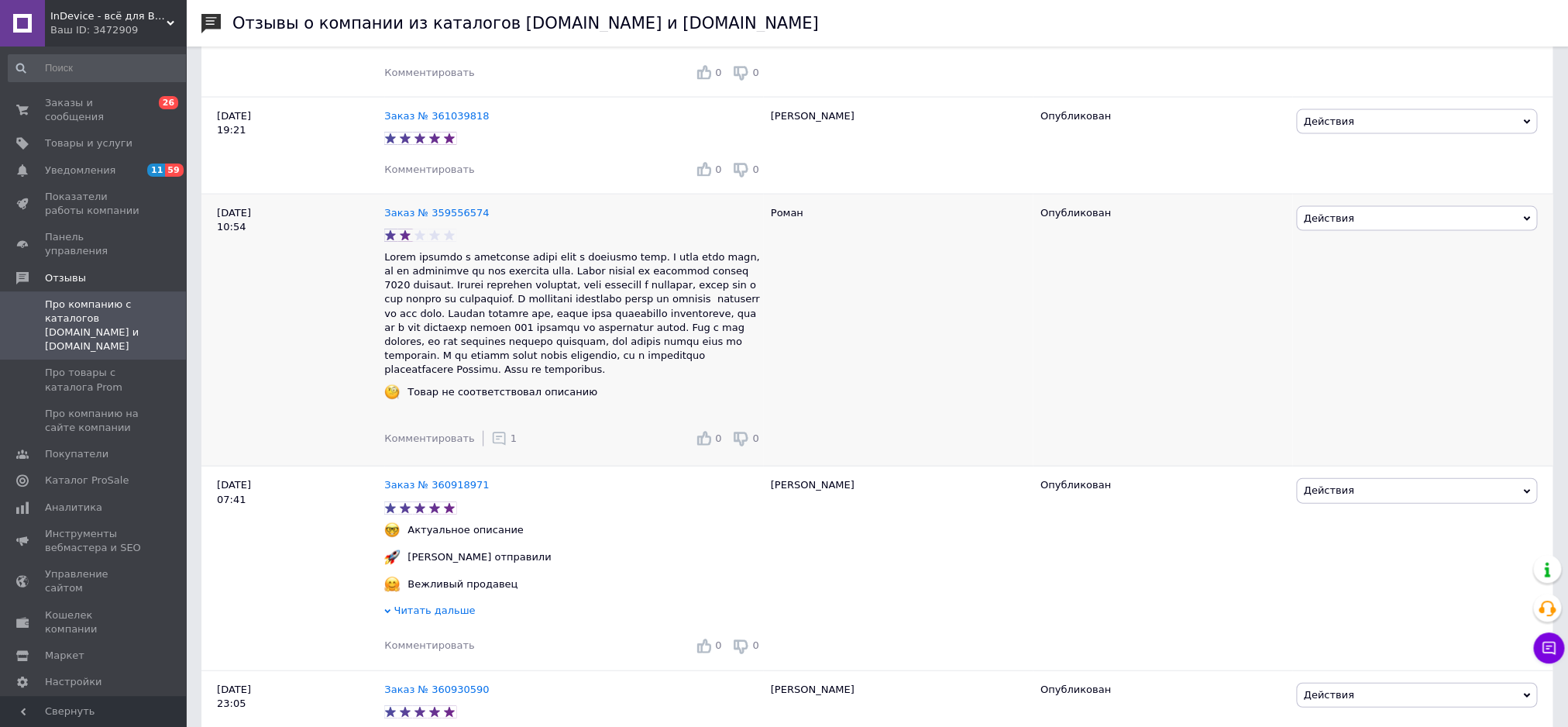
click at [492, 445] on use at bounding box center [498, 438] width 13 height 13
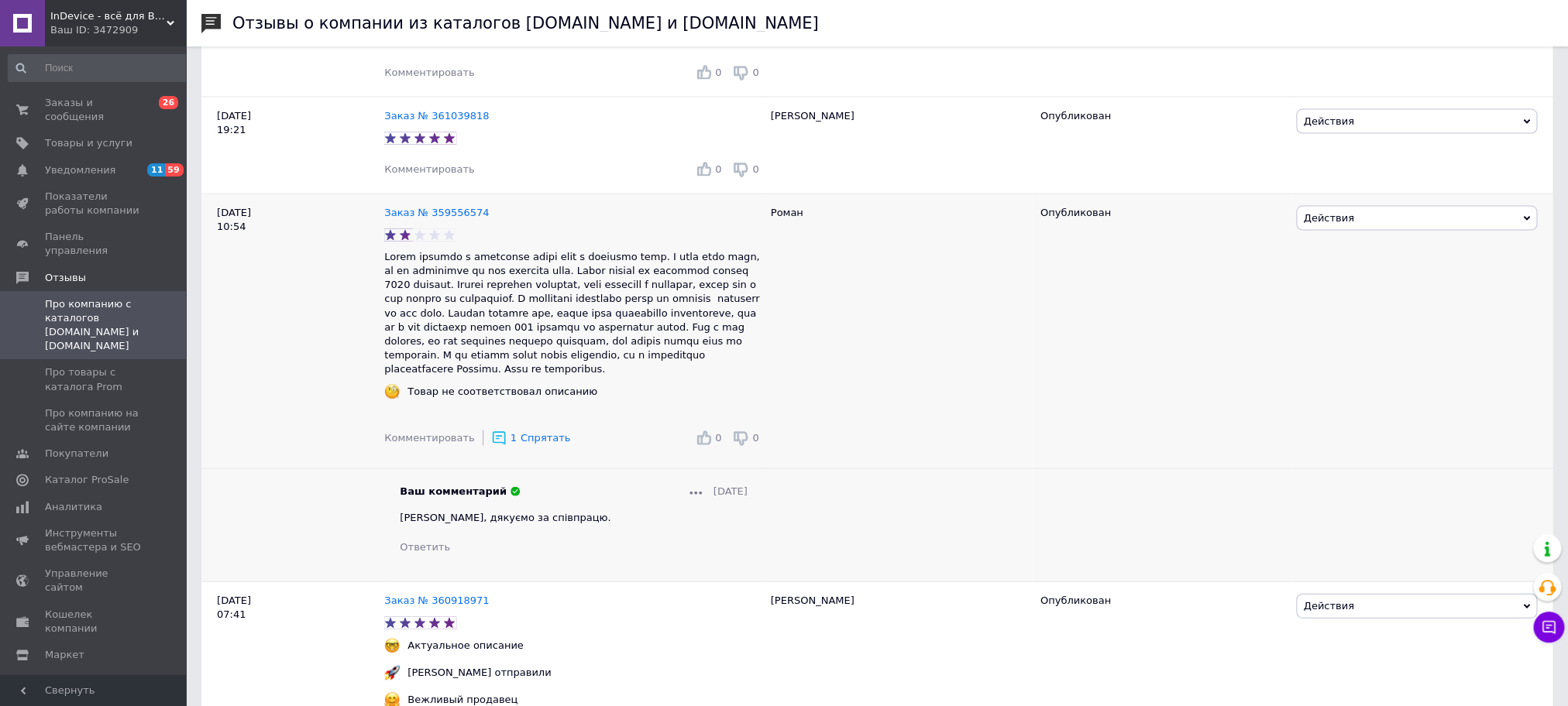
click at [492, 445] on use at bounding box center [498, 438] width 13 height 13
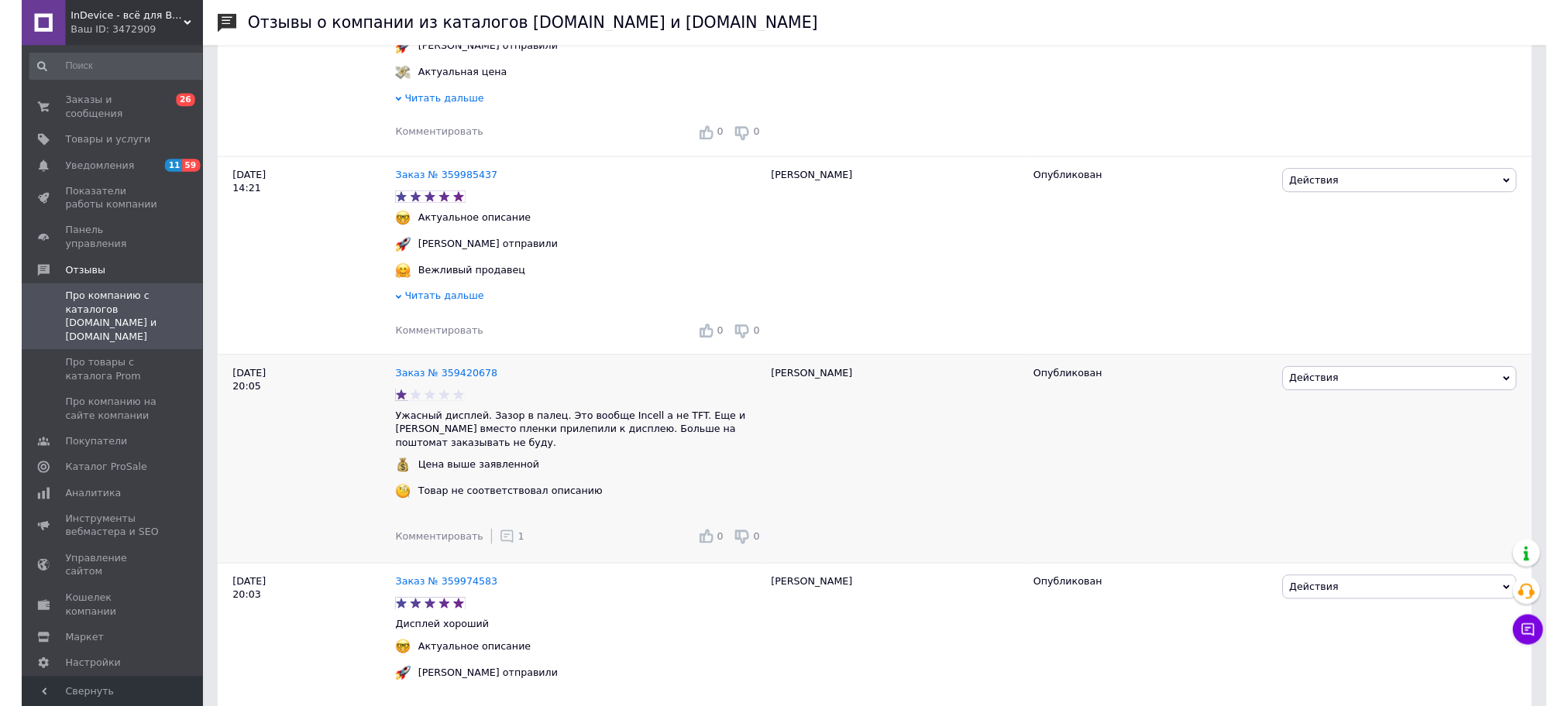
scroll to position [3420, 0]
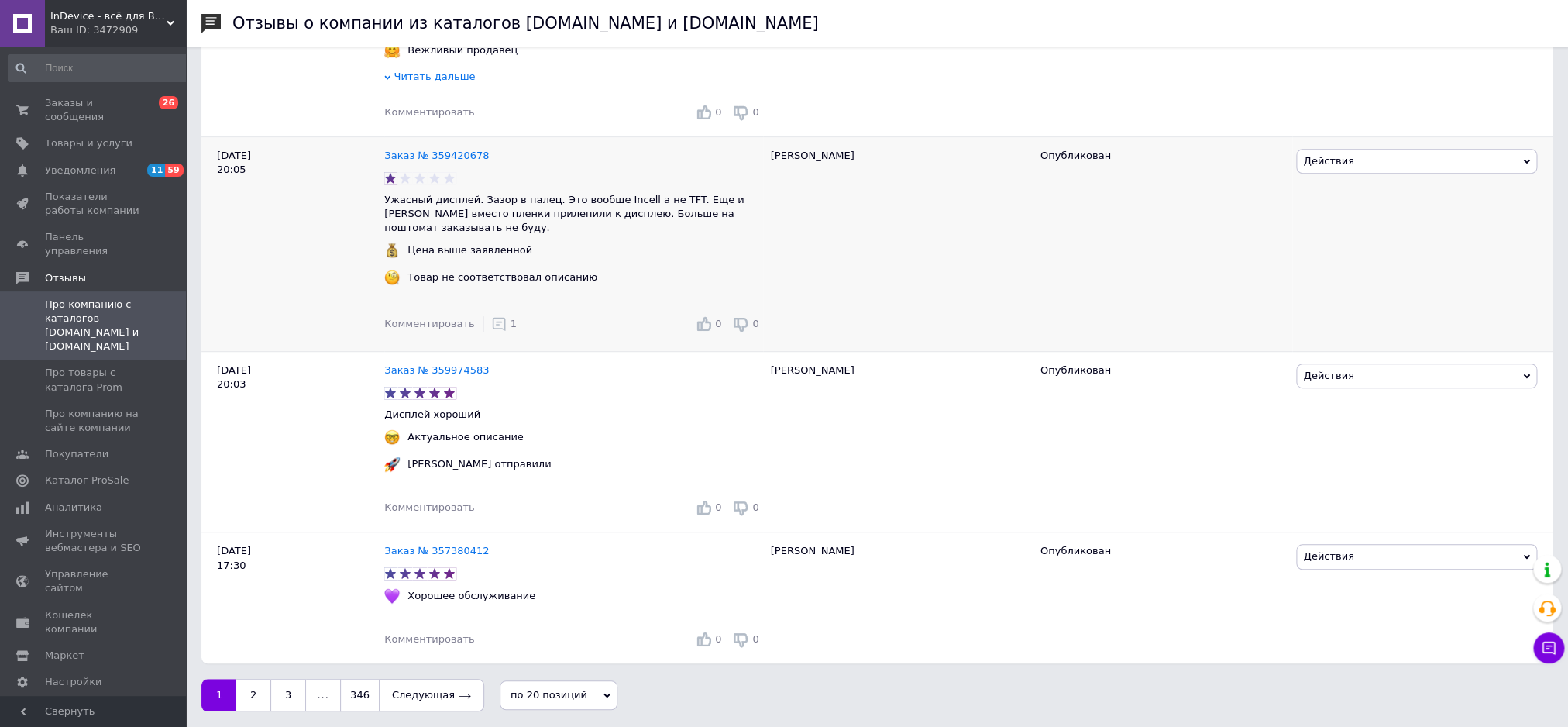
click at [488, 309] on div "Комментировать 1" at bounding box center [450, 324] width 133 height 31
click at [492, 318] on use at bounding box center [498, 324] width 13 height 13
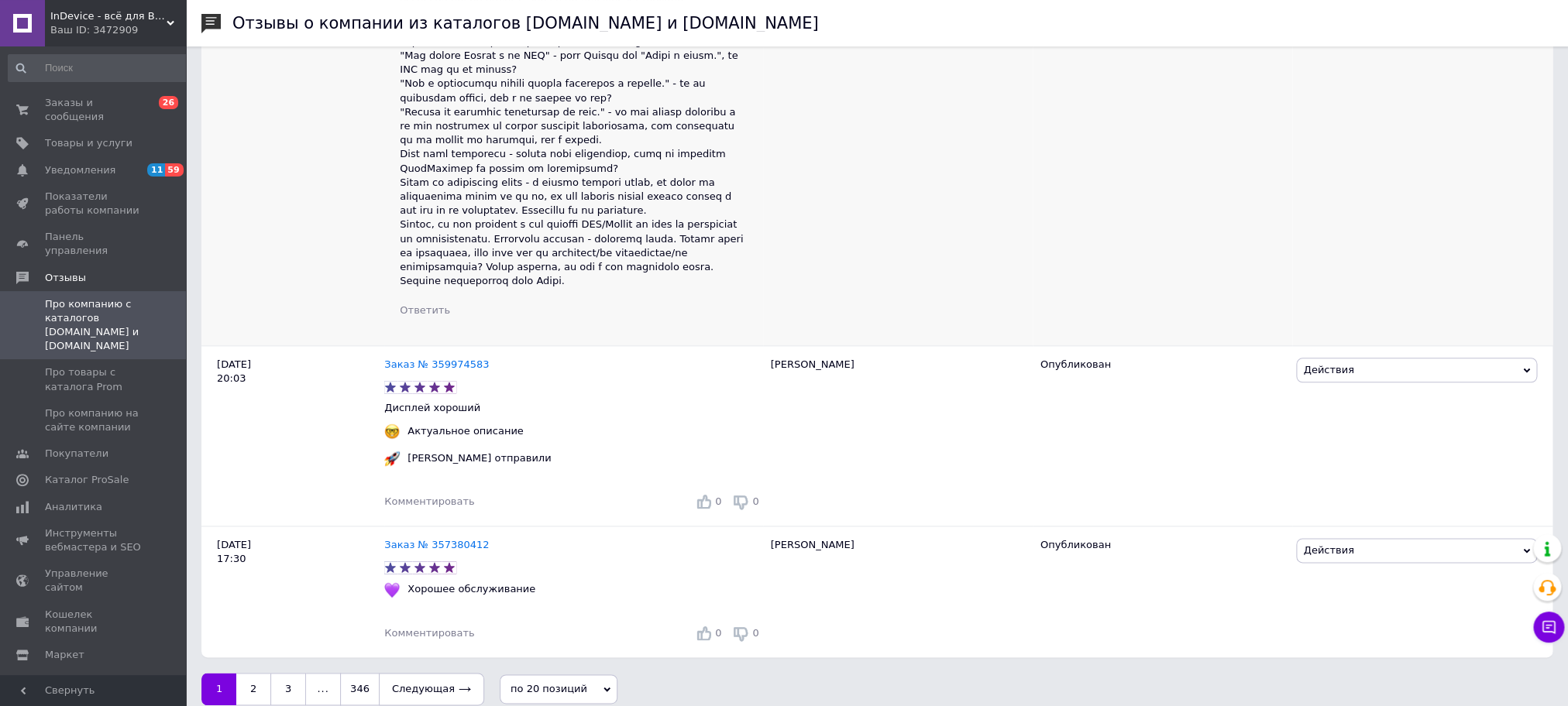
scroll to position [3895, 0]
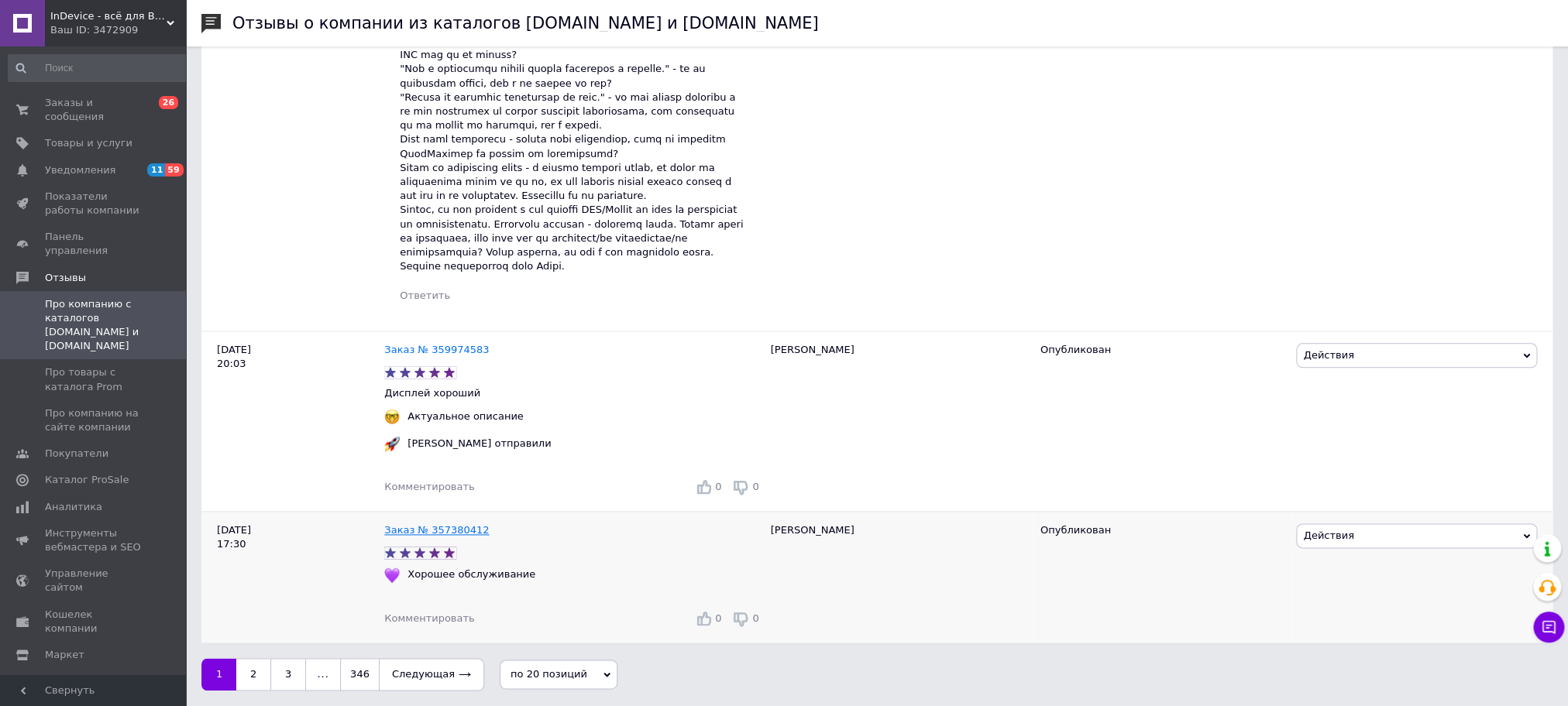
click at [431, 529] on link "Заказ № 357380412" at bounding box center [437, 531] width 104 height 12
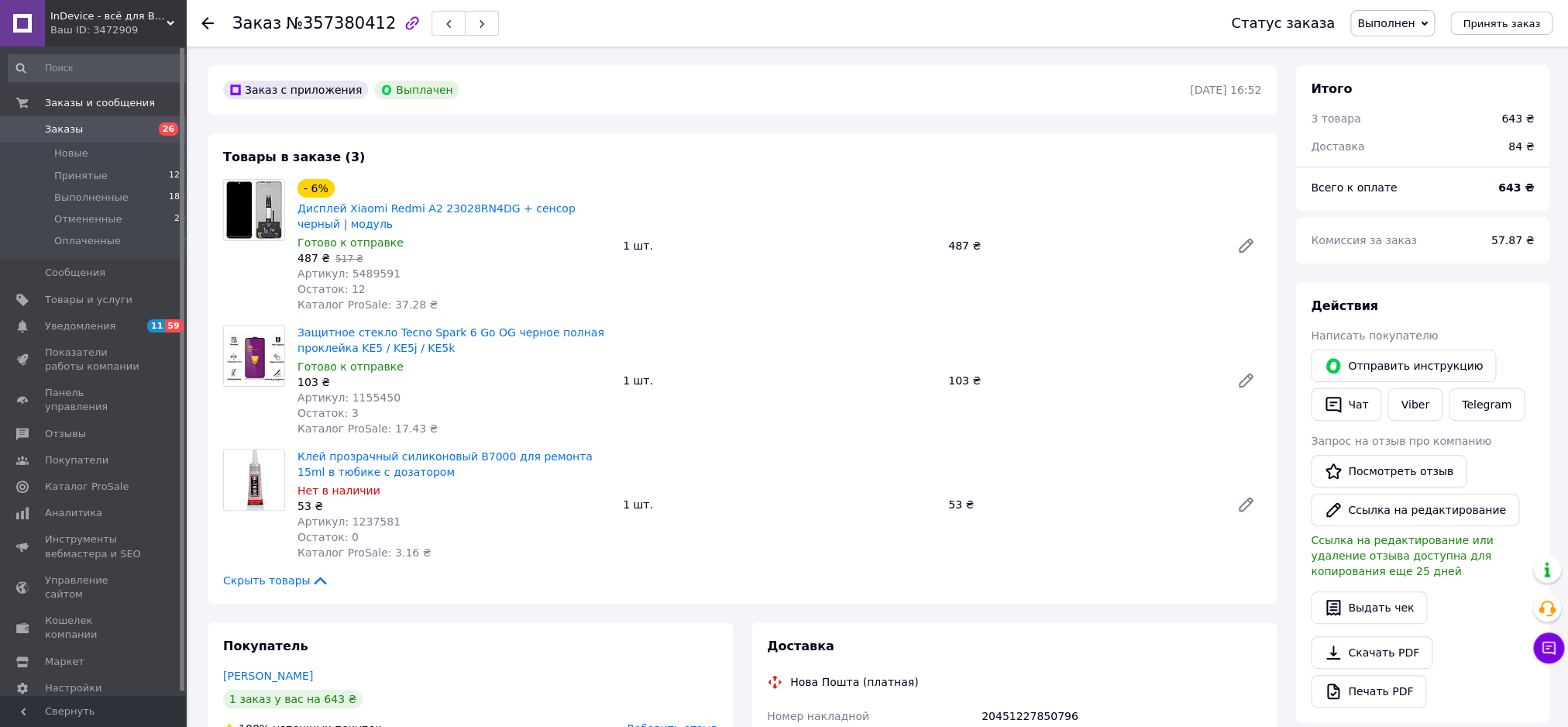
click at [156, 128] on span "26" at bounding box center [164, 129] width 43 height 14
